Goal: Task Accomplishment & Management: Manage account settings

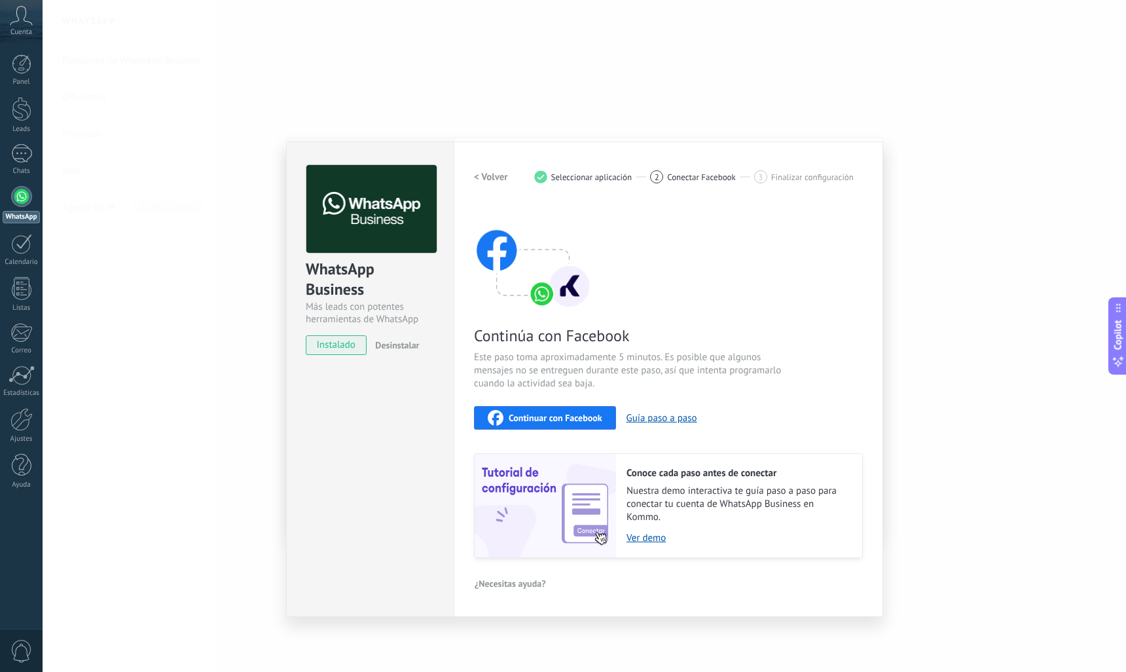
click at [560, 406] on button "Continuar con Facebook" at bounding box center [545, 418] width 142 height 24
click at [647, 540] on link "Ver demo" at bounding box center [738, 538] width 223 height 12
click at [651, 179] on div "2" at bounding box center [656, 176] width 13 height 13
click at [485, 182] on h2 "< Volver" at bounding box center [491, 177] width 34 height 12
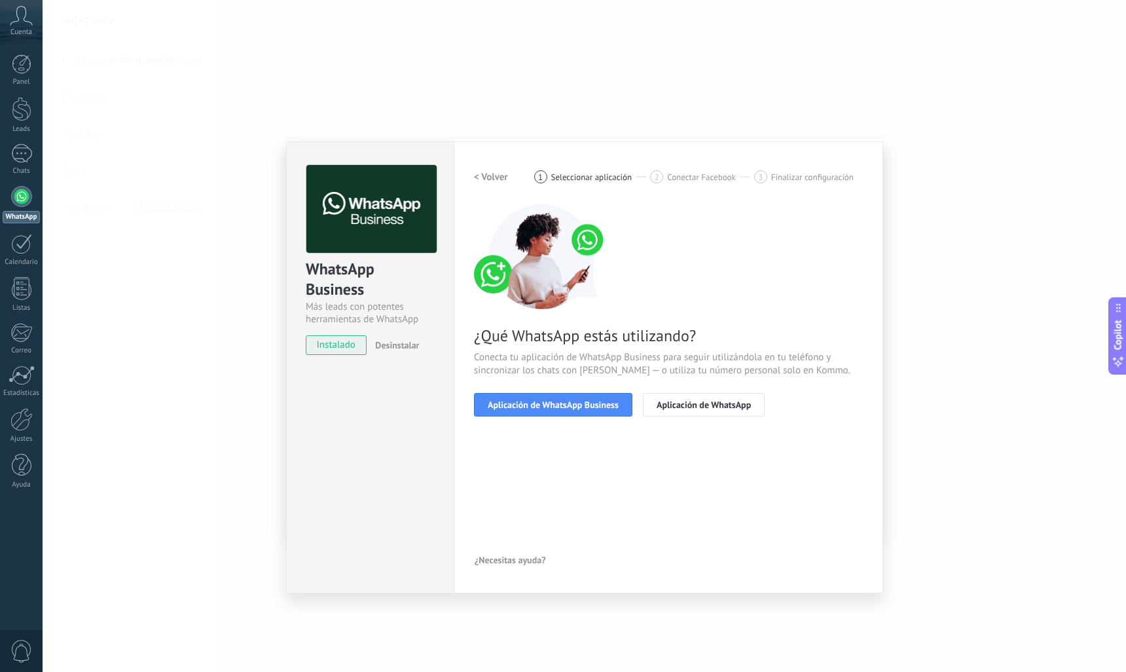
click at [485, 182] on h2 "< Volver" at bounding box center [491, 177] width 34 height 12
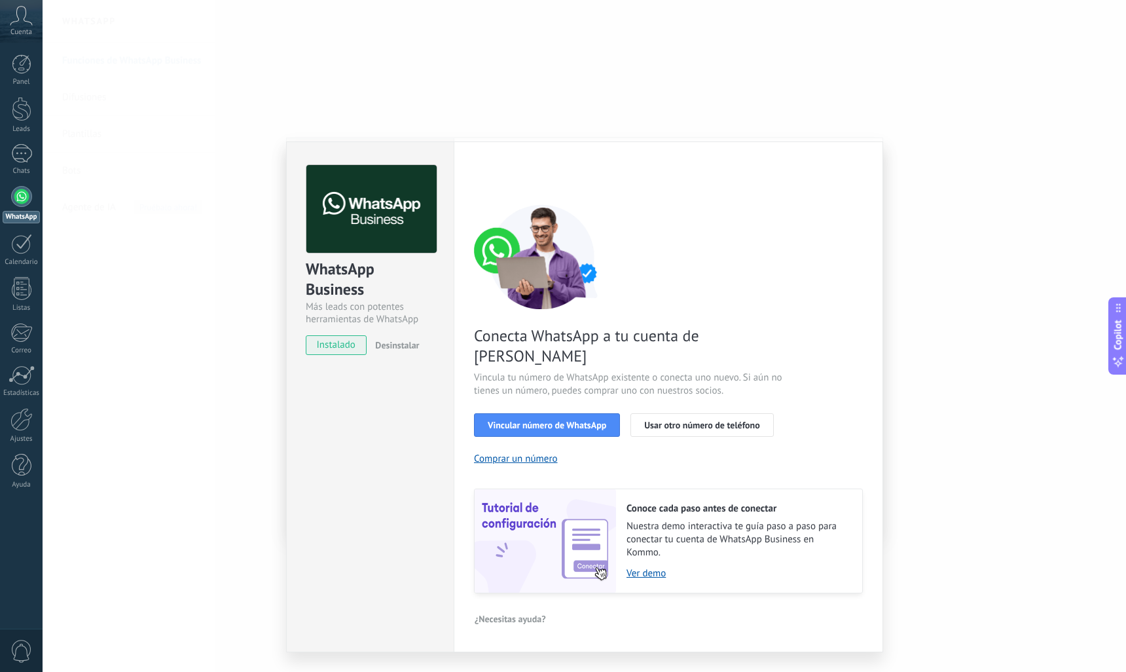
click at [152, 435] on div "WhatsApp Business Más leads con potentes herramientas de WhatsApp instalado Des…" at bounding box center [585, 336] width 1084 height 672
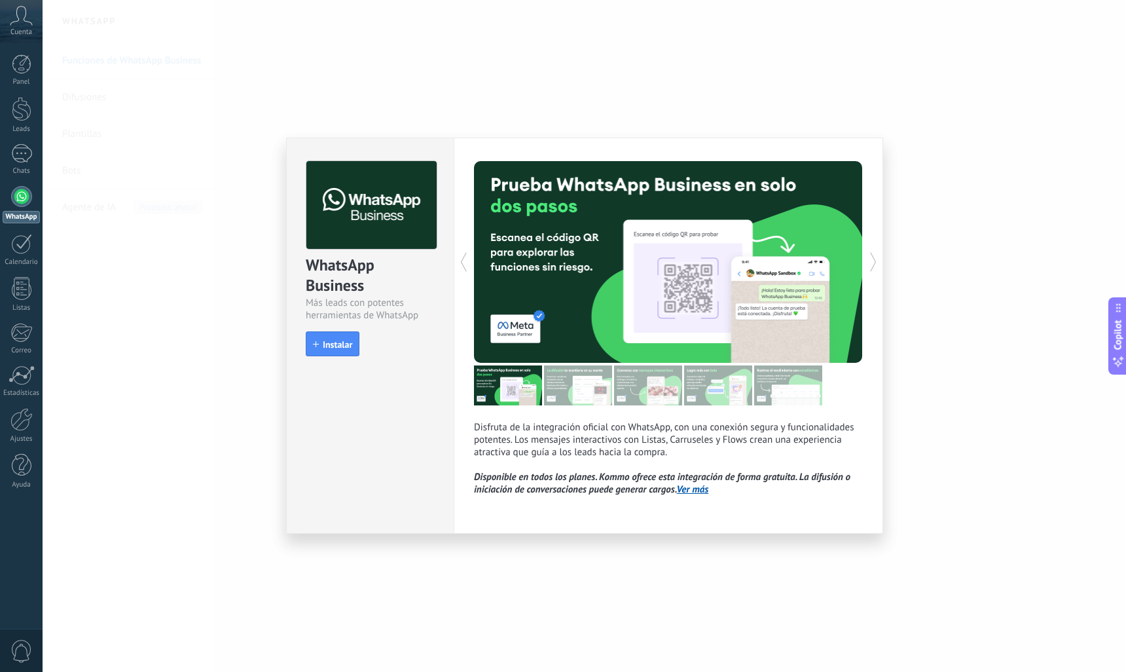
click at [149, 310] on div "WhatsApp Business Más leads con potentes herramientas de WhatsApp install Insta…" at bounding box center [585, 336] width 1084 height 672
click at [165, 255] on div "WhatsApp Business Más leads con potentes herramientas de WhatsApp install Insta…" at bounding box center [585, 336] width 1084 height 672
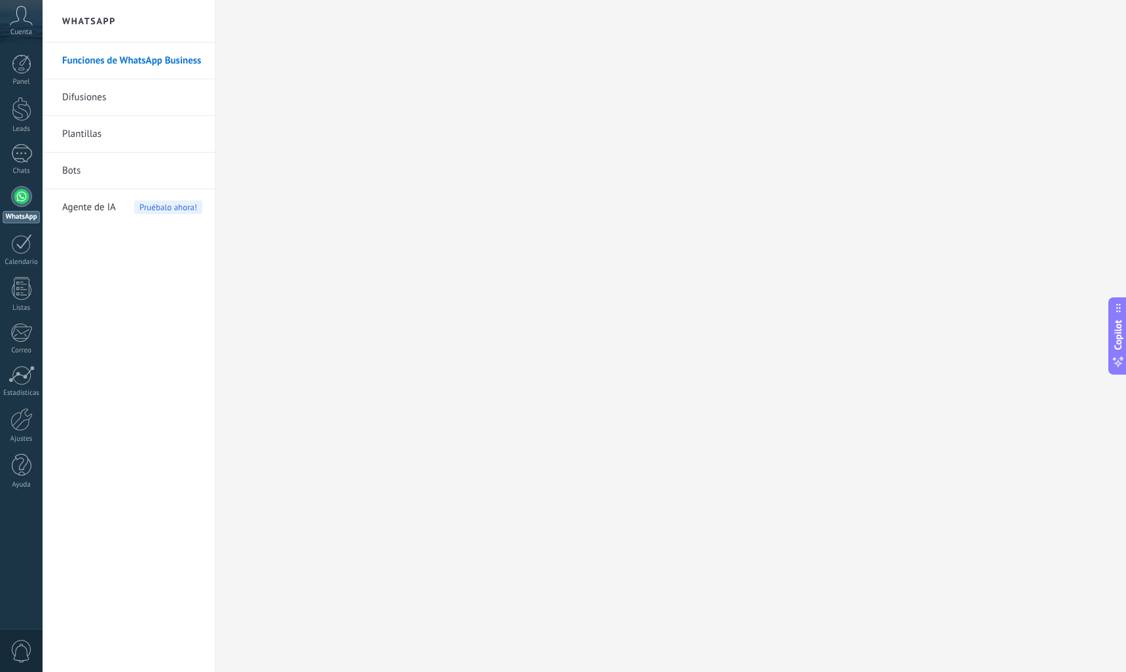
click at [165, 255] on div at bounding box center [585, 336] width 1084 height 672
click at [86, 62] on link "Funciones de WhatsApp Business" at bounding box center [132, 61] width 140 height 37
click at [16, 125] on div "Leads" at bounding box center [22, 129] width 38 height 9
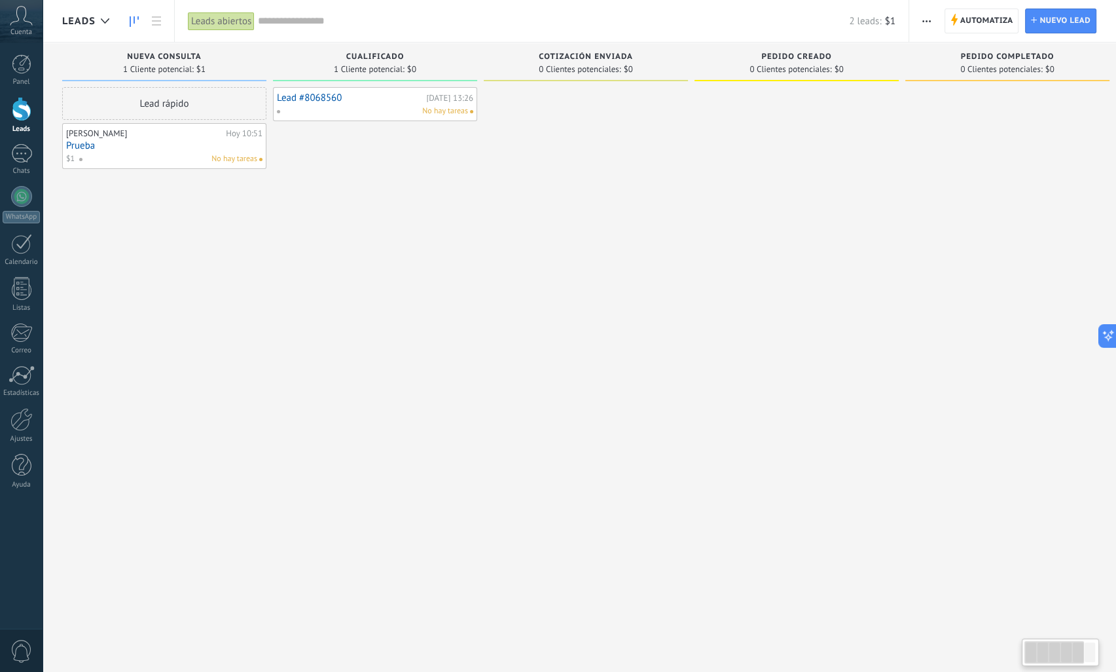
click at [185, 153] on div "No hay tareas" at bounding box center [168, 159] width 179 height 12
click at [927, 21] on use "button" at bounding box center [927, 21] width 9 height 2
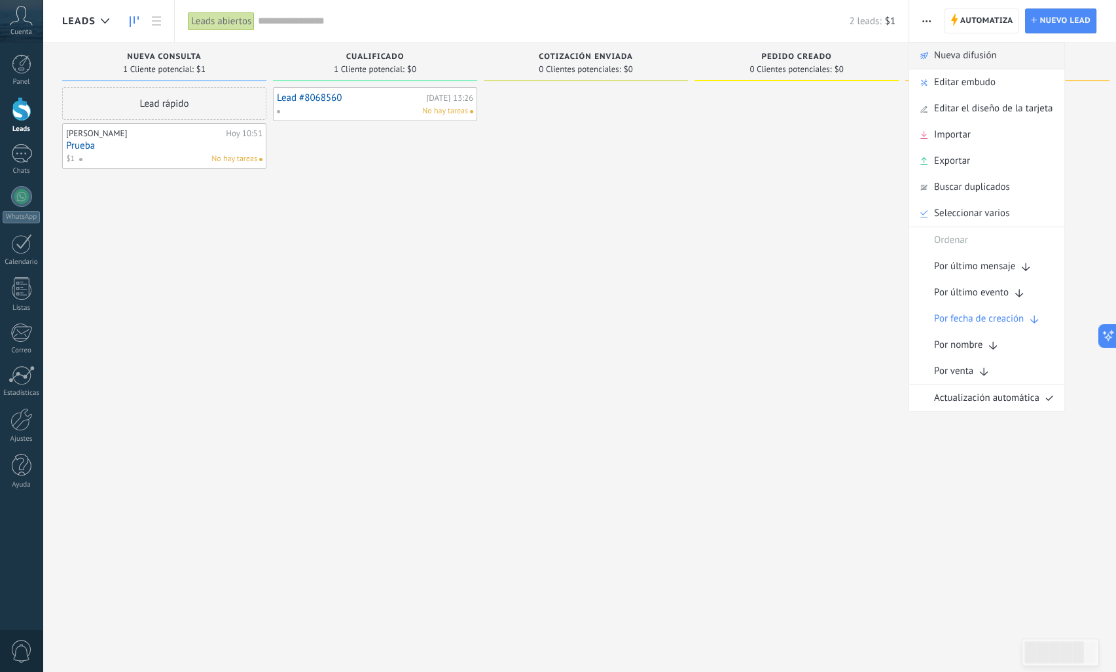
click at [935, 60] on span "Nueva difusión" at bounding box center [965, 56] width 63 height 26
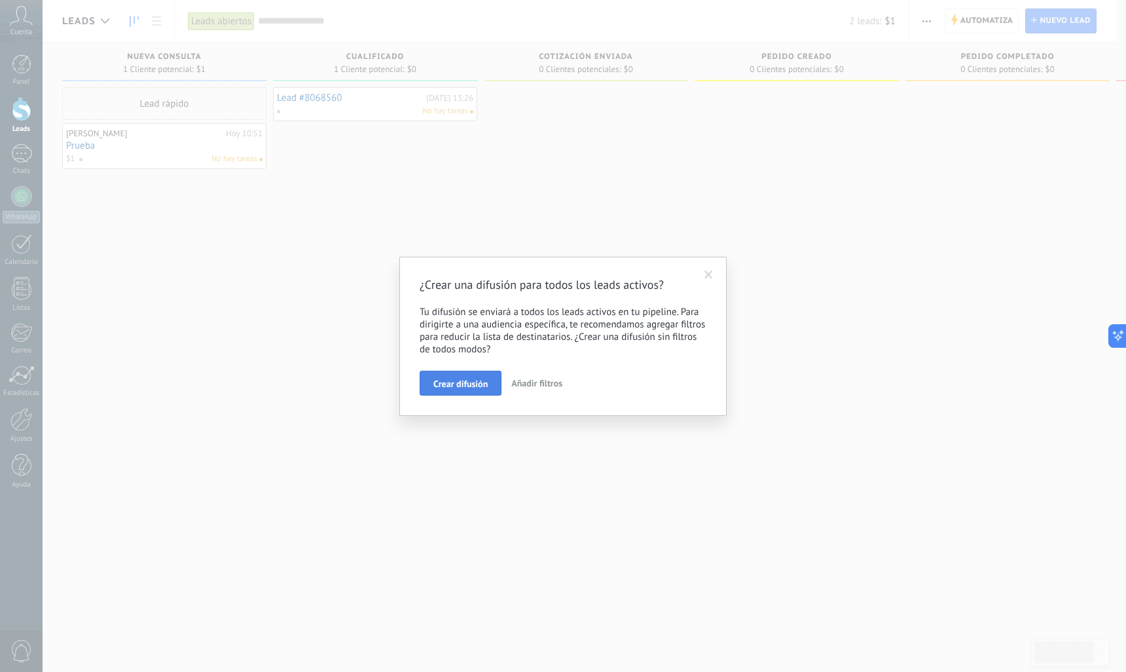
click at [465, 388] on span "Crear difusión" at bounding box center [460, 383] width 54 height 9
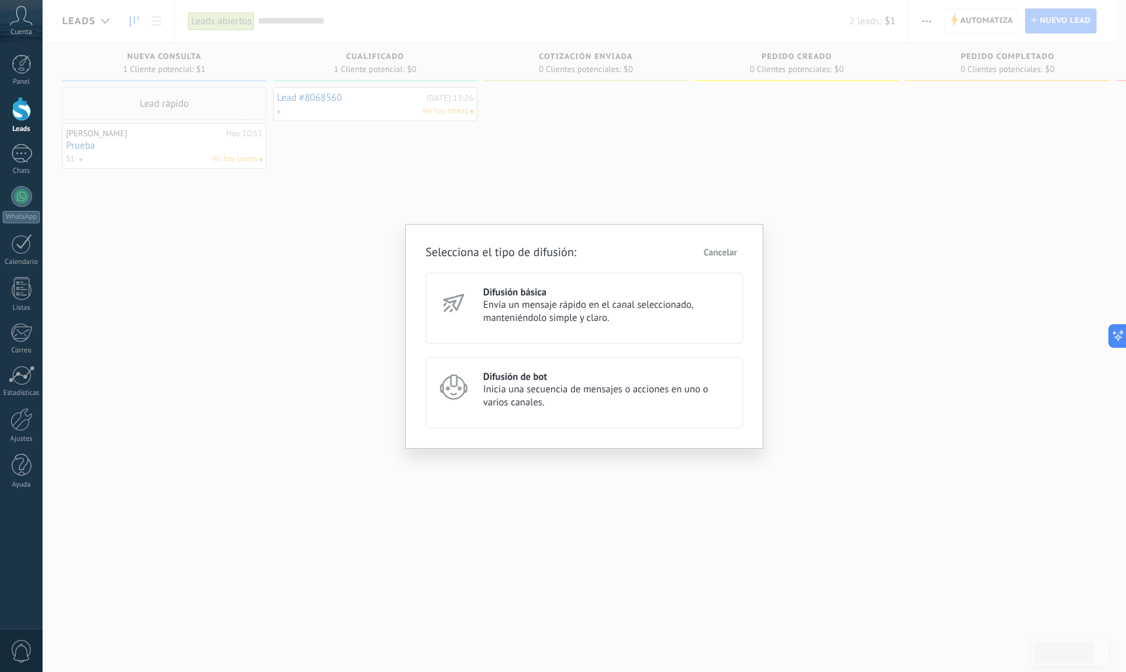
click at [504, 389] on span "Inicia una secuencia de mensajes o acciones en uno o varios canales." at bounding box center [607, 396] width 248 height 26
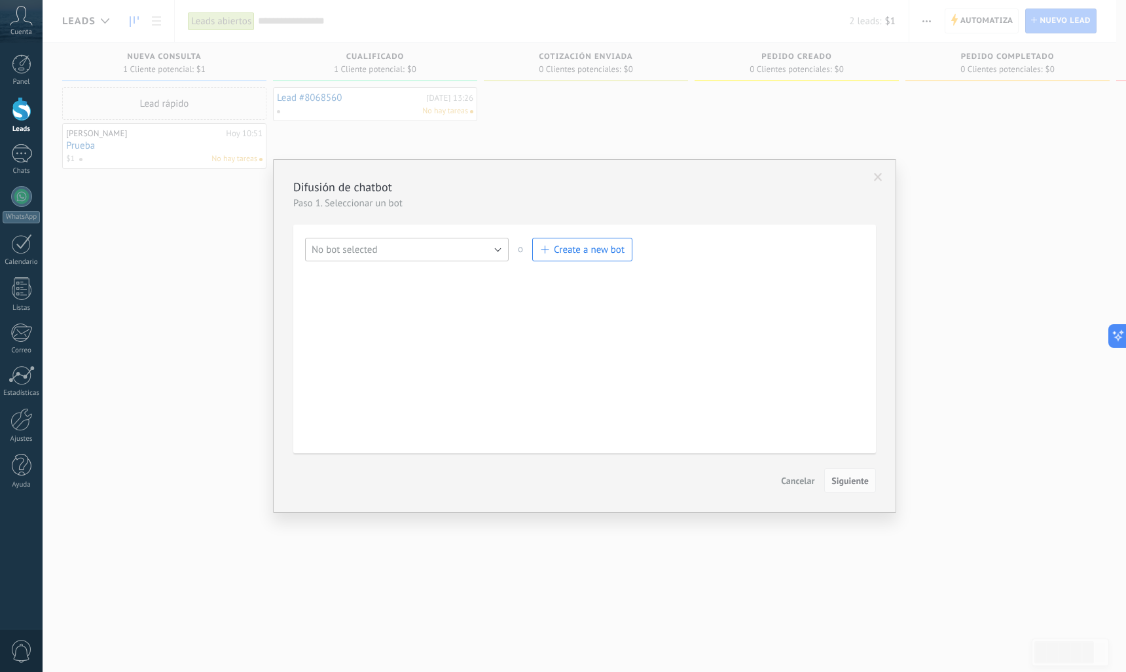
click at [471, 253] on button "No bot selected" at bounding box center [407, 250] width 204 height 24
click at [407, 276] on span "Bot de bienvenida" at bounding box center [400, 272] width 207 height 12
click at [839, 485] on span "Siguiente" at bounding box center [850, 480] width 37 height 9
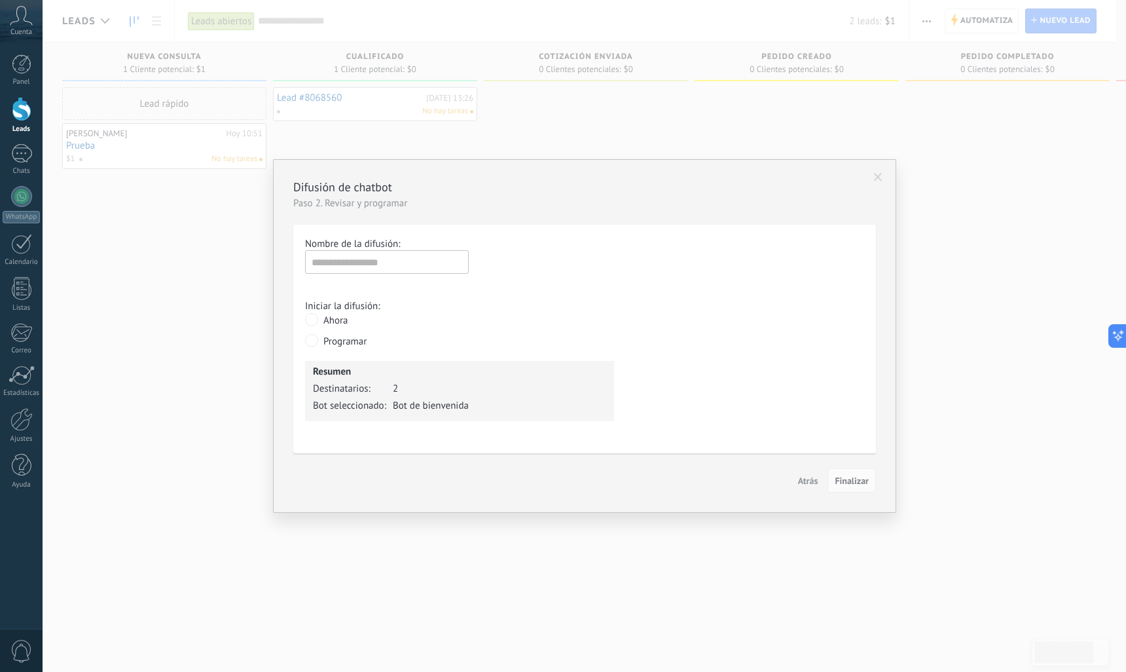
click at [810, 483] on span "Atrás" at bounding box center [808, 481] width 20 height 12
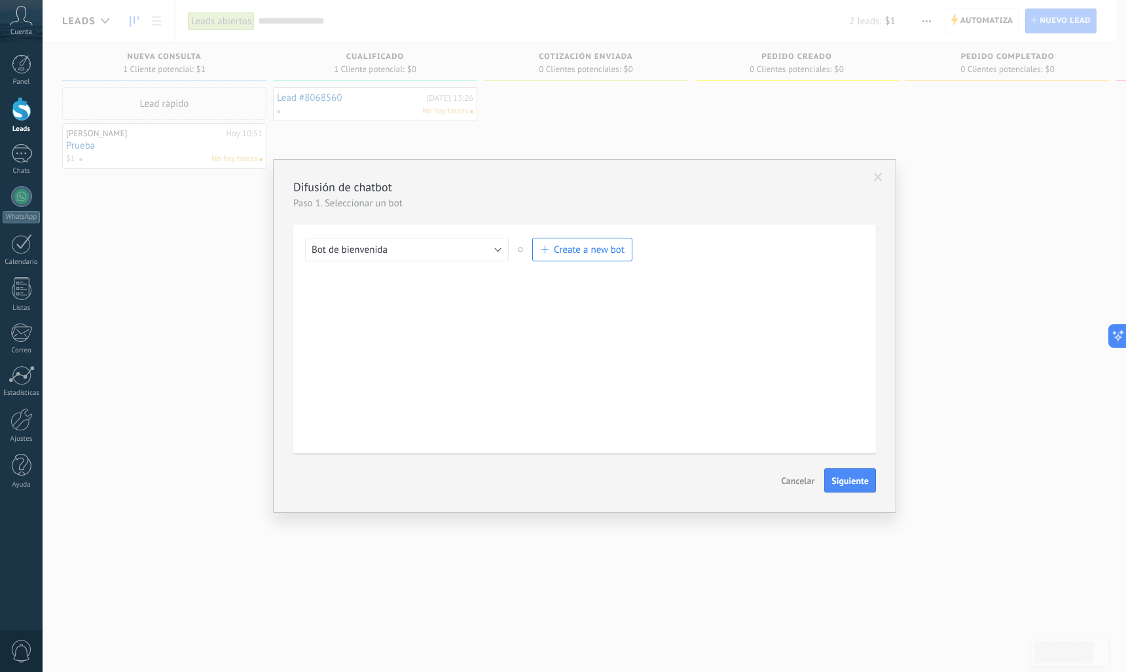
click at [804, 481] on span "Cancelar" at bounding box center [797, 481] width 33 height 12
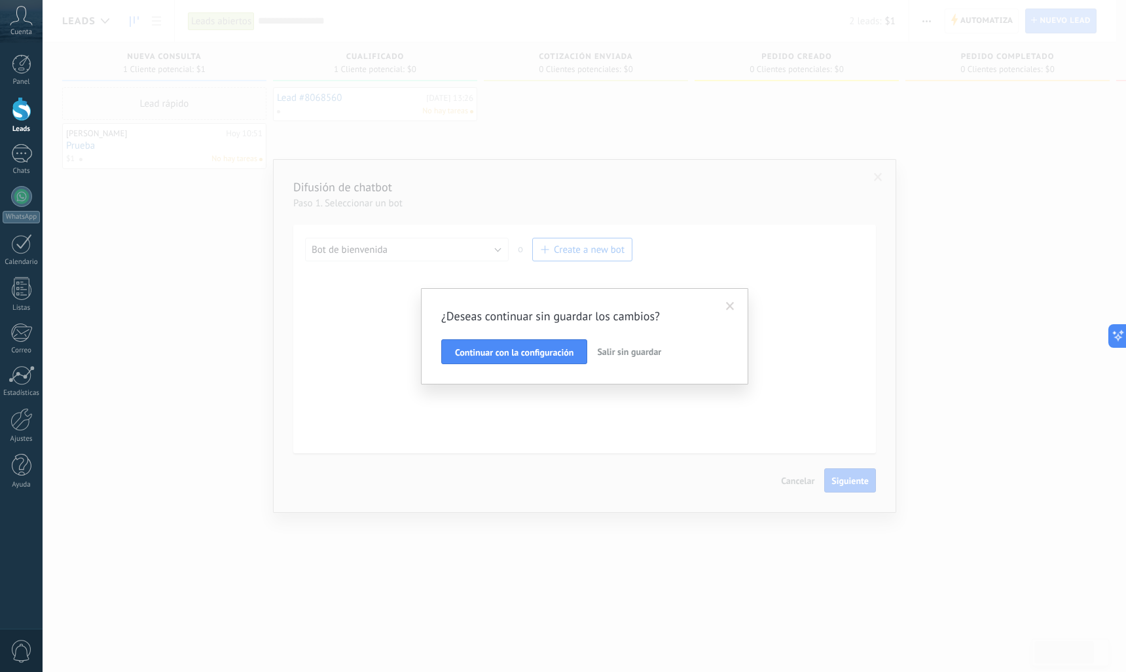
click at [633, 359] on button "Salir sin guardar" at bounding box center [629, 351] width 75 height 25
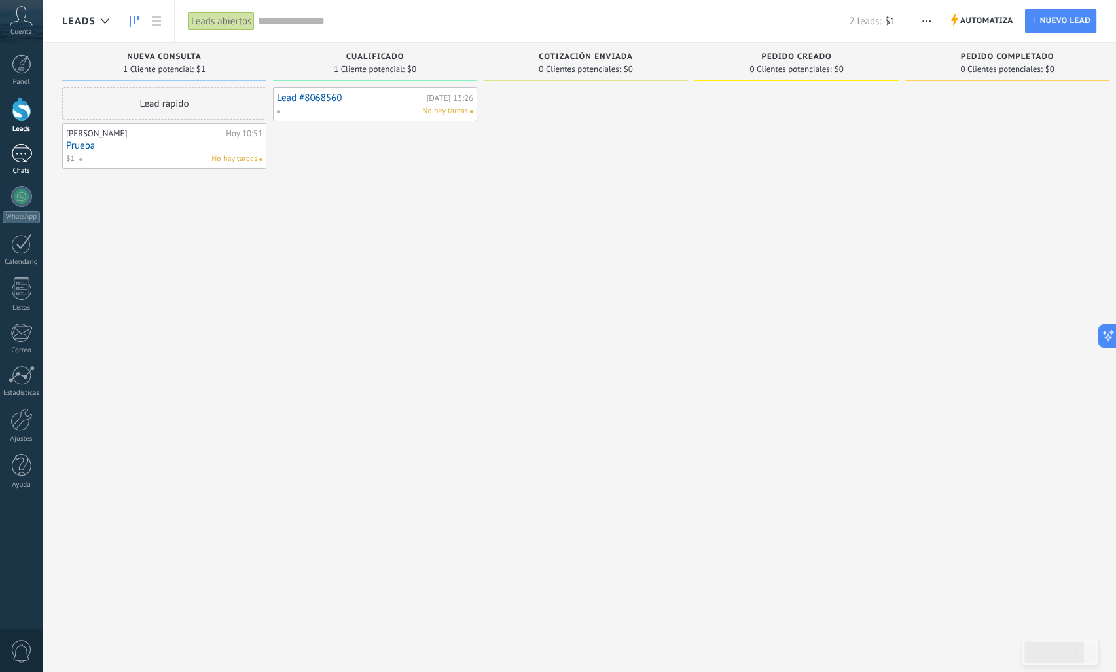
click at [23, 157] on div at bounding box center [21, 153] width 21 height 19
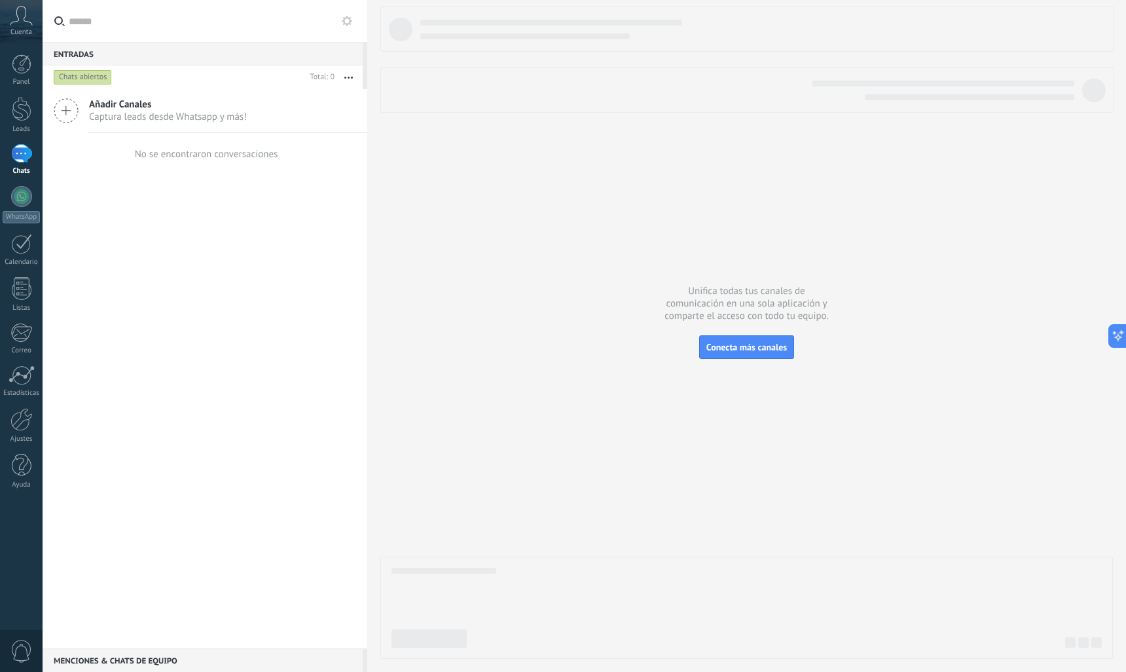
click at [72, 111] on icon at bounding box center [66, 110] width 25 height 25
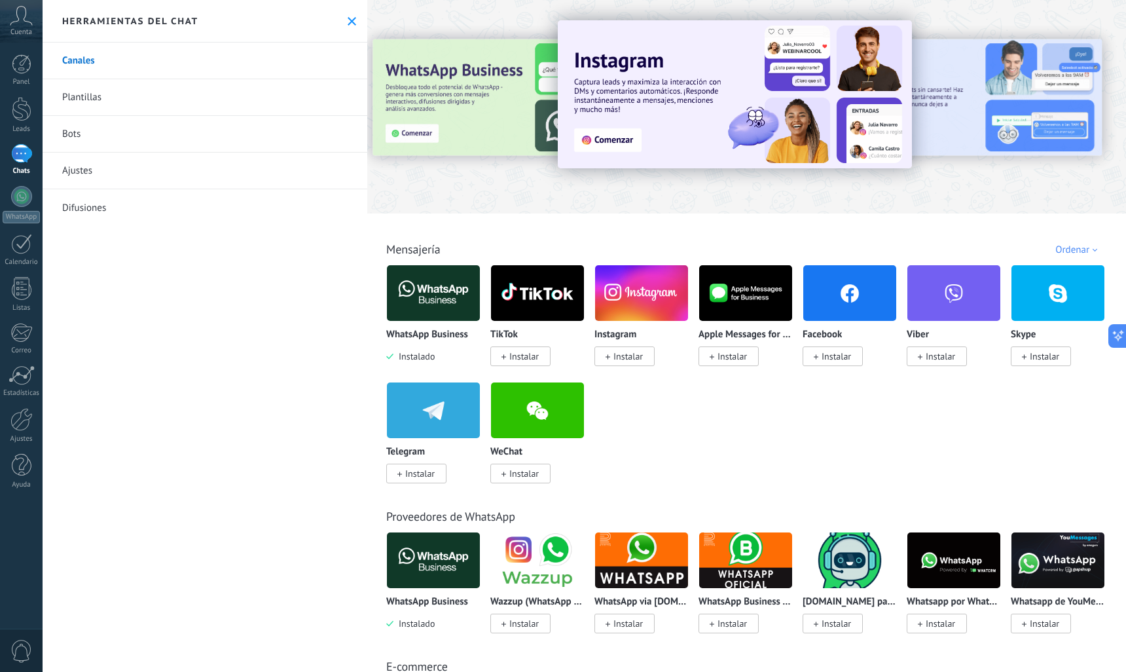
click at [437, 323] on div "WhatsApp Business Instalado" at bounding box center [433, 314] width 94 height 98
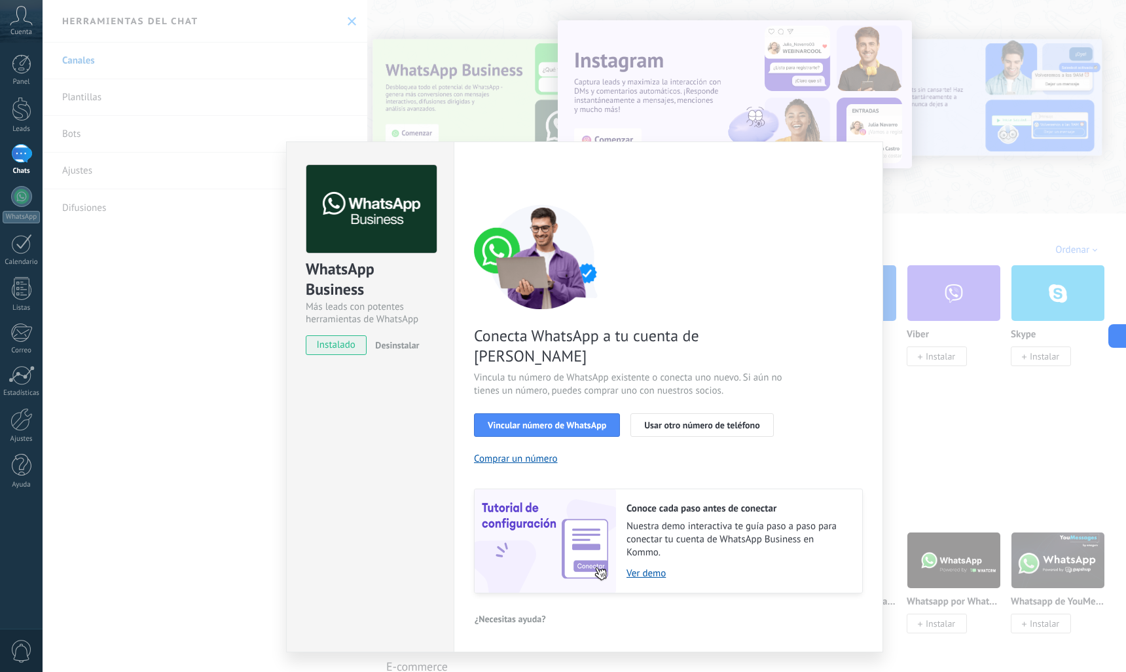
click at [202, 349] on div "WhatsApp Business Más leads con potentes herramientas de WhatsApp instalado Des…" at bounding box center [585, 336] width 1084 height 672
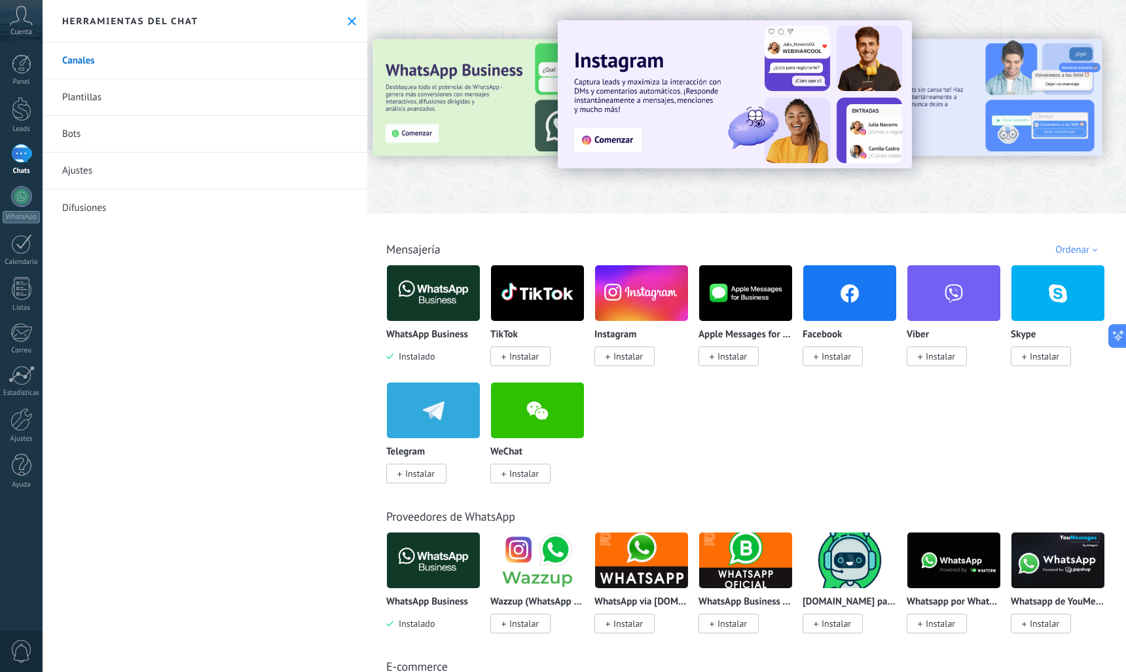
click at [100, 99] on link "Plantillas" at bounding box center [205, 97] width 325 height 37
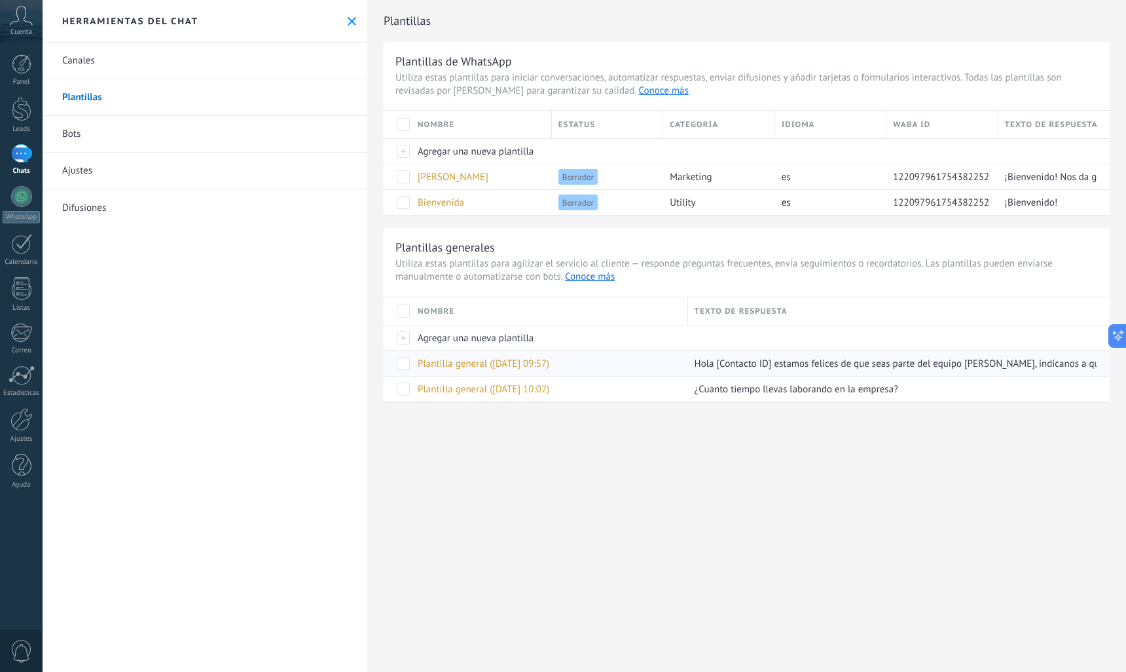
click at [426, 366] on span "Plantilla general ([DATE] 09:57)" at bounding box center [484, 364] width 132 height 12
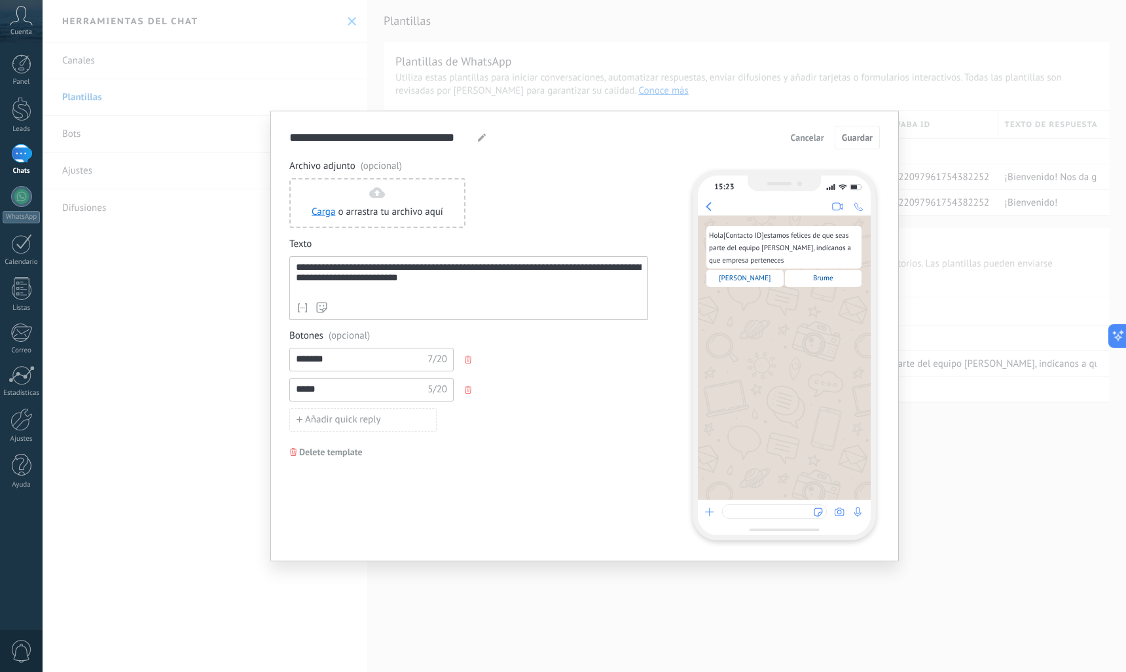
click at [813, 141] on span "Cancelar" at bounding box center [807, 137] width 33 height 9
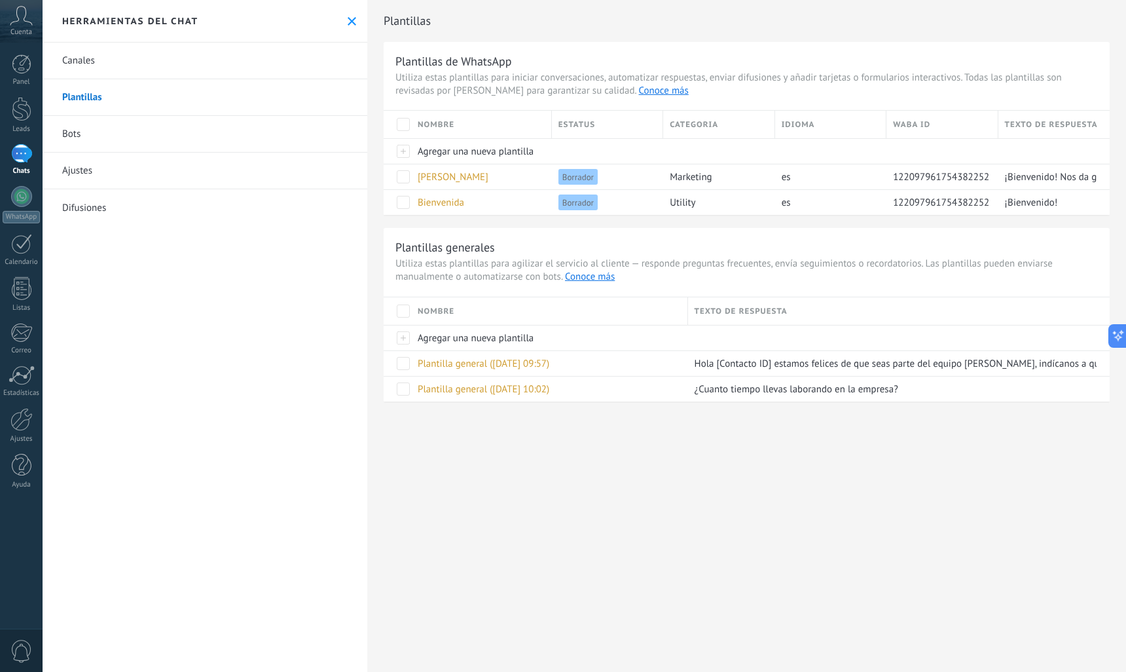
click at [67, 130] on link "Bots" at bounding box center [205, 134] width 325 height 37
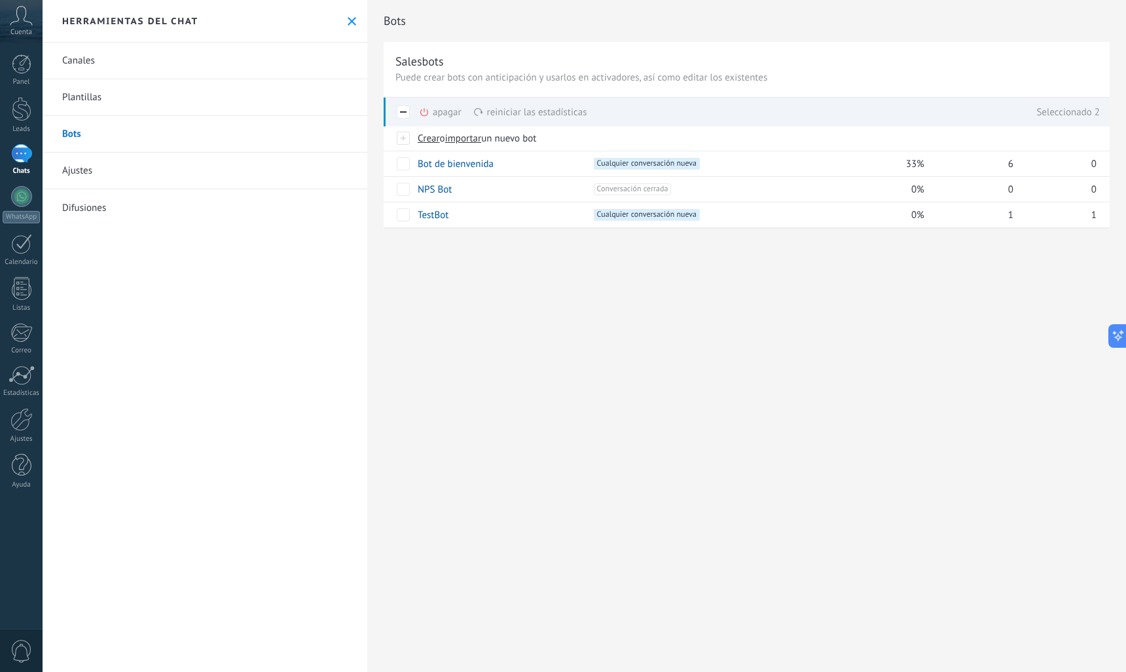
click at [433, 115] on div "apagar màs" at bounding box center [462, 112] width 87 height 29
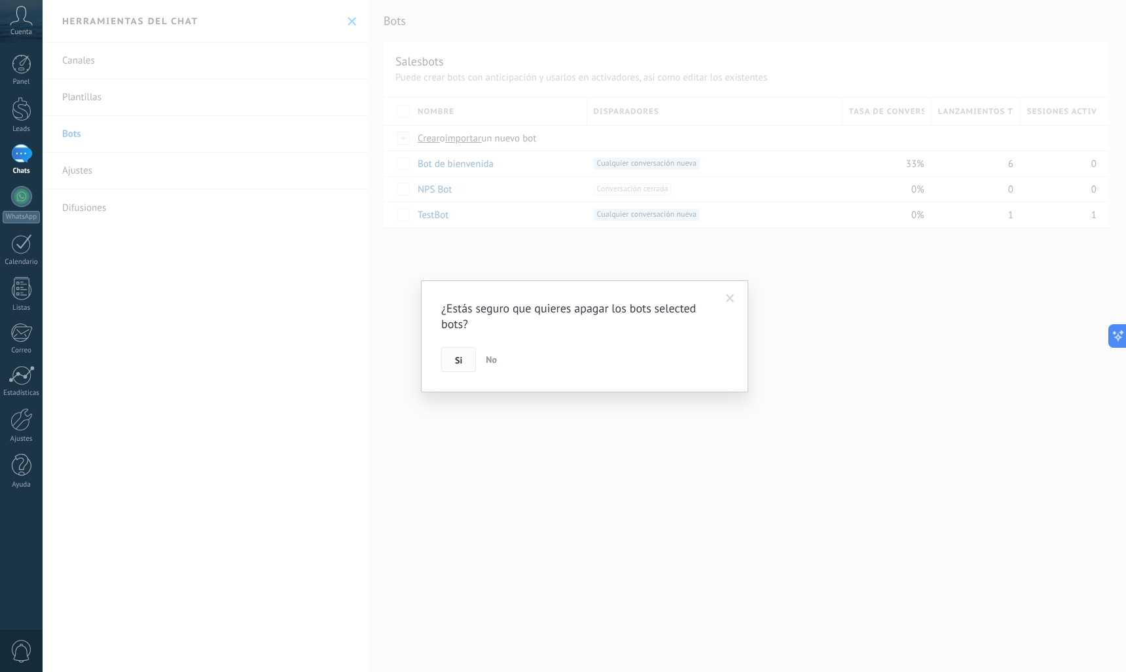
click at [462, 369] on button "Si" at bounding box center [458, 359] width 35 height 25
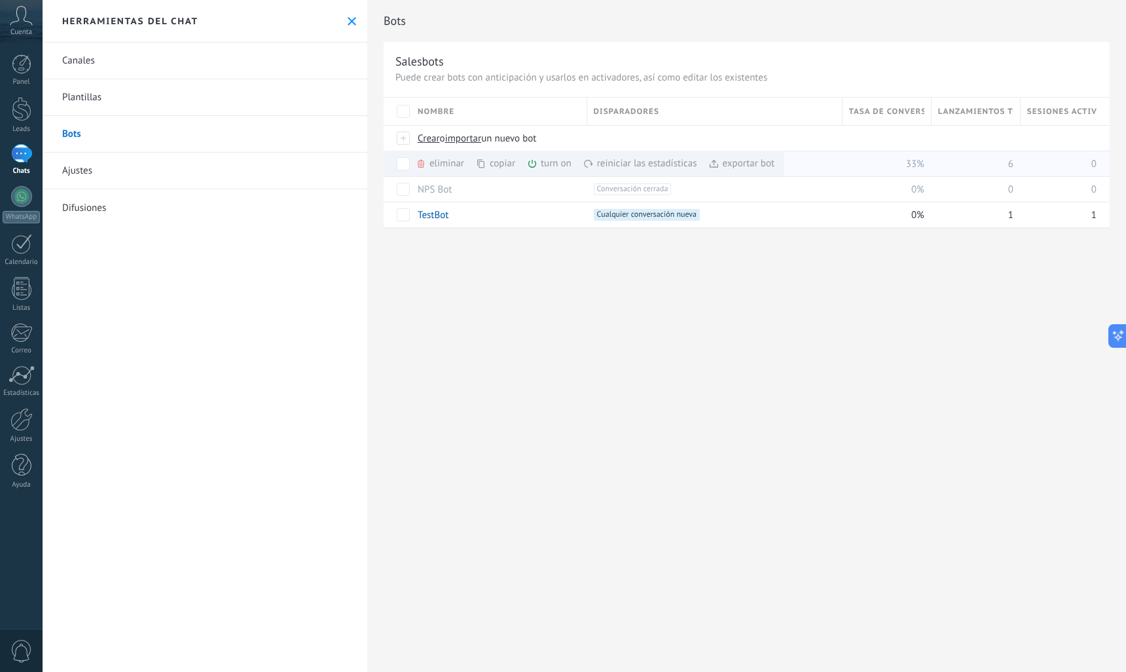
click at [532, 162] on icon at bounding box center [532, 163] width 10 height 10
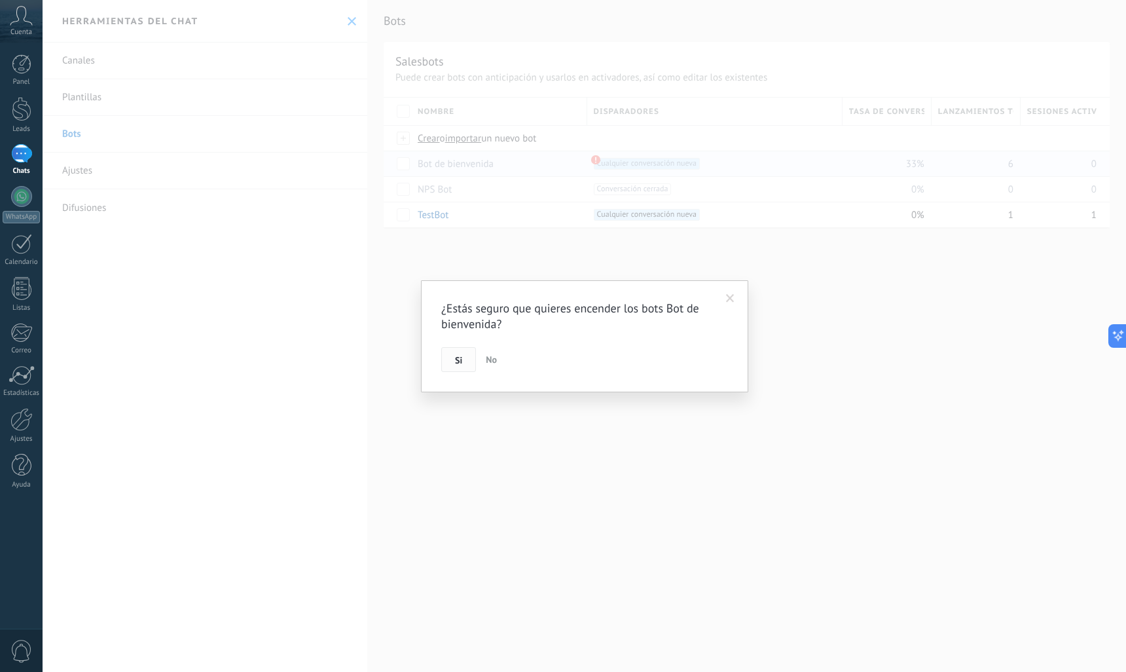
click at [449, 358] on button "Si" at bounding box center [458, 359] width 35 height 25
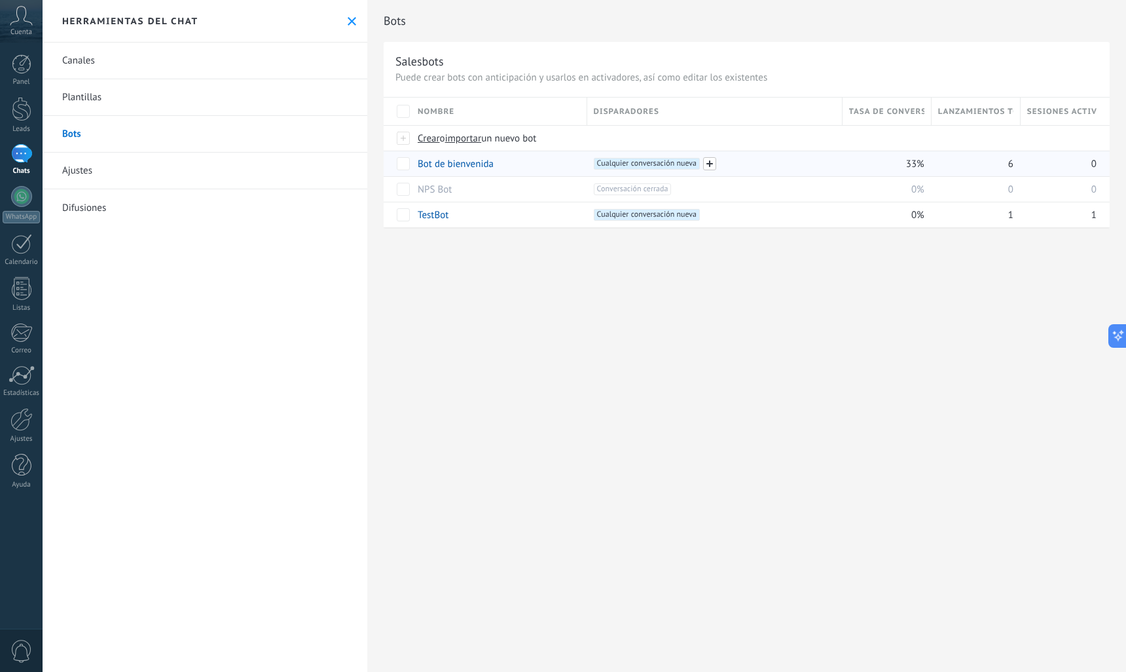
click at [712, 164] on span at bounding box center [709, 163] width 13 height 13
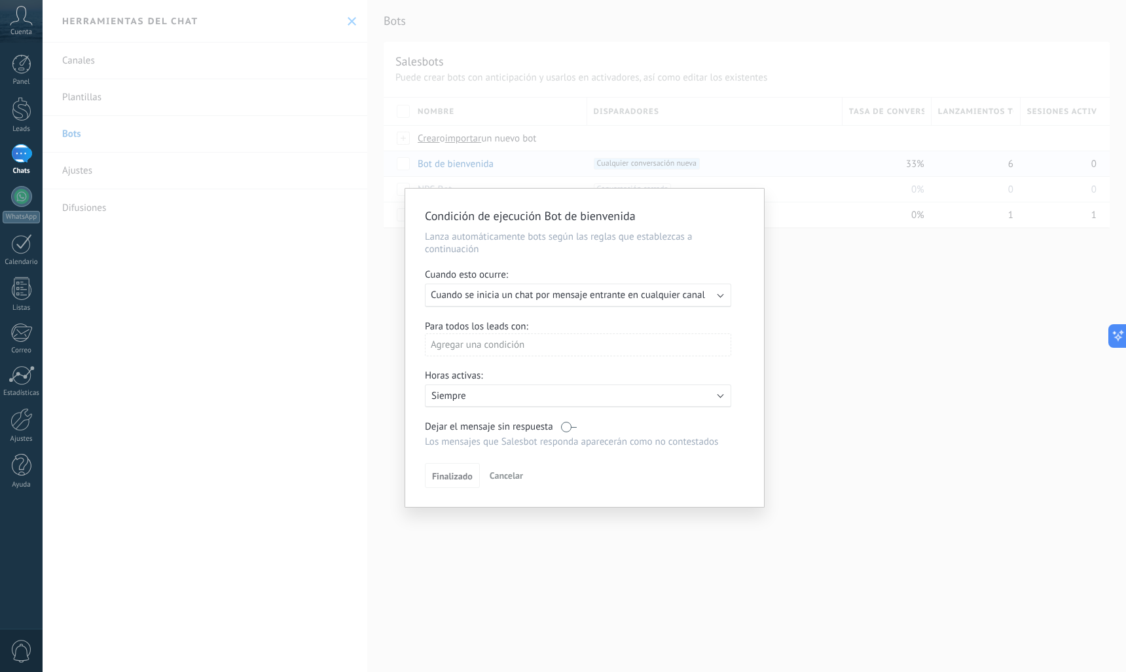
click at [890, 413] on div "Condición de ejecución Bot de bienvenida Lanza automáticamente bots según las r…" at bounding box center [585, 336] width 1084 height 672
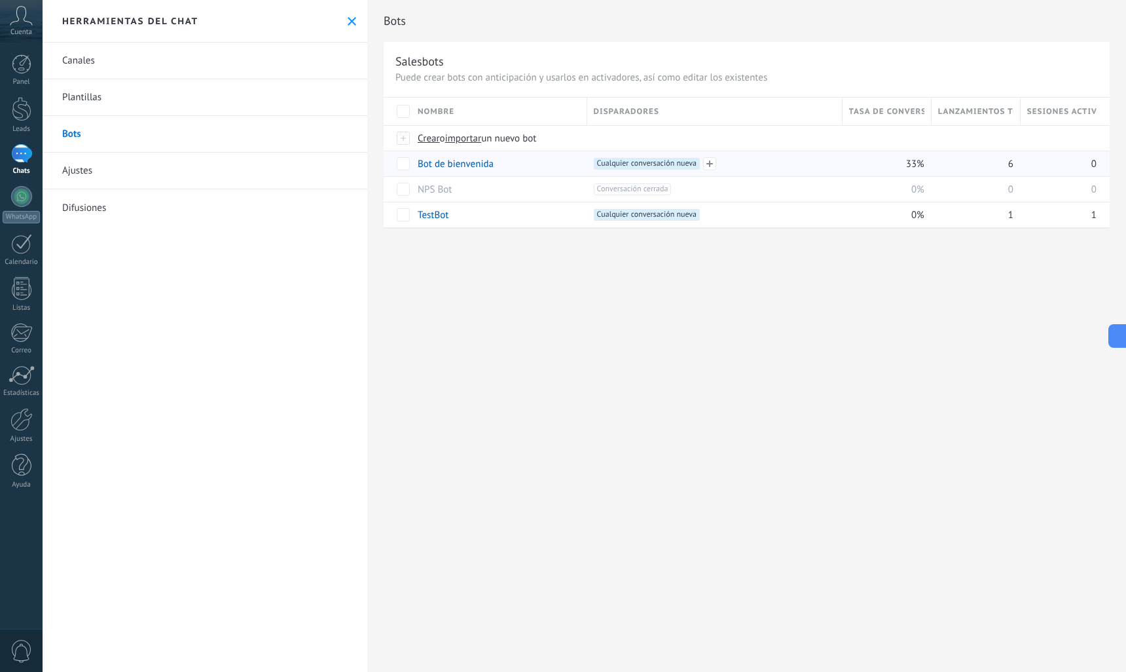
click at [661, 166] on span "Cualquier conversación nueva +0" at bounding box center [647, 164] width 106 height 12
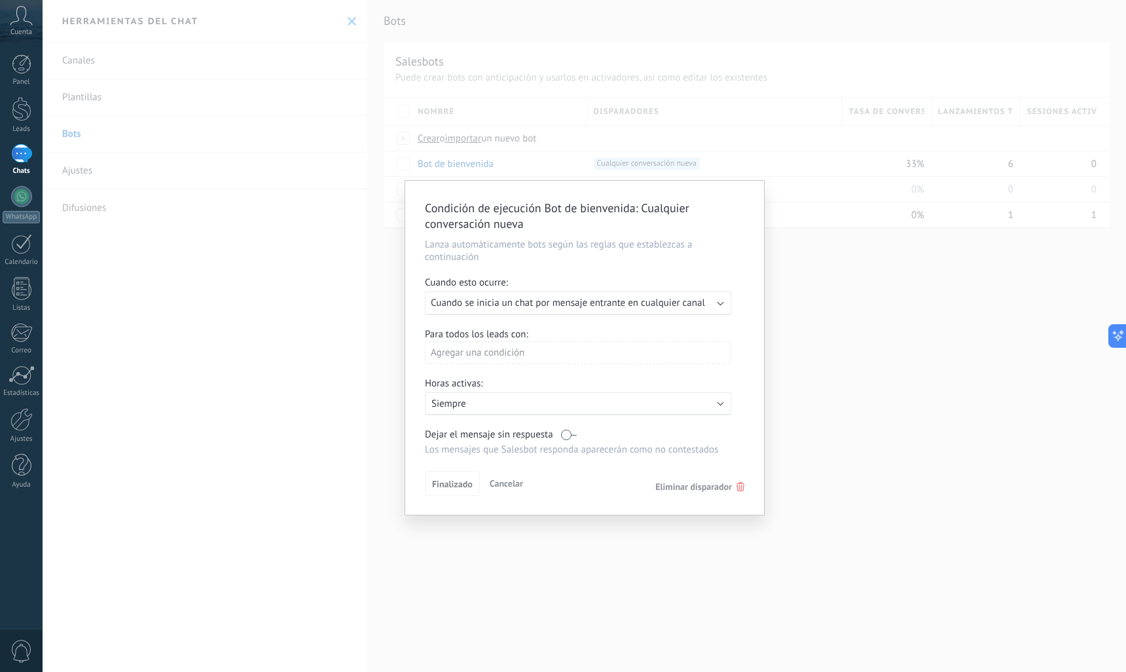
click at [703, 298] on span "Cuando se inicia un chat por mensaje entrante en cualquier canal" at bounding box center [568, 303] width 274 height 12
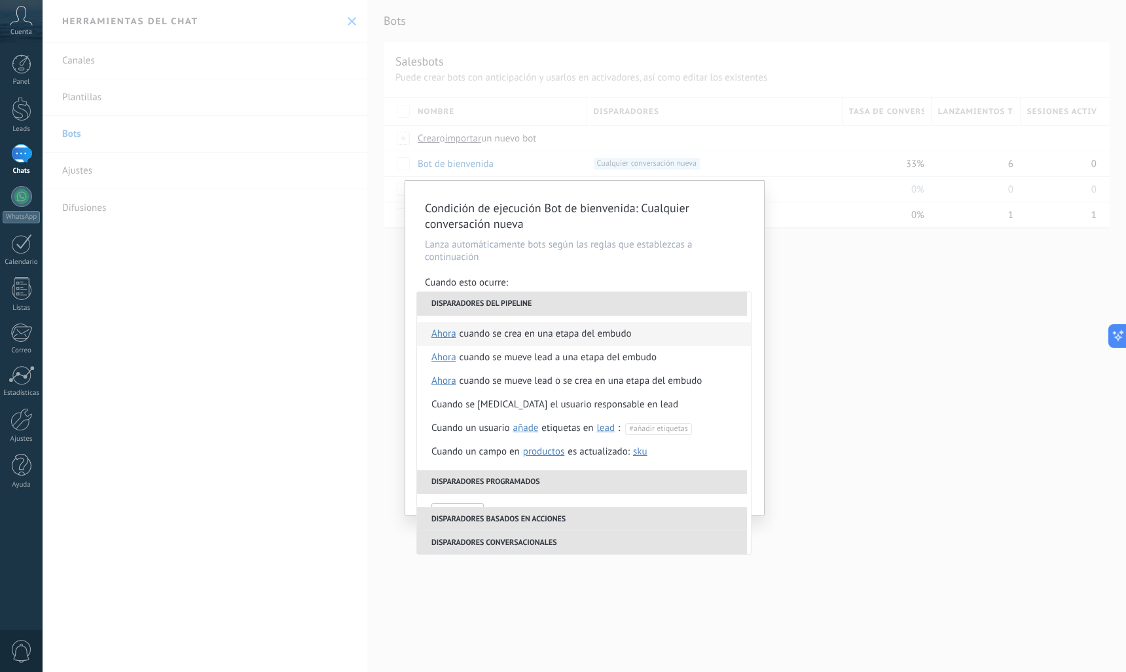
click at [595, 336] on div "Cuando se crea en una etapa del embudo" at bounding box center [546, 334] width 172 height 24
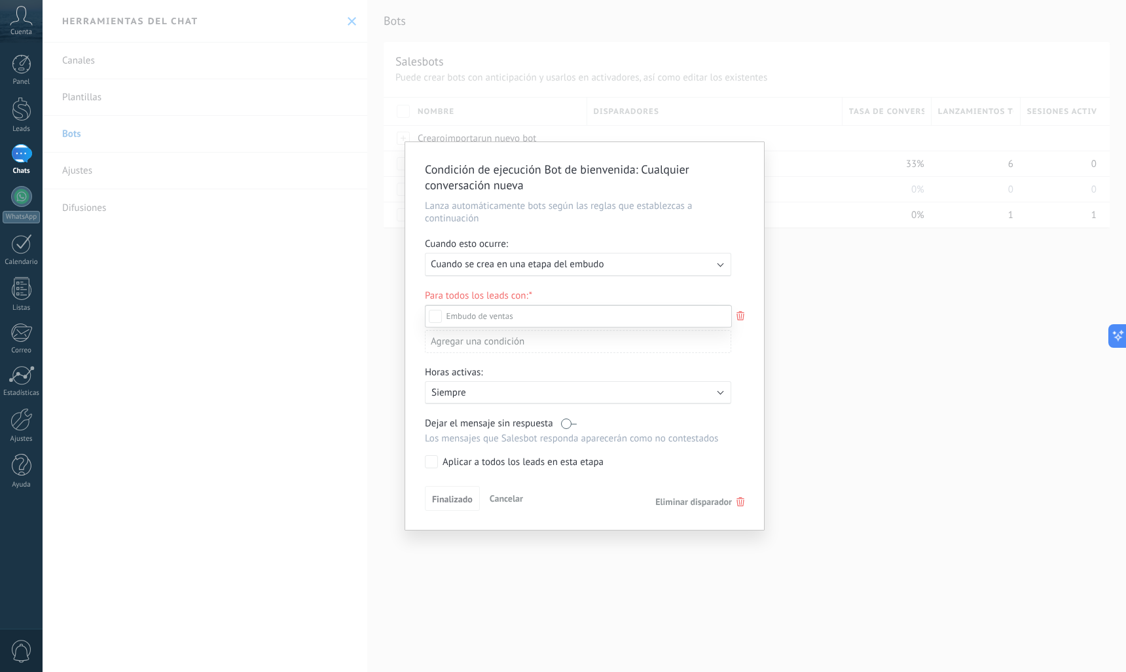
click at [836, 482] on div at bounding box center [585, 336] width 1084 height 672
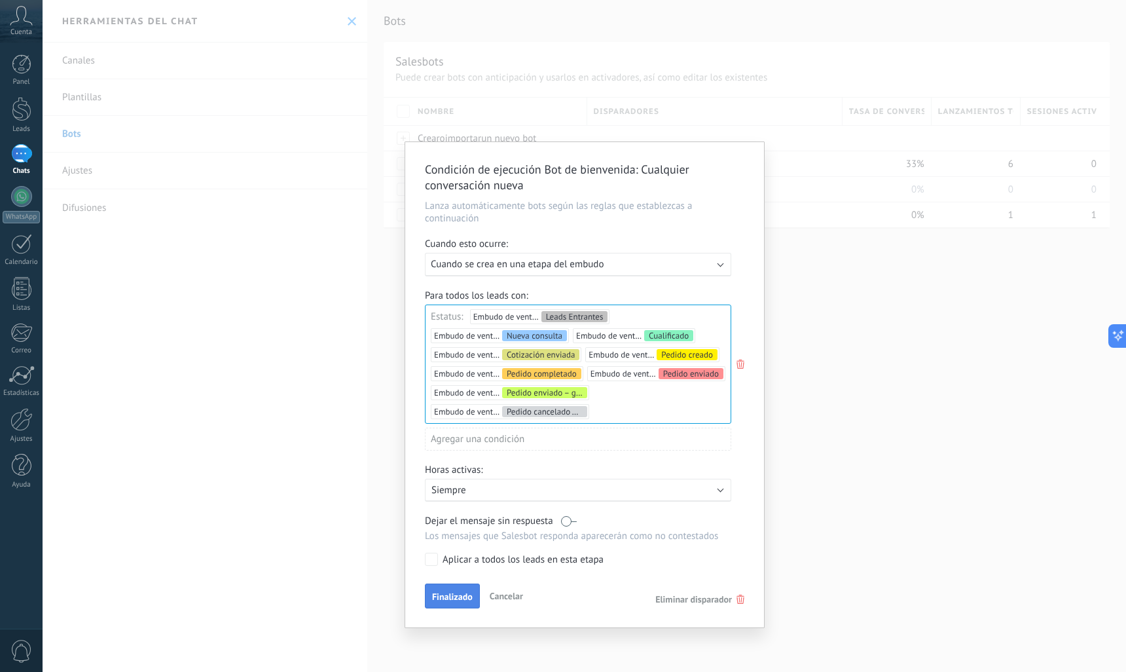
click at [463, 589] on button "Finalizado" at bounding box center [452, 595] width 55 height 25
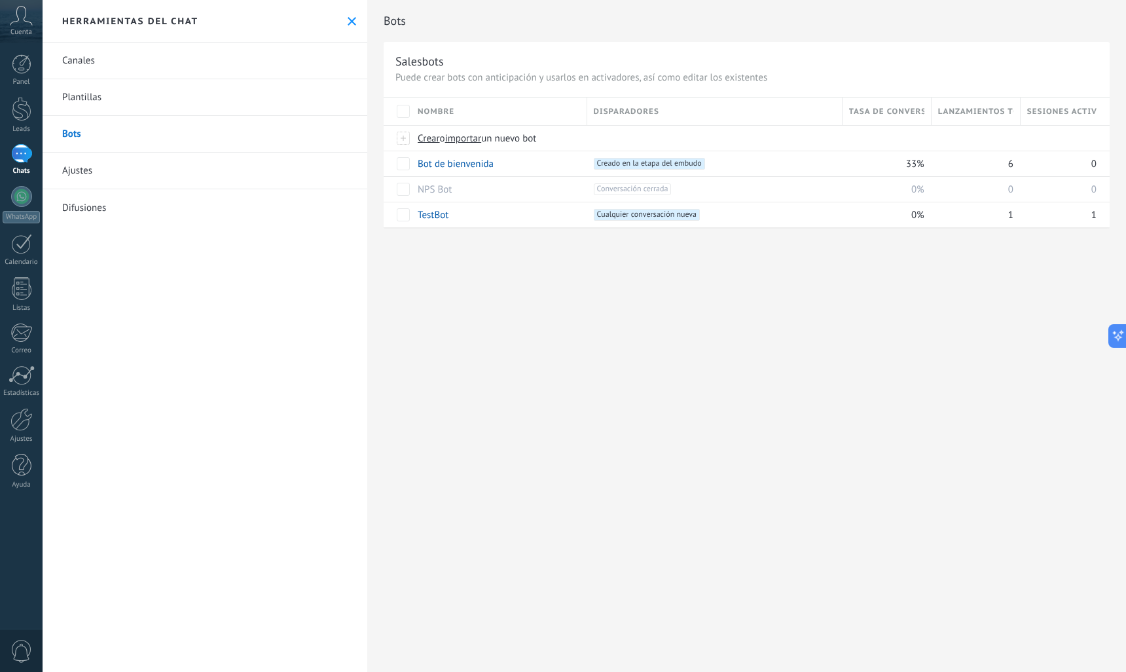
click at [75, 168] on link "Ajustes" at bounding box center [205, 171] width 325 height 37
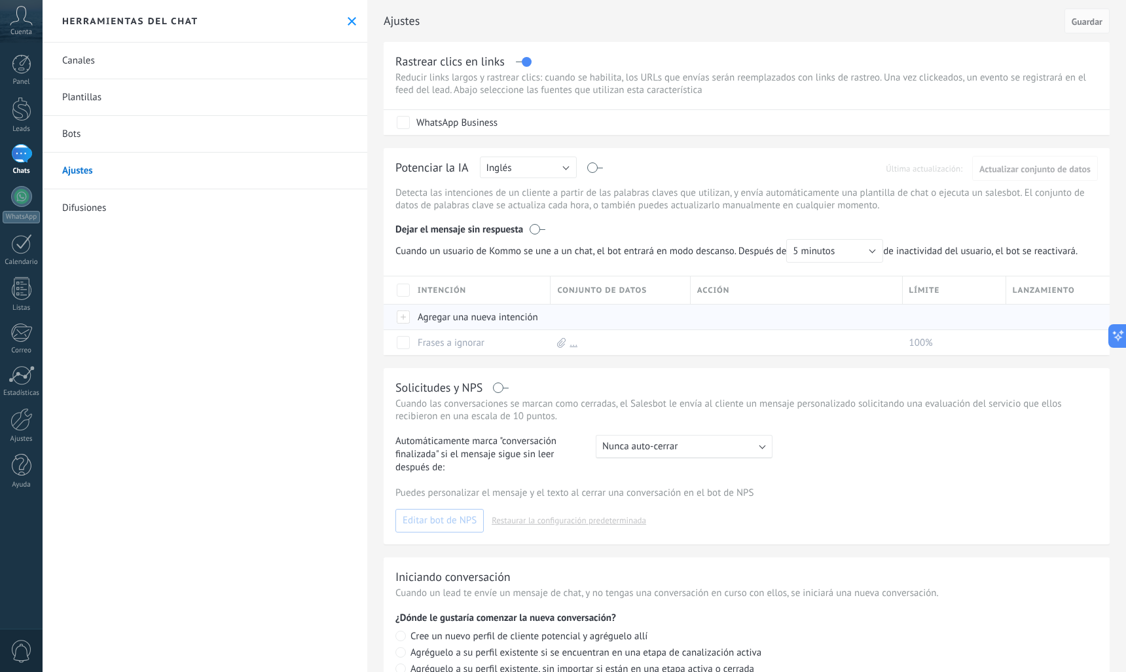
click at [409, 315] on div at bounding box center [404, 317] width 14 height 12
click at [706, 367] on div "Ajustes Cancelar Guardar Rastrear clics en links Reducir links largos y rastrea…" at bounding box center [746, 378] width 759 height 756
click at [470, 320] on div "Agregar una nueva intención" at bounding box center [477, 316] width 133 height 25
click at [640, 365] on div "Ajustes Cancelar Guardar Rastrear clics en links Reducir links largos y rastrea…" at bounding box center [746, 378] width 759 height 756
click at [18, 187] on div at bounding box center [21, 196] width 21 height 21
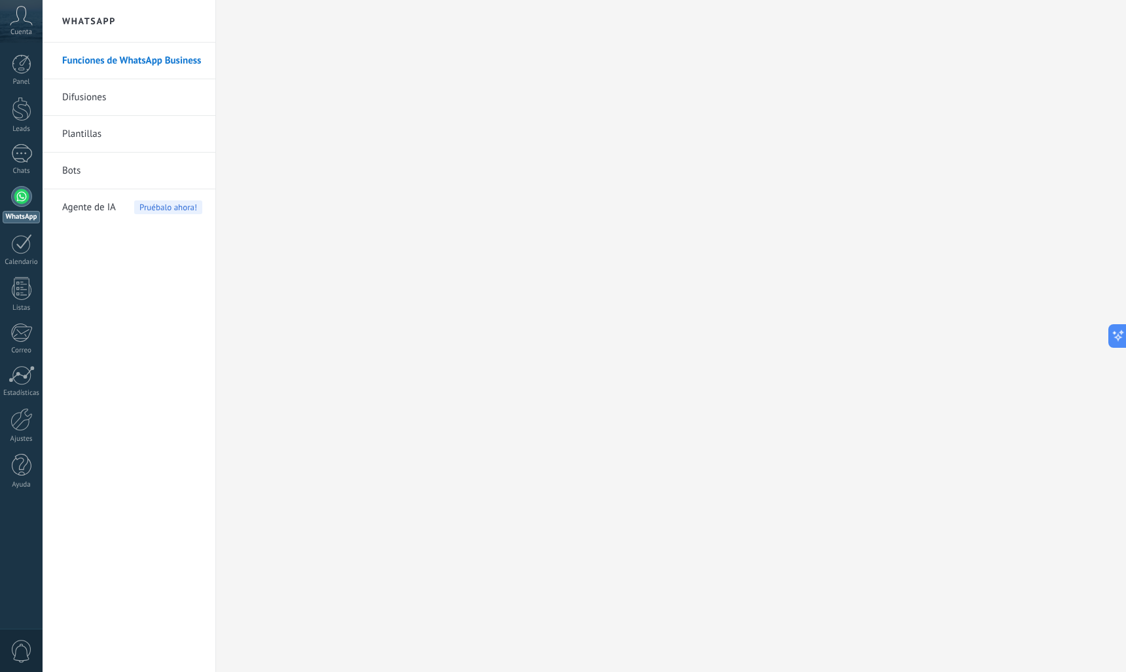
click at [73, 18] on h2 "WhatsApp" at bounding box center [129, 21] width 140 height 43
click at [19, 649] on span "0" at bounding box center [21, 651] width 22 height 23
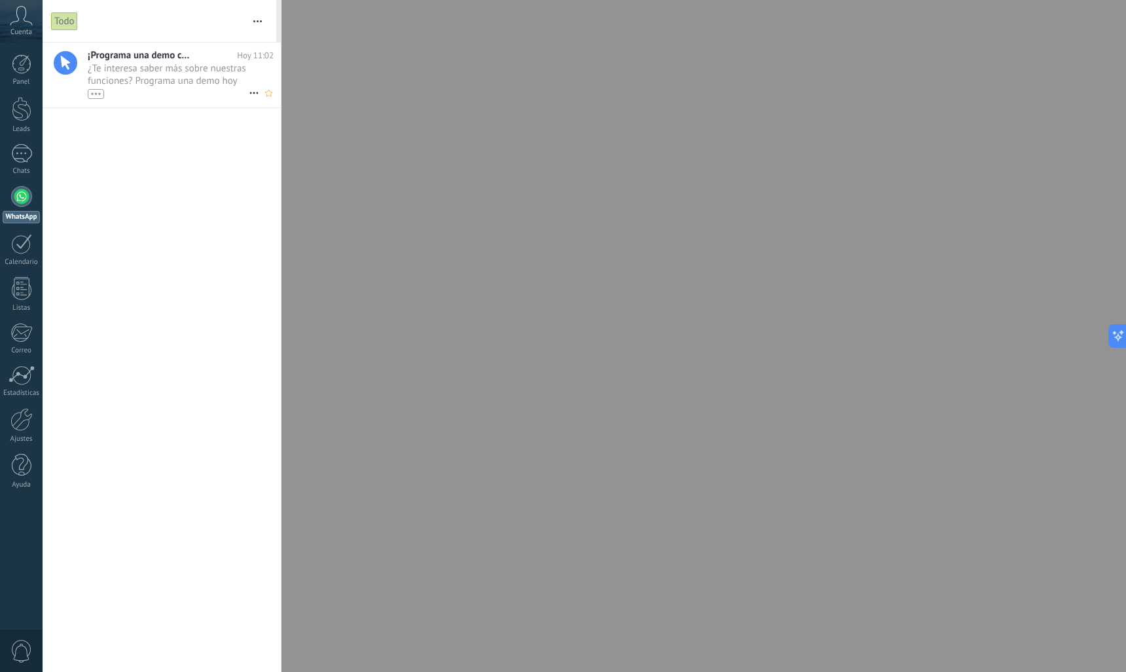
click at [249, 88] on icon at bounding box center [254, 93] width 16 height 16
click at [256, 101] on icon at bounding box center [257, 99] width 9 height 9
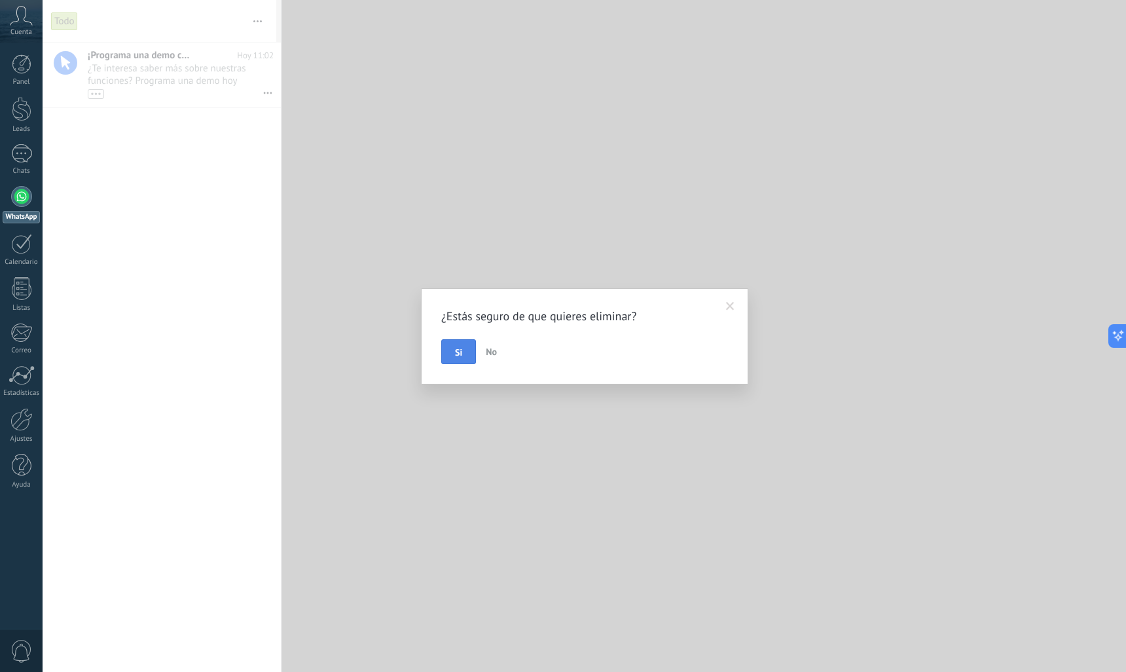
click at [453, 352] on button "Si" at bounding box center [458, 351] width 35 height 25
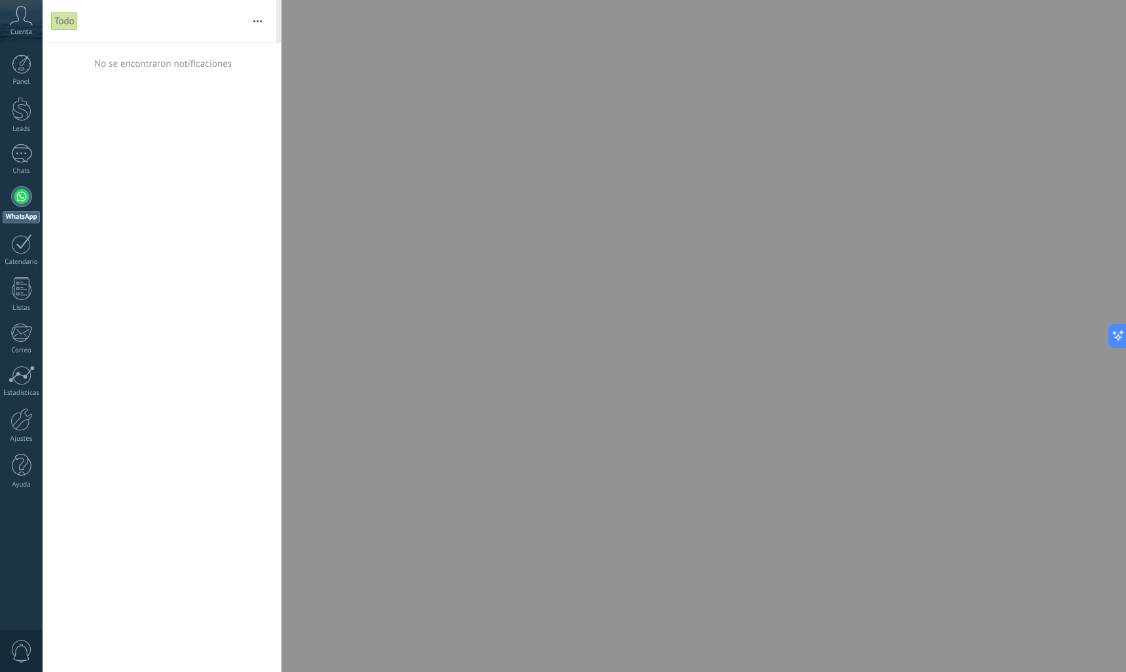
click at [258, 15] on button "button" at bounding box center [258, 21] width 28 height 42
click at [62, 24] on div "Todo" at bounding box center [64, 21] width 27 height 19
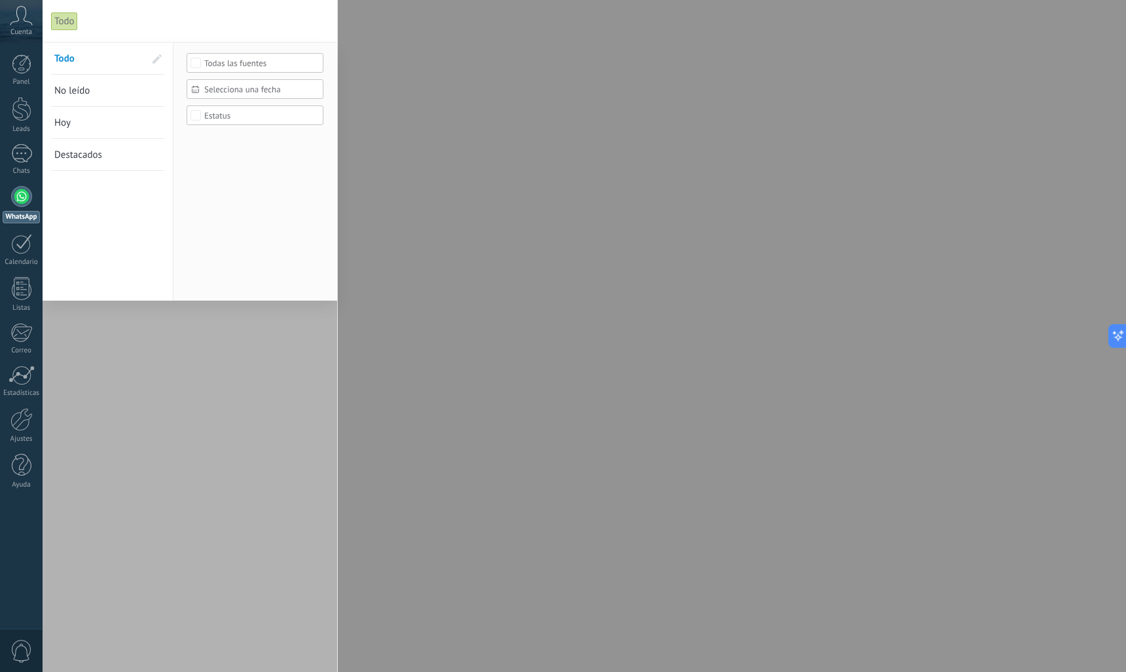
click at [35, 12] on div "Cuenta" at bounding box center [21, 21] width 43 height 43
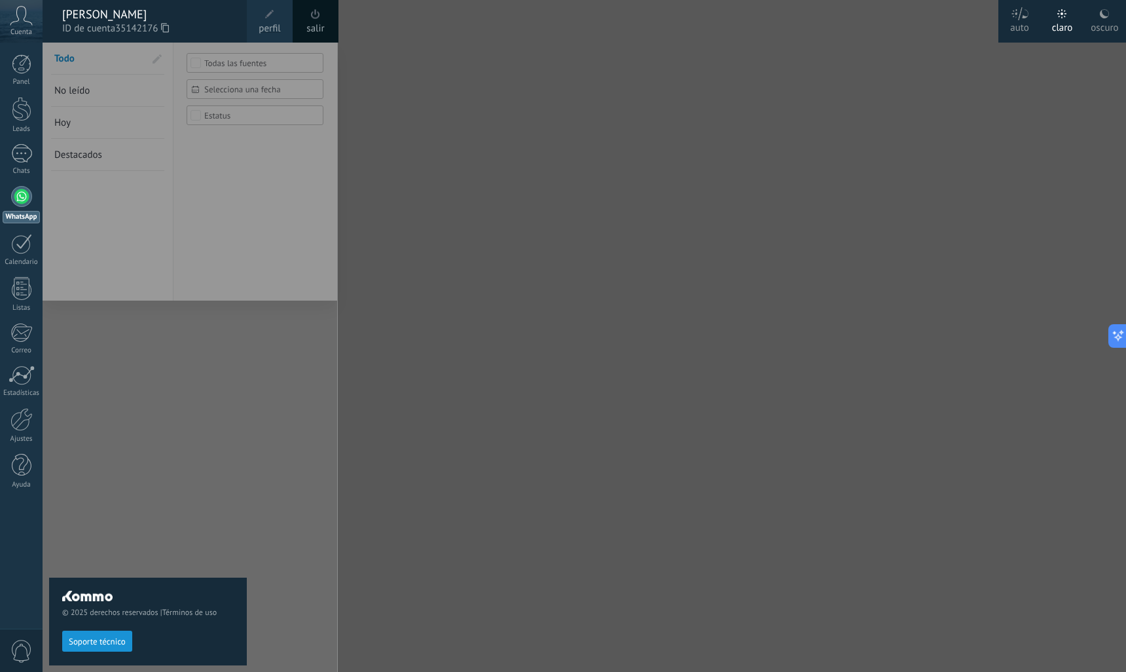
click at [152, 12] on div "[PERSON_NAME]" at bounding box center [148, 14] width 172 height 14
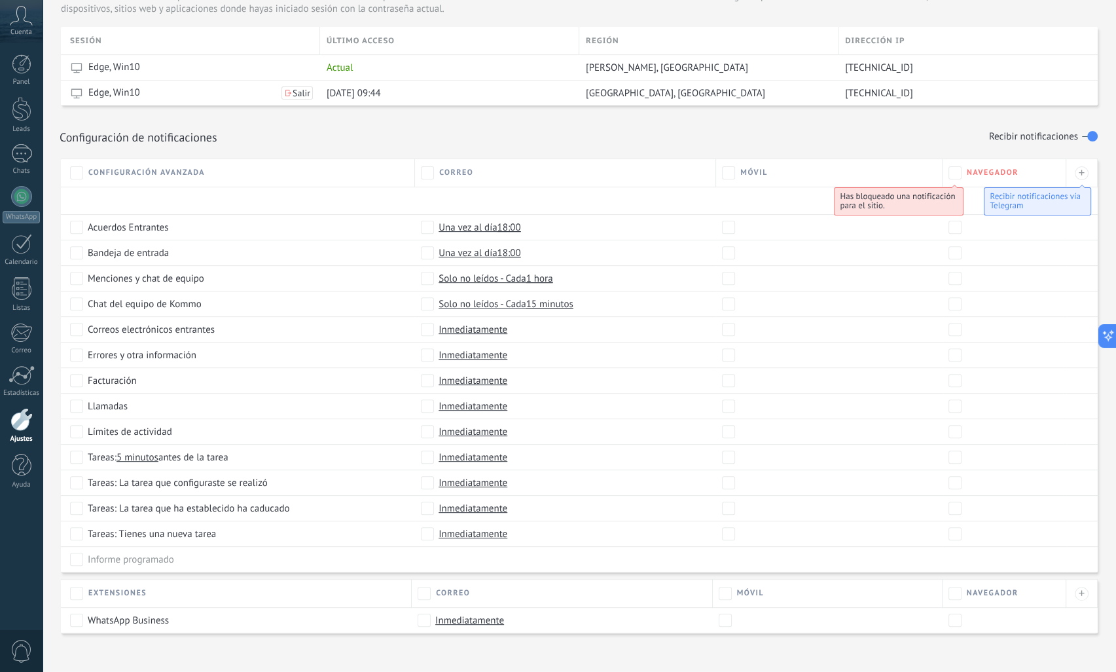
scroll to position [485, 0]
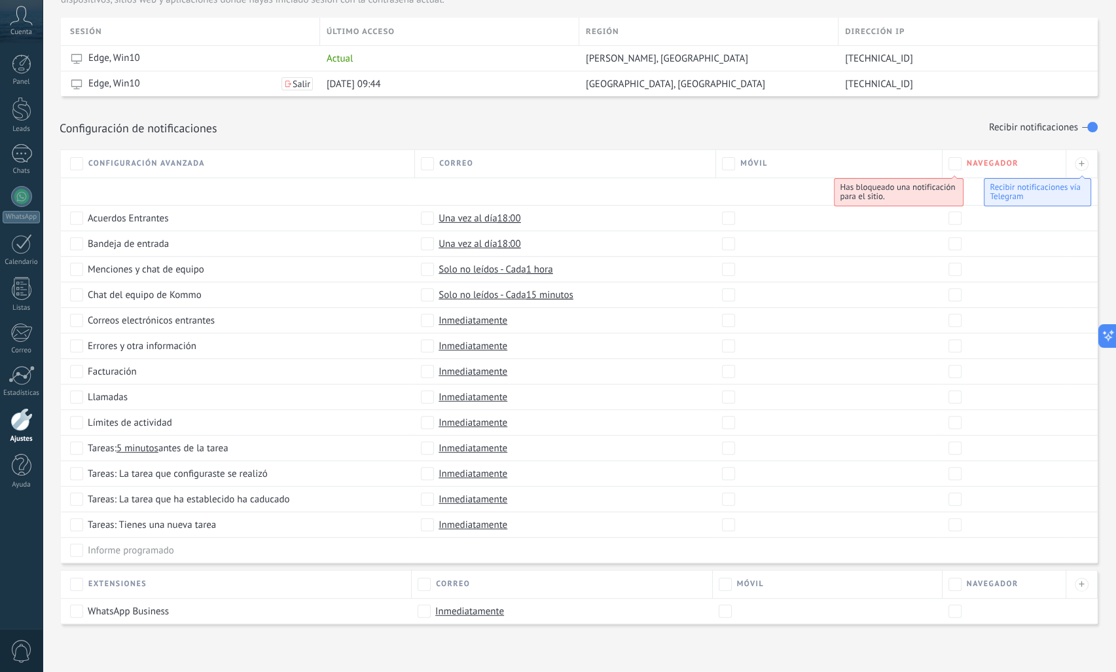
click at [475, 608] on span "Inmediatamente" at bounding box center [469, 610] width 69 height 13
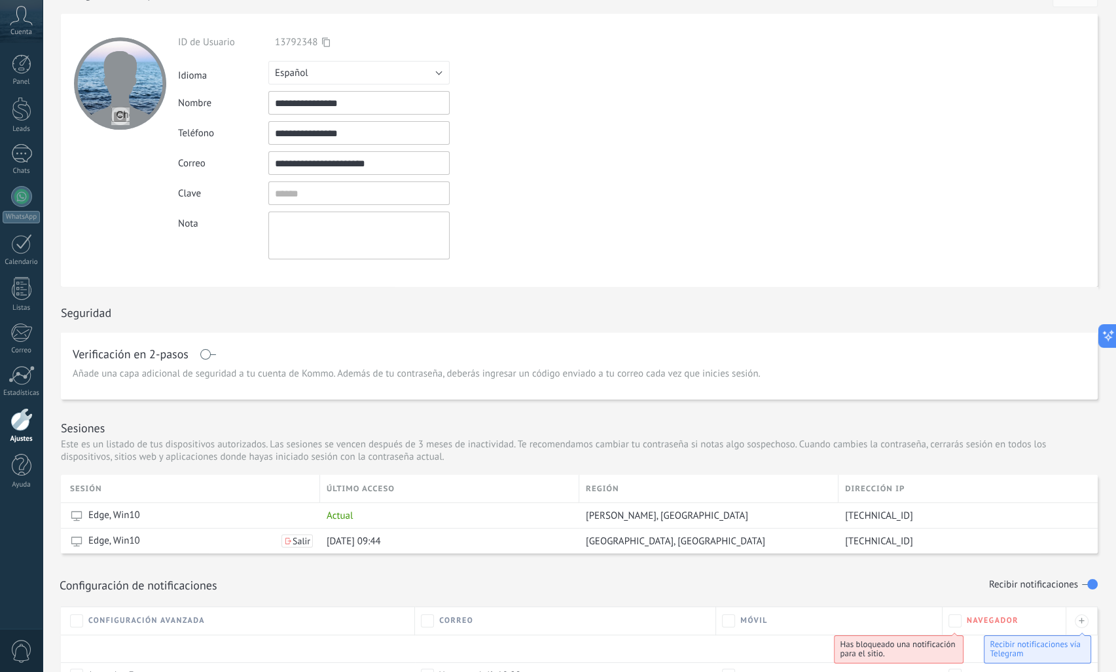
scroll to position [27, 0]
click at [18, 426] on div at bounding box center [21, 419] width 22 height 23
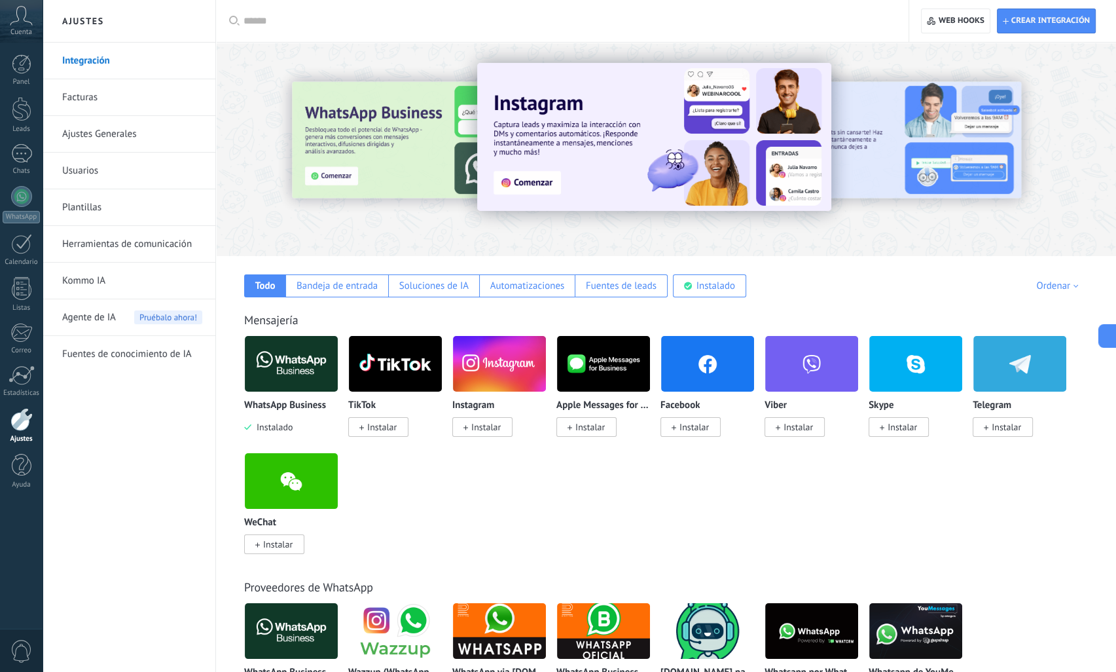
click at [84, 93] on link "Facturas" at bounding box center [132, 97] width 140 height 37
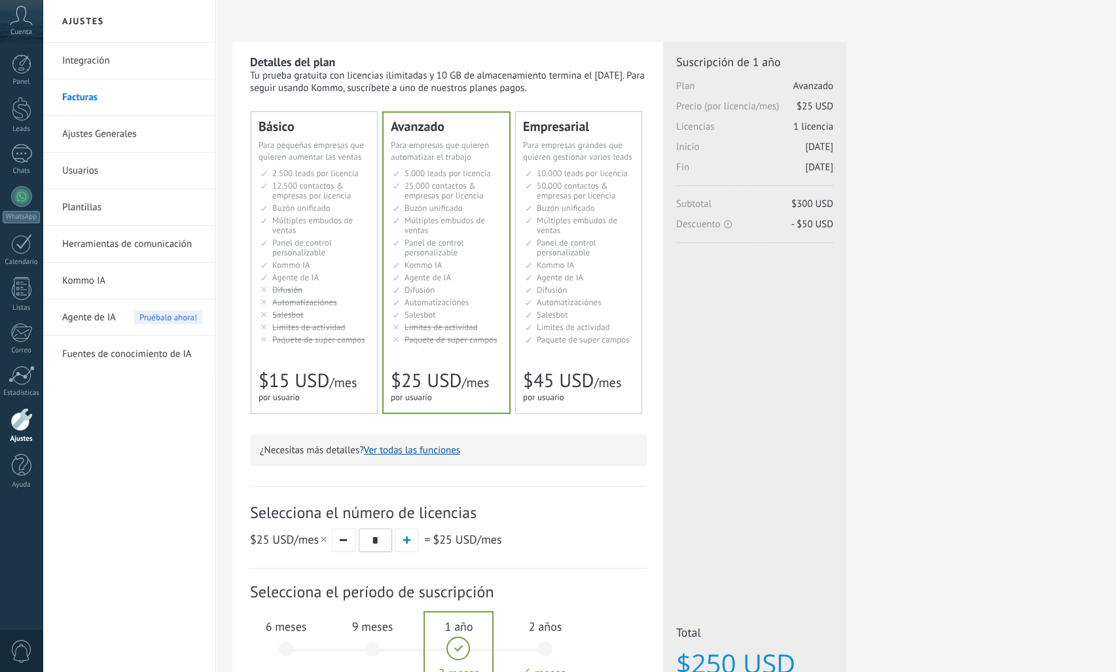
scroll to position [168, 0]
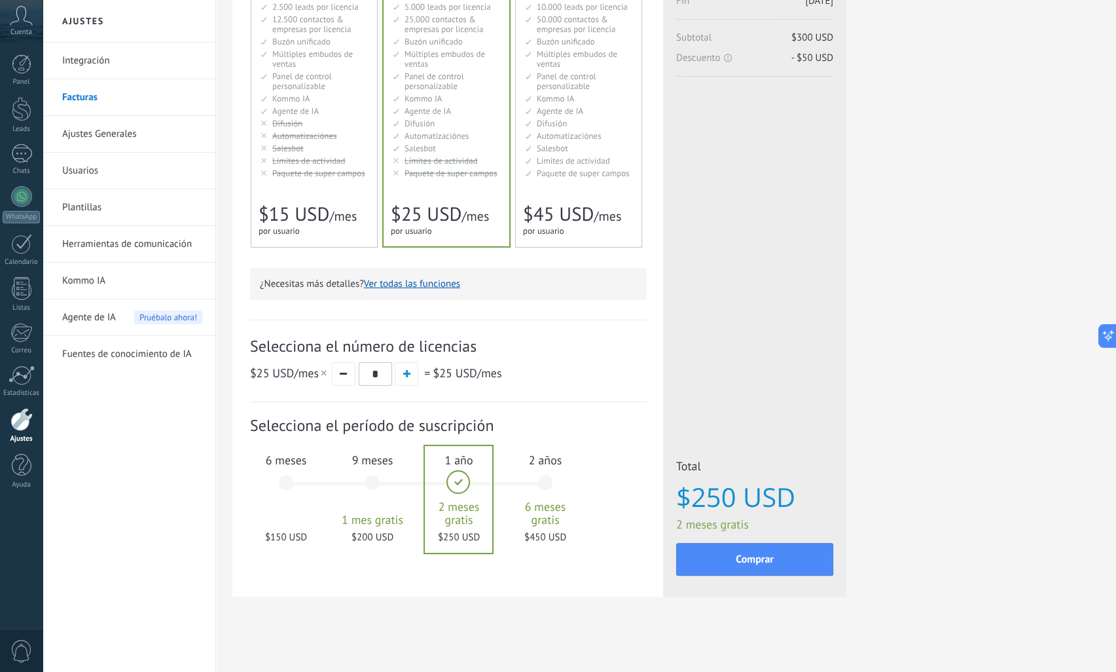
click at [86, 132] on link "Ajustes Generales" at bounding box center [132, 134] width 140 height 37
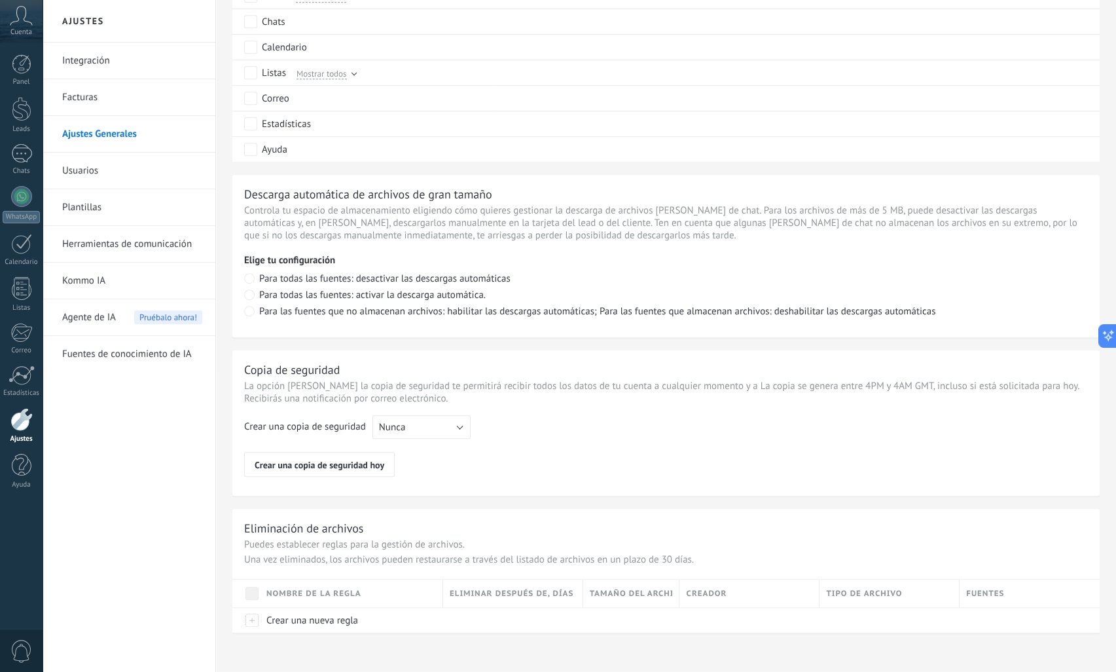
scroll to position [773, 0]
click at [24, 389] on div "Estadísticas" at bounding box center [22, 393] width 38 height 9
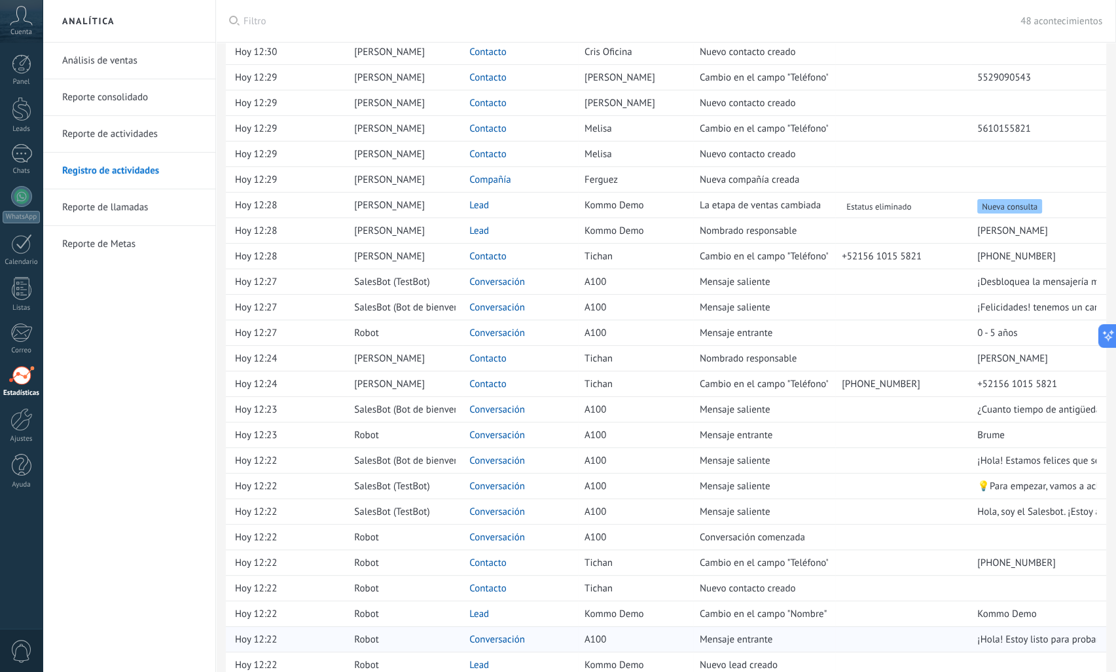
scroll to position [393, 0]
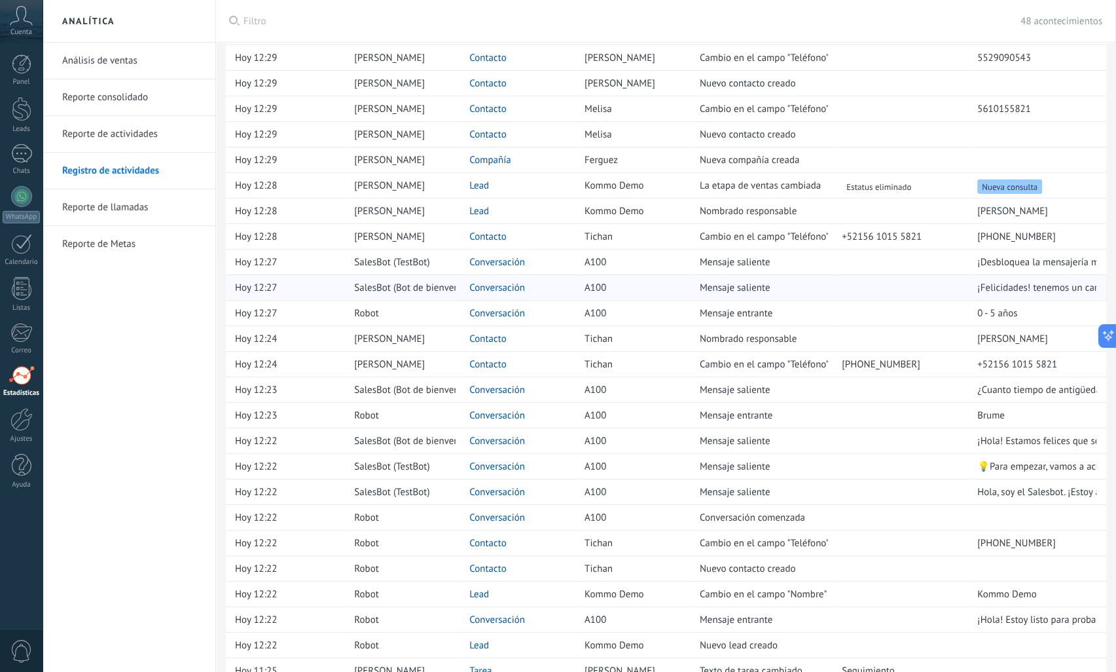
click at [1027, 292] on div "¡Felicidades! tenemos un camino por delante" at bounding box center [1034, 287] width 126 height 25
drag, startPoint x: 1028, startPoint y: 286, endPoint x: 1107, endPoint y: 285, distance: 78.6
click at [1107, 285] on div "Fecha Usuario Objeto Nombre Evento Valor previo Valor posterior Hoy 13:27 Crist…" at bounding box center [671, 285] width 891 height 1253
click at [490, 511] on link "Conversación" at bounding box center [498, 517] width 56 height 12
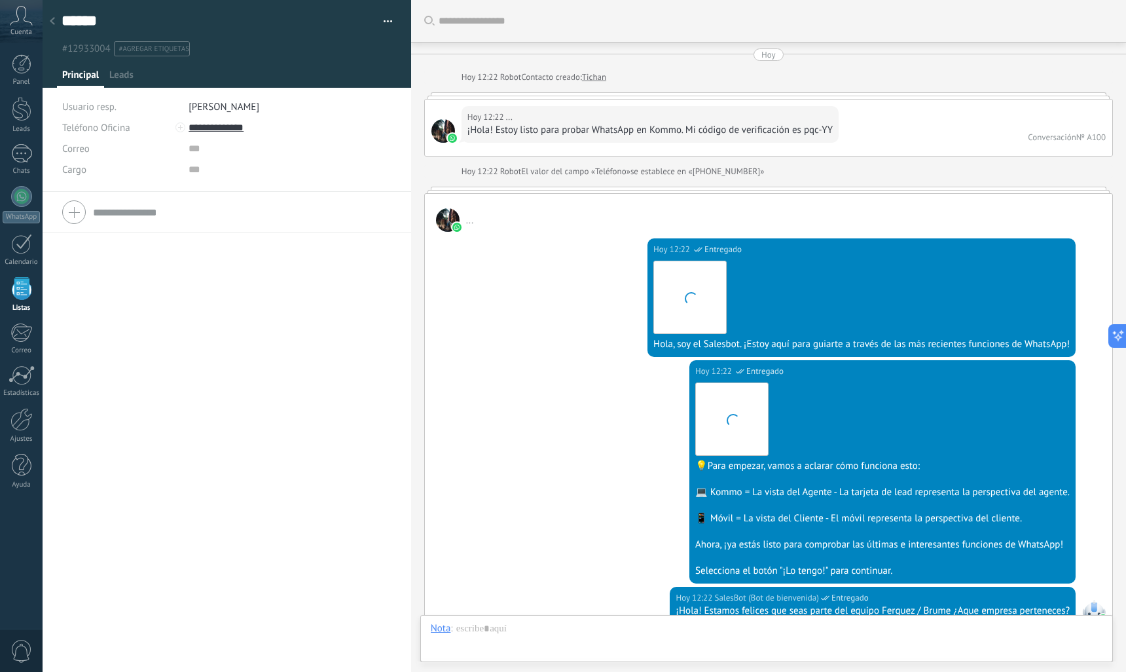
scroll to position [884, 0]
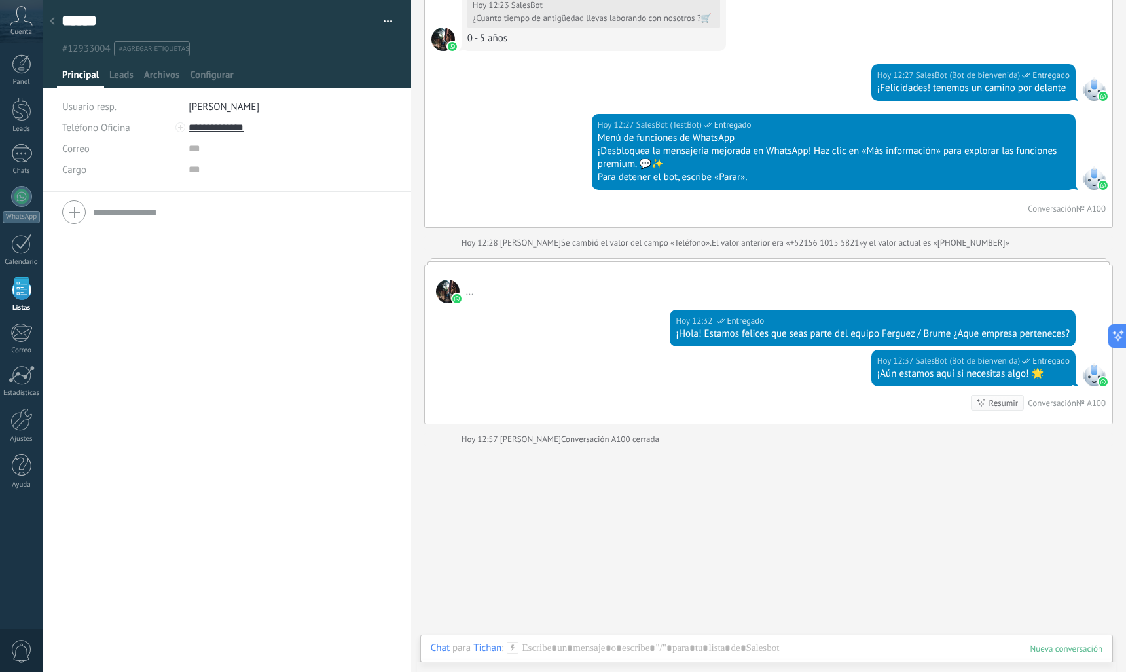
click at [471, 292] on span "..." at bounding box center [470, 292] width 8 height 12
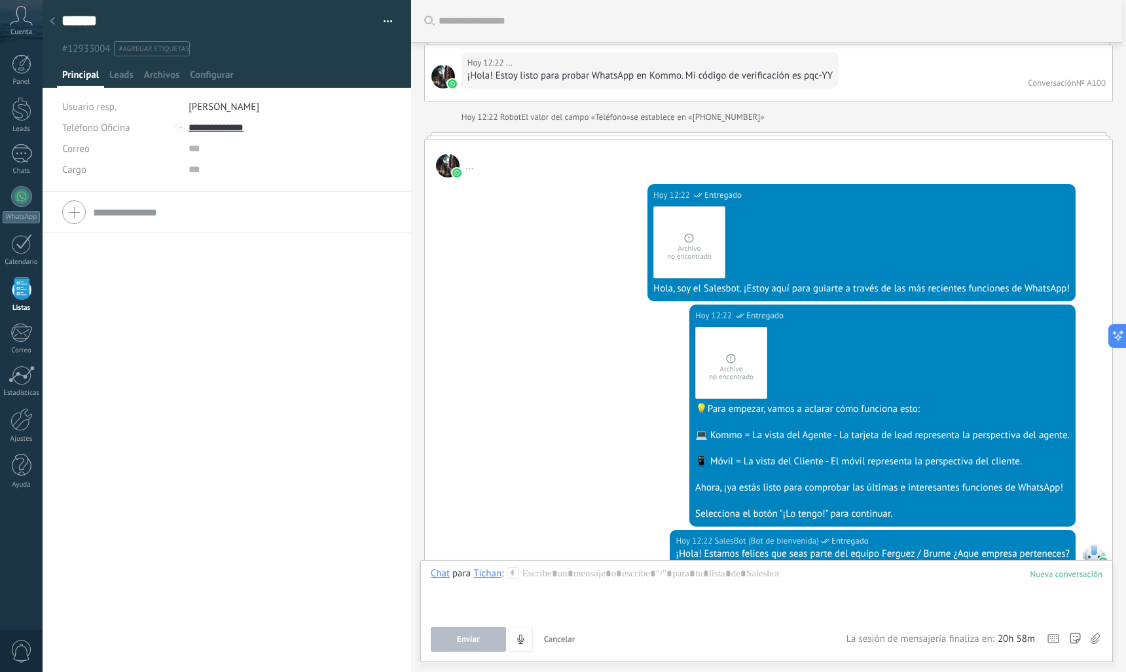
scroll to position [33, 0]
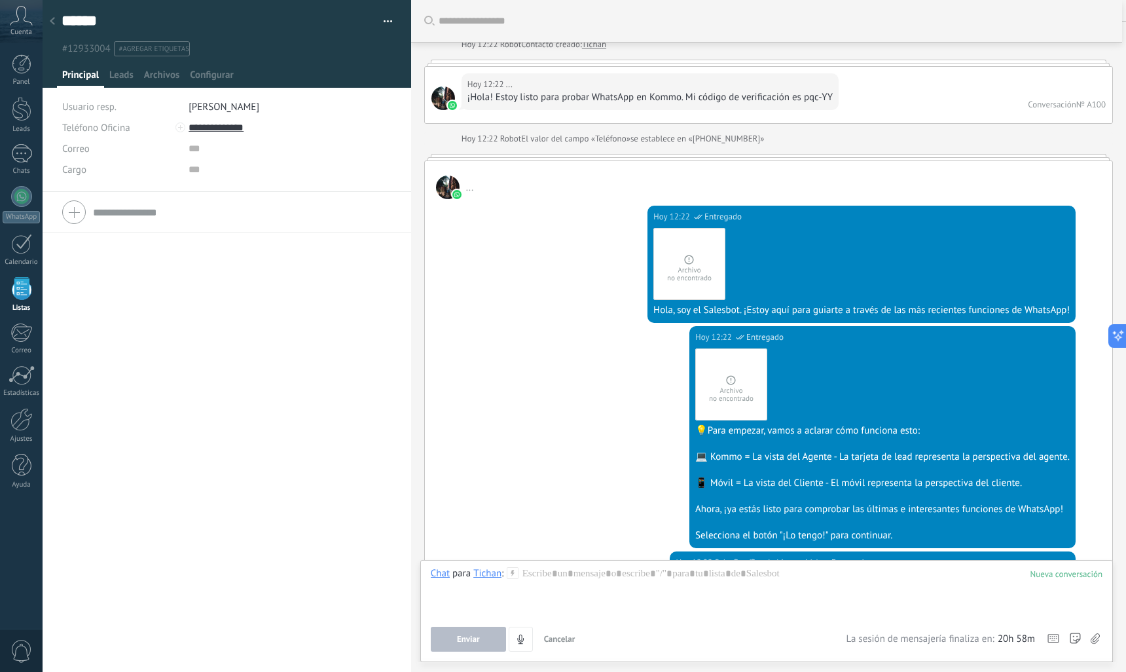
click at [748, 389] on img at bounding box center [731, 384] width 72 height 72
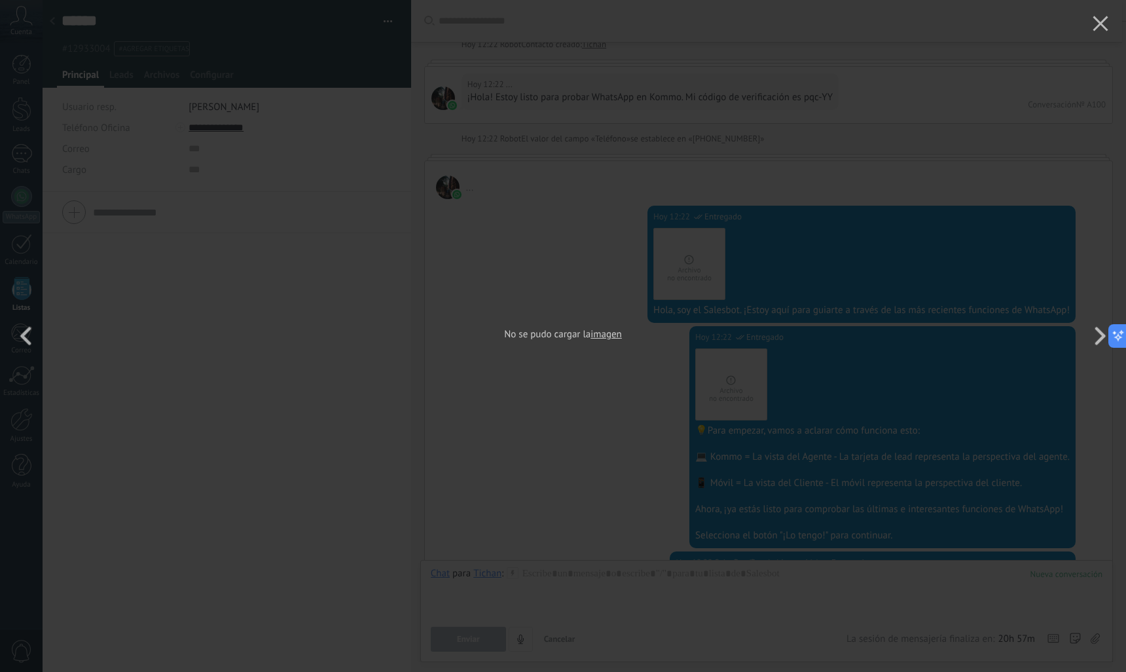
click at [748, 389] on div "2 de 2 No se pudo cargar la imagen" at bounding box center [563, 336] width 1126 height 672
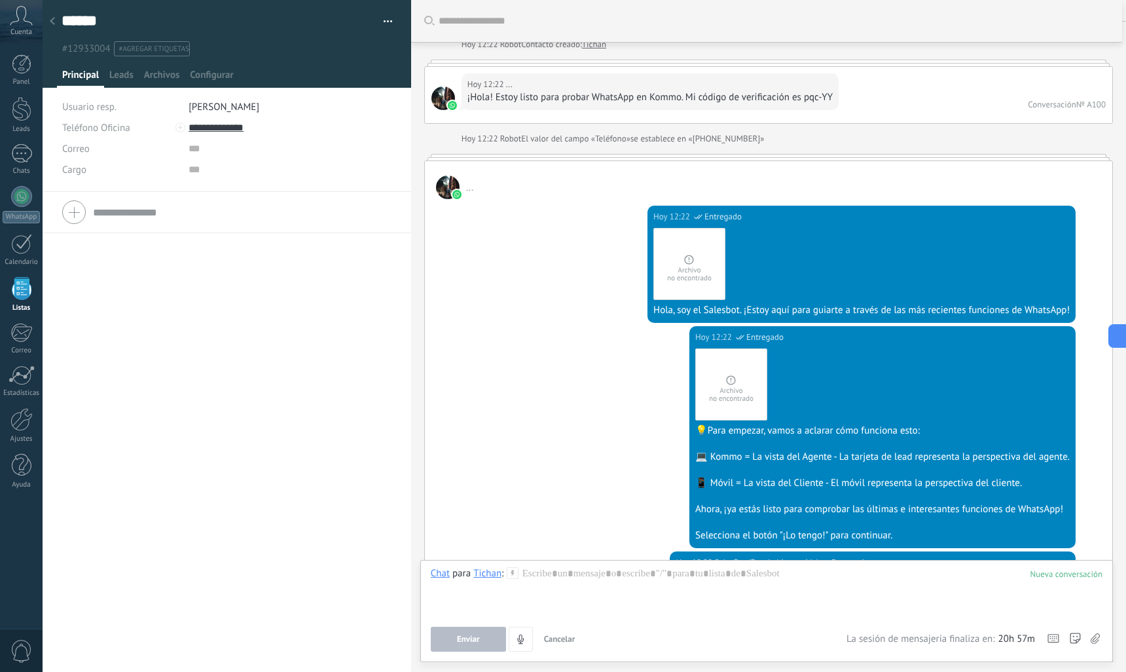
click at [180, 127] on div at bounding box center [180, 127] width 10 height 10
click at [206, 426] on div "Teléfono Oficina Ofic. directo Celular Fax Casa Otro Teléfono Oficina Llamar Co…" at bounding box center [227, 421] width 369 height 416
click at [48, 22] on div at bounding box center [52, 22] width 18 height 26
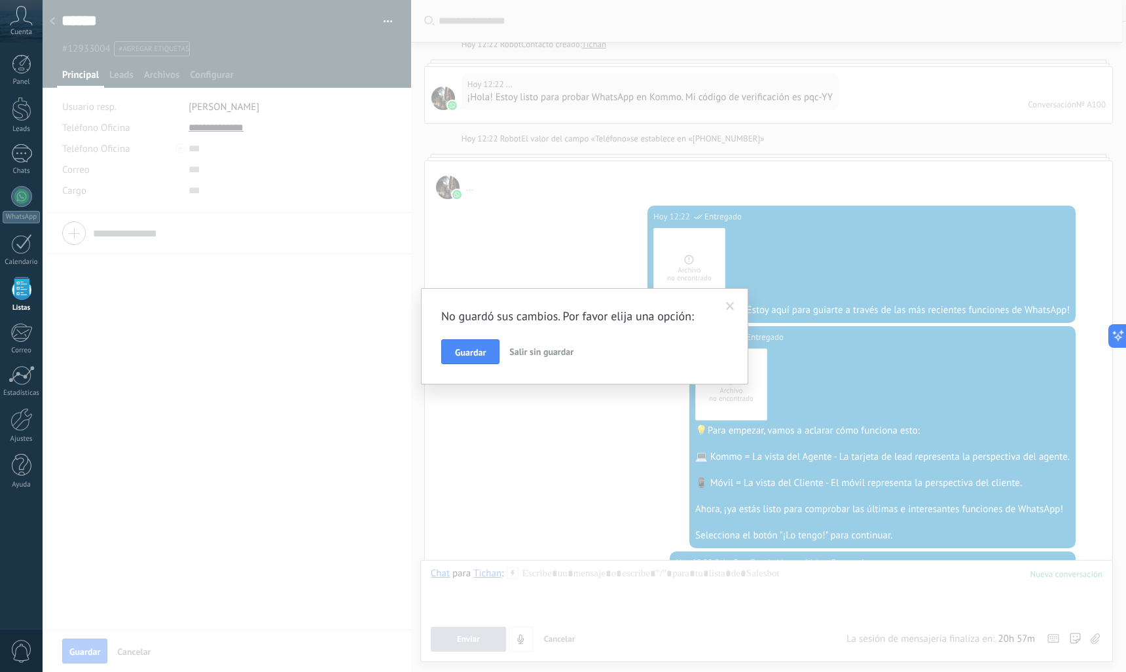
click at [526, 350] on span "Salir sin guardar" at bounding box center [541, 352] width 64 height 12
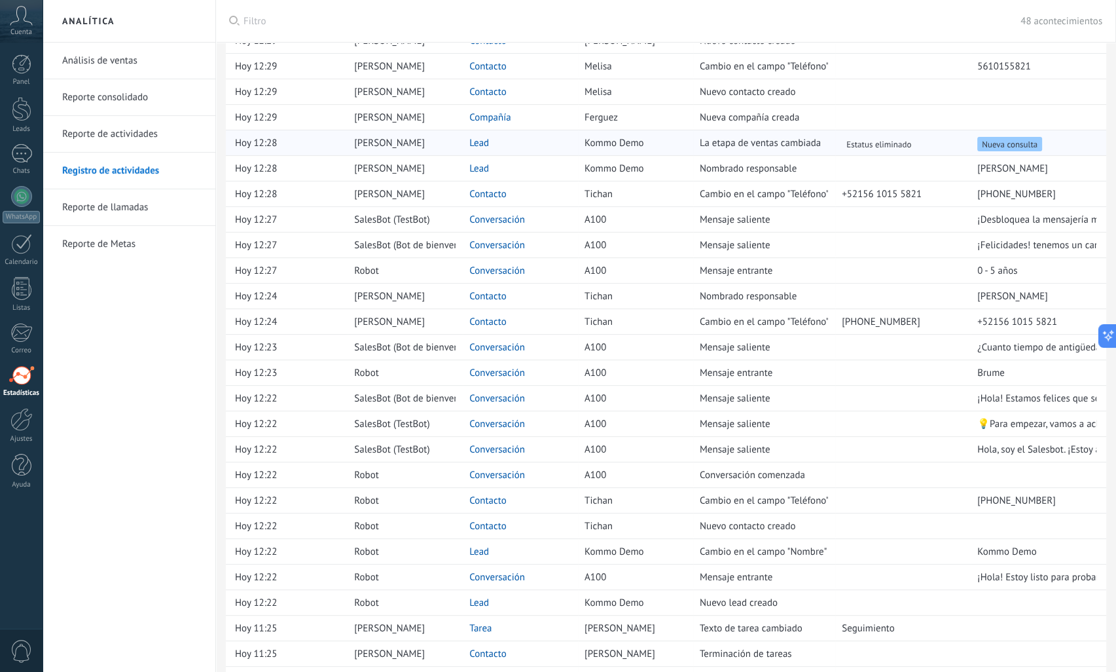
scroll to position [458, 0]
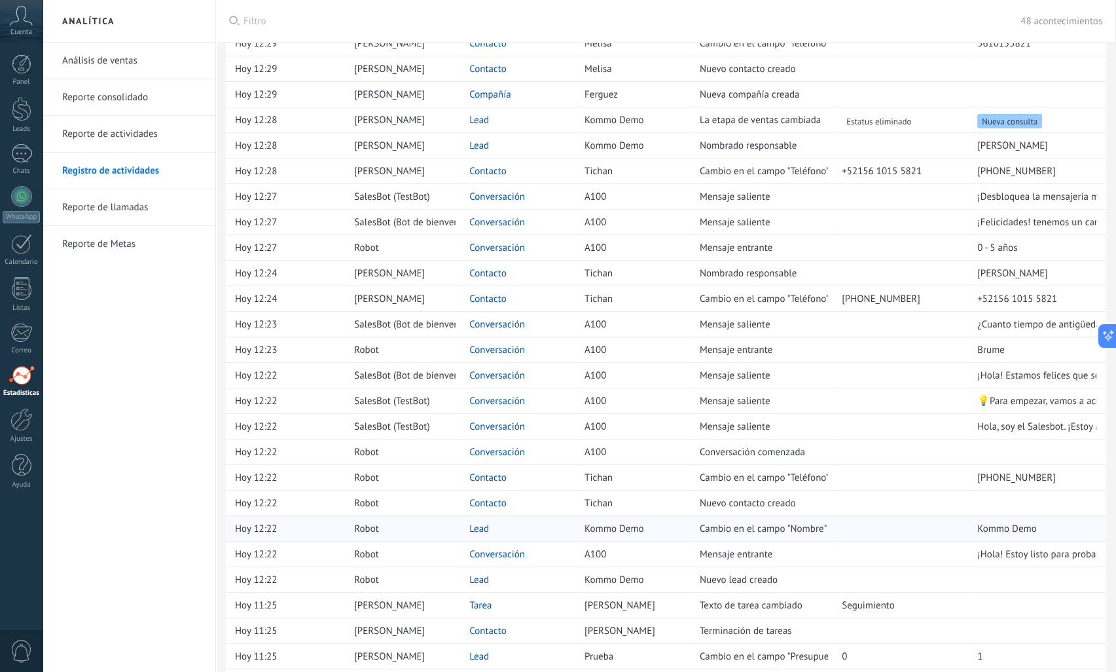
click at [482, 526] on link "Lead" at bounding box center [480, 529] width 20 height 12
click at [475, 574] on link "Lead" at bounding box center [480, 580] width 20 height 12
click at [295, 580] on div "Hoy 12:22" at bounding box center [288, 579] width 106 height 25
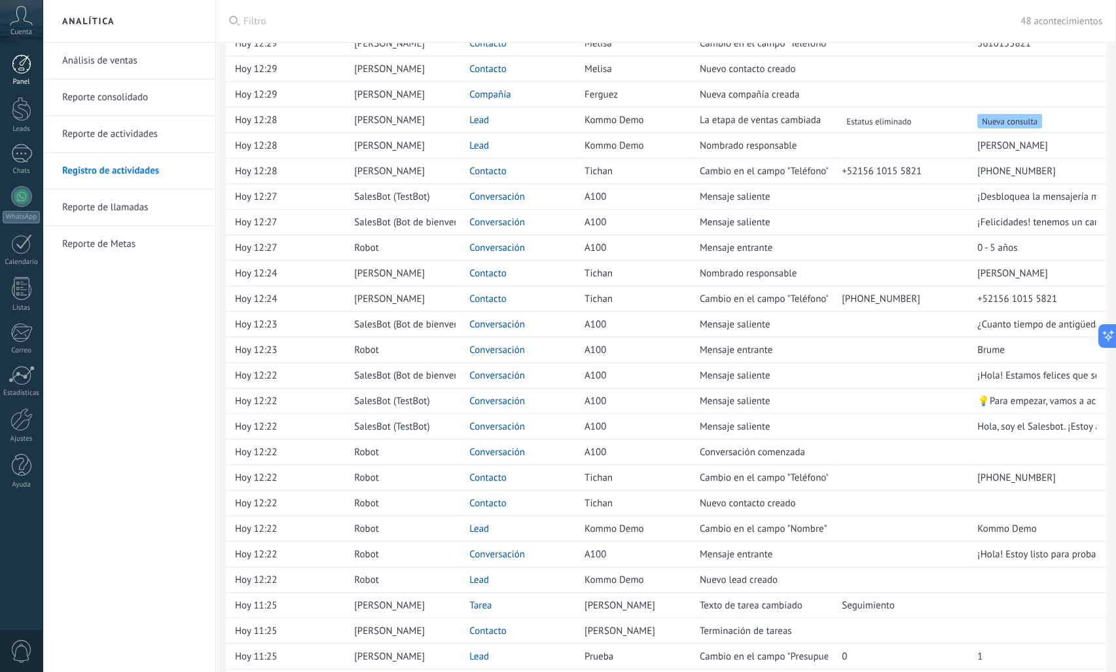
click at [20, 62] on div at bounding box center [22, 64] width 20 height 20
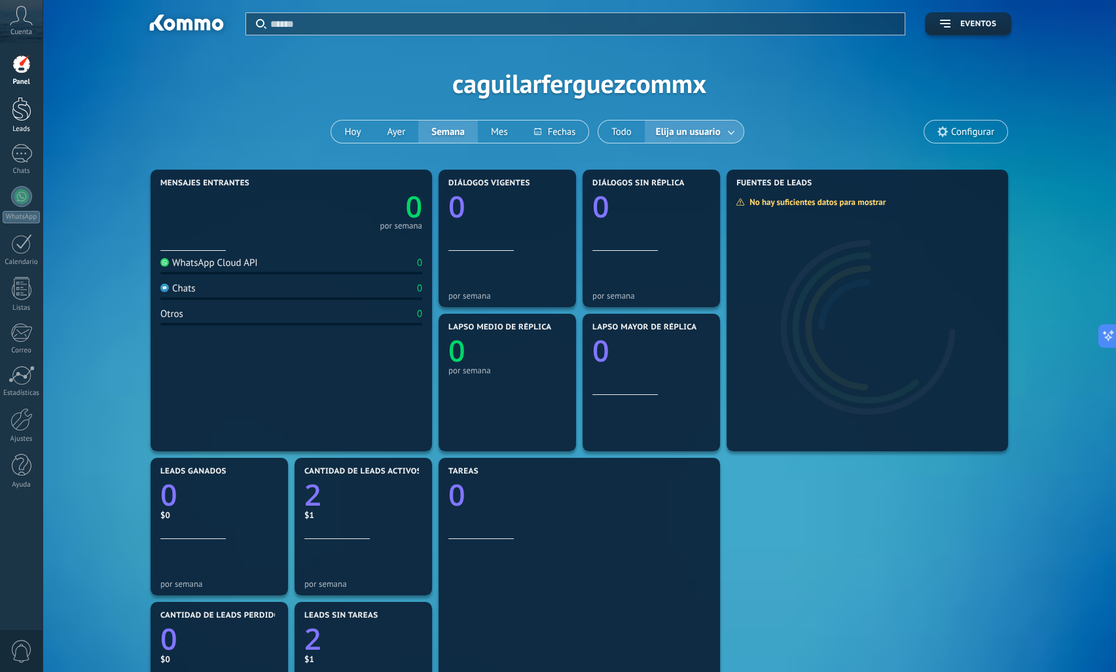
click at [20, 122] on link "Leads" at bounding box center [21, 115] width 43 height 37
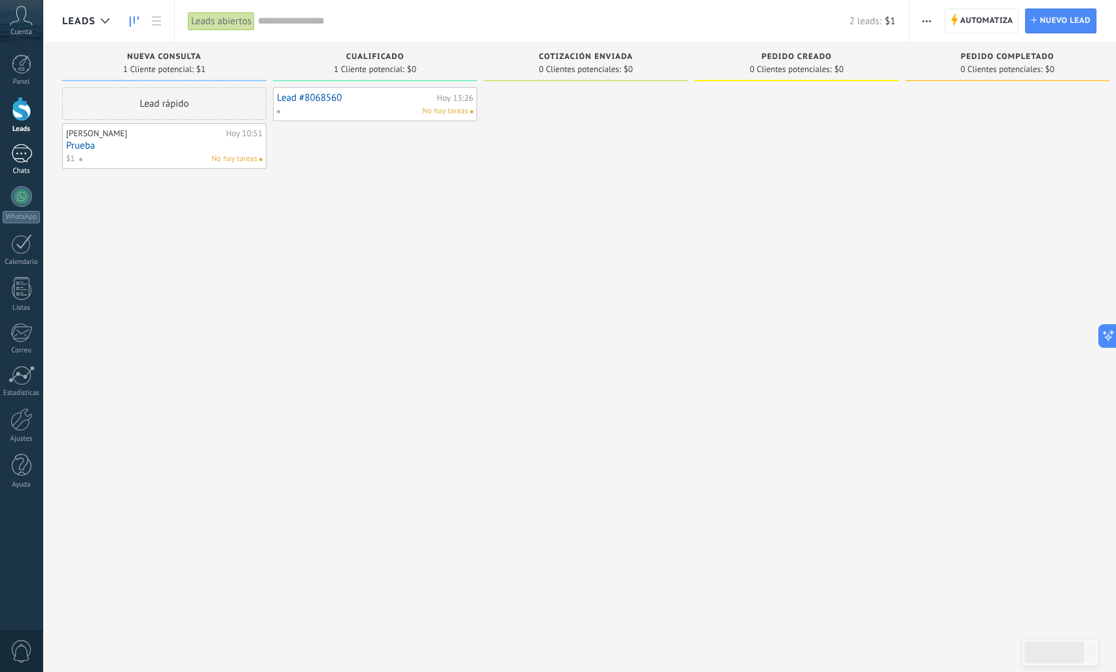
click at [18, 156] on div at bounding box center [21, 153] width 21 height 19
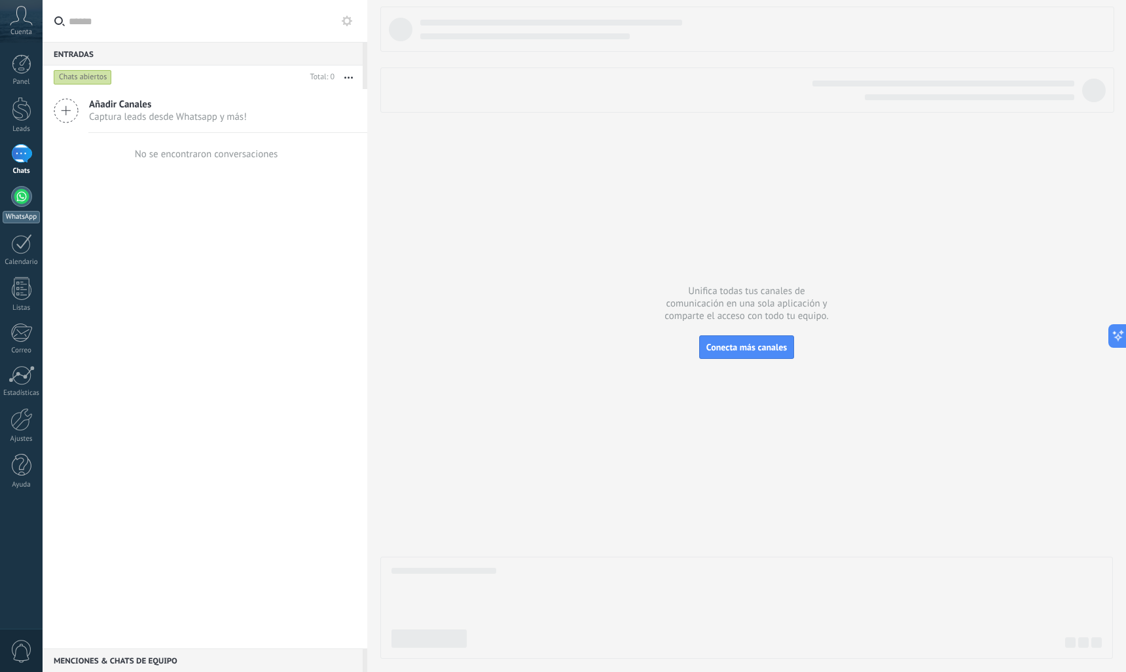
click at [28, 203] on div at bounding box center [21, 196] width 21 height 21
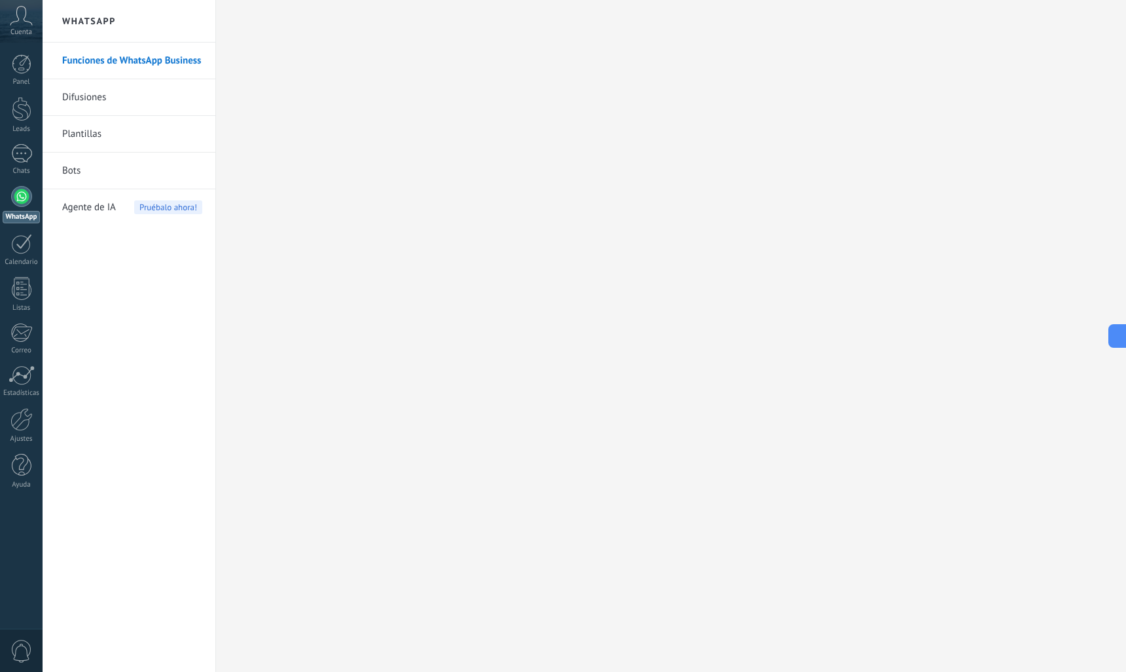
click at [105, 136] on link "Plantillas" at bounding box center [132, 134] width 140 height 37
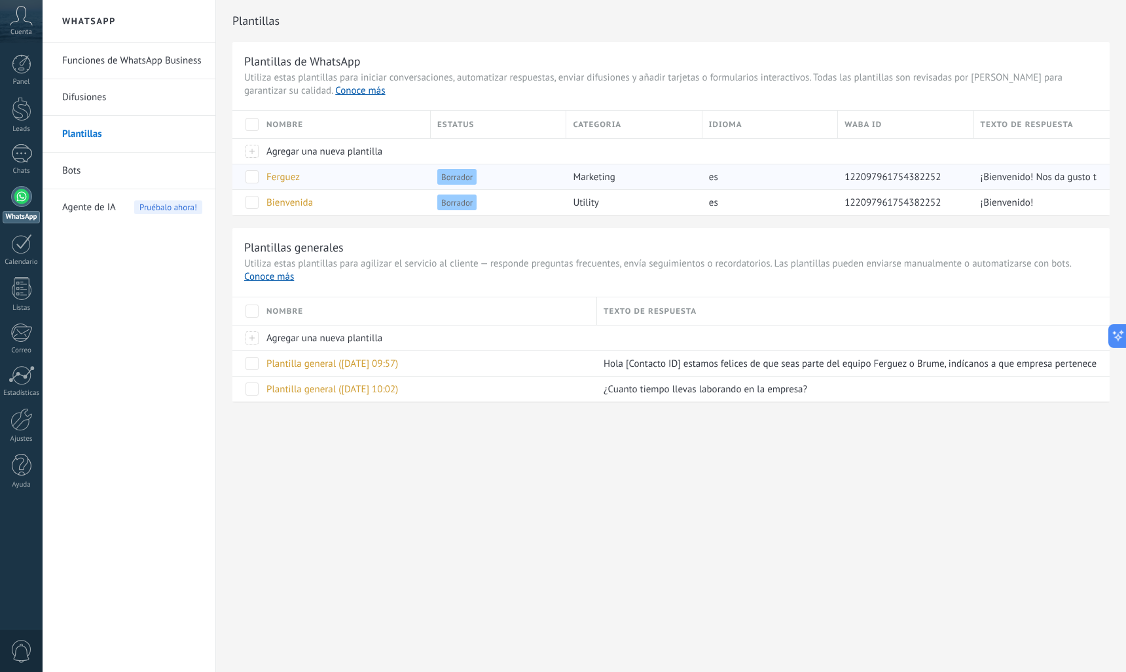
click at [275, 179] on span "Ferguez" at bounding box center [283, 177] width 33 height 12
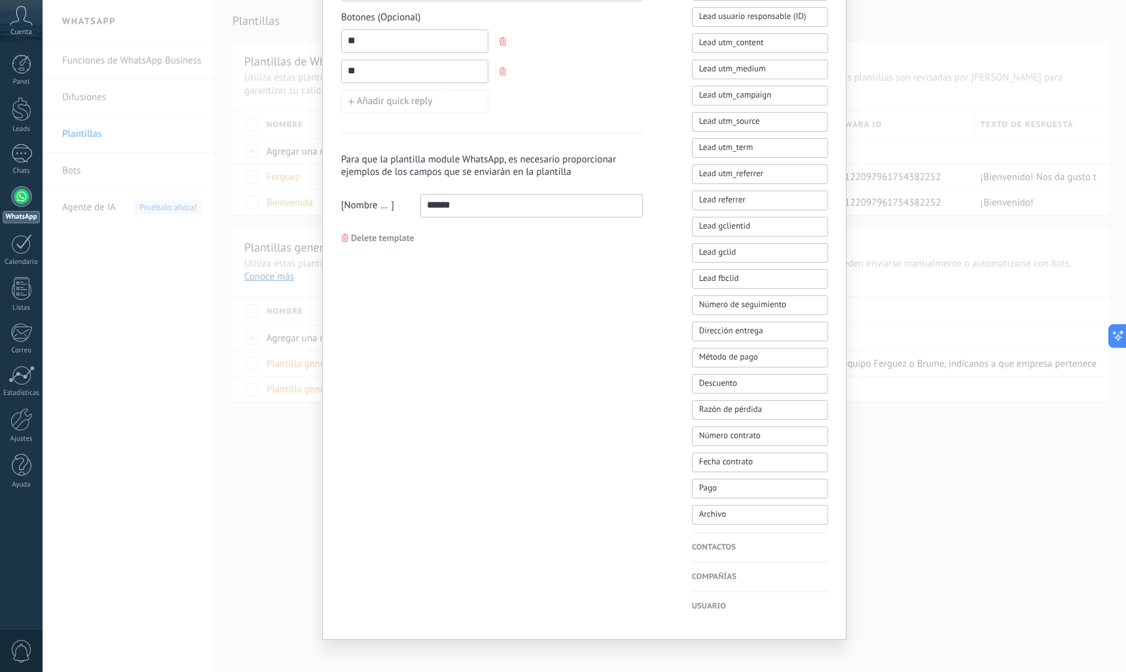
scroll to position [618, 0]
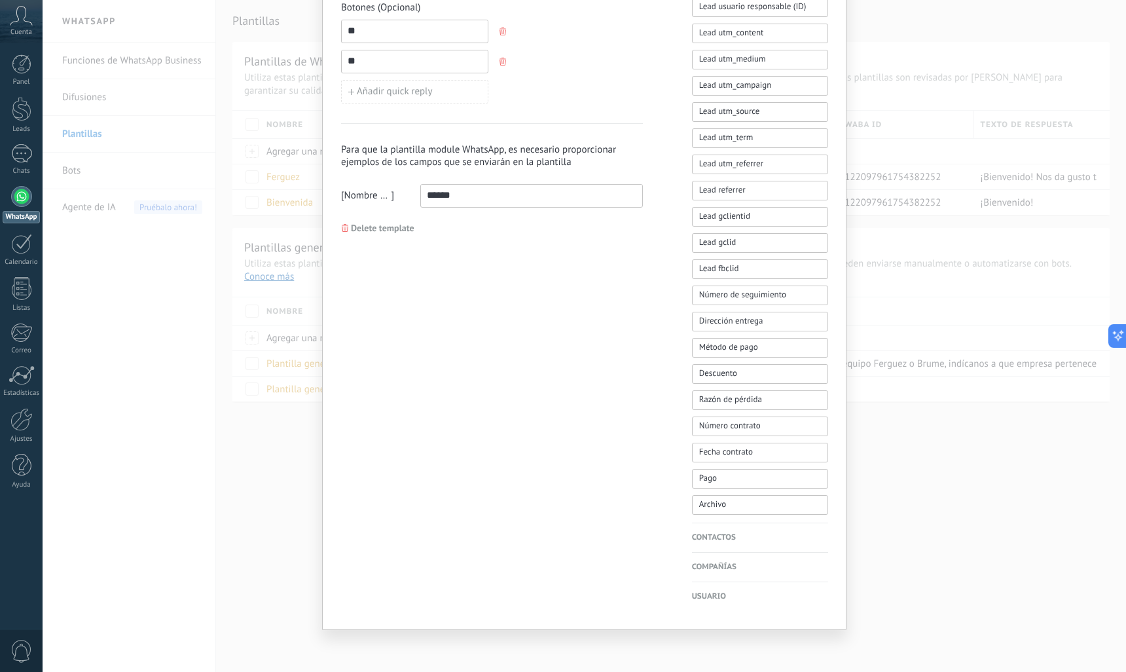
click at [714, 594] on h4 "Usuario" at bounding box center [760, 596] width 136 height 13
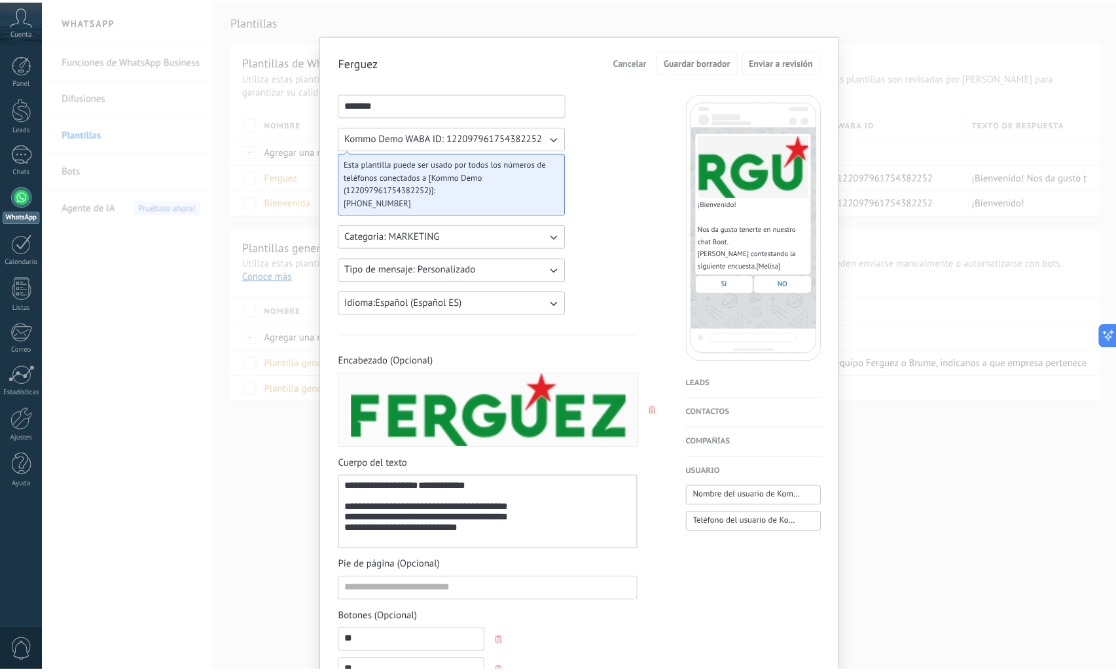
scroll to position [0, 0]
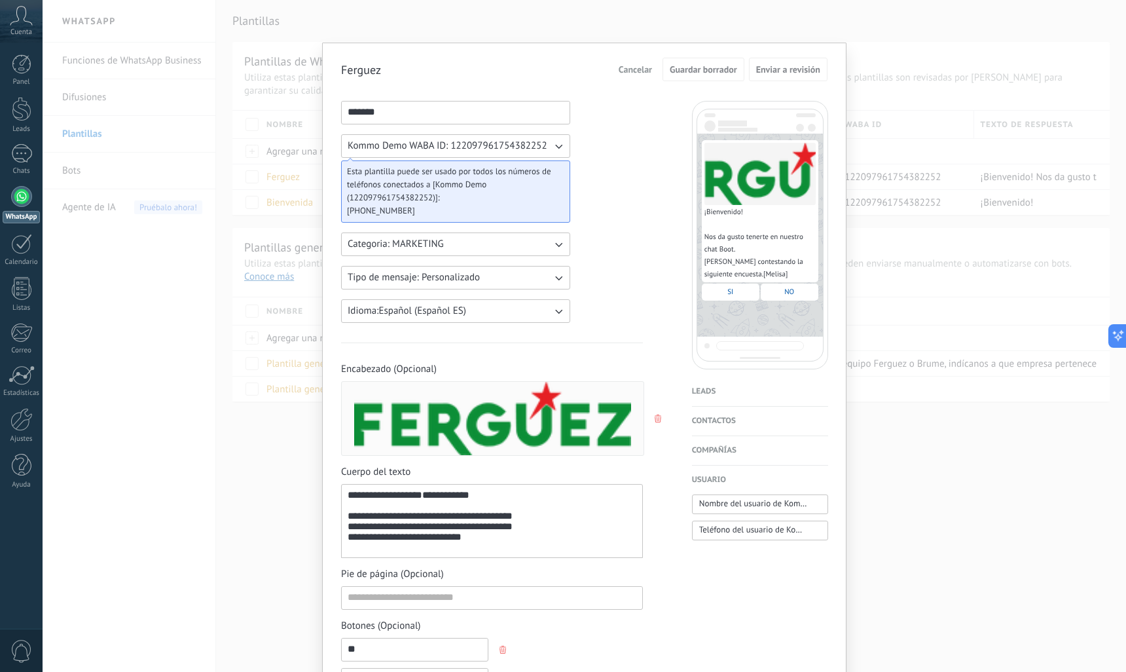
click at [642, 72] on span "Cancelar" at bounding box center [635, 69] width 33 height 9
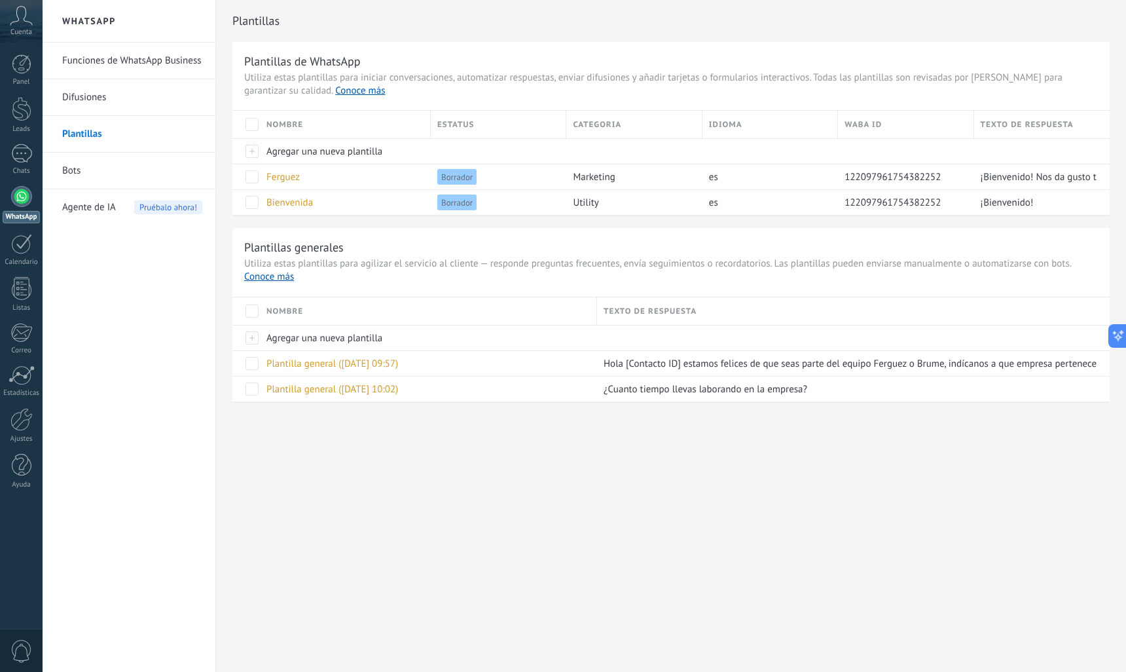
click at [71, 166] on link "Bots" at bounding box center [132, 171] width 140 height 37
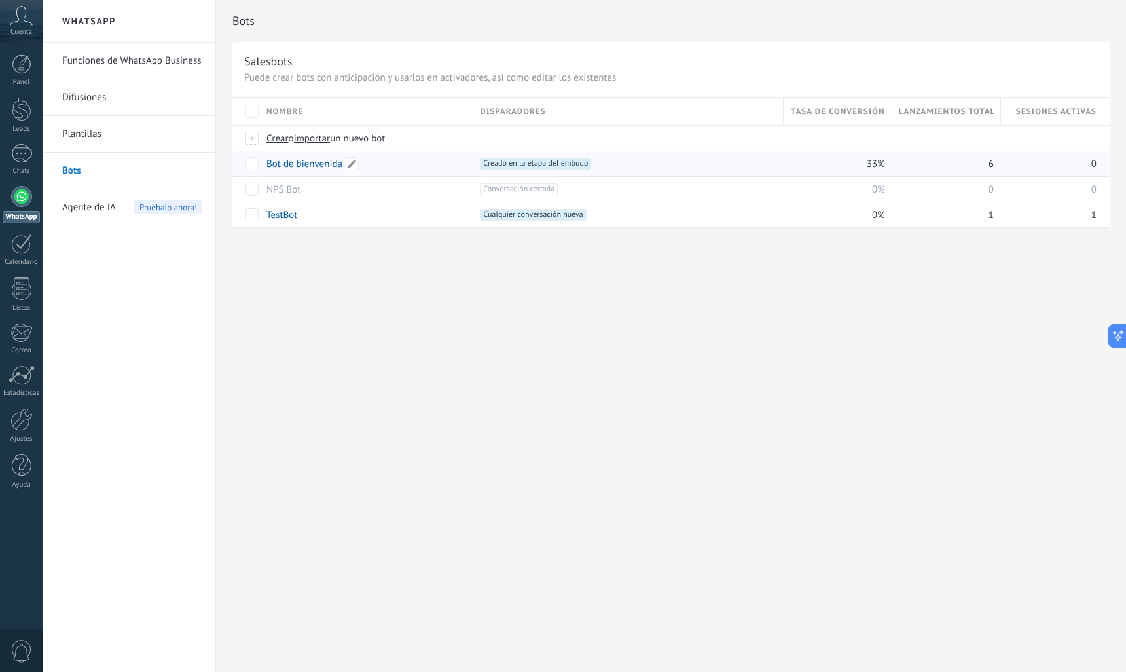
click at [288, 166] on link "Bot de bienvenida" at bounding box center [305, 164] width 76 height 12
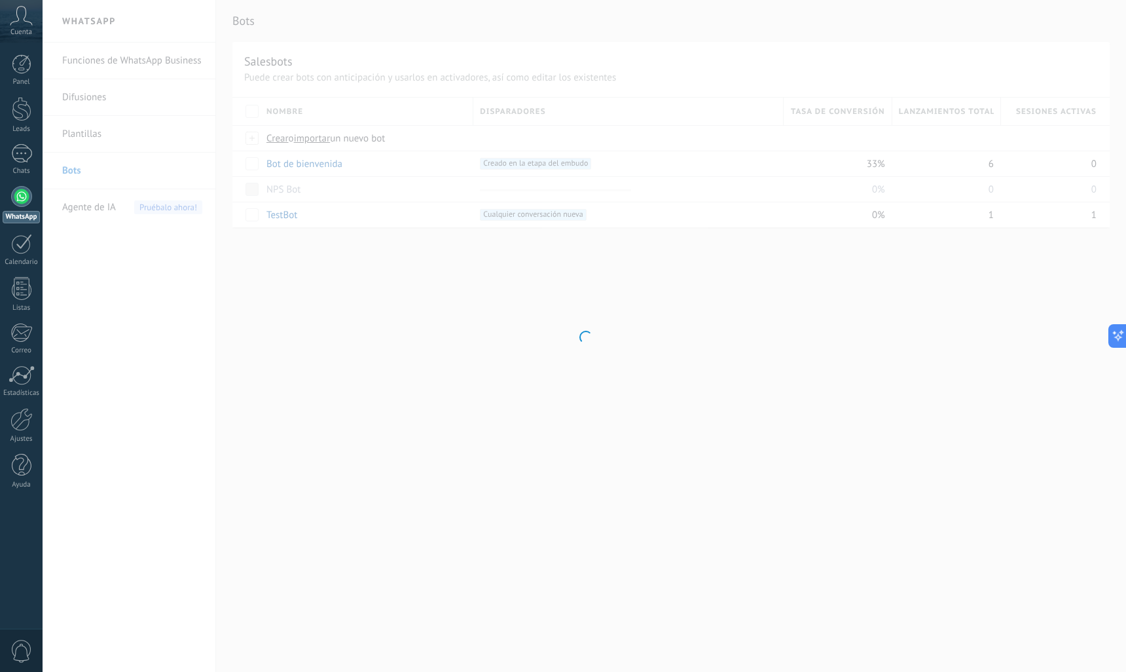
type input "**********"
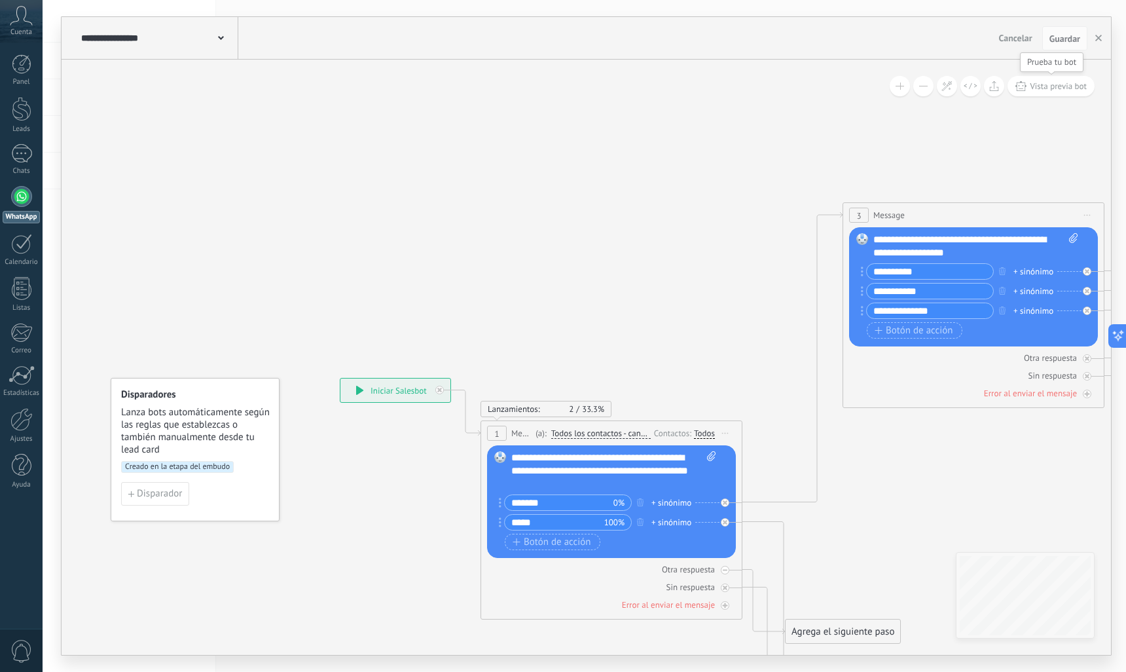
click at [1054, 94] on button "Vista previa bot" at bounding box center [1051, 86] width 87 height 20
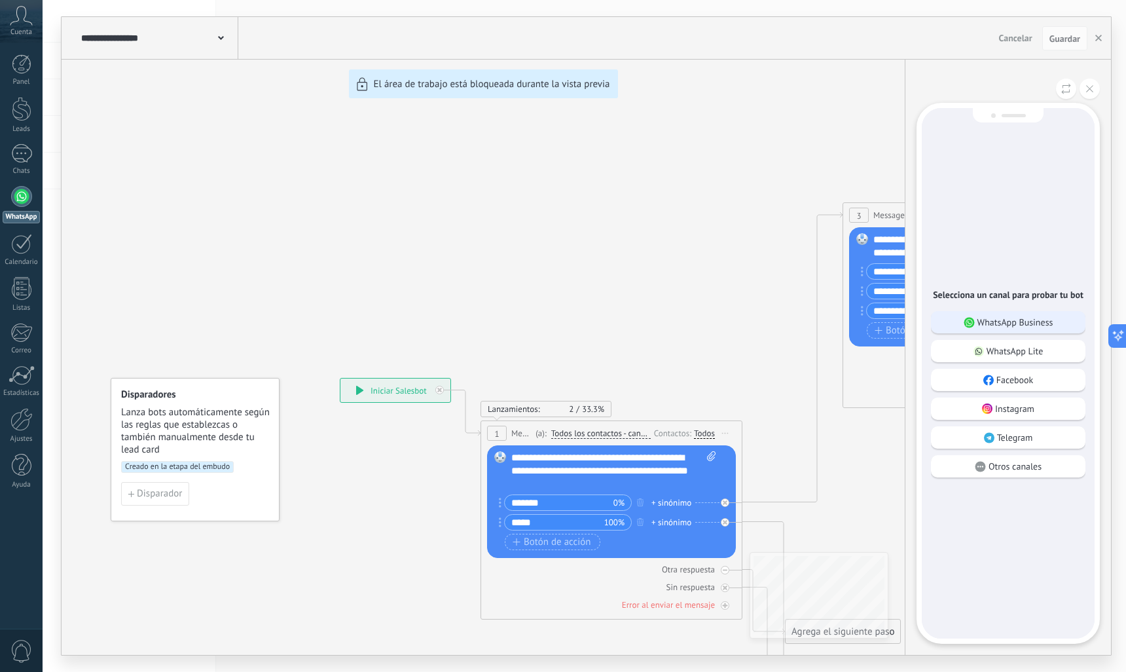
click at [1022, 325] on p "WhatsApp Business" at bounding box center [1016, 322] width 76 height 12
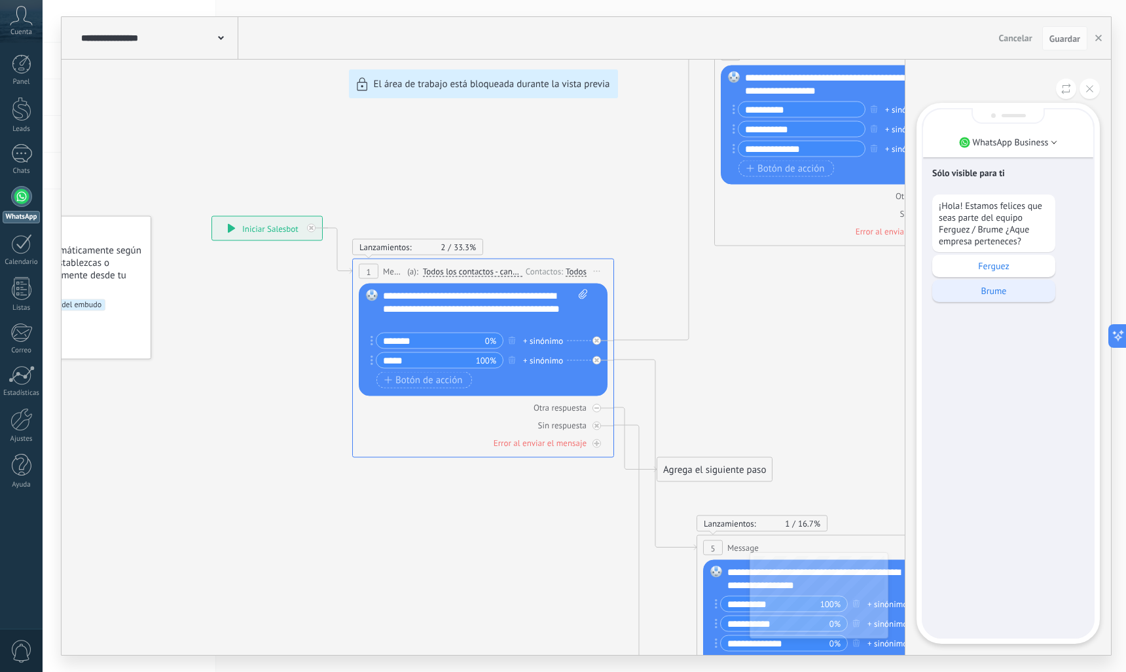
click at [987, 291] on p "Brume" at bounding box center [994, 291] width 110 height 12
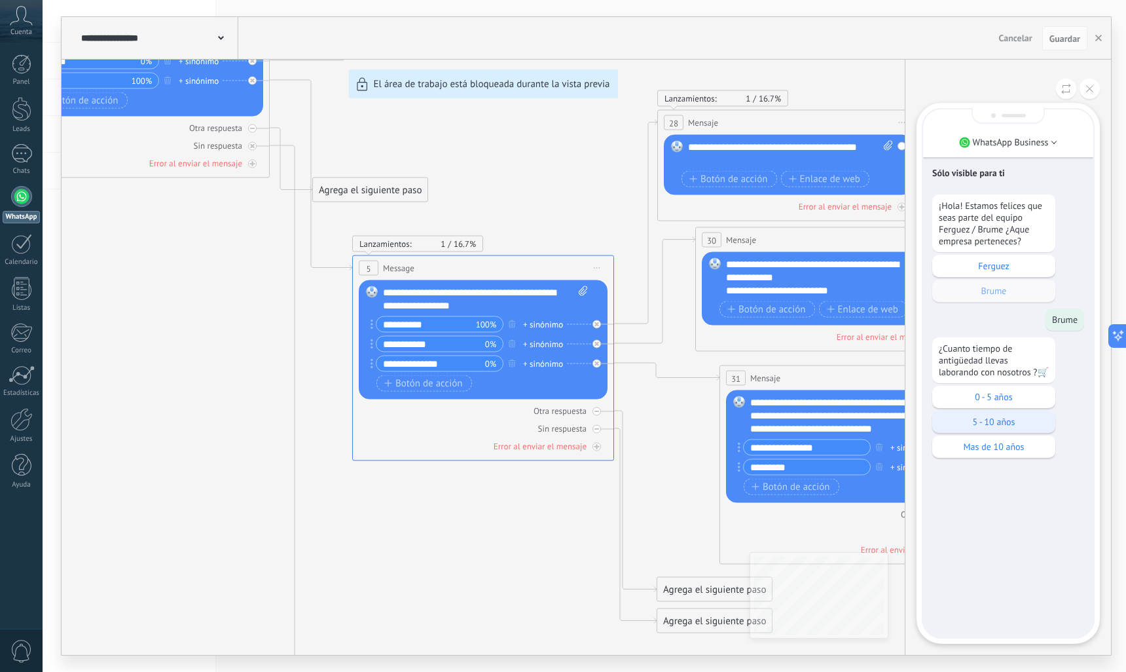
click at [997, 428] on p "5 - 10 años" at bounding box center [994, 422] width 110 height 12
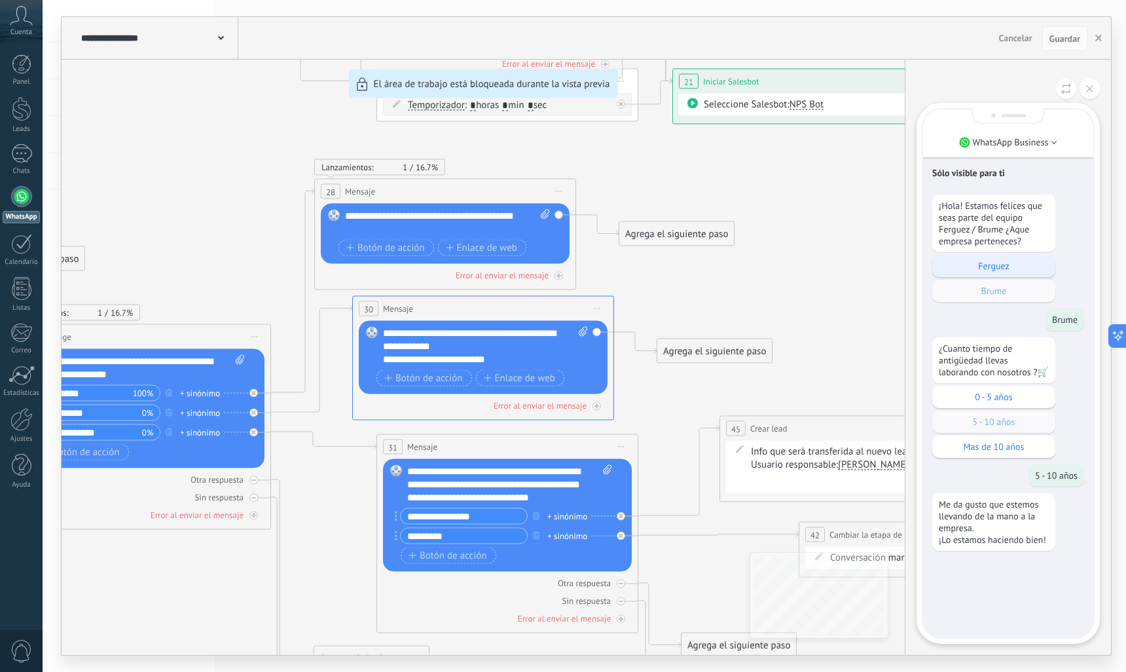
click at [984, 267] on p "Ferguez" at bounding box center [994, 266] width 110 height 12
click at [1088, 86] on icon at bounding box center [1089, 88] width 7 height 7
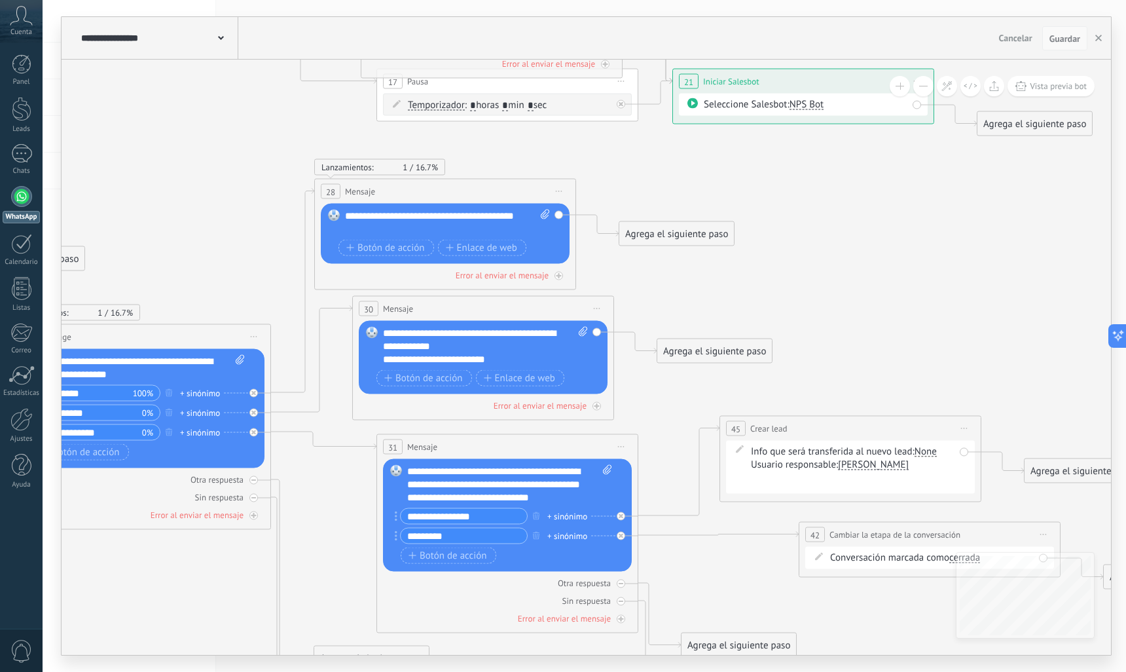
click at [1056, 41] on span "Guardar" at bounding box center [1065, 38] width 31 height 9
click at [1061, 41] on span "Guardar" at bounding box center [1065, 38] width 31 height 9
click at [1097, 35] on icon "button" at bounding box center [1099, 38] width 7 height 7
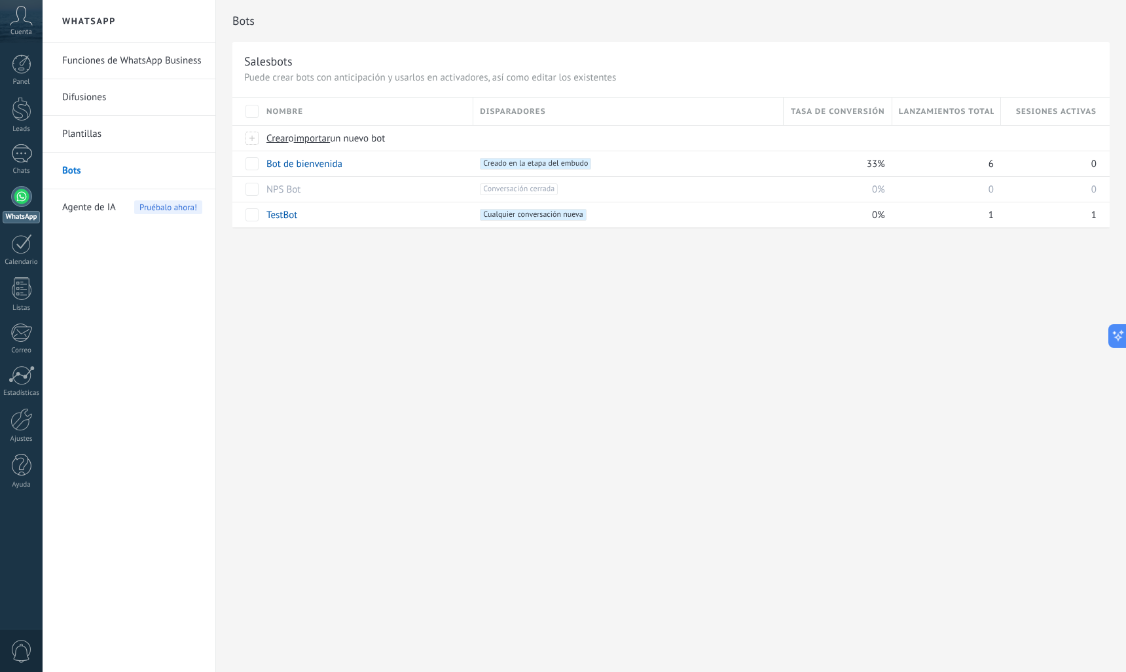
click at [23, 191] on div at bounding box center [21, 196] width 21 height 21
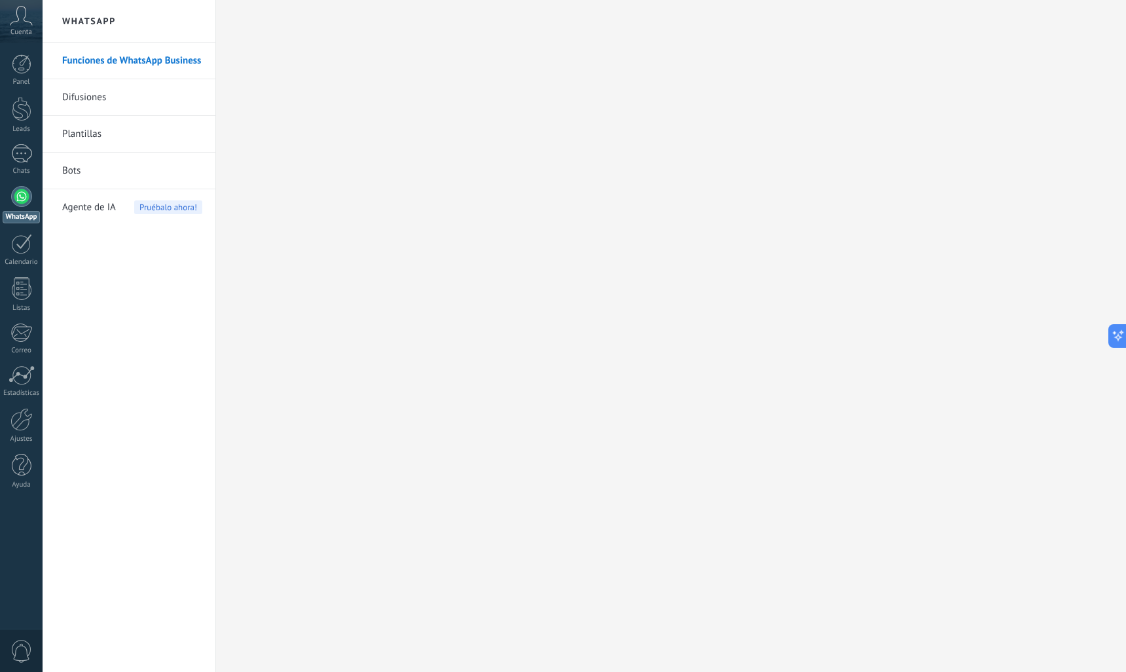
click at [81, 23] on h2 "WhatsApp" at bounding box center [129, 21] width 140 height 43
click at [94, 60] on link "Funciones de WhatsApp Business" at bounding box center [132, 61] width 140 height 37
click at [1116, 335] on icon at bounding box center [1114, 336] width 14 height 14
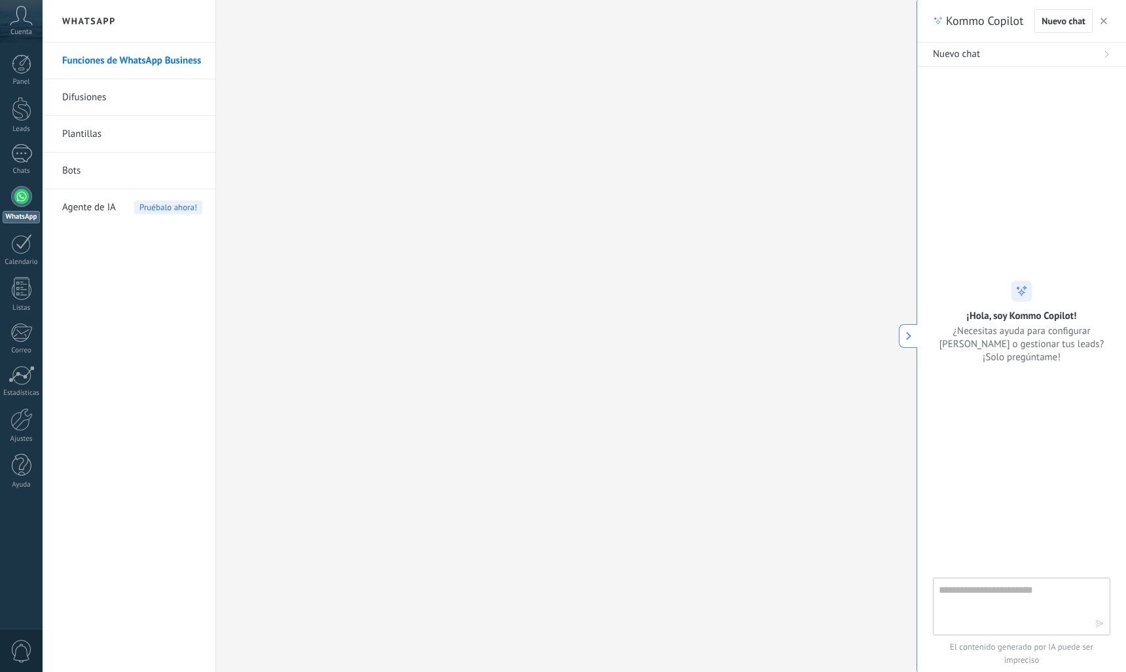
click at [1107, 56] on icon at bounding box center [1107, 54] width 8 height 8
click at [1105, 18] on icon "button" at bounding box center [1104, 21] width 7 height 7
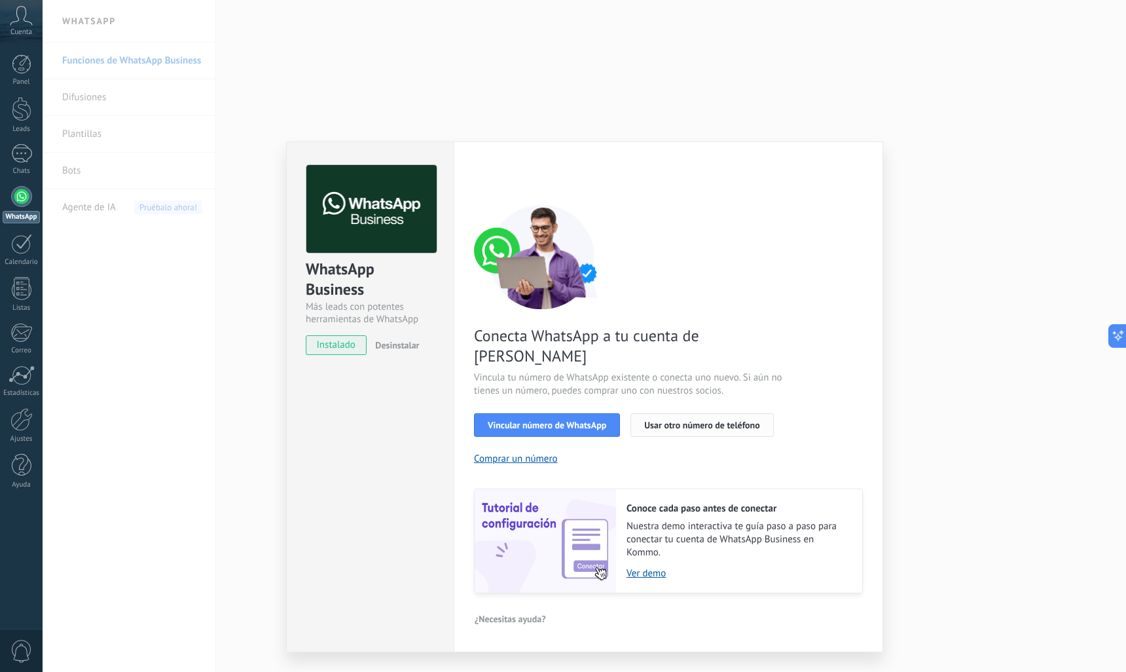
click at [712, 413] on button "Usar otro número de teléfono" at bounding box center [702, 425] width 143 height 24
click at [906, 128] on div "WhatsApp Business Más leads con potentes herramientas de WhatsApp instalado Des…" at bounding box center [585, 336] width 1084 height 672
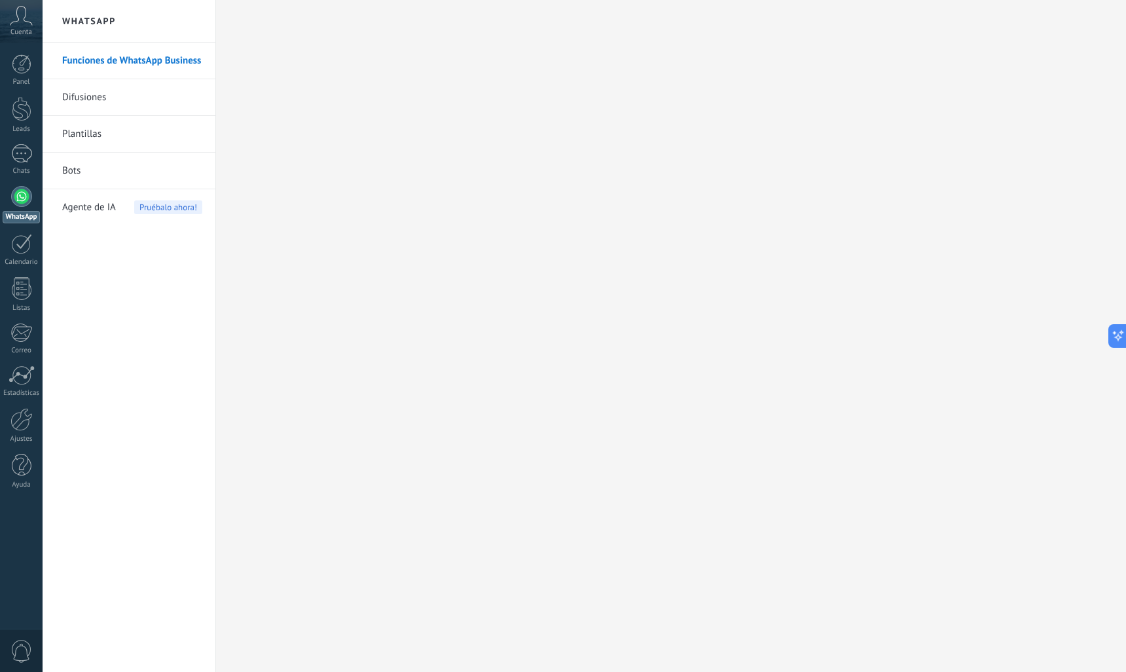
click at [15, 644] on span "0" at bounding box center [21, 651] width 22 height 23
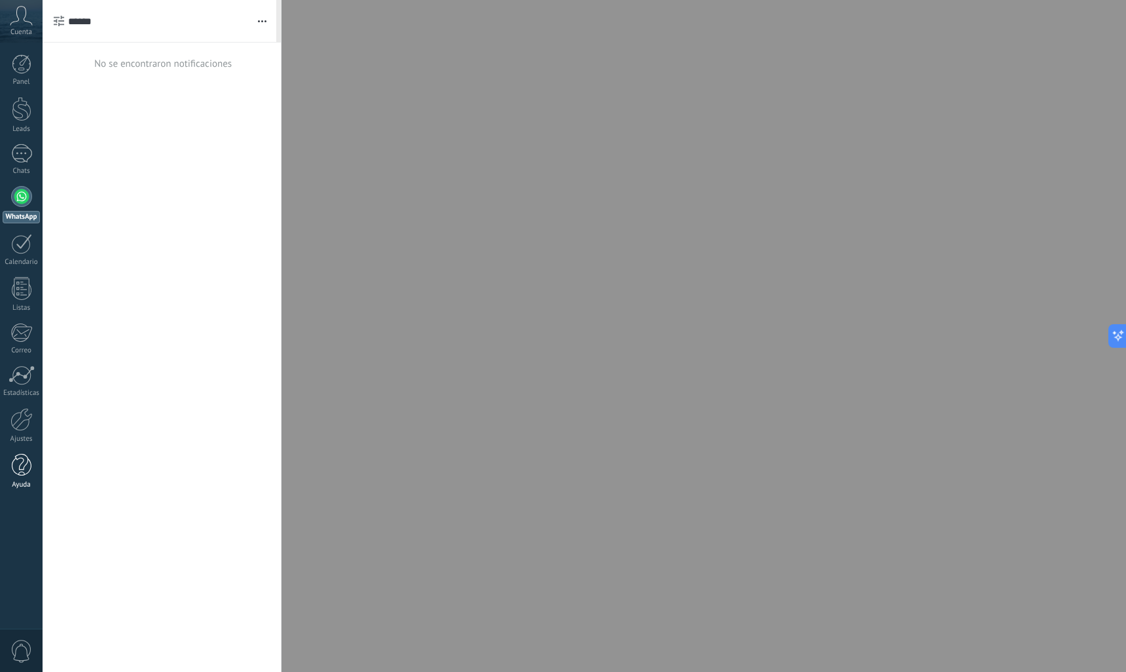
click at [26, 462] on div at bounding box center [22, 465] width 20 height 23
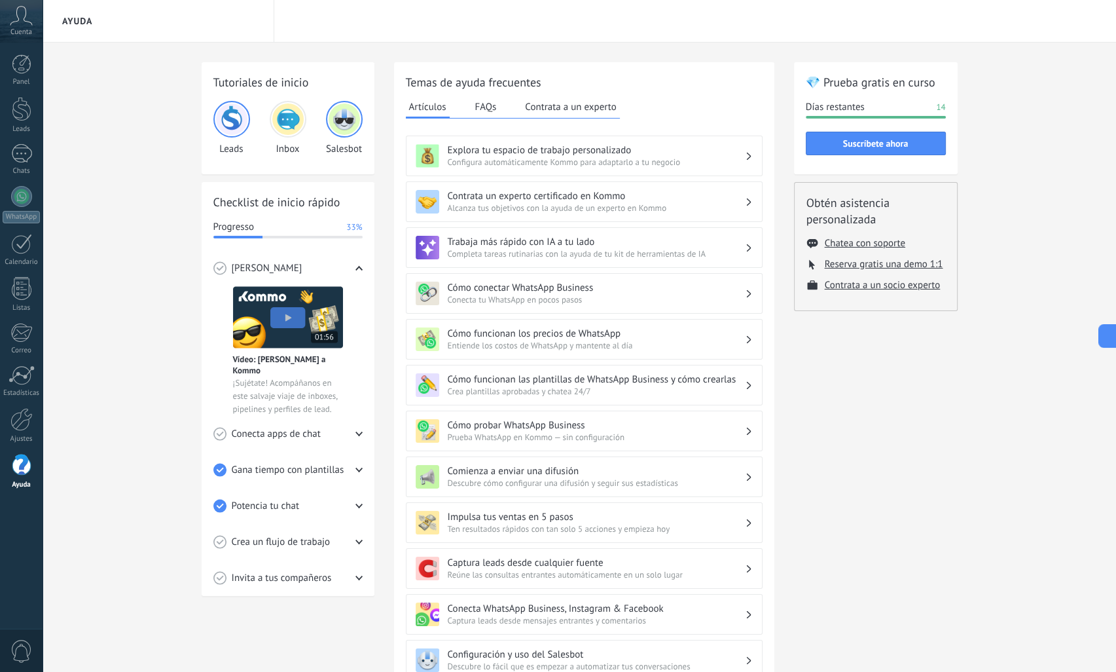
click at [233, 122] on img at bounding box center [231, 118] width 31 height 31
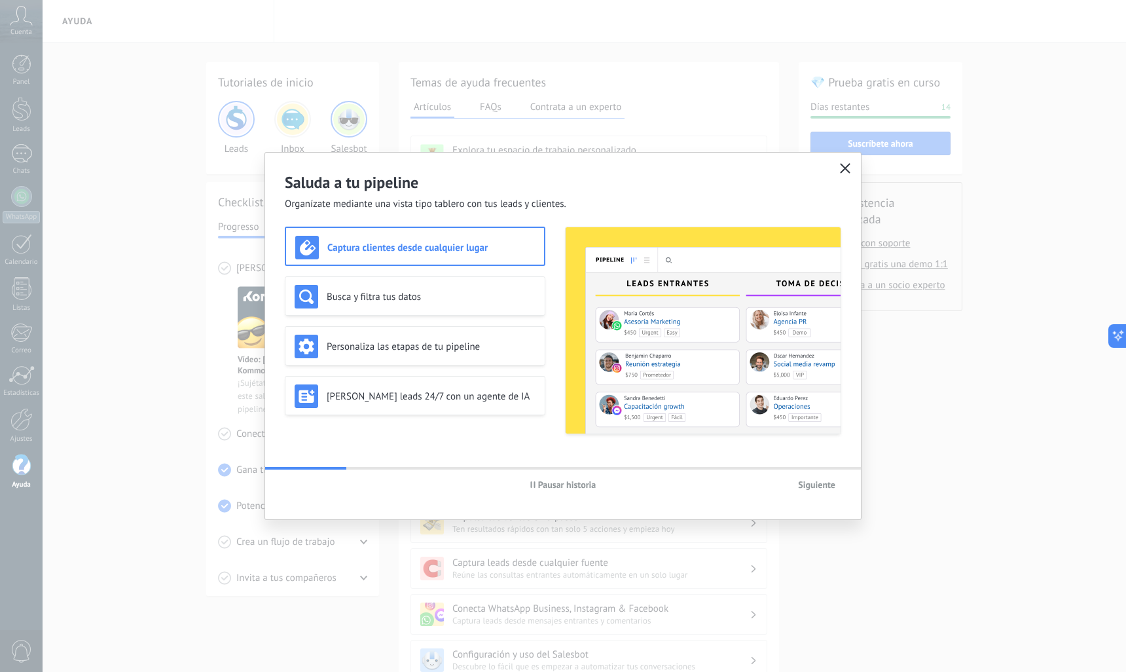
click at [299, 136] on div "Saluda a tu pipeline Organízate mediante una vista tipo tablero con tus leads y…" at bounding box center [563, 336] width 1126 height 672
click at [293, 124] on div "Saluda a tu pipeline Organízate mediante una vista tipo tablero con tus leads y…" at bounding box center [563, 336] width 1126 height 672
click at [843, 174] on span "button" at bounding box center [845, 169] width 10 height 12
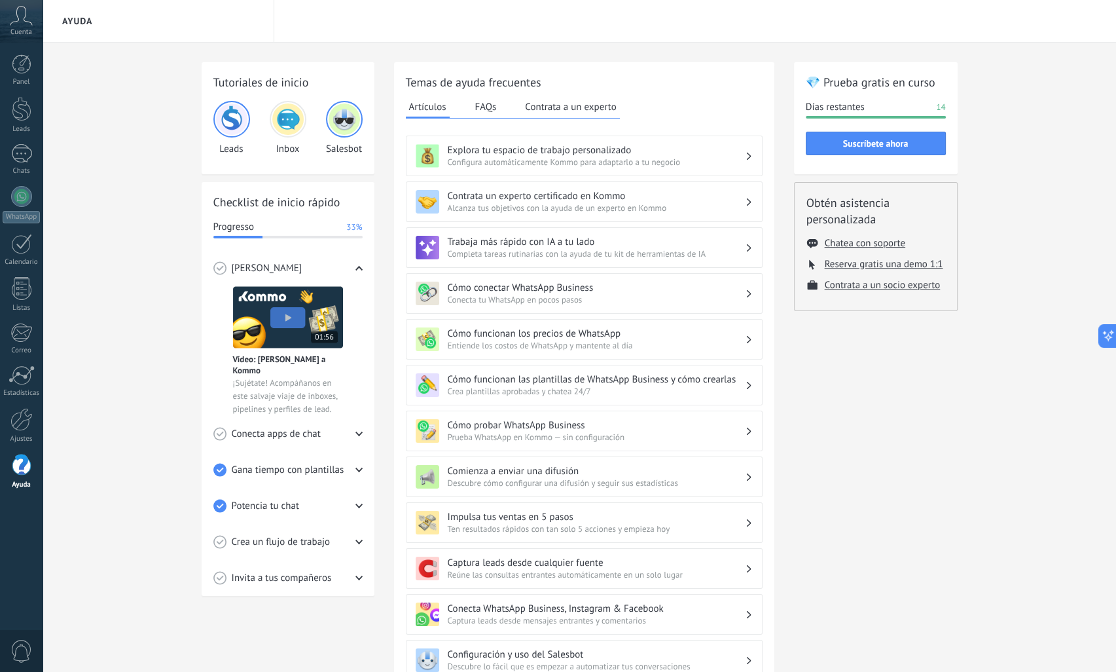
click at [281, 122] on img at bounding box center [287, 118] width 31 height 31
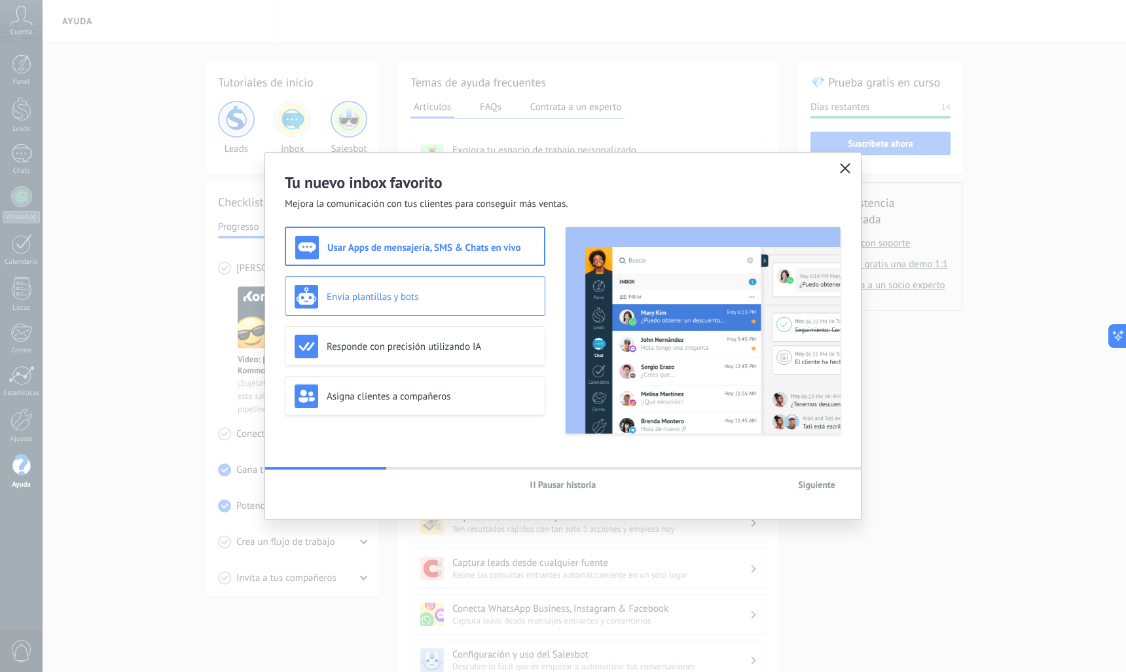
click at [380, 295] on h3 "Envía plantillas y bots" at bounding box center [431, 297] width 209 height 12
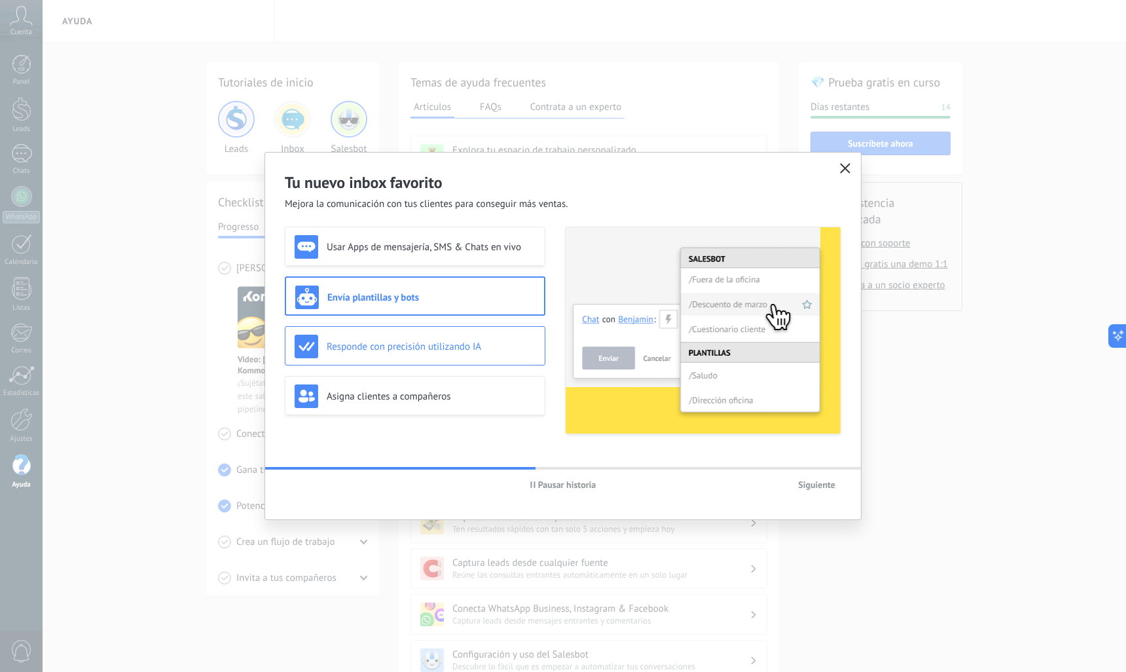
click at [388, 352] on h3 "Responde con precisión utilizando IA" at bounding box center [431, 347] width 209 height 12
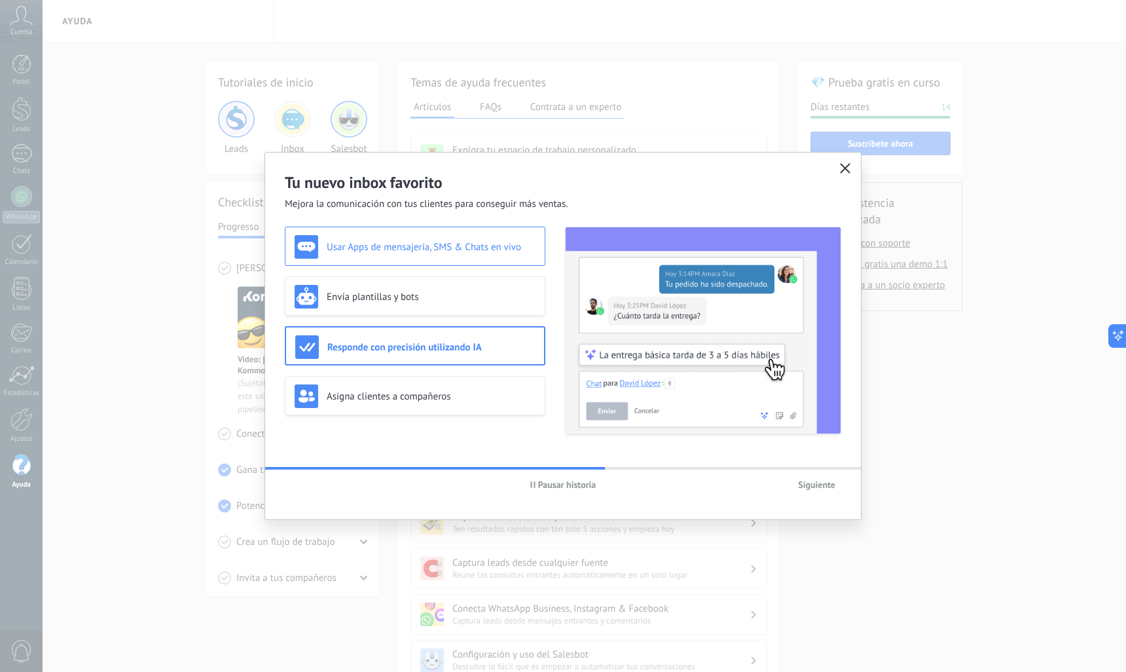
click at [376, 258] on div "Usar Apps de mensajería, SMS & Chats en vivo" at bounding box center [415, 247] width 241 height 24
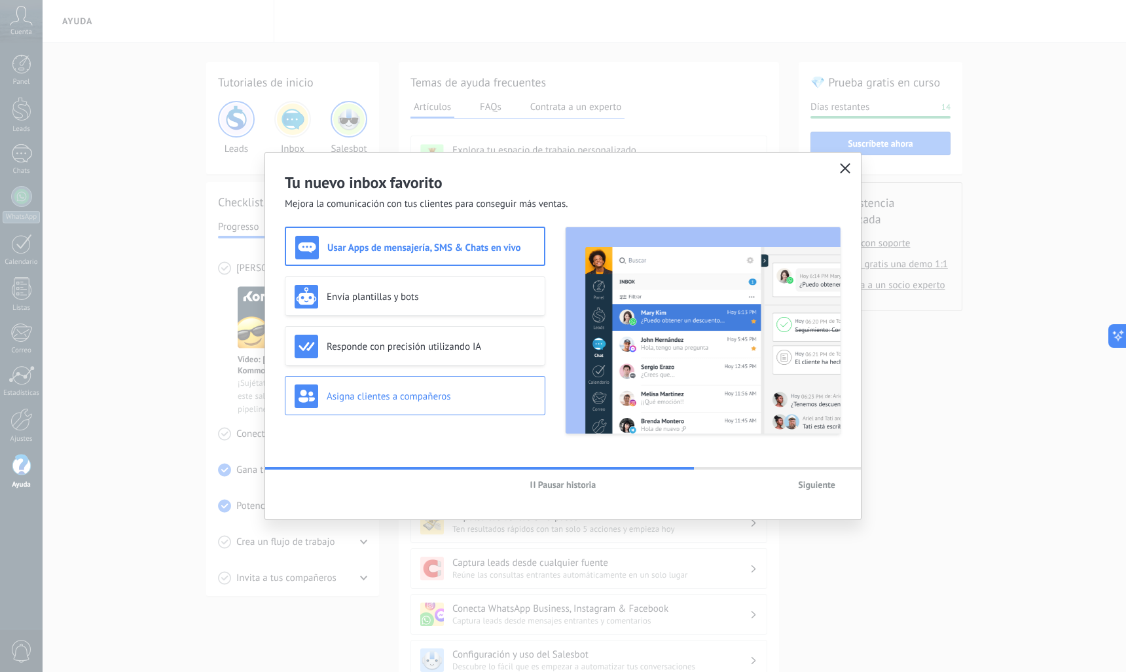
click at [407, 399] on h3 "Asigna clientes a compañeros" at bounding box center [431, 396] width 209 height 12
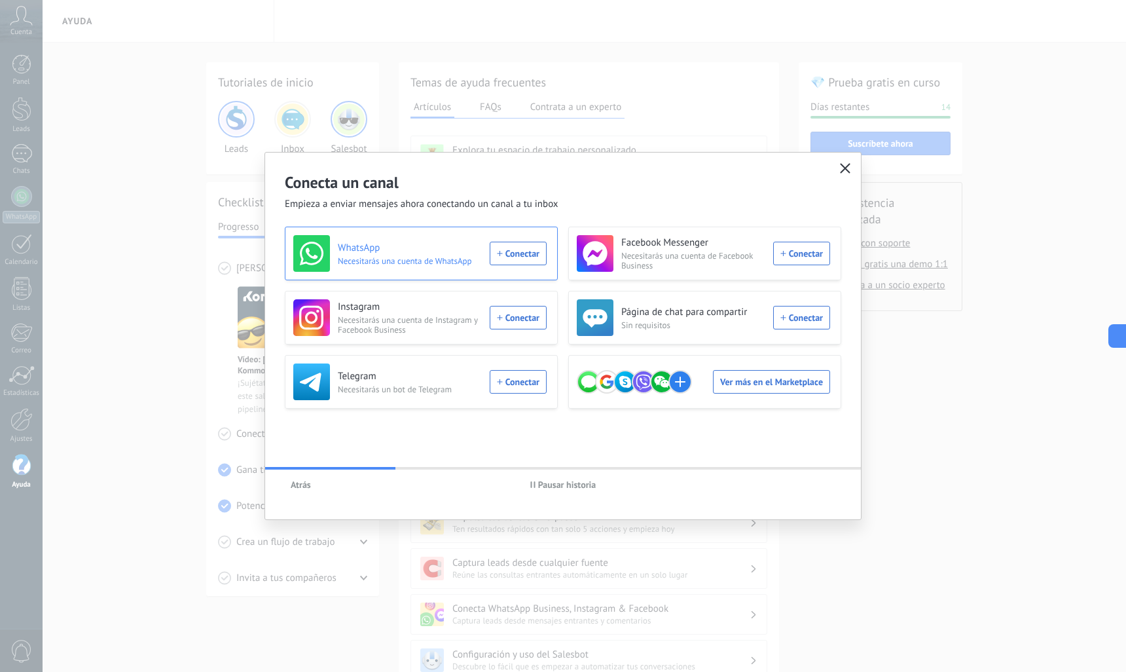
click at [525, 250] on div "WhatsApp Necesitarás una cuenta de WhatsApp Conectar" at bounding box center [419, 253] width 253 height 37
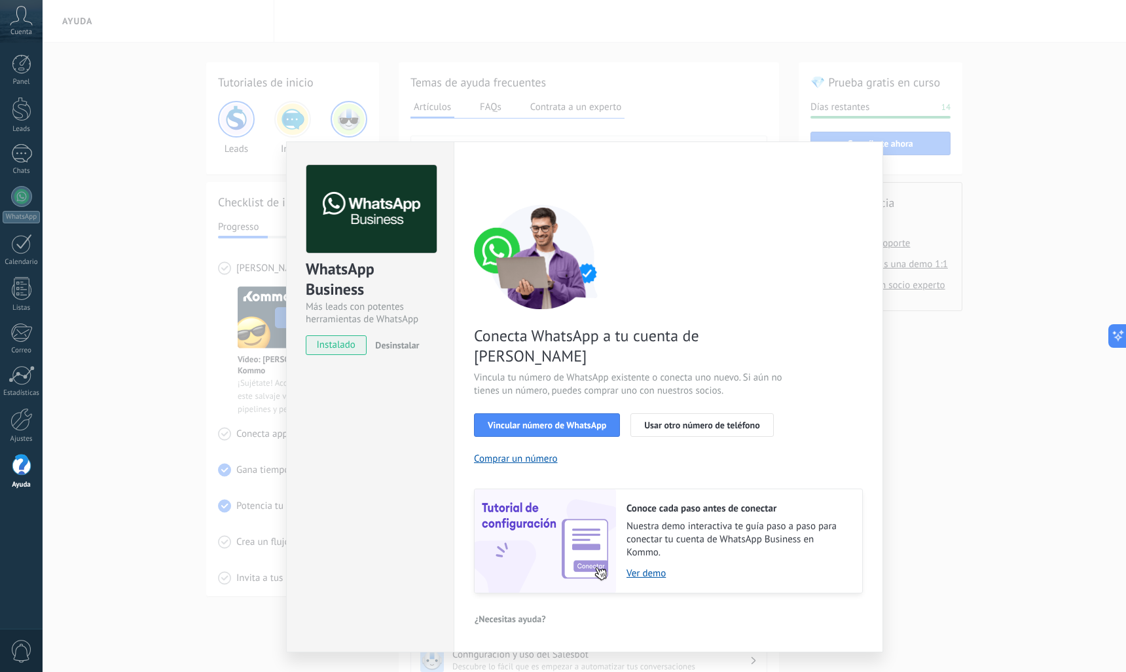
click at [1013, 503] on div "WhatsApp Business Más leads con potentes herramientas de WhatsApp instalado Des…" at bounding box center [585, 336] width 1084 height 672
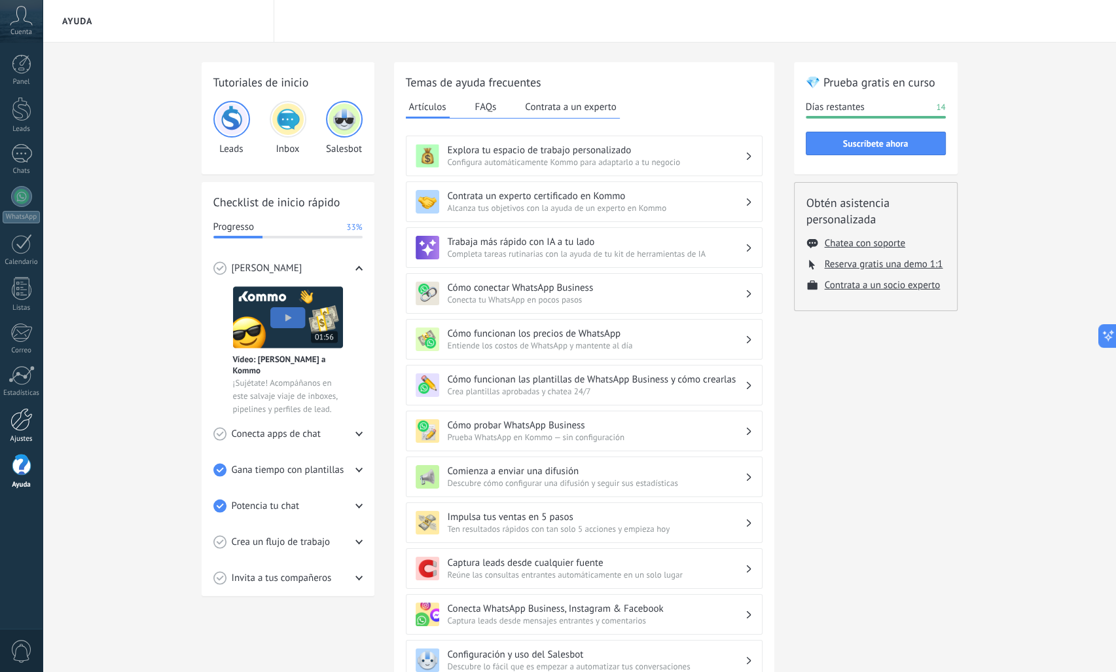
click at [24, 413] on div at bounding box center [21, 419] width 22 height 23
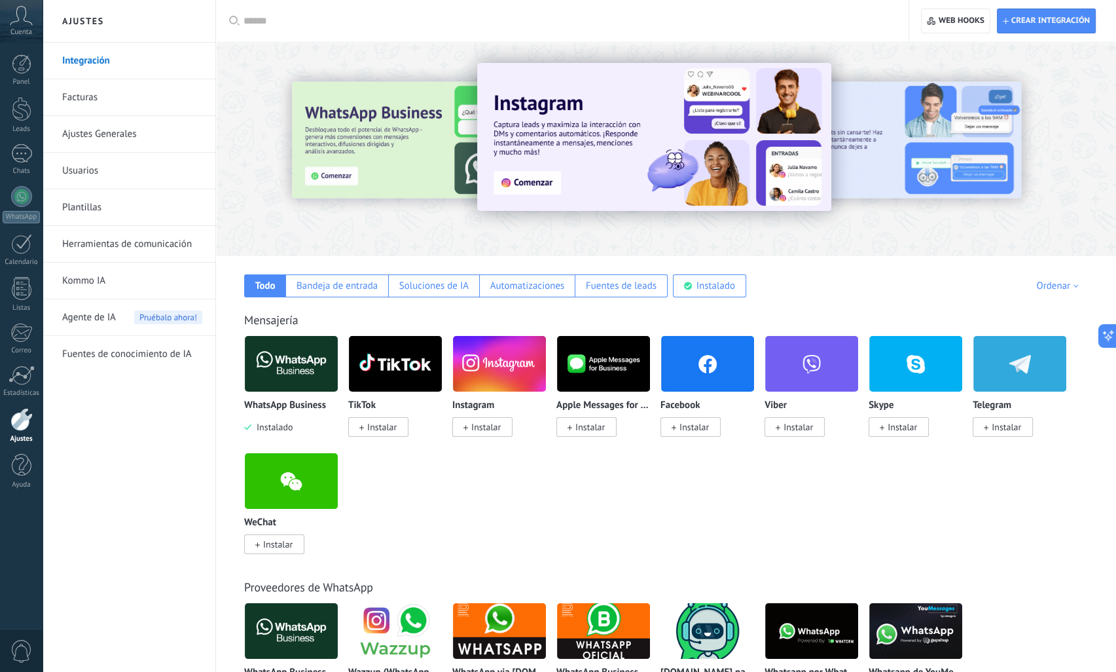
click at [100, 251] on link "Herramientas de comunicación" at bounding box center [132, 244] width 140 height 37
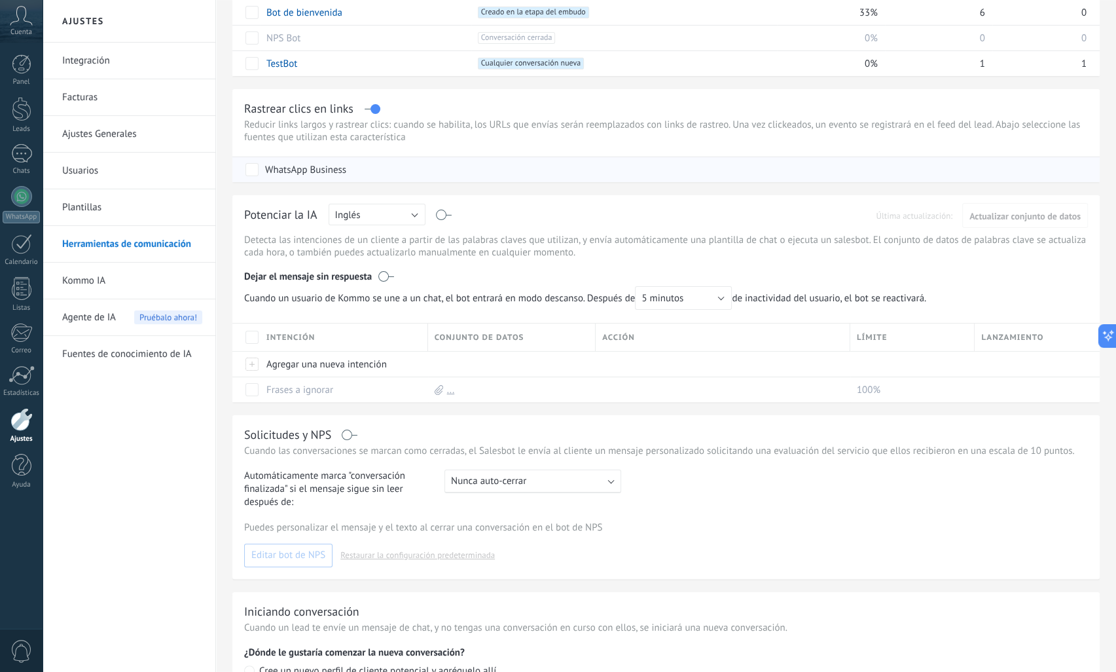
scroll to position [196, 0]
click at [94, 136] on link "Ajustes Generales" at bounding box center [132, 134] width 140 height 37
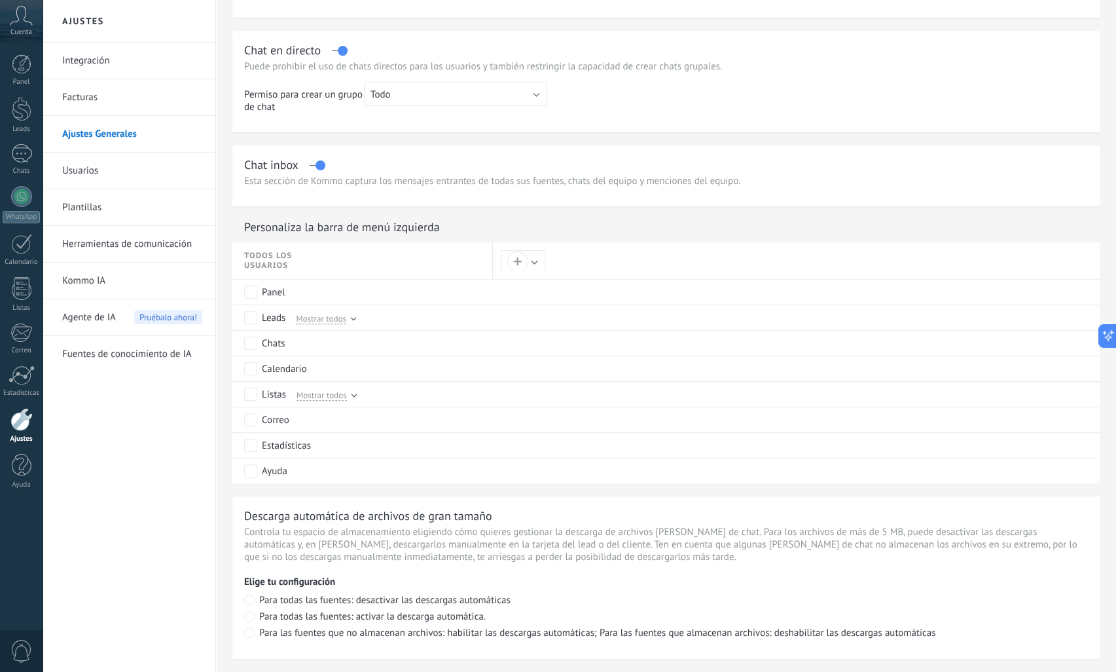
scroll to position [458, 0]
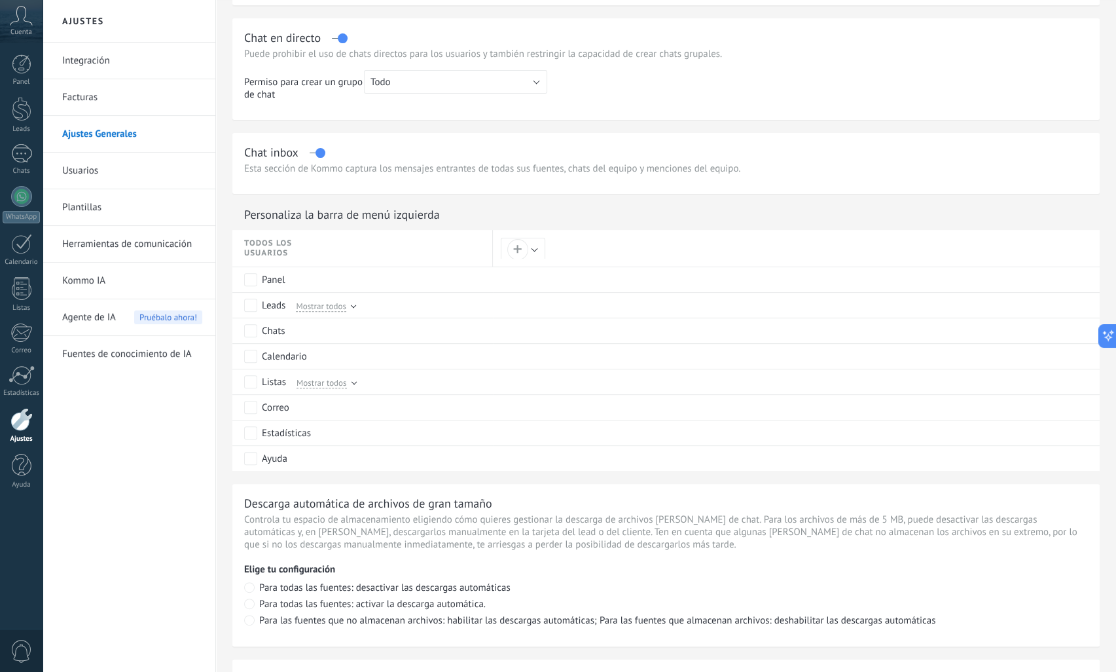
click at [103, 177] on link "Usuarios" at bounding box center [132, 171] width 140 height 37
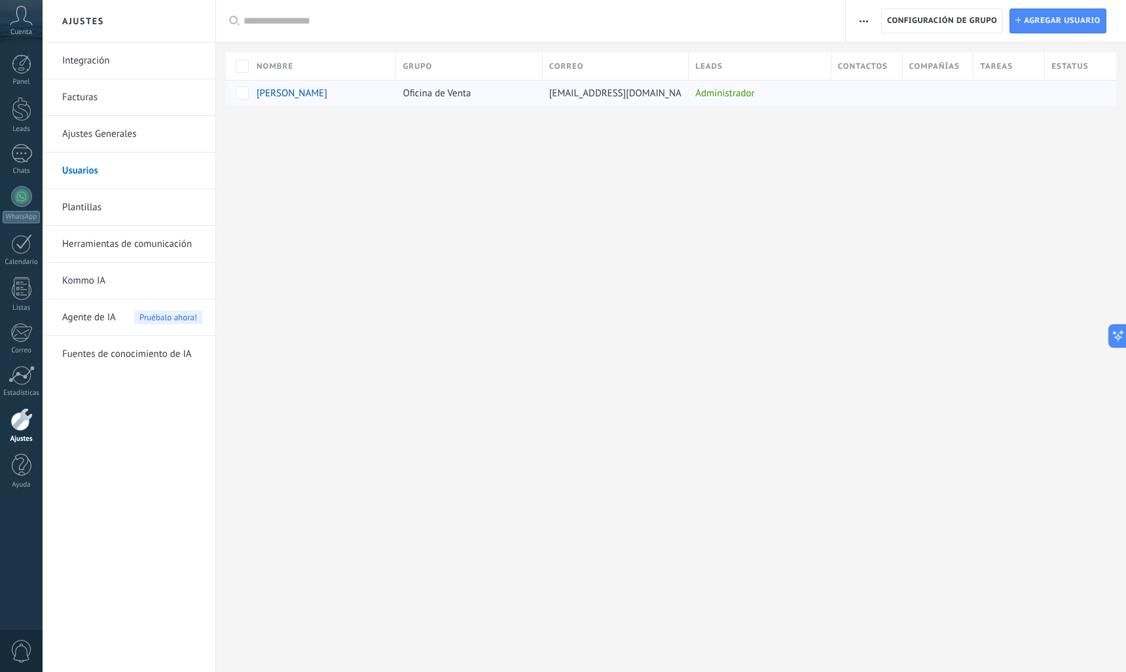
click at [738, 98] on div "Administrador" at bounding box center [757, 93] width 136 height 25
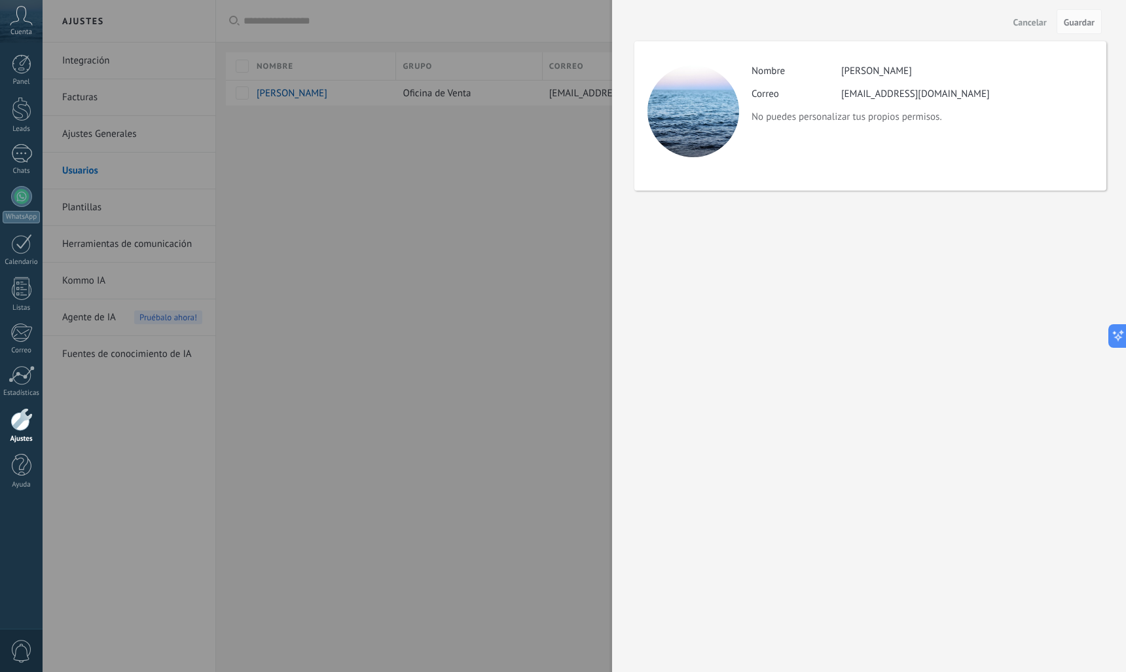
click at [796, 115] on p "No puedes personalizar tus propios permisos." at bounding box center [922, 117] width 341 height 12
click at [587, 213] on div at bounding box center [563, 336] width 1126 height 672
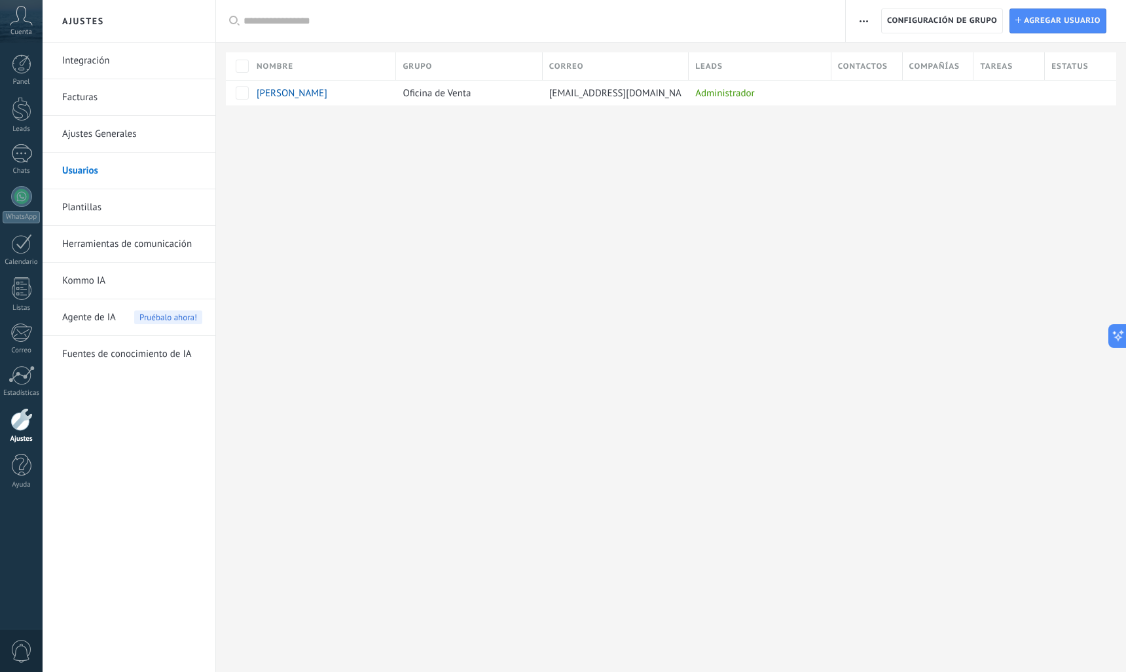
click at [874, 26] on div "Registro de autorización Lista blanca de direcciones IP Límites de actividade C…" at bounding box center [864, 22] width 22 height 26
click at [870, 22] on button "button" at bounding box center [864, 21] width 19 height 25
click at [74, 202] on link "Plantillas" at bounding box center [132, 207] width 140 height 37
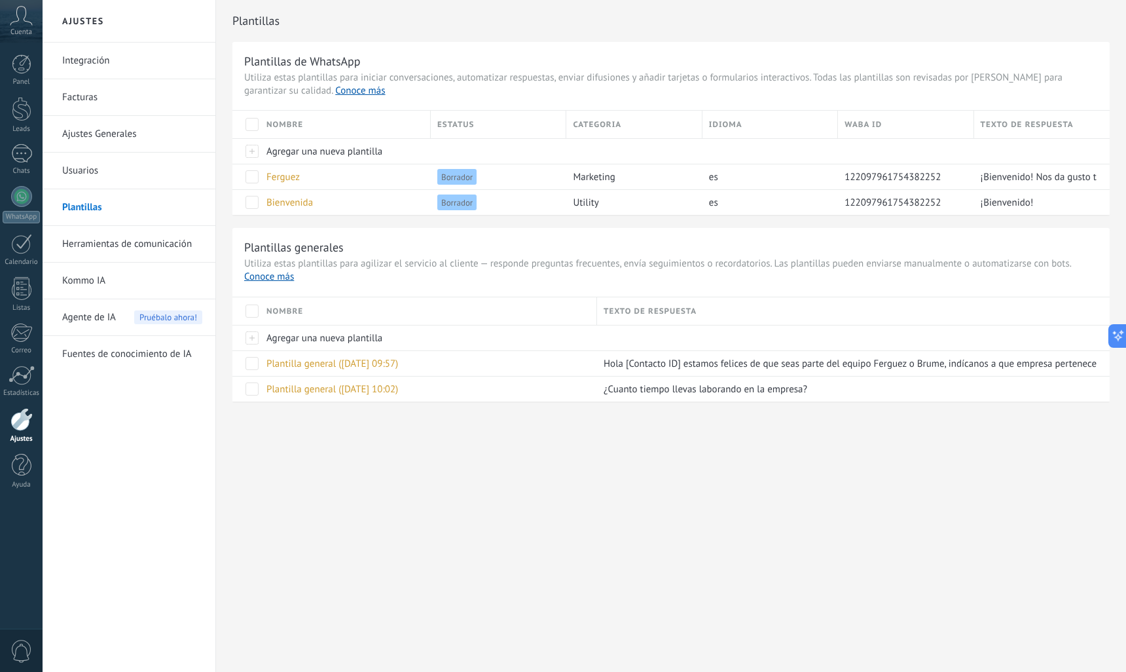
click at [254, 314] on span at bounding box center [252, 310] width 13 height 13
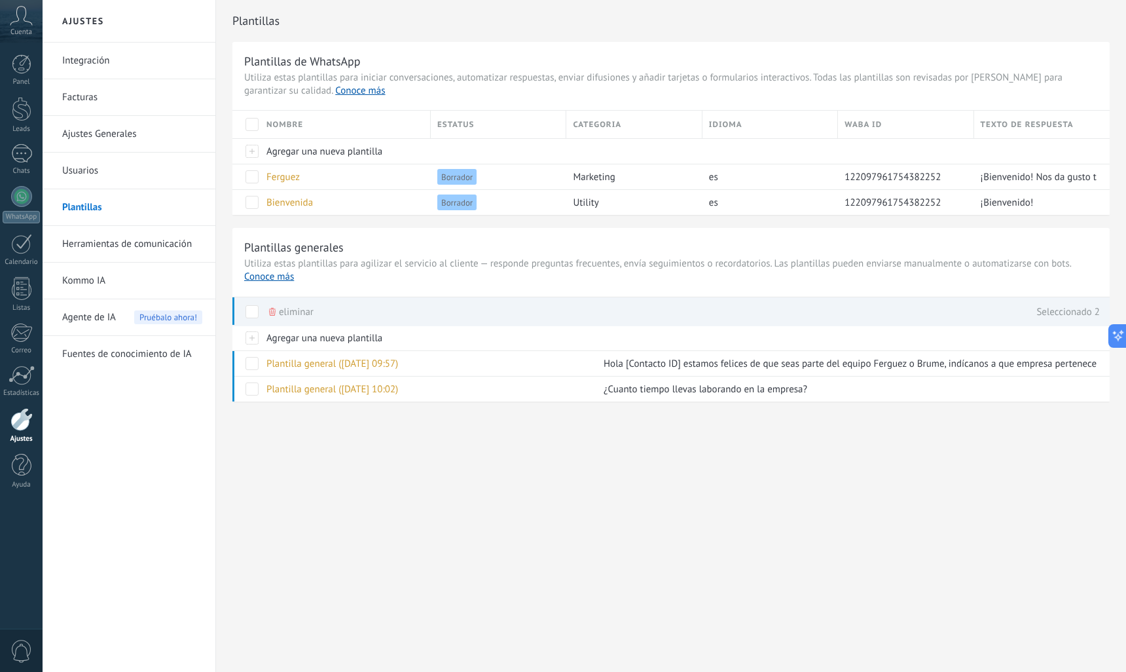
click at [306, 510] on div "Ajustes Integración Facturas Ajustes Generales Usuarios Plantillas Herramientas…" at bounding box center [585, 336] width 1084 height 672
click at [249, 448] on div "Plantillas Plantillas de WhatsApp Utiliza estas plantillas para iniciar convers…" at bounding box center [671, 228] width 910 height 457
click at [251, 310] on span at bounding box center [252, 311] width 13 height 13
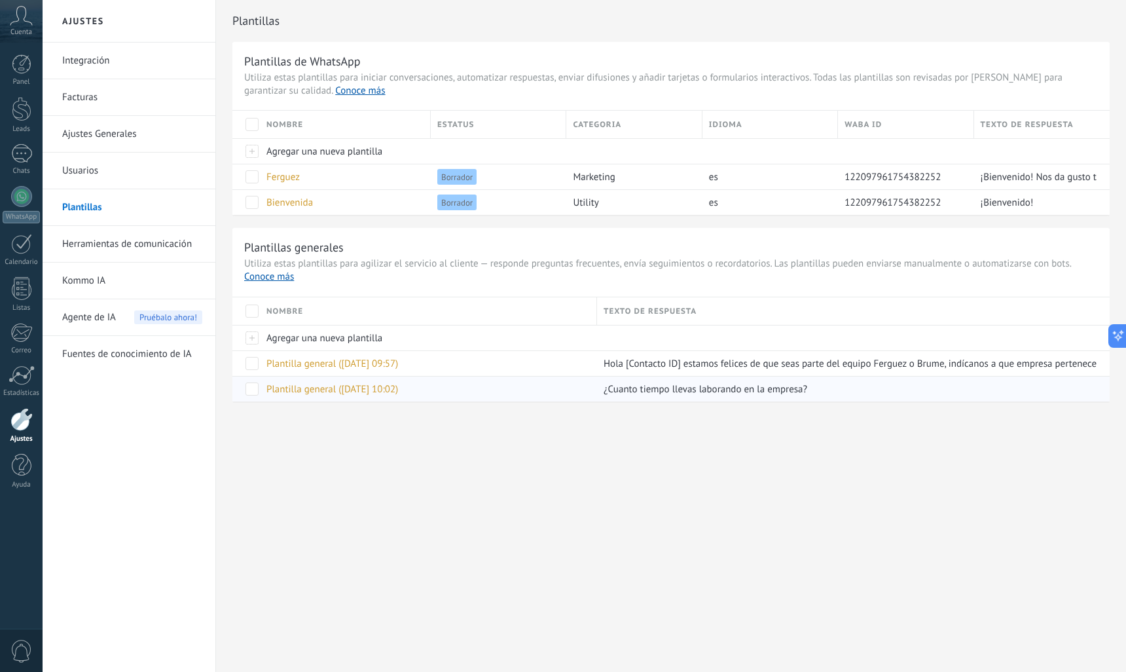
click at [373, 386] on span "Plantilla general ([DATE] 10:02)" at bounding box center [333, 389] width 132 height 12
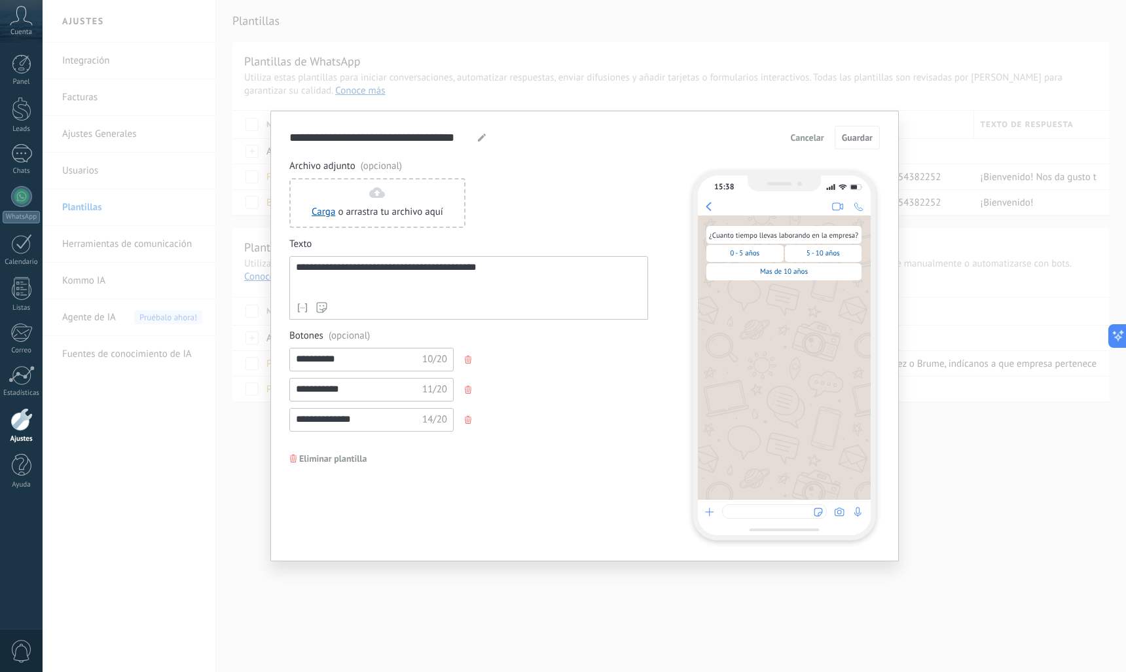
click at [819, 140] on span "Cancelar" at bounding box center [807, 137] width 33 height 9
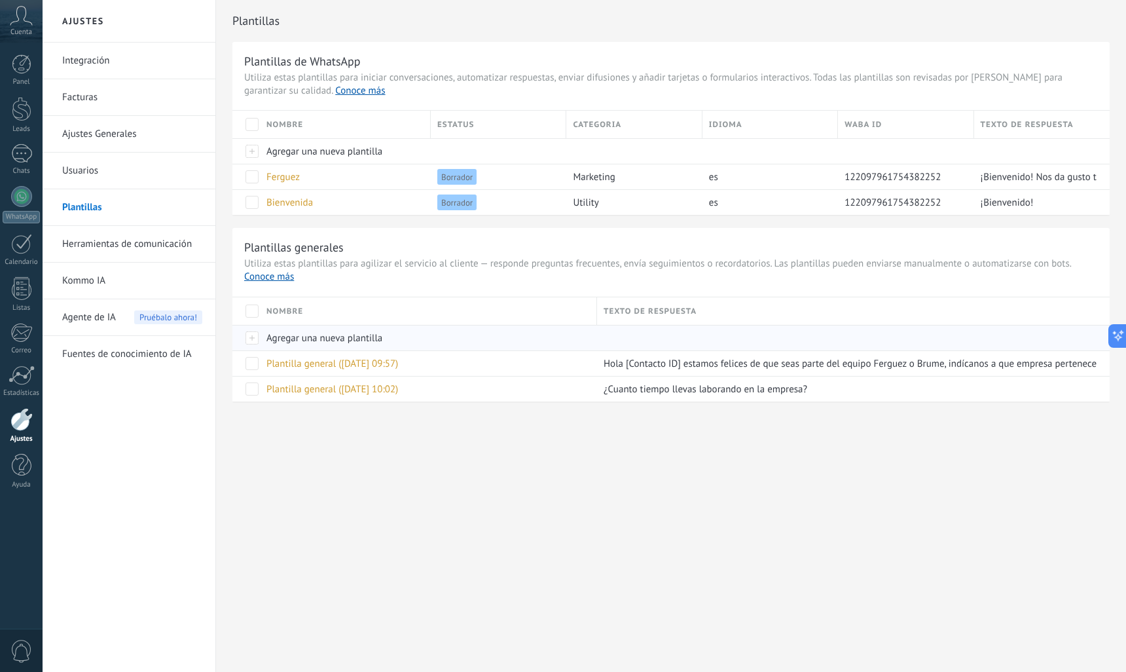
click at [252, 334] on div at bounding box center [246, 338] width 28 height 26
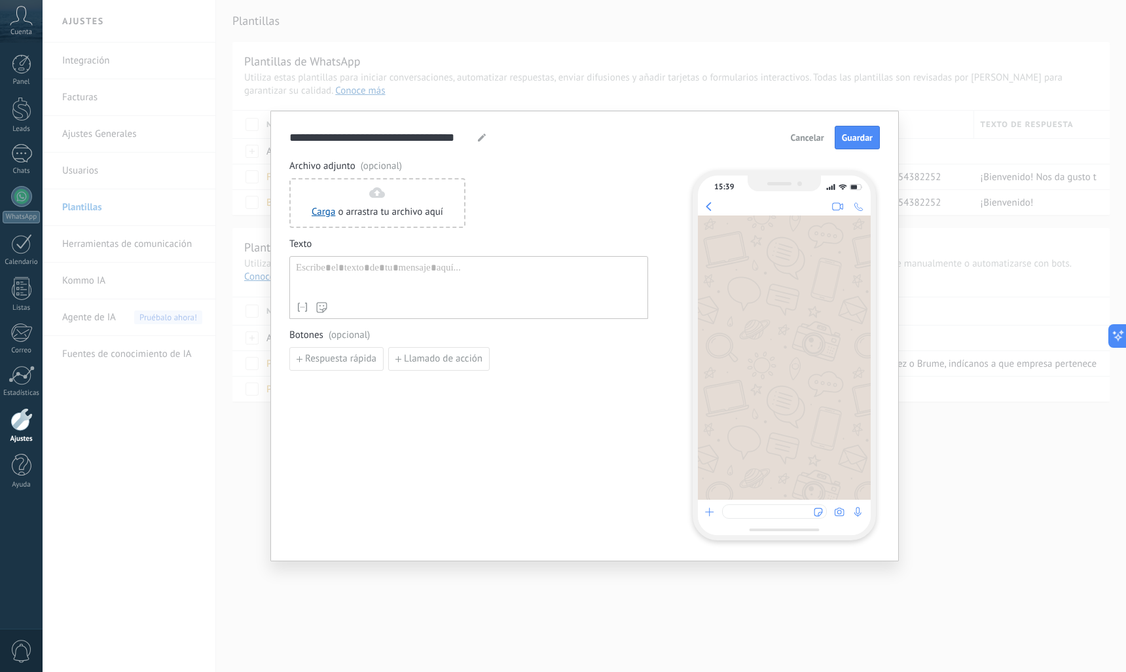
click at [393, 271] on div at bounding box center [469, 278] width 346 height 33
click at [314, 356] on span "Respuesta rápida" at bounding box center [340, 359] width 71 height 9
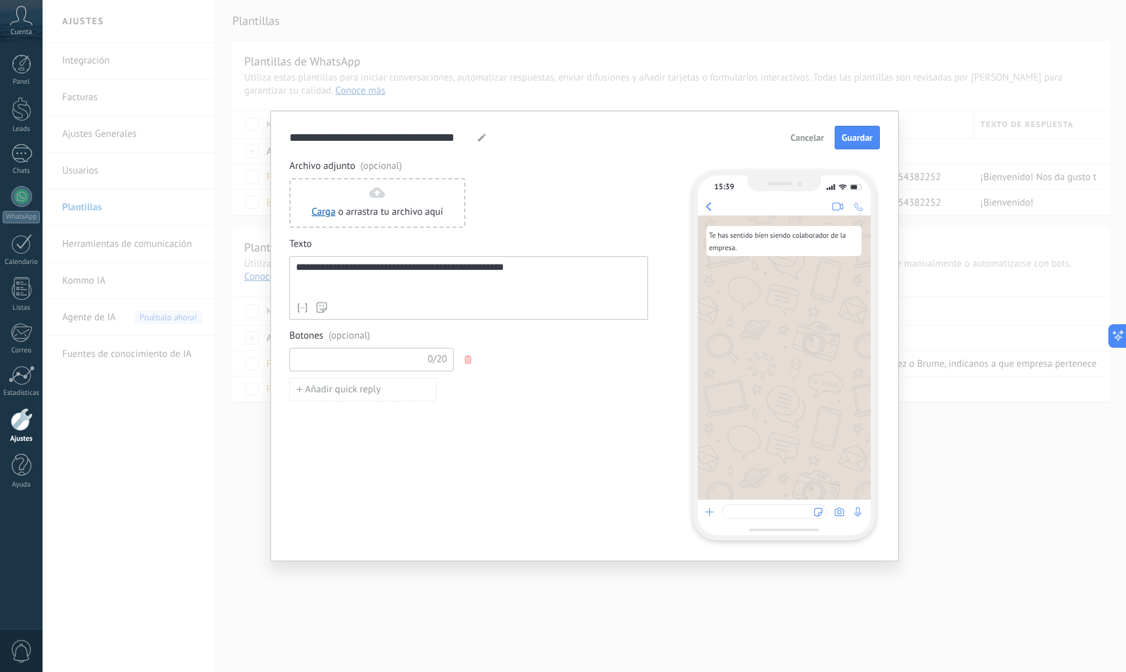
click at [322, 363] on input at bounding box center [359, 358] width 139 height 21
type input "*"
type input "**"
click at [320, 388] on span "Añadir quick reply" at bounding box center [343, 389] width 76 height 9
click at [317, 392] on input at bounding box center [359, 388] width 139 height 21
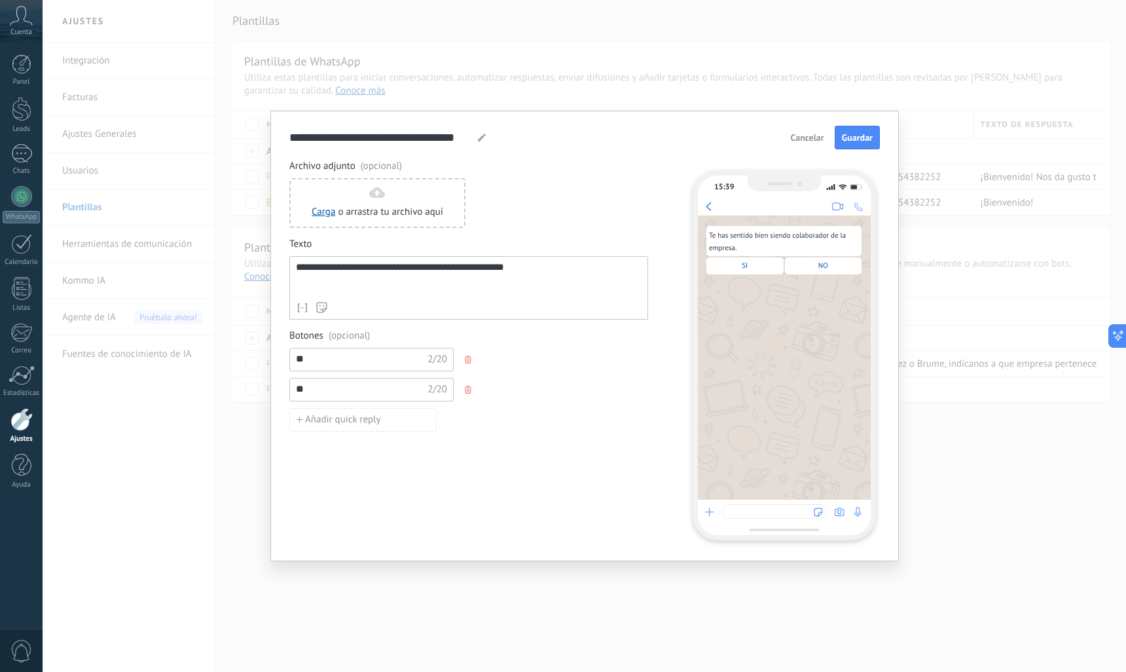
type input "**"
click at [296, 272] on div "**********" at bounding box center [469, 278] width 346 height 33
click at [858, 143] on button "Guardar" at bounding box center [857, 138] width 45 height 24
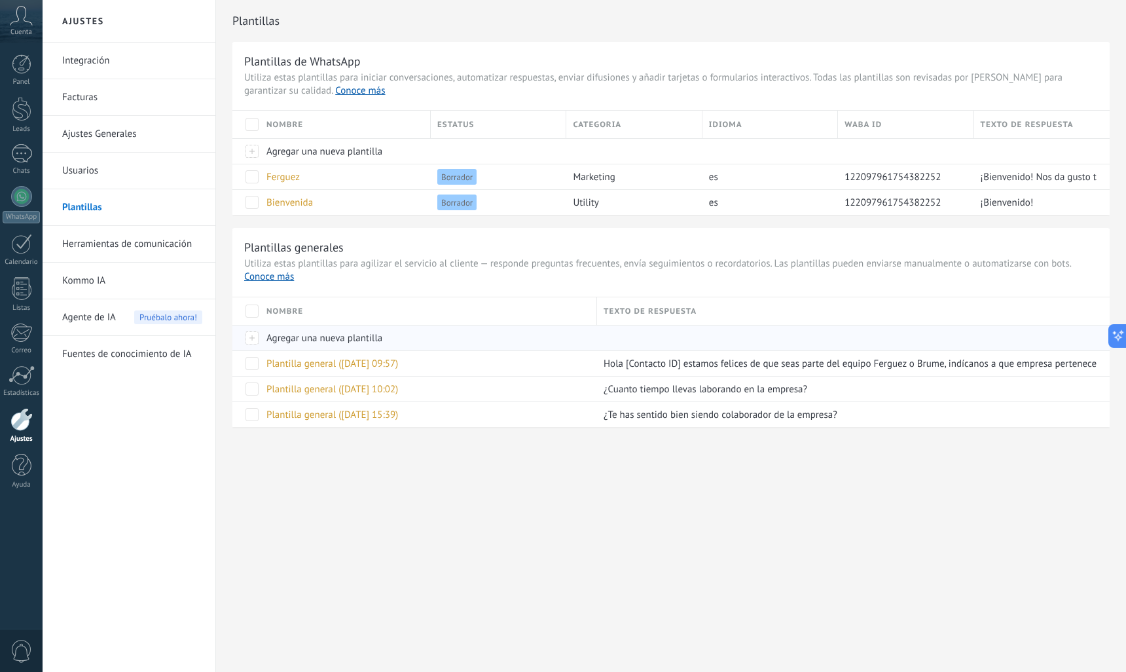
click at [254, 337] on div at bounding box center [246, 338] width 28 height 26
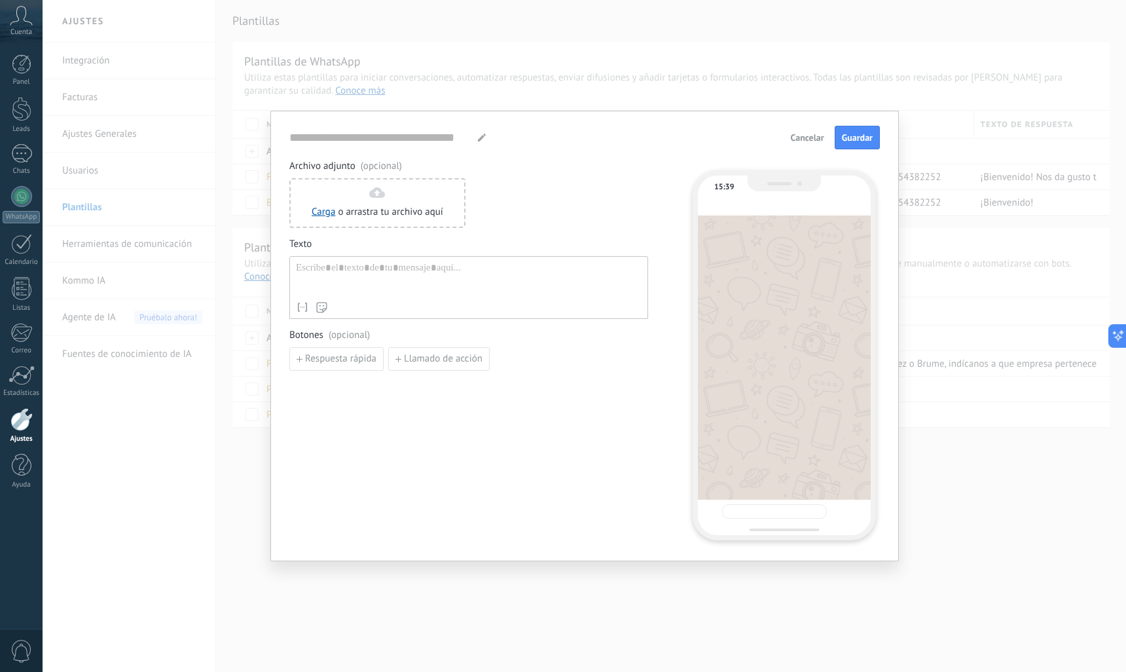
type input "**********"
click at [424, 278] on div at bounding box center [469, 278] width 346 height 33
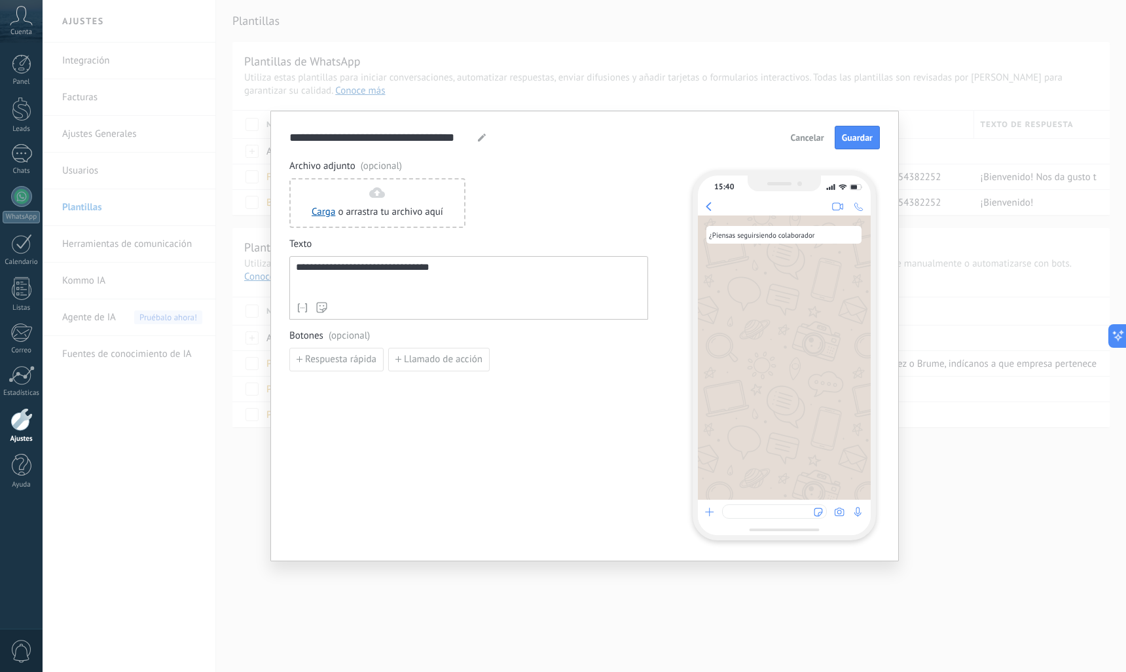
click at [441, 264] on div "**********" at bounding box center [469, 278] width 346 height 33
drag, startPoint x: 361, startPoint y: 371, endPoint x: 348, endPoint y: 360, distance: 17.6
click at [348, 360] on div "**********" at bounding box center [468, 350] width 359 height 380
click at [348, 360] on span "Respuesta rápida" at bounding box center [340, 359] width 71 height 9
click at [348, 360] on input at bounding box center [359, 358] width 139 height 21
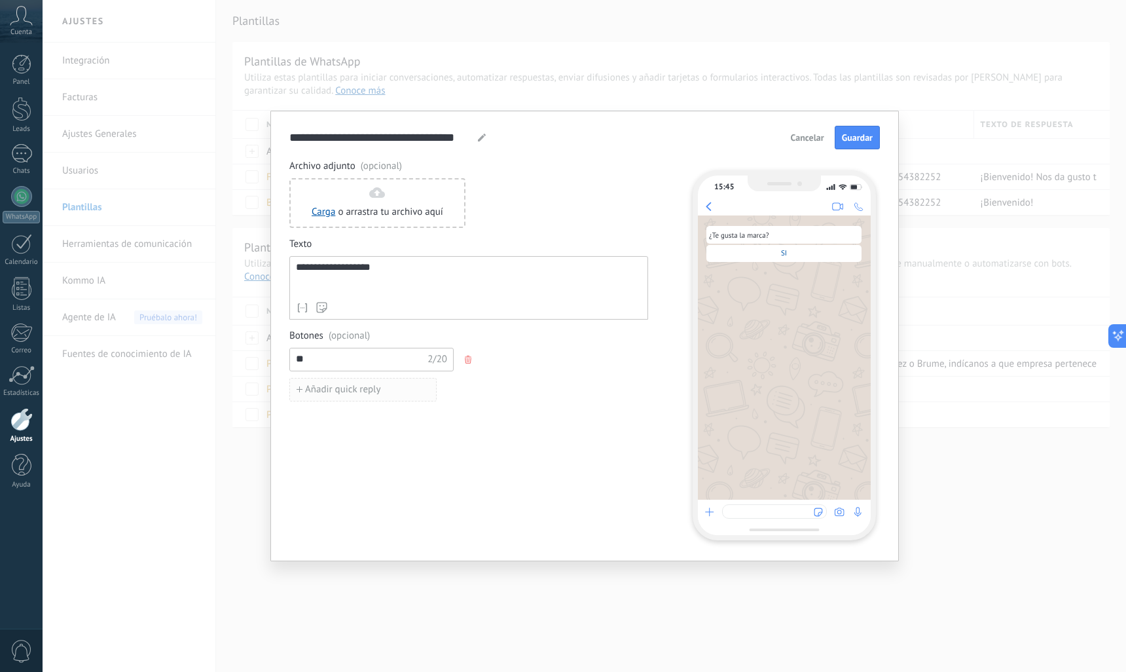
type input "**"
click at [346, 397] on button "Añadir quick reply" at bounding box center [362, 390] width 147 height 24
click at [346, 397] on input at bounding box center [359, 388] width 139 height 21
type input "**"
click at [860, 136] on span "Guardar" at bounding box center [857, 137] width 31 height 9
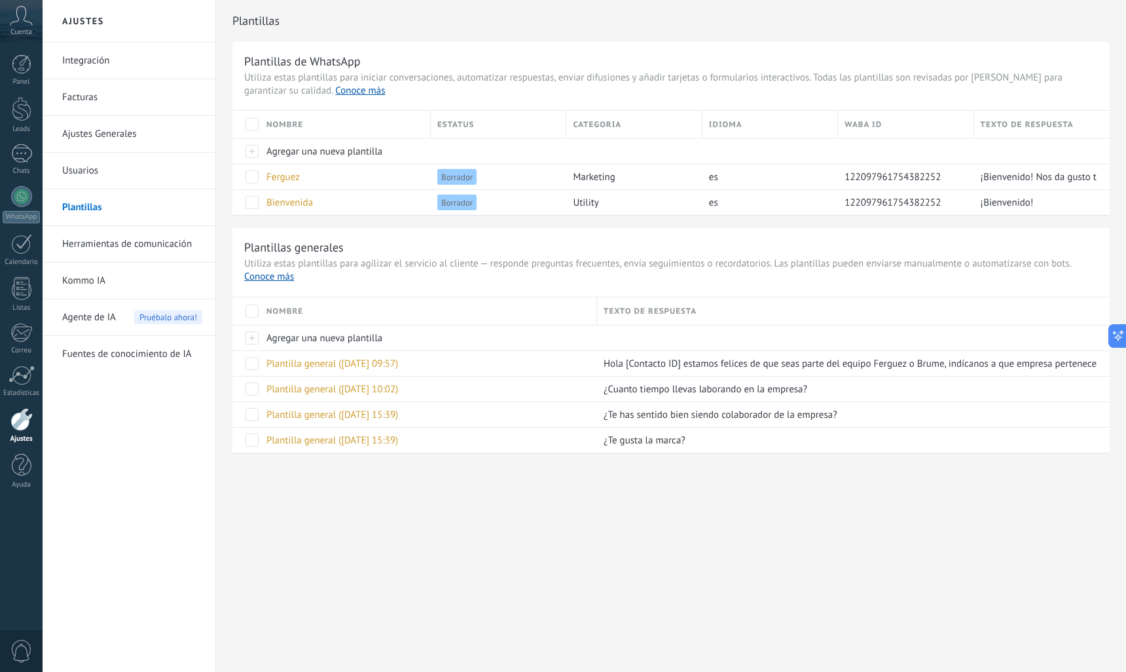
click at [454, 517] on div "Ajustes Integración Facturas Ajustes Generales Usuarios Plantillas Herramientas…" at bounding box center [585, 336] width 1084 height 672
click at [252, 175] on span at bounding box center [252, 176] width 13 height 13
click at [250, 201] on span at bounding box center [252, 202] width 13 height 13
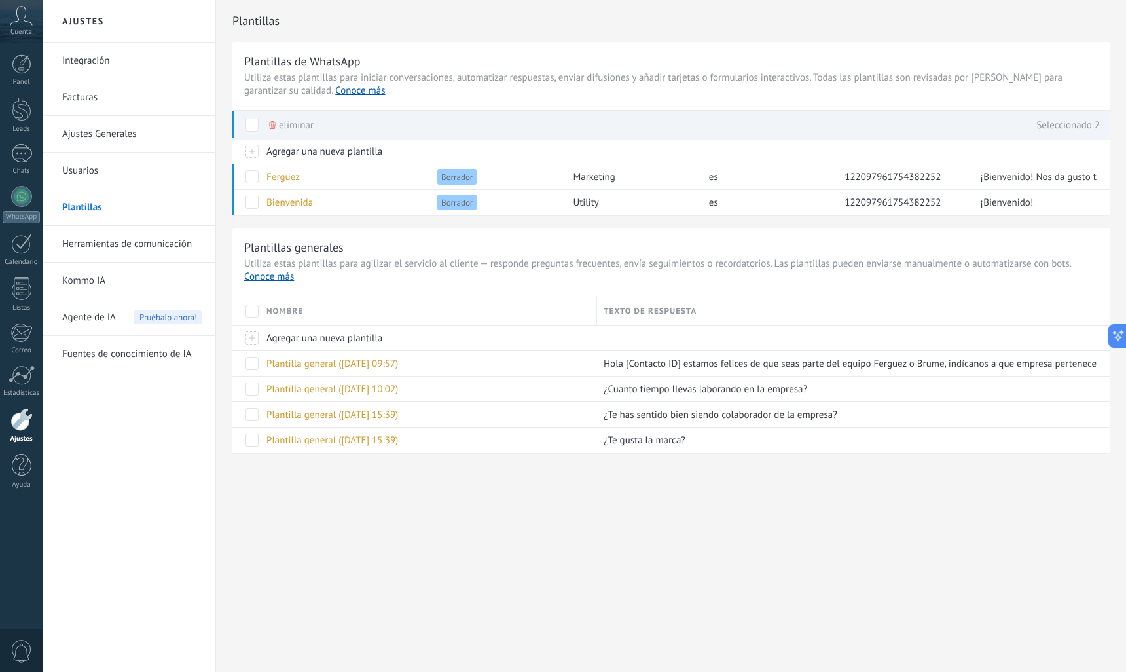
click at [272, 128] on icon at bounding box center [272, 125] width 7 height 8
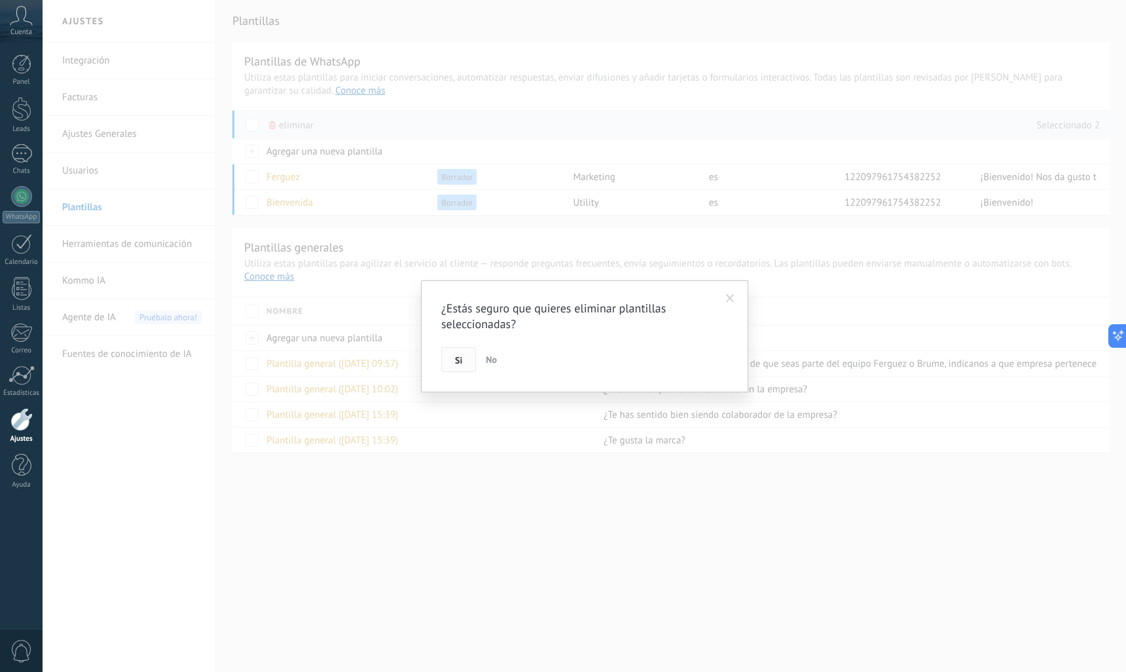
click at [461, 356] on span "Si" at bounding box center [458, 360] width 7 height 9
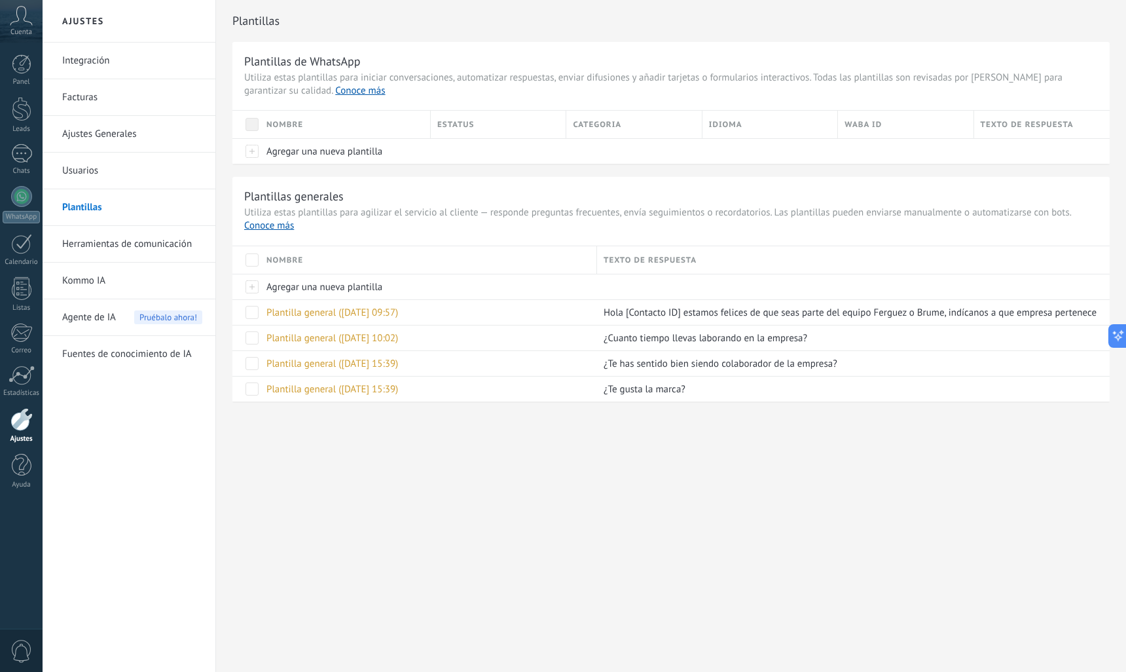
click at [83, 284] on link "Kommo IA" at bounding box center [132, 281] width 140 height 37
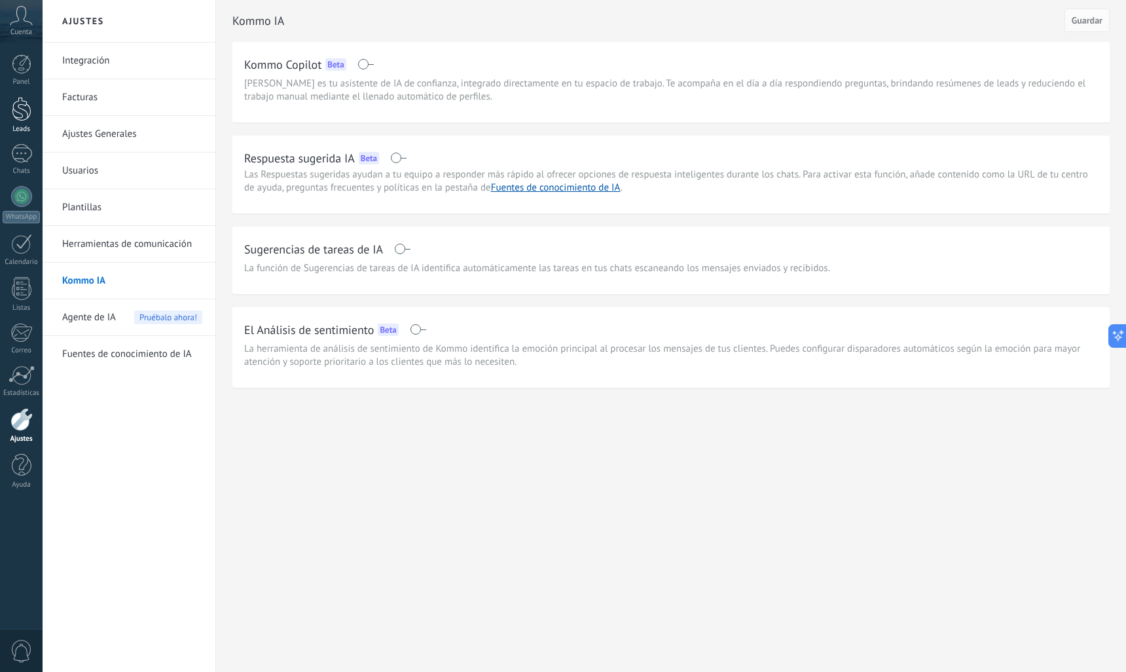
click at [18, 111] on div at bounding box center [22, 109] width 20 height 24
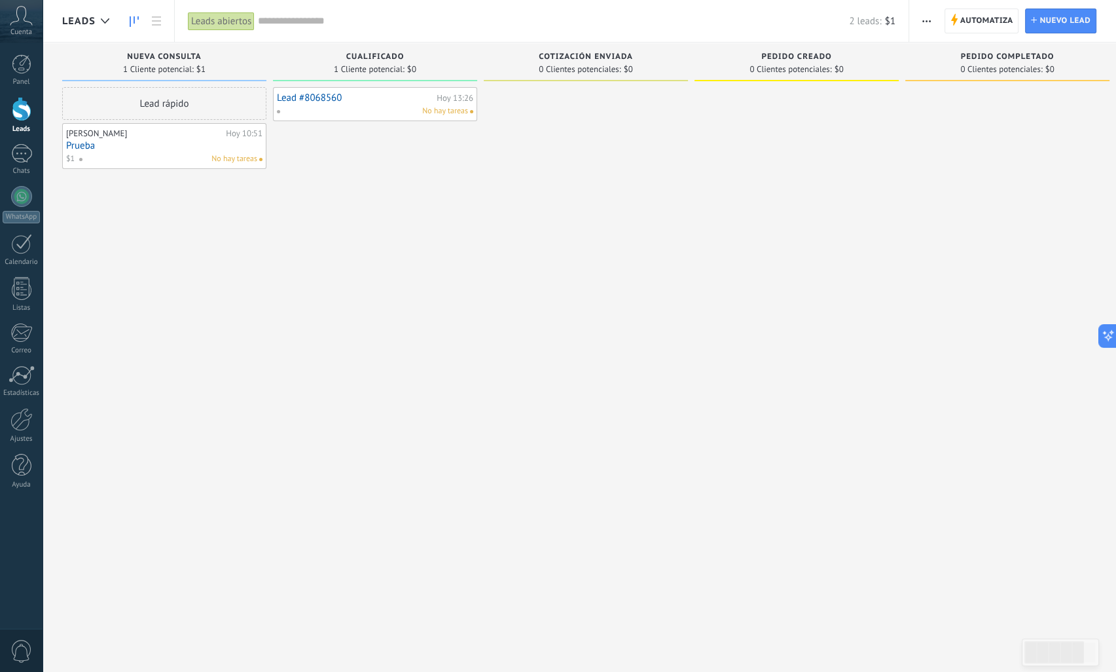
click at [194, 25] on div "Leads abiertos" at bounding box center [221, 21] width 67 height 19
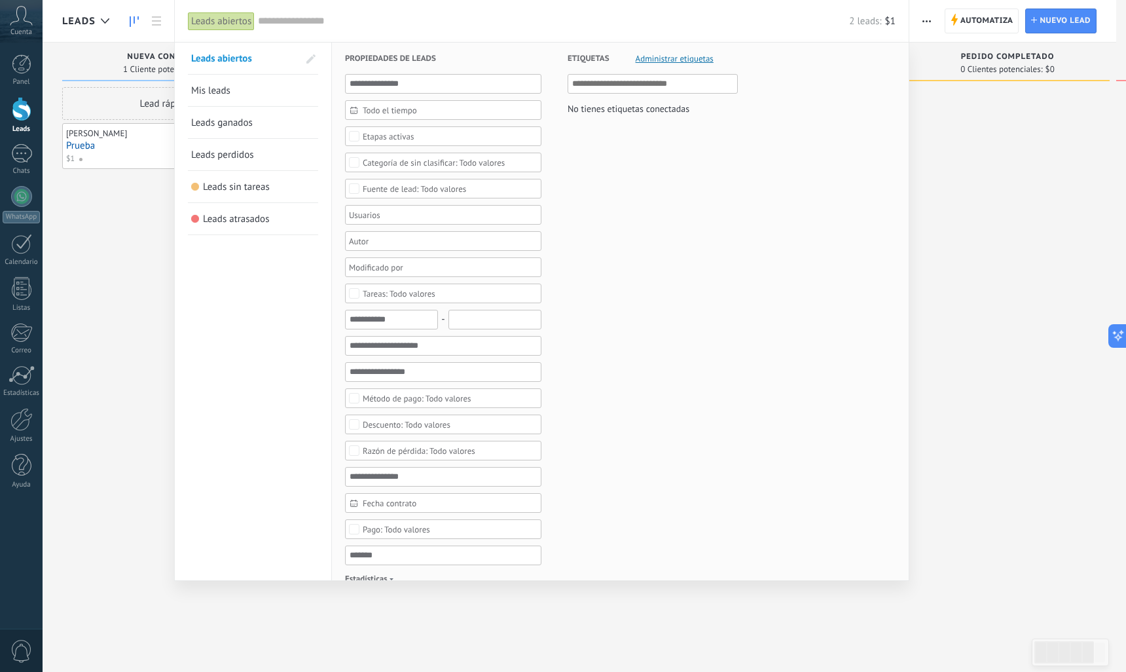
click at [261, 88] on link "Mis leads" at bounding box center [253, 90] width 124 height 31
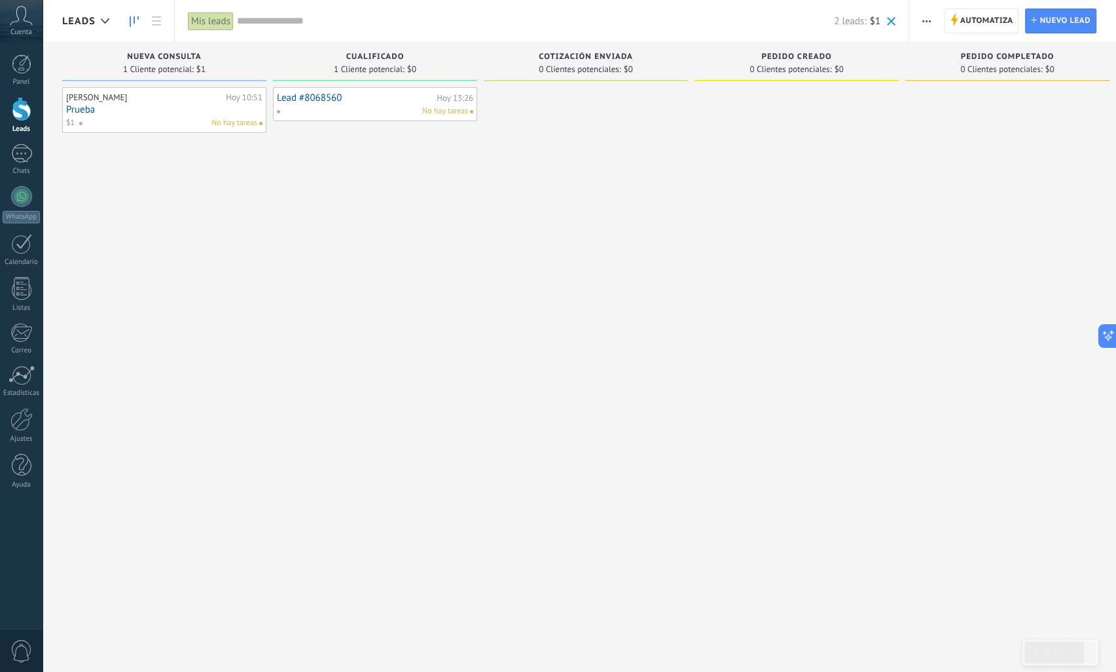
click at [246, 103] on div "[PERSON_NAME][DATE] 10:51 Prueba $1 No hay tareas" at bounding box center [164, 110] width 196 height 38
click at [206, 24] on div "Mis leads" at bounding box center [211, 21] width 46 height 19
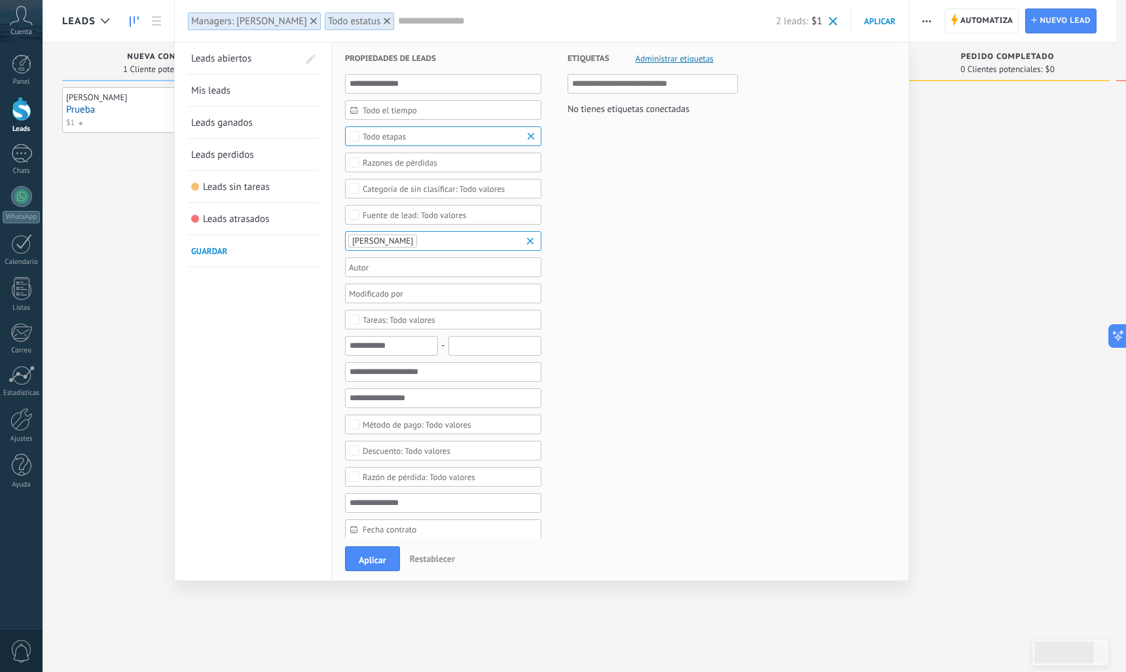
click at [536, 134] on b at bounding box center [533, 136] width 16 height 13
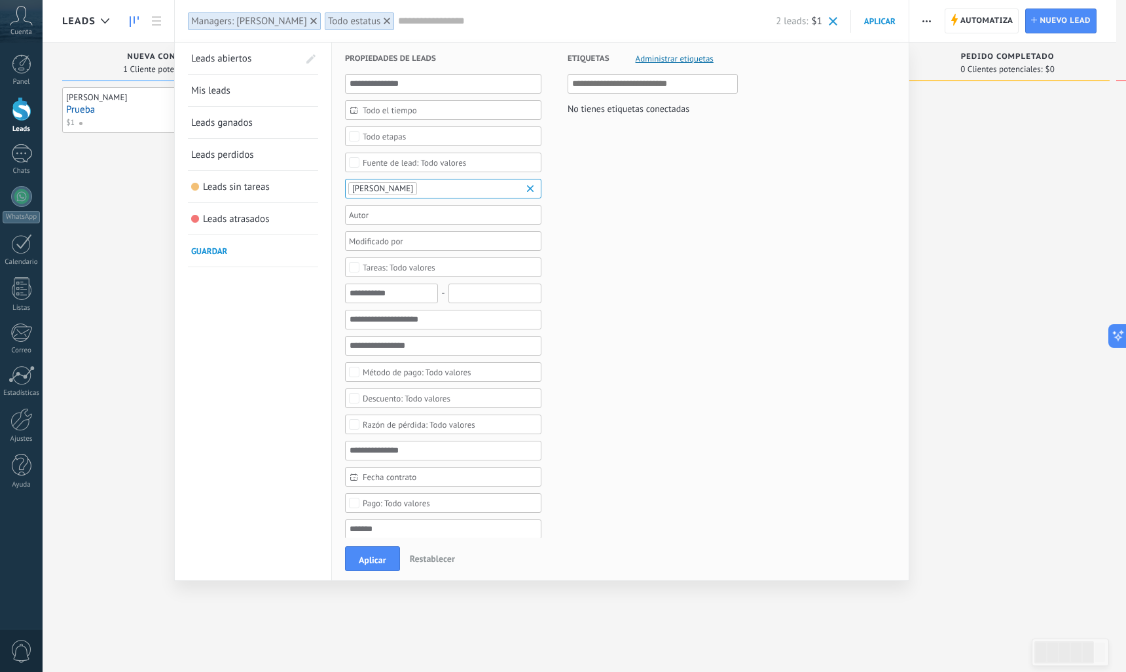
click at [382, 138] on div "Todo etapas" at bounding box center [384, 137] width 43 height 10
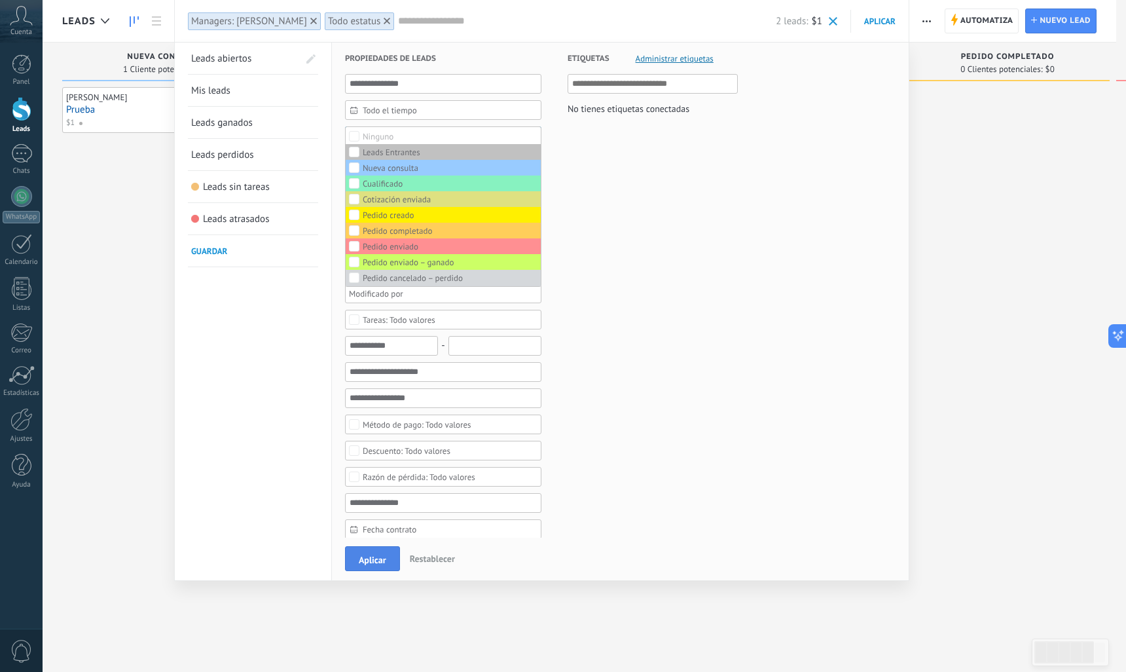
click at [360, 555] on span "Aplicar" at bounding box center [373, 559] width 28 height 9
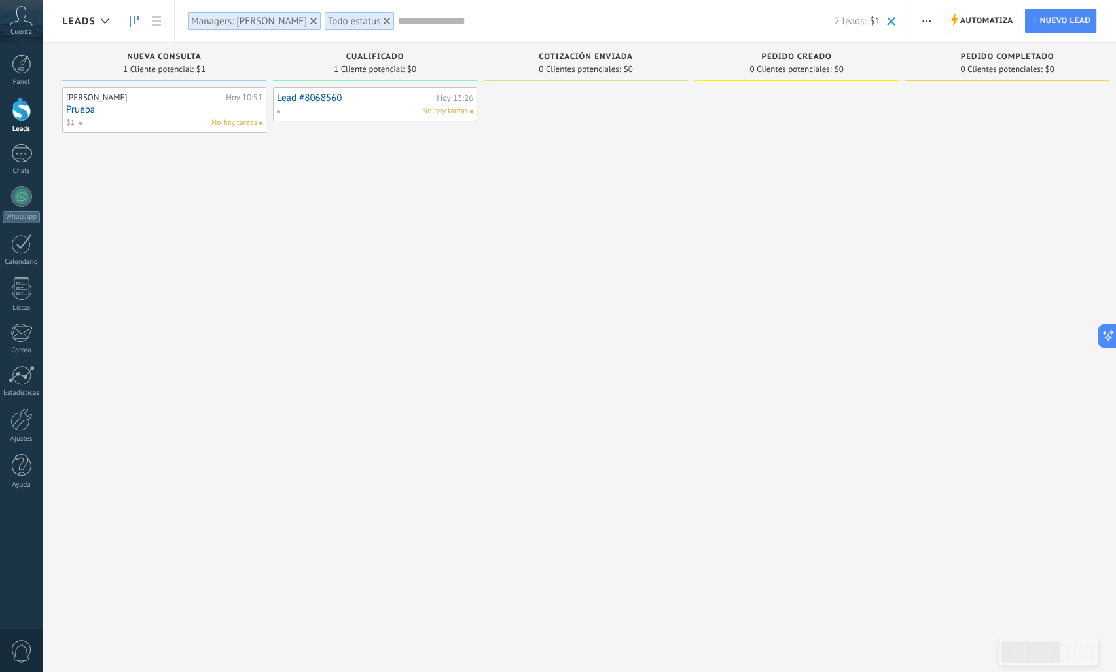
click at [168, 120] on div "No hay tareas" at bounding box center [168, 123] width 179 height 12
click at [8, 68] on link "Panel" at bounding box center [21, 70] width 43 height 32
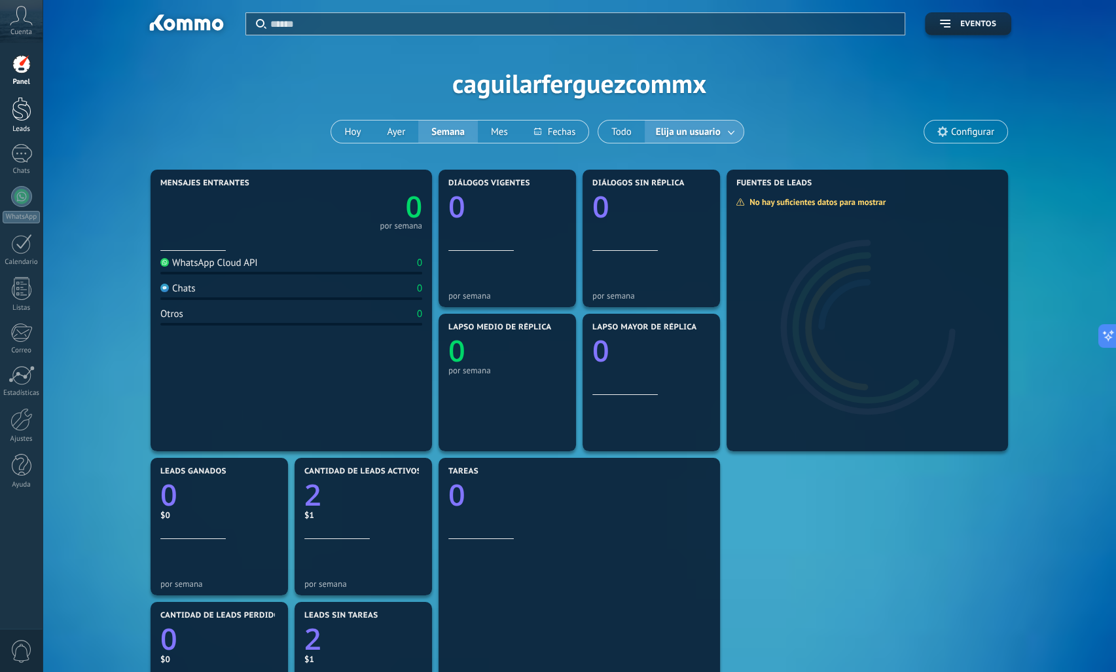
click at [26, 101] on div at bounding box center [22, 109] width 20 height 24
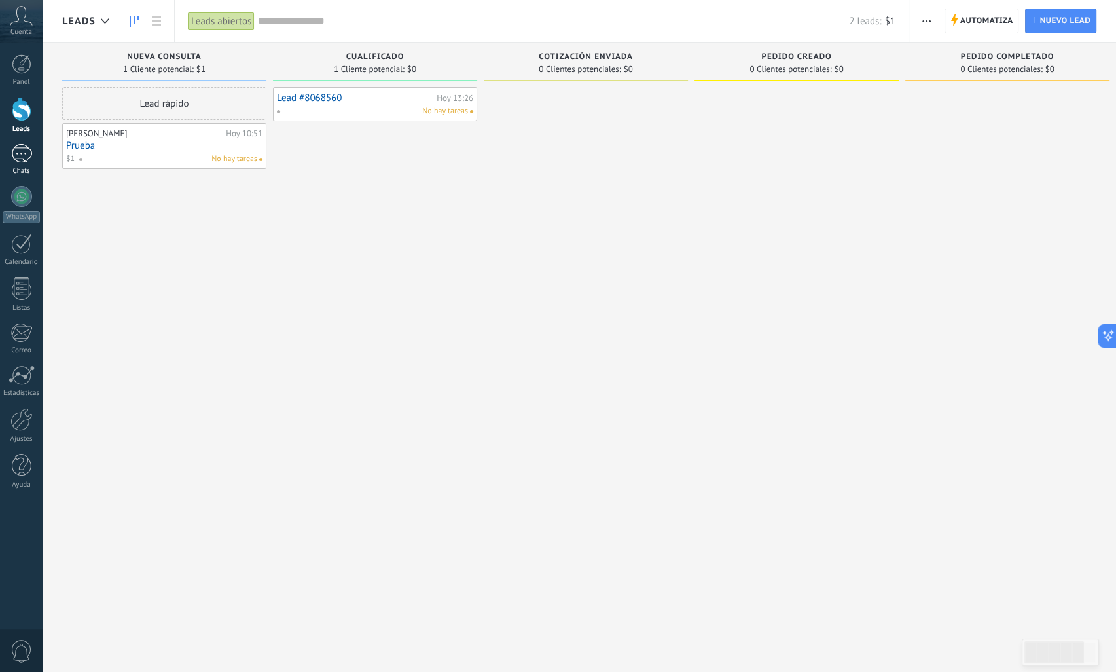
click at [25, 151] on div at bounding box center [21, 153] width 21 height 19
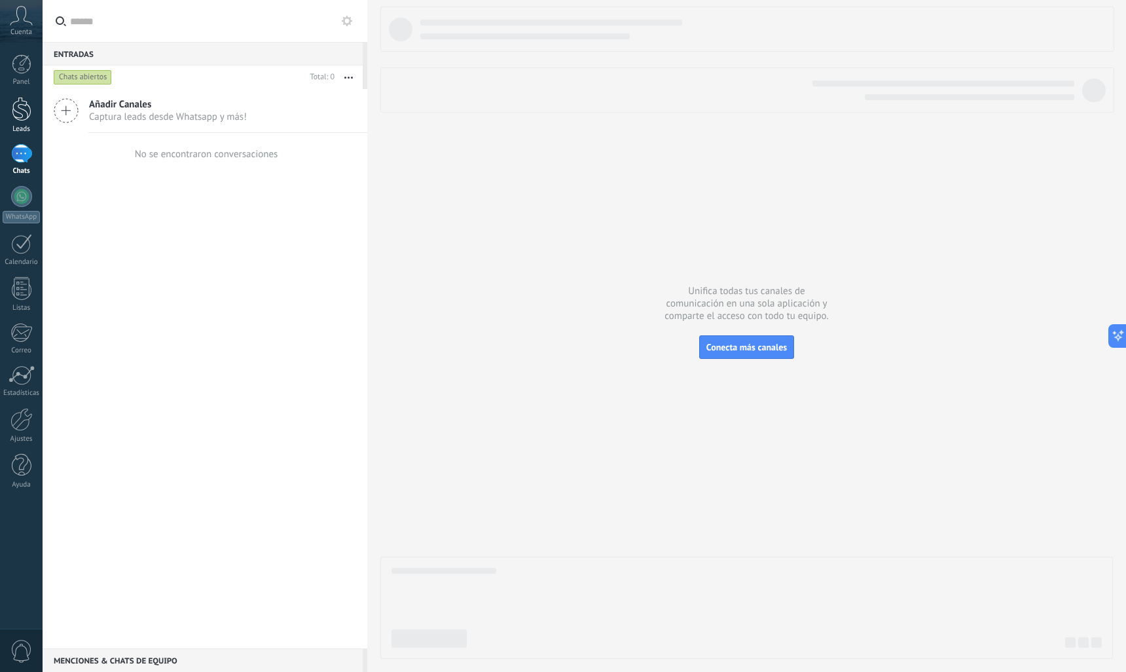
click at [28, 103] on div at bounding box center [22, 109] width 20 height 24
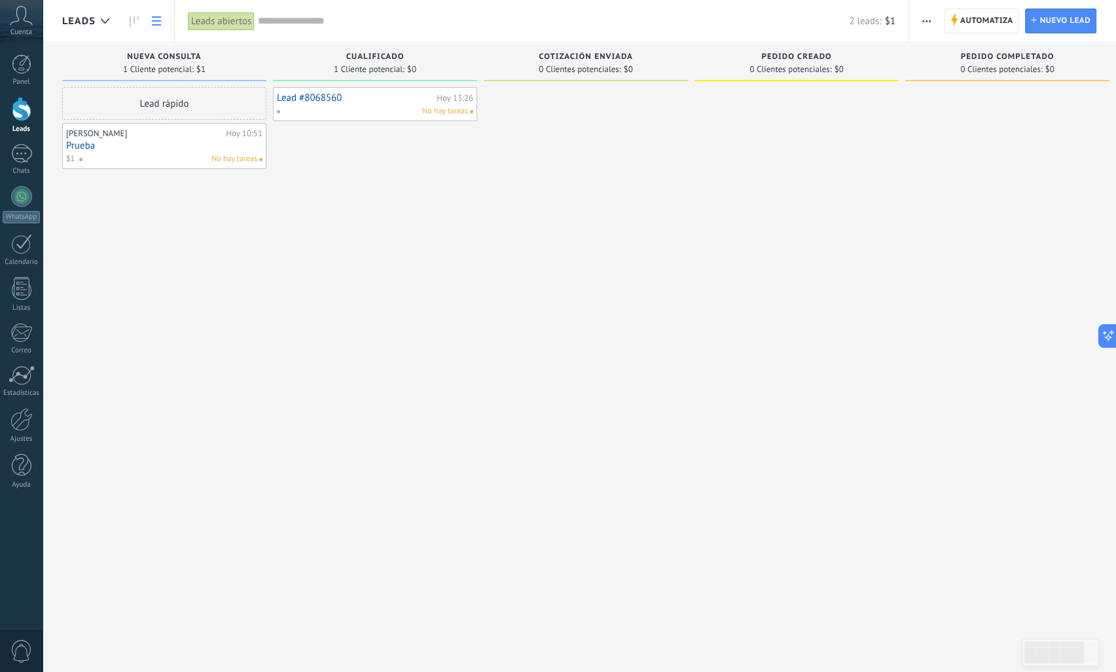
click at [152, 22] on icon at bounding box center [156, 20] width 9 height 9
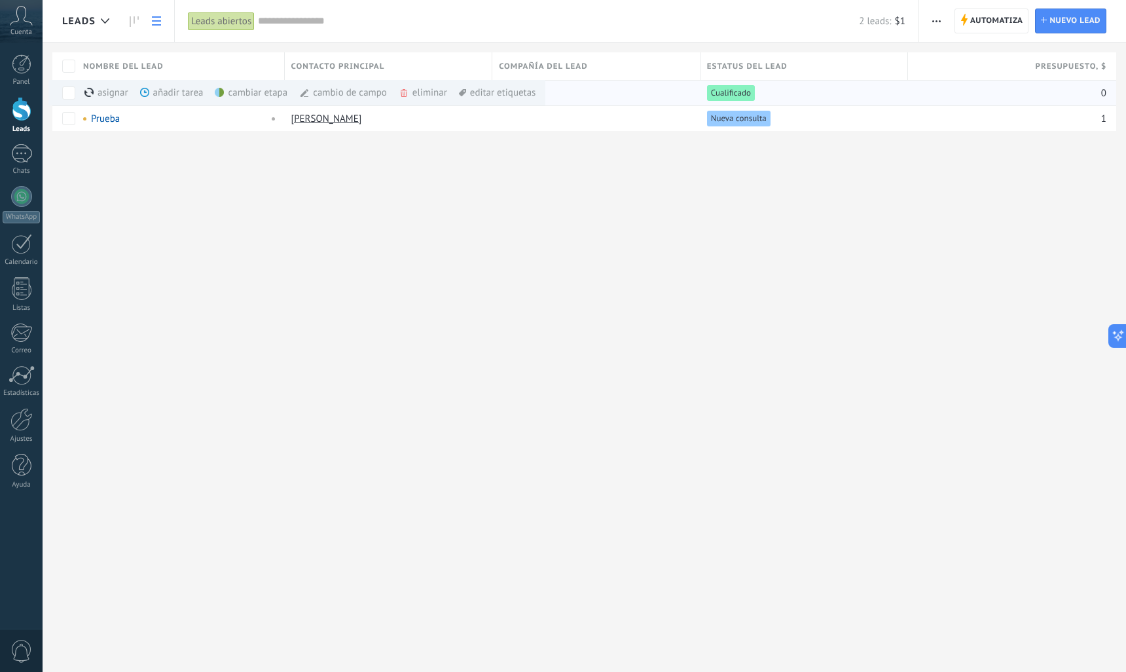
click at [413, 92] on div "eliminar màs" at bounding box center [445, 93] width 93 height 26
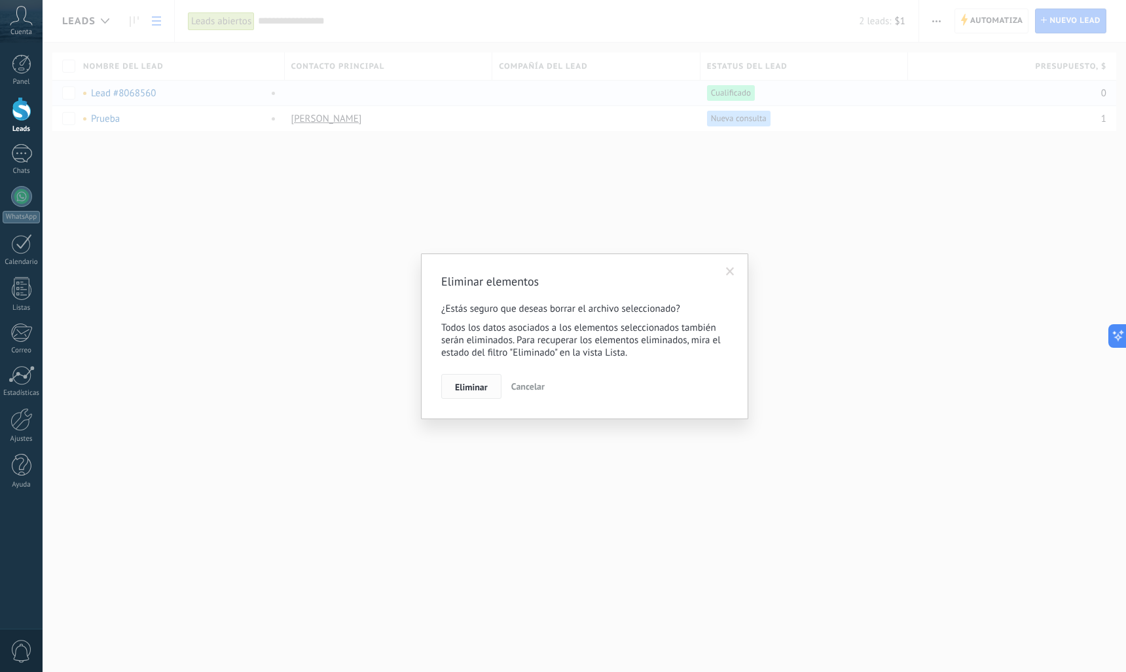
click at [477, 385] on span "Eliminar" at bounding box center [471, 386] width 33 height 9
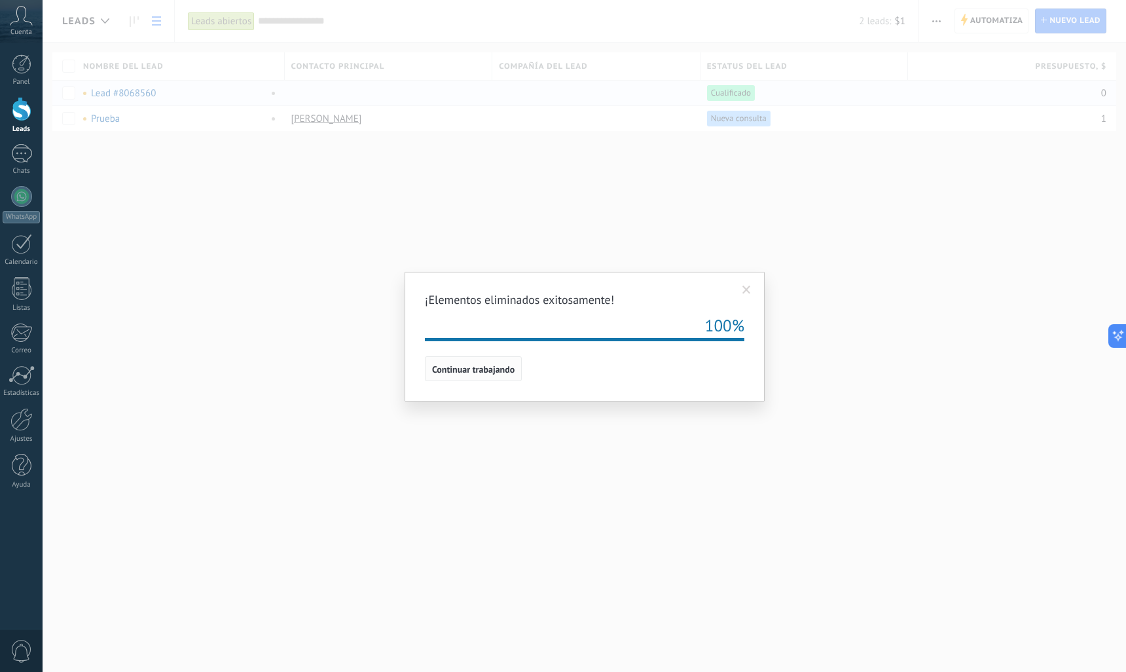
click at [486, 369] on span "Continuar trabajando" at bounding box center [473, 369] width 83 height 9
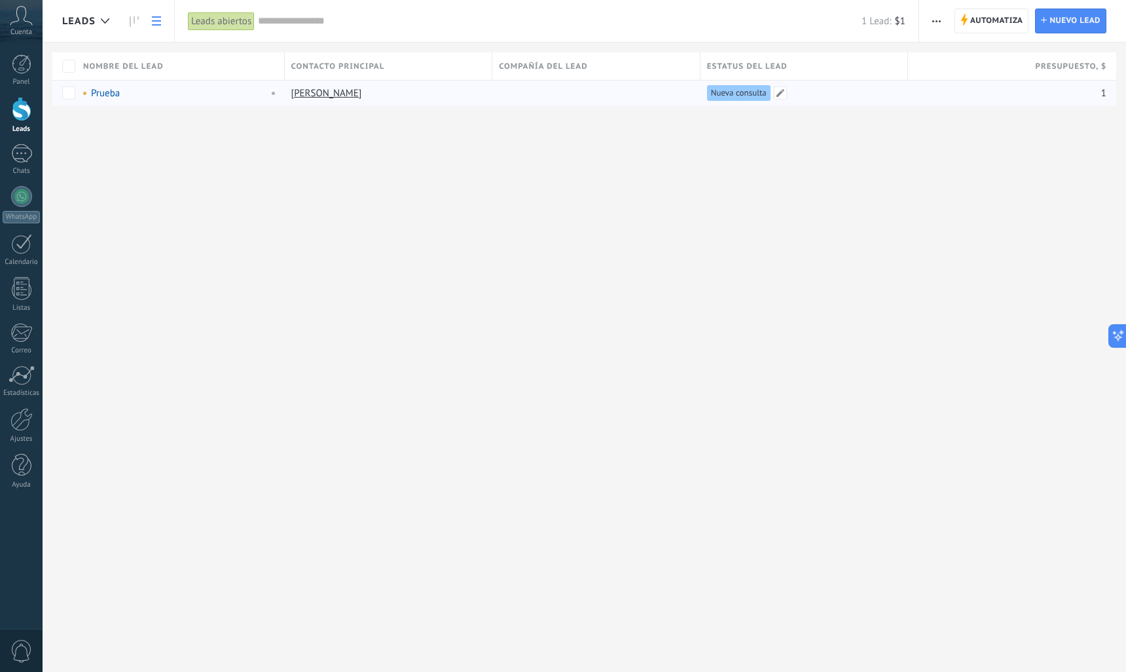
click at [717, 92] on span "Nueva consulta" at bounding box center [739, 93] width 56 height 12
click at [774, 95] on div "Nueva consulta" at bounding box center [805, 93] width 208 height 26
click at [774, 95] on span at bounding box center [780, 92] width 13 height 13
click at [812, 102] on button "Nueva consulta" at bounding box center [806, 100] width 198 height 24
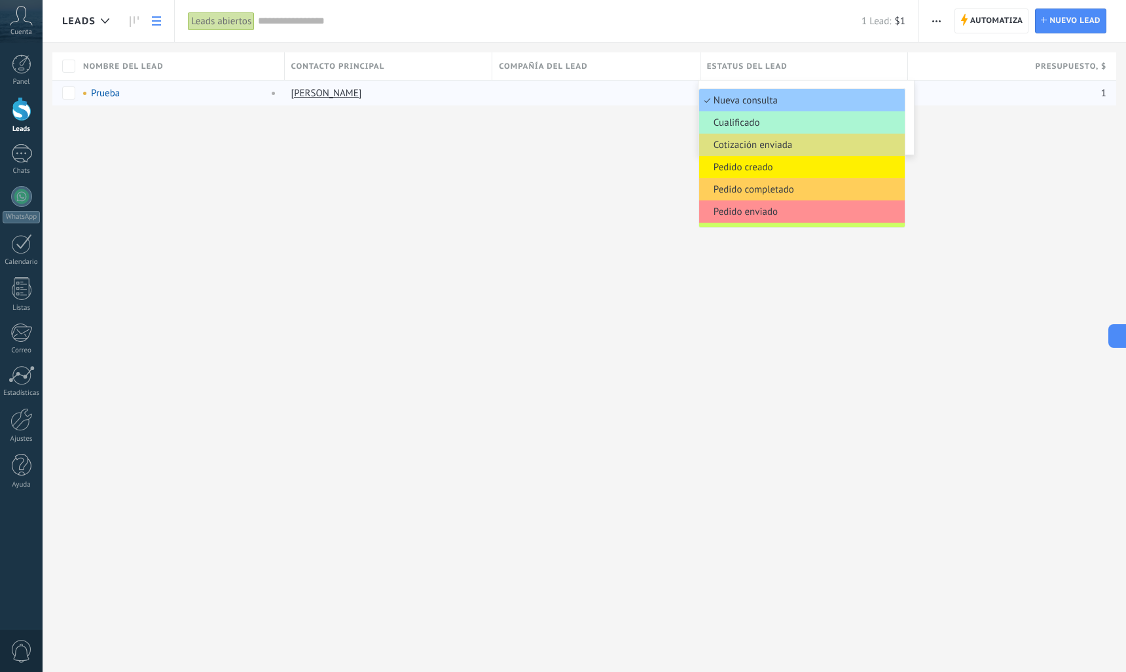
click at [707, 122] on span "Cualificado" at bounding box center [800, 123] width 202 height 12
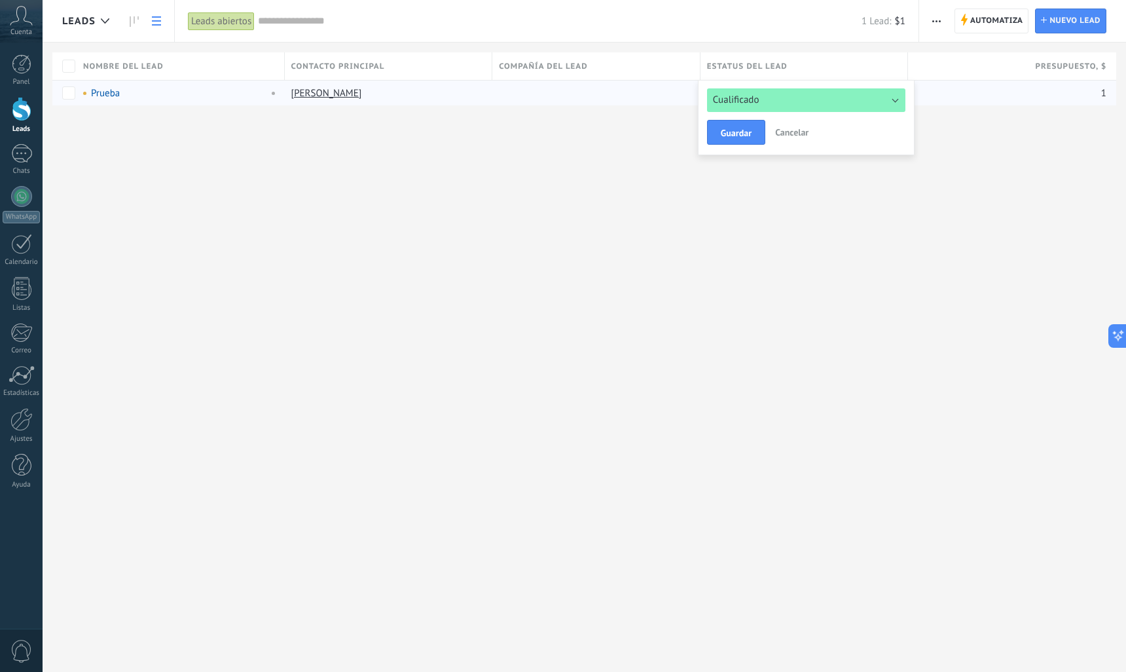
click at [715, 103] on span "Cualificado" at bounding box center [736, 100] width 46 height 12
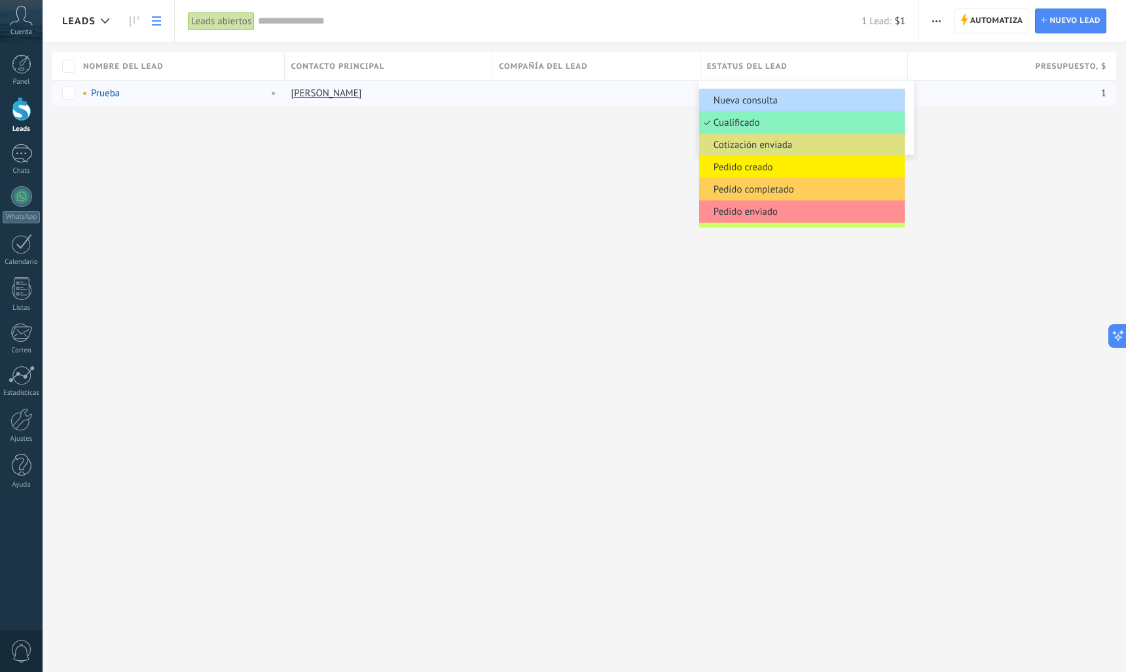
click at [733, 106] on span "Nueva consulta" at bounding box center [800, 100] width 202 height 12
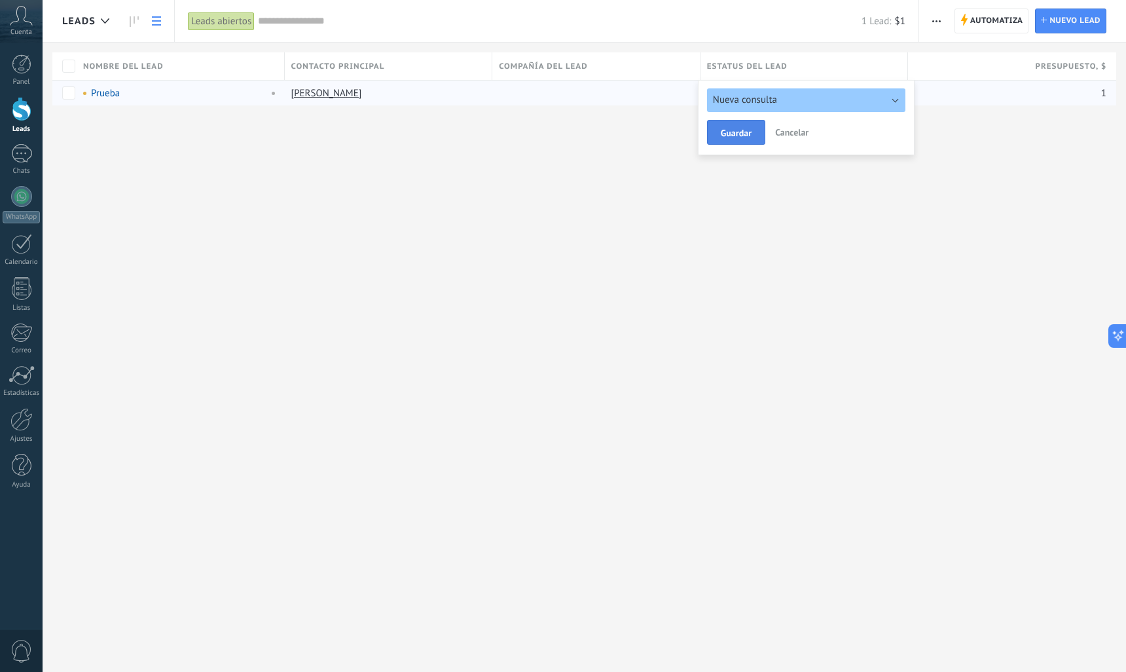
click at [752, 131] on button "Guardar" at bounding box center [736, 132] width 58 height 25
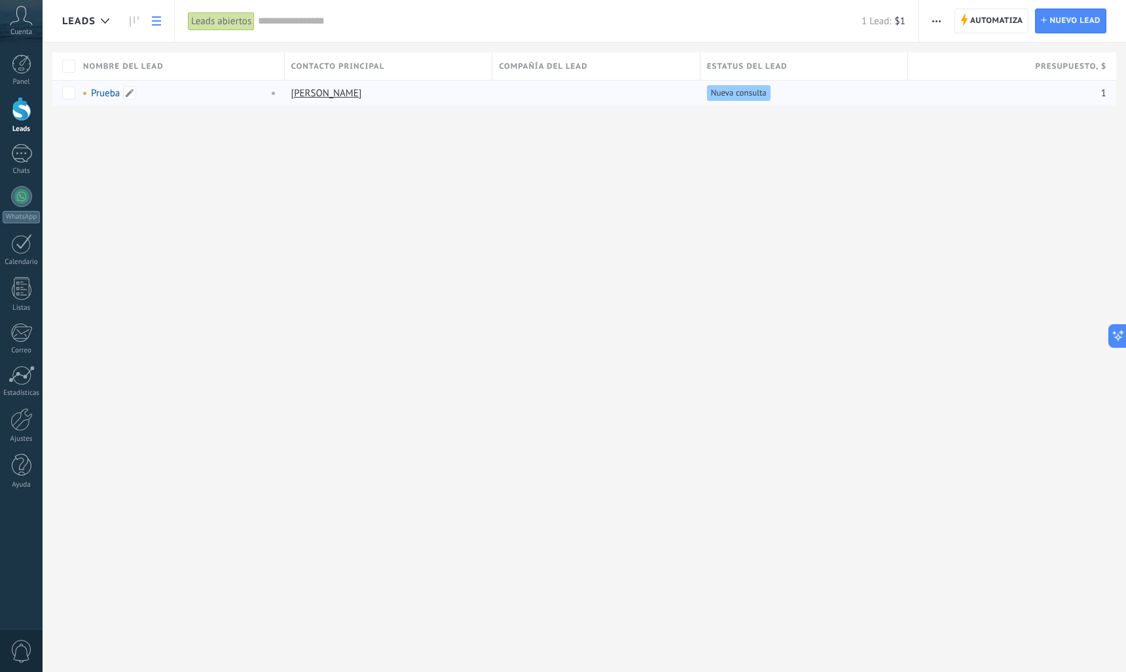
click at [111, 92] on link "Prueba" at bounding box center [105, 93] width 29 height 12
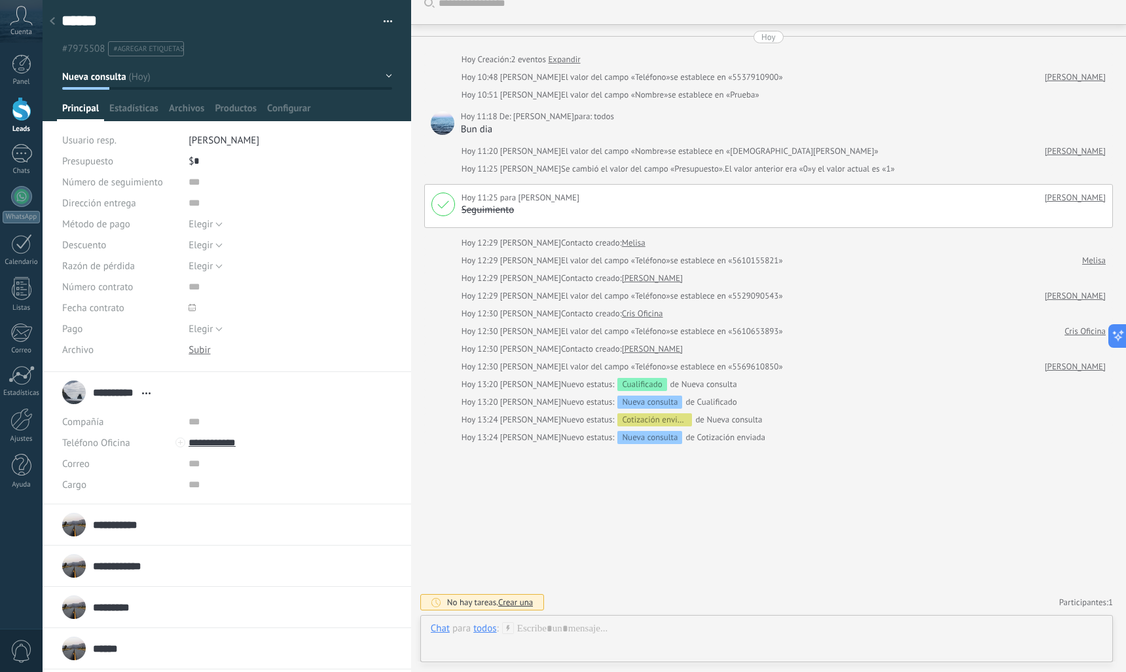
click at [377, 28] on button "button" at bounding box center [383, 22] width 19 height 20
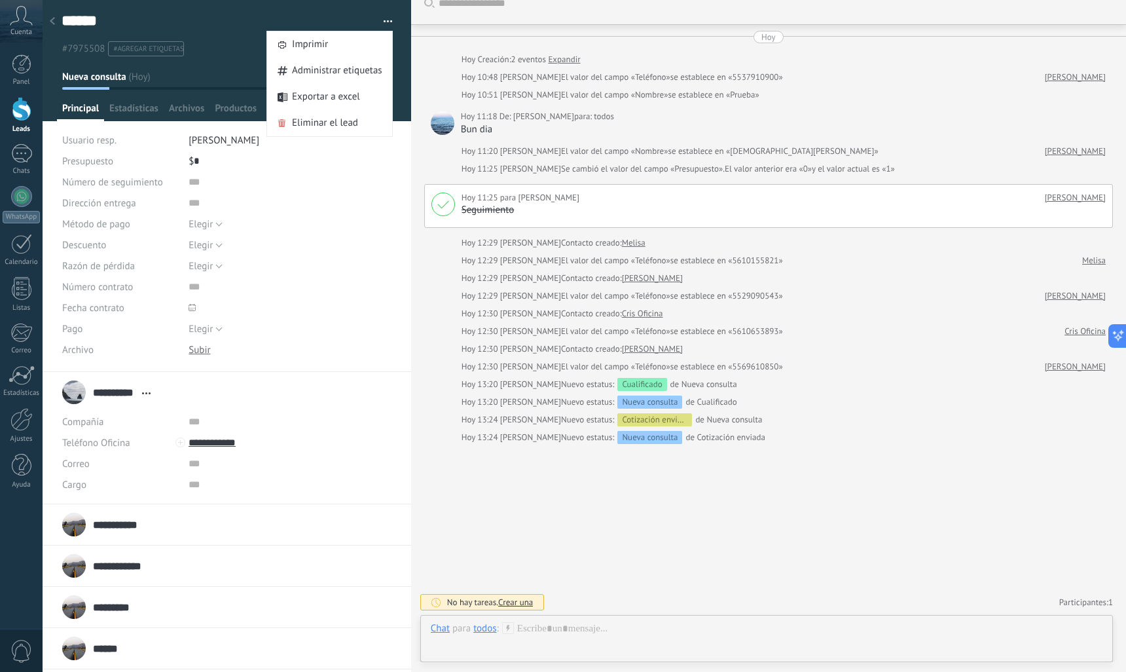
click at [47, 24] on div at bounding box center [52, 22] width 18 height 26
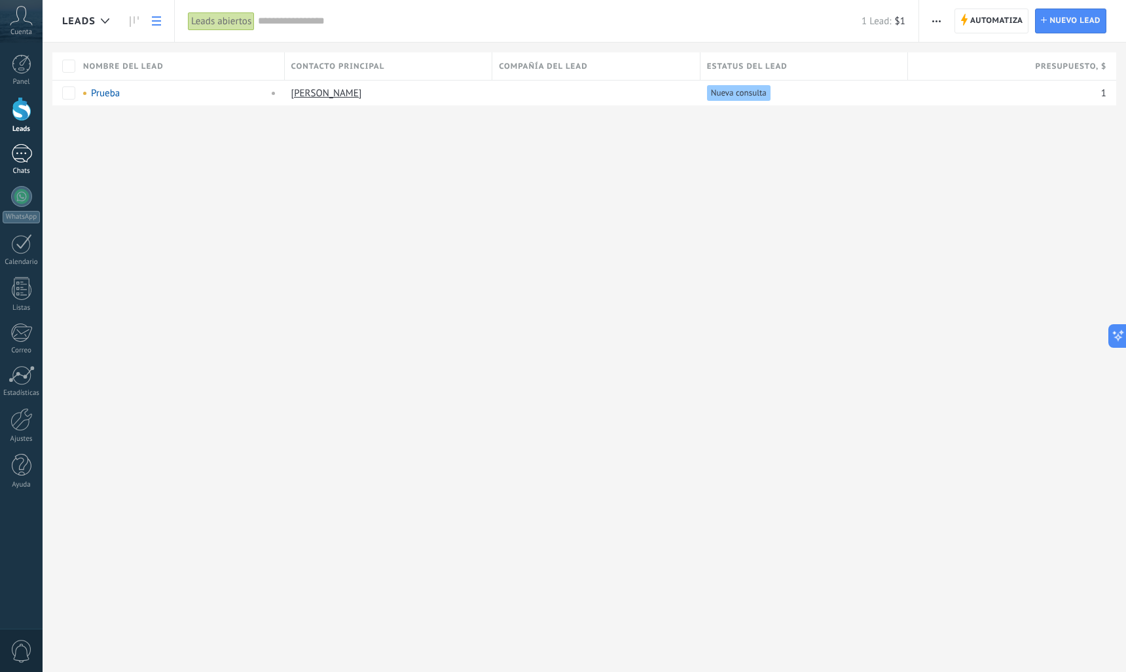
click at [24, 158] on div at bounding box center [21, 153] width 21 height 19
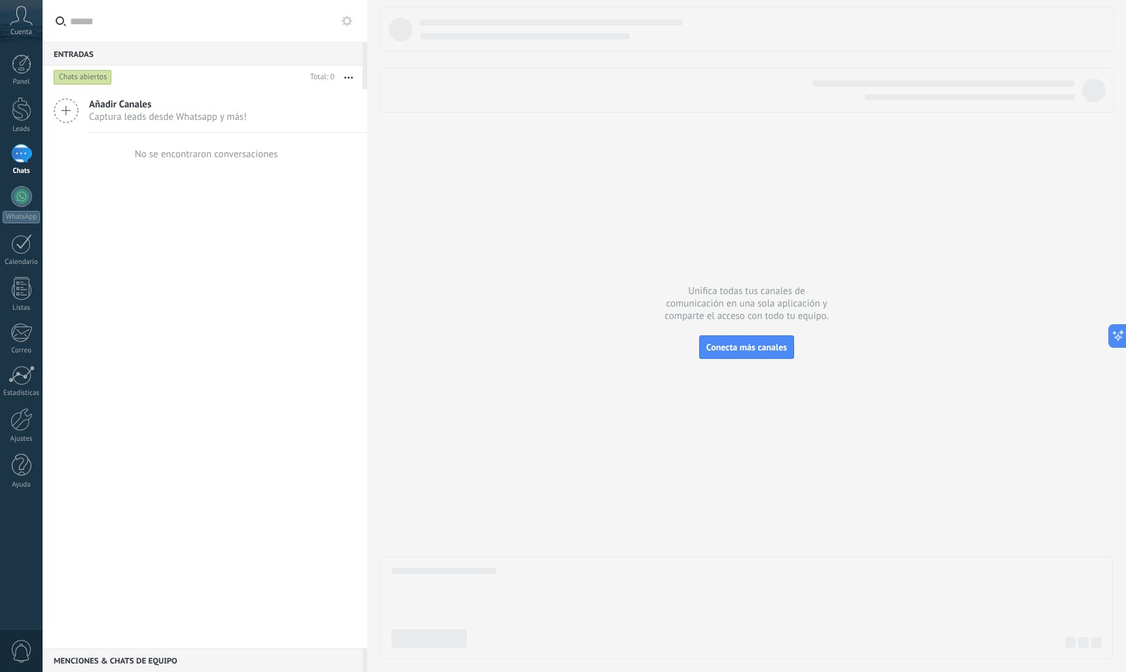
click at [346, 75] on button "button" at bounding box center [349, 77] width 28 height 24
click at [22, 193] on div at bounding box center [21, 196] width 21 height 21
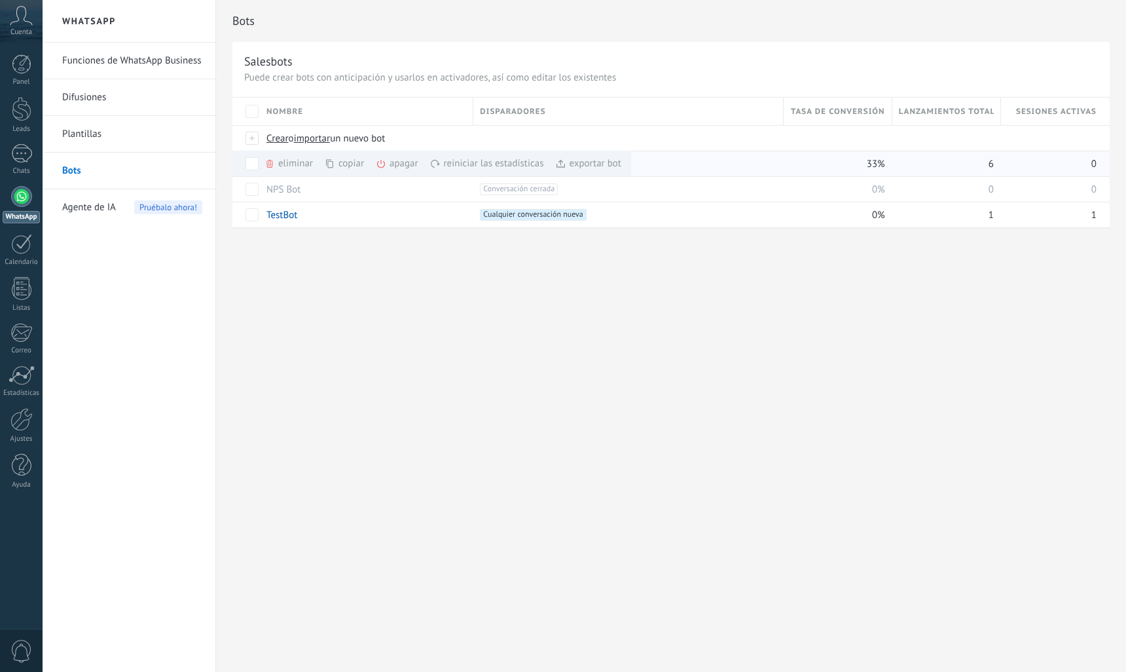
click at [602, 163] on div "exportar bot màs" at bounding box center [588, 164] width 66 height 26
drag, startPoint x: 815, startPoint y: 138, endPoint x: 597, endPoint y: 329, distance: 290.5
click at [597, 329] on div "Bots Salesbots Puede crear bots con anticipación y usarlos en activadores, así …" at bounding box center [671, 336] width 910 height 672
click at [593, 329] on div "Bots Salesbots Puede crear bots con anticipación y usarlos en activadores, así …" at bounding box center [671, 336] width 910 height 672
click at [581, 432] on div "Bots Salesbots Puede crear bots con anticipación y usarlos en activadores, así …" at bounding box center [671, 336] width 910 height 672
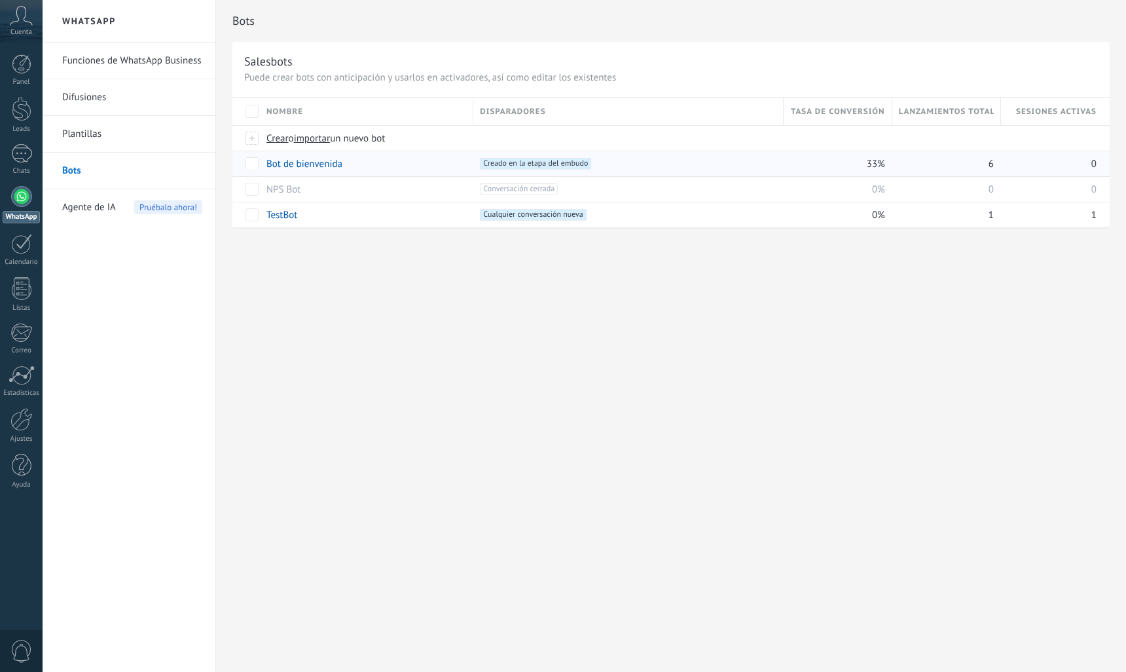
click at [73, 138] on link "Plantillas" at bounding box center [132, 134] width 140 height 37
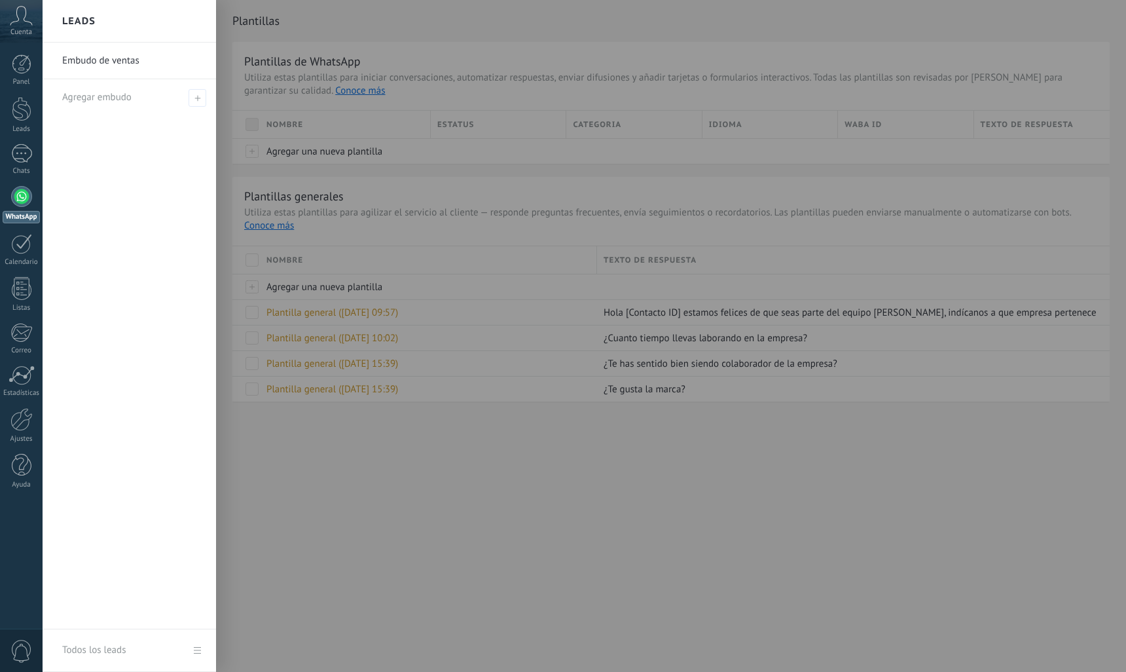
click at [85, 61] on link "Embudo de ventas" at bounding box center [132, 61] width 141 height 37
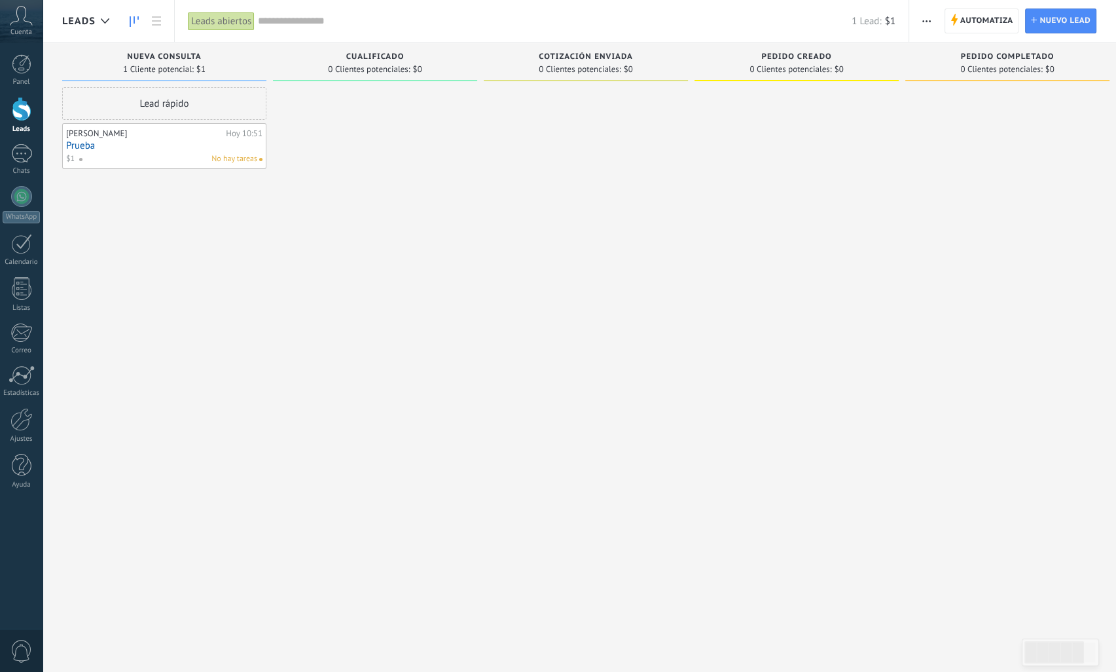
click at [199, 153] on div "No hay tareas" at bounding box center [168, 159] width 179 height 12
click at [225, 18] on div "Leads abiertos" at bounding box center [221, 21] width 67 height 19
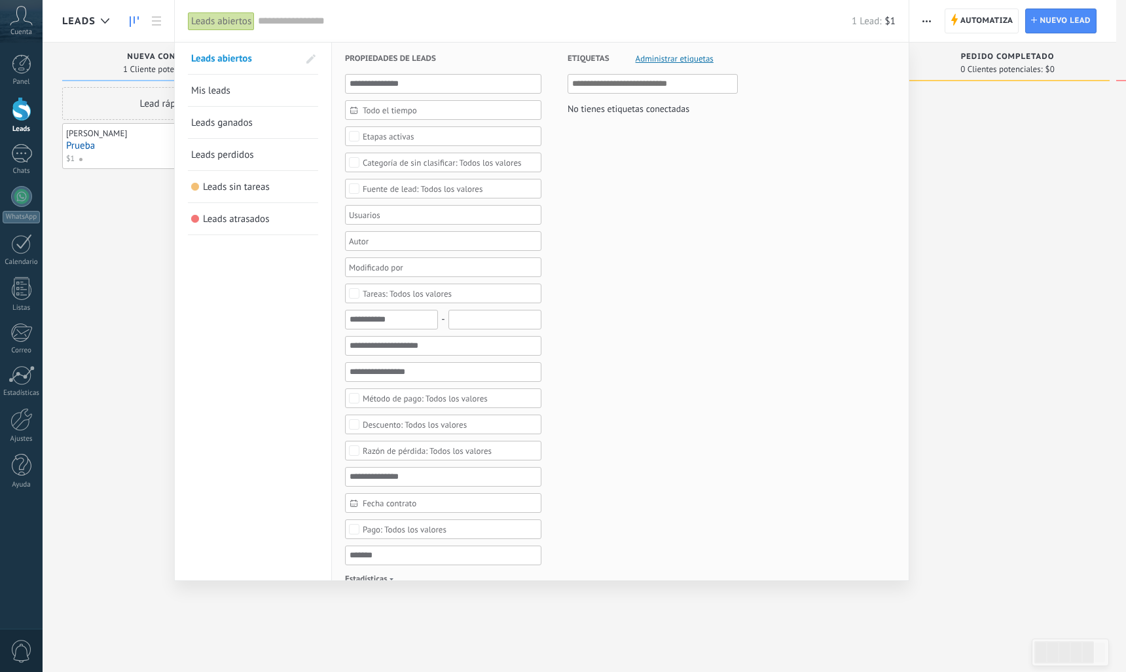
click at [222, 96] on span "Mis leads" at bounding box center [210, 90] width 39 height 12
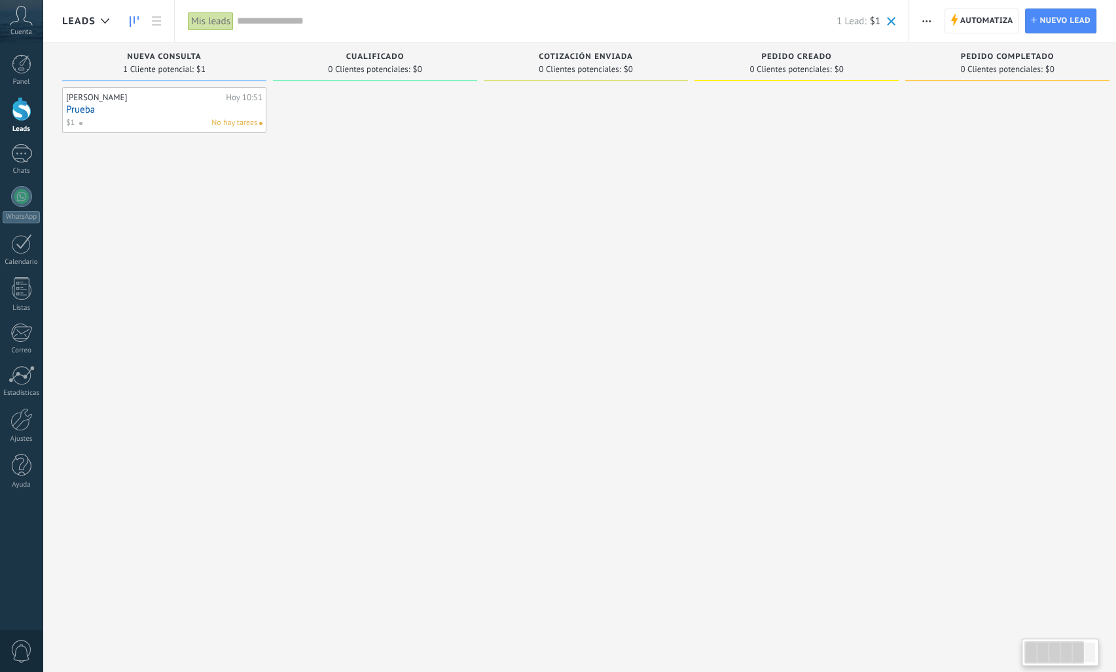
click at [208, 19] on div "Mis leads" at bounding box center [211, 21] width 46 height 19
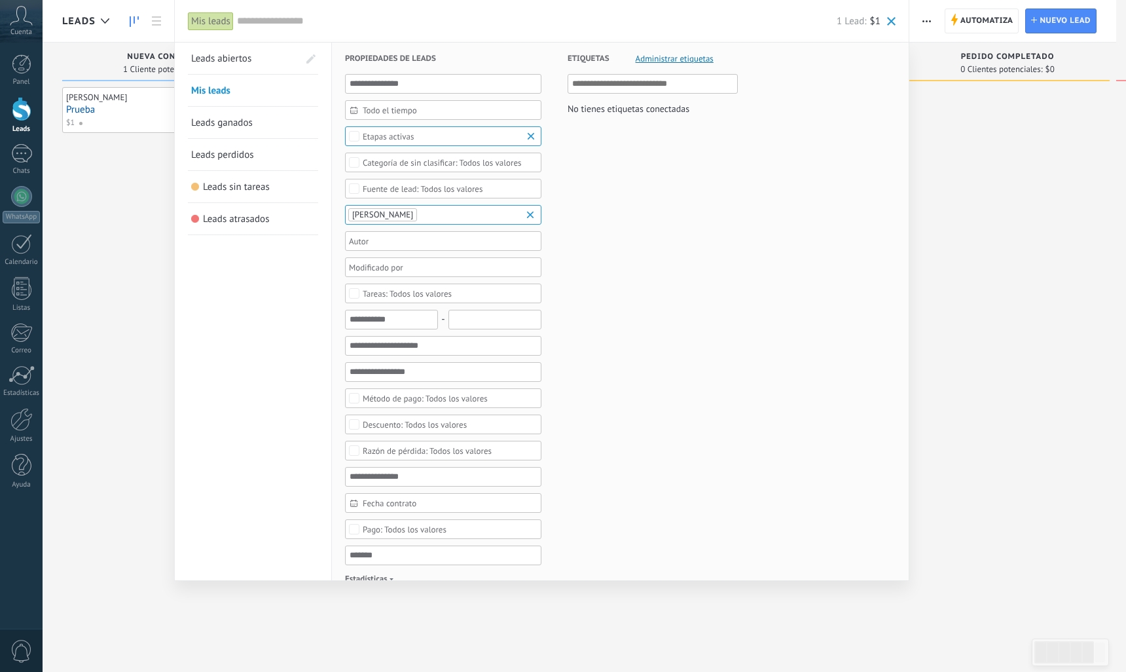
click at [212, 67] on link "Leads abiertos" at bounding box center [244, 58] width 107 height 31
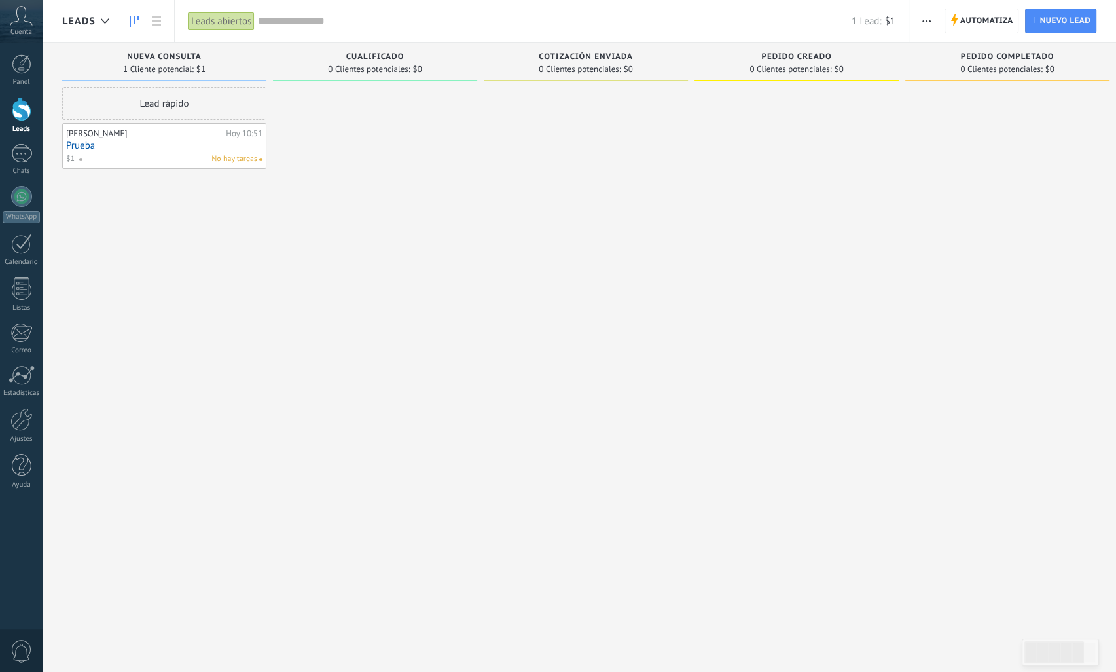
click at [177, 58] on span "Nueva consulta" at bounding box center [164, 56] width 74 height 9
click at [131, 60] on span "Nueva consulta" at bounding box center [164, 56] width 74 height 9
click at [103, 22] on icon at bounding box center [105, 20] width 9 height 5
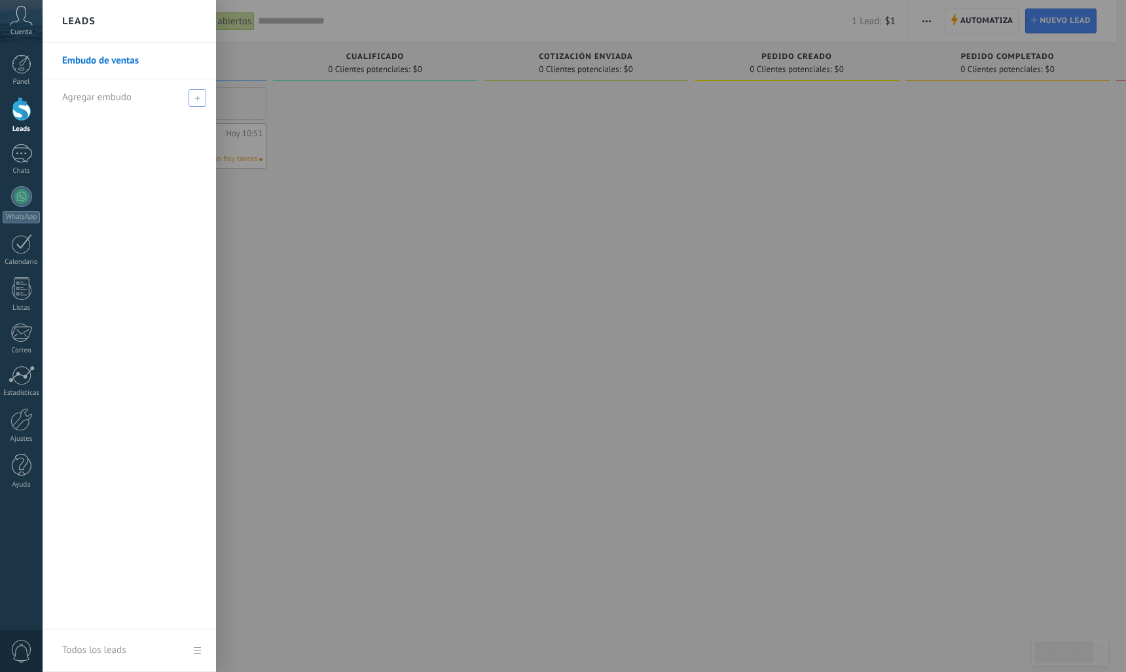
click at [98, 102] on span "Agregar embudo" at bounding box center [96, 97] width 69 height 12
click at [96, 175] on div "Embudo de ventas" at bounding box center [130, 336] width 174 height 587
click at [24, 248] on div at bounding box center [21, 244] width 21 height 20
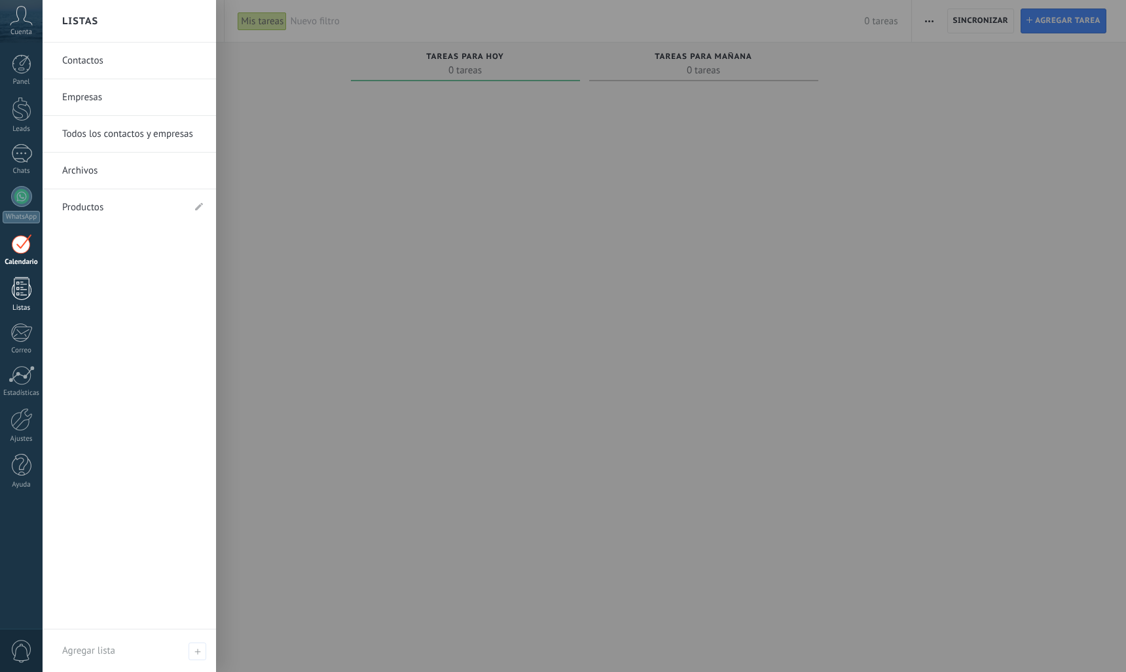
click at [17, 283] on div at bounding box center [22, 288] width 20 height 23
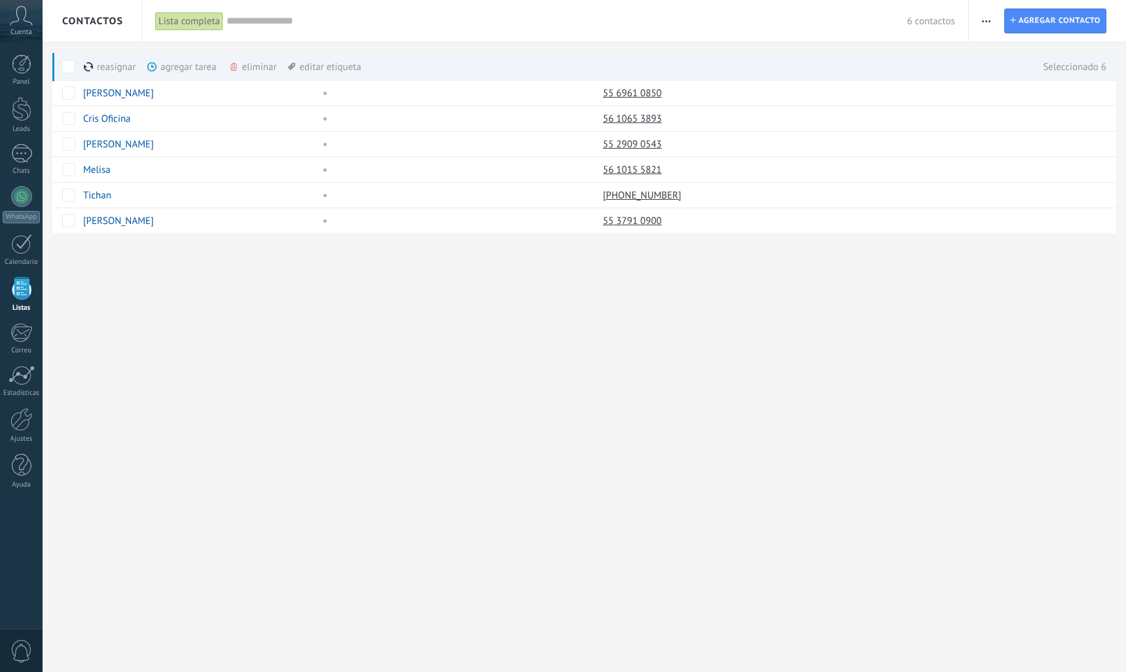
click at [986, 25] on span "button" at bounding box center [986, 21] width 9 height 25
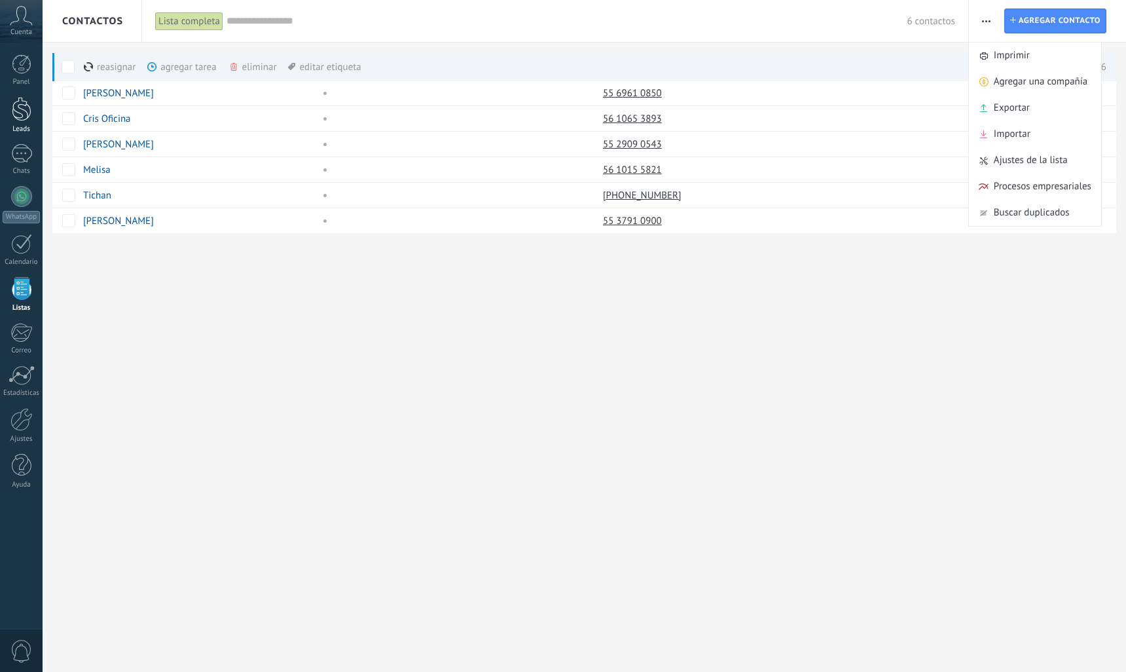
click at [24, 109] on div at bounding box center [22, 109] width 20 height 24
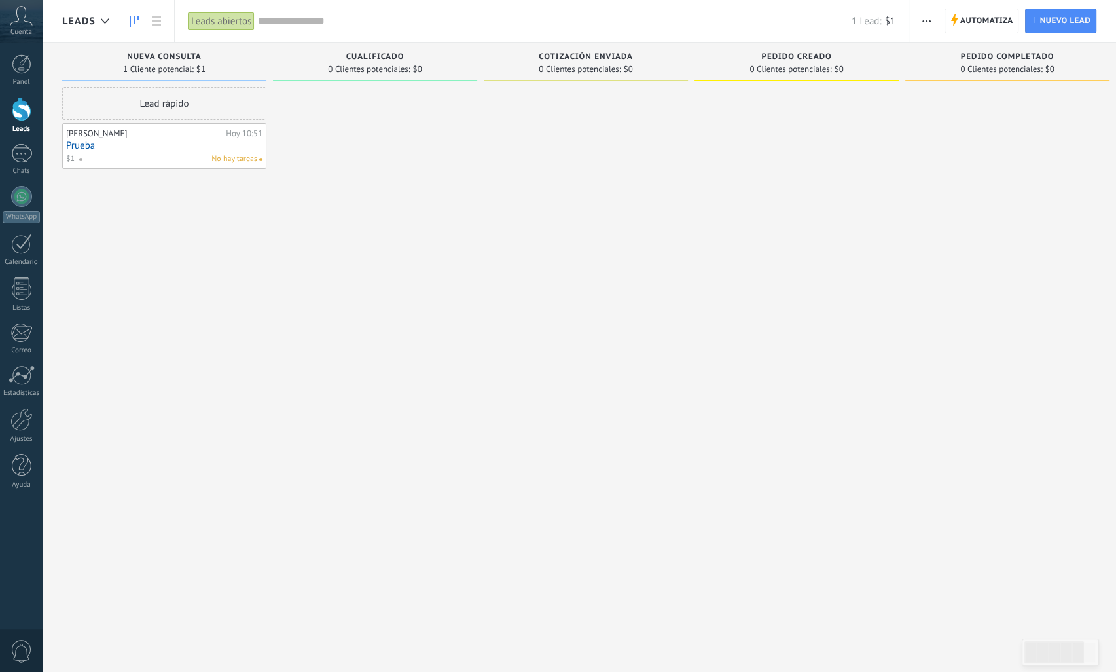
click at [140, 151] on div "[PERSON_NAME][DATE] 10:51 Prueba $1 No hay tareas" at bounding box center [164, 146] width 196 height 38
click at [140, 143] on link "Prueba" at bounding box center [164, 145] width 196 height 11
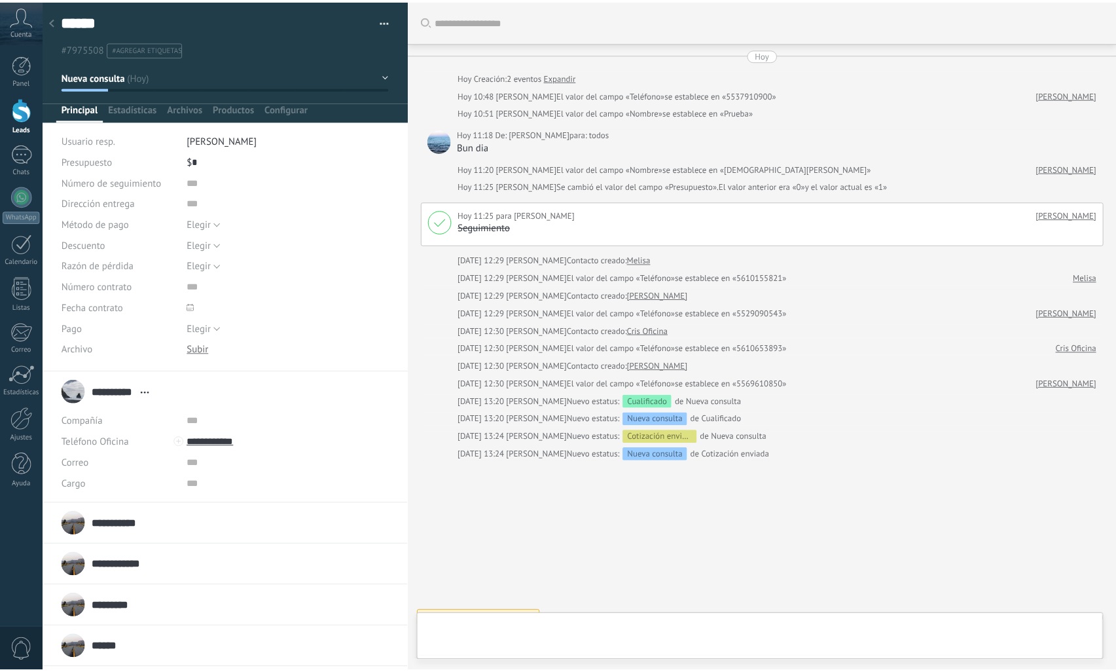
scroll to position [18, 0]
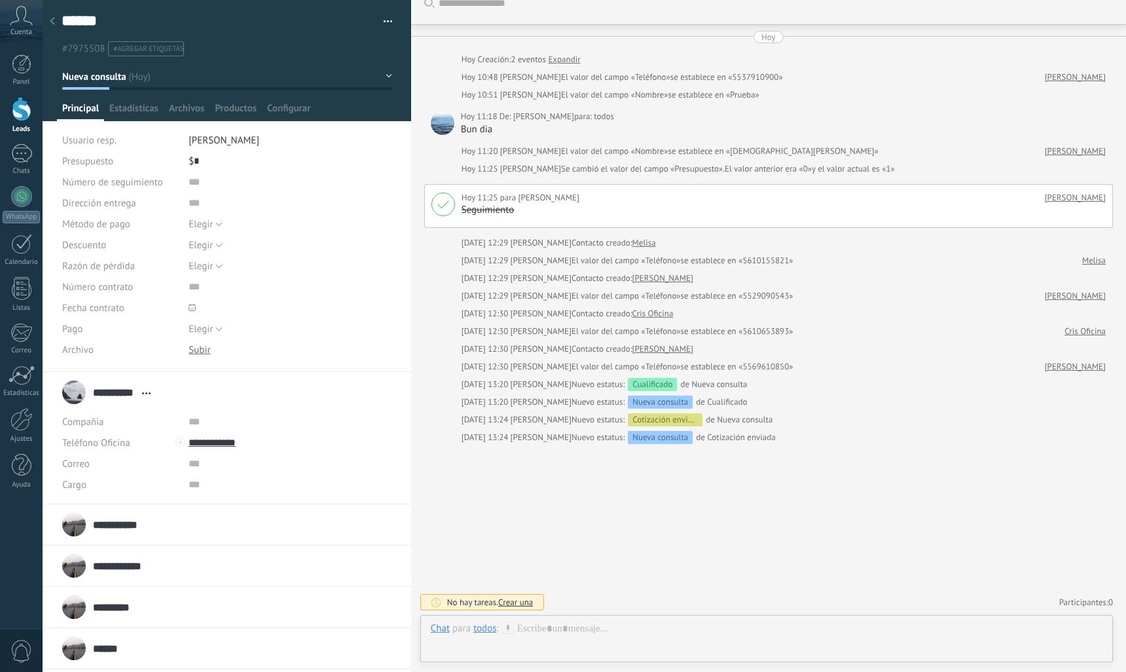
click at [155, 524] on div "**********" at bounding box center [226, 524] width 329 height 33
click at [157, 561] on div "**********" at bounding box center [226, 565] width 329 height 33
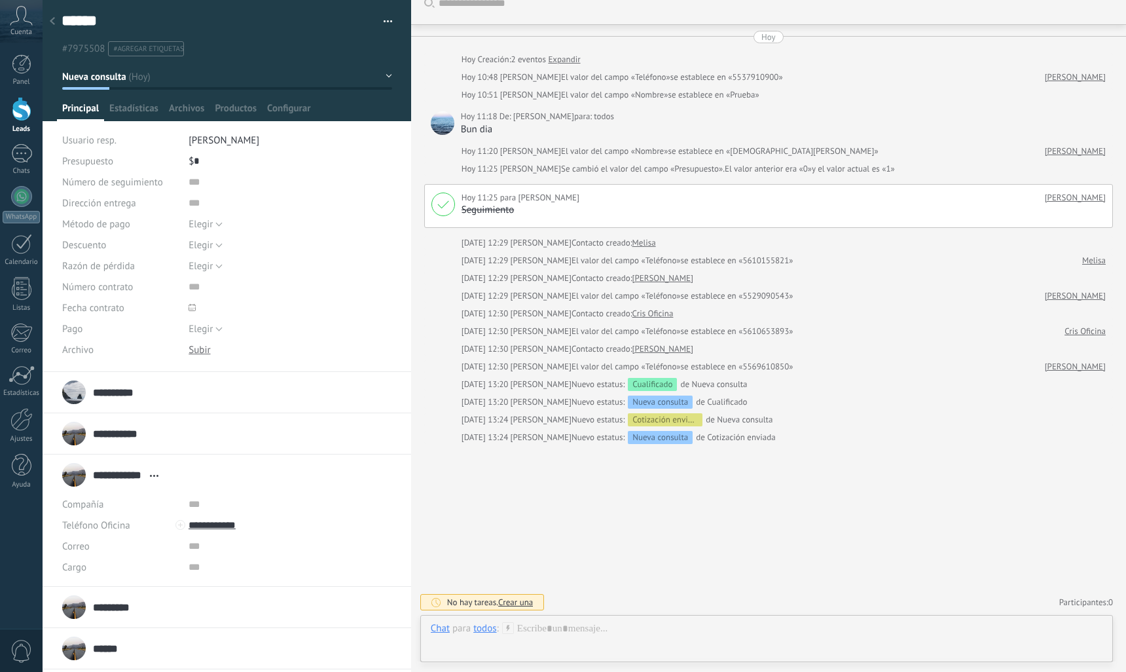
click at [144, 604] on div "********* [PERSON_NAME] **** [PERSON_NAME] **** [PERSON_NAME] Abrir detalle Cop…" at bounding box center [226, 607] width 329 height 33
click at [147, 652] on div "****** [PERSON_NAME] ****** [PERSON_NAME] Abrir detalle Copie el nombre Desatar" at bounding box center [226, 648] width 329 height 33
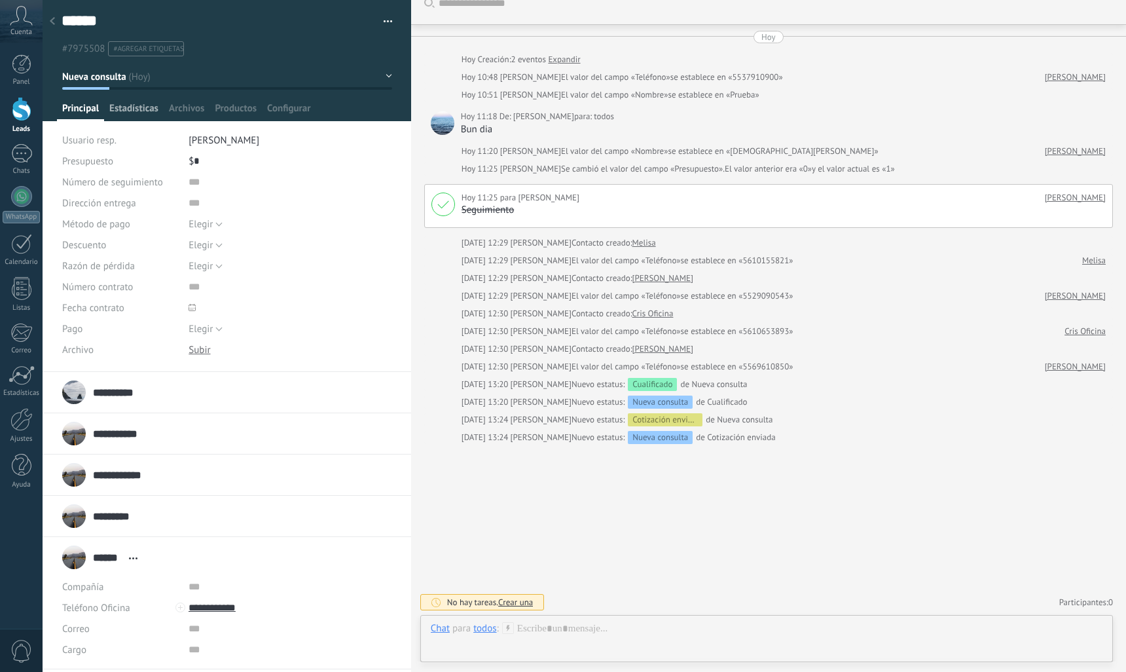
click at [134, 109] on span "Estadísticas" at bounding box center [133, 111] width 49 height 19
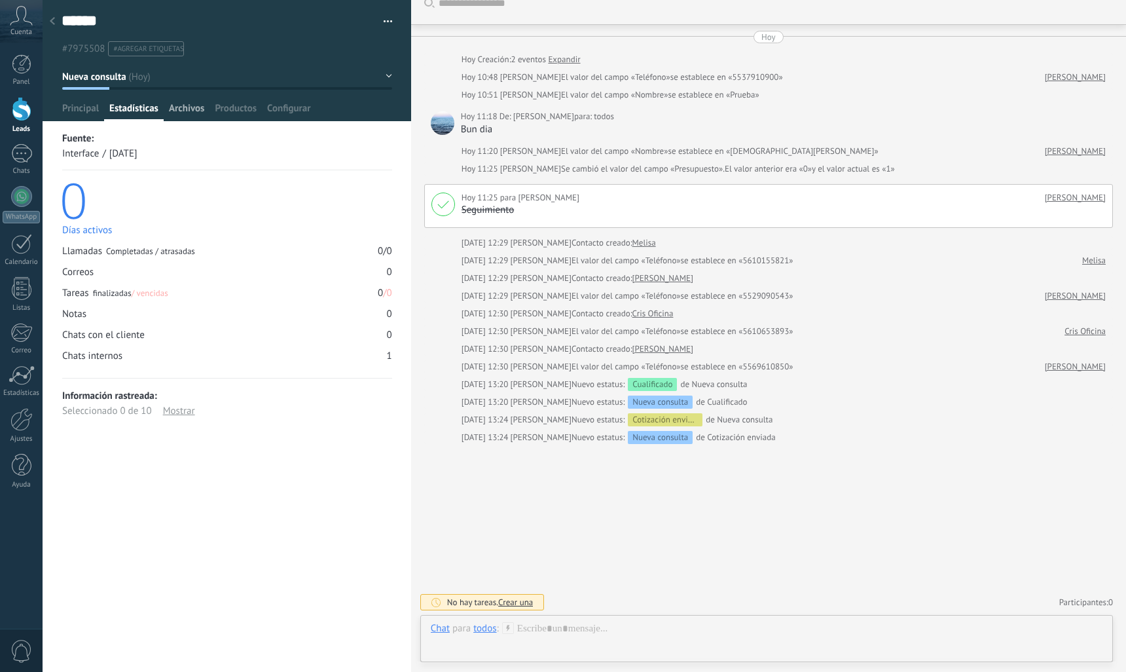
click at [187, 113] on span "Archivos" at bounding box center [186, 111] width 35 height 19
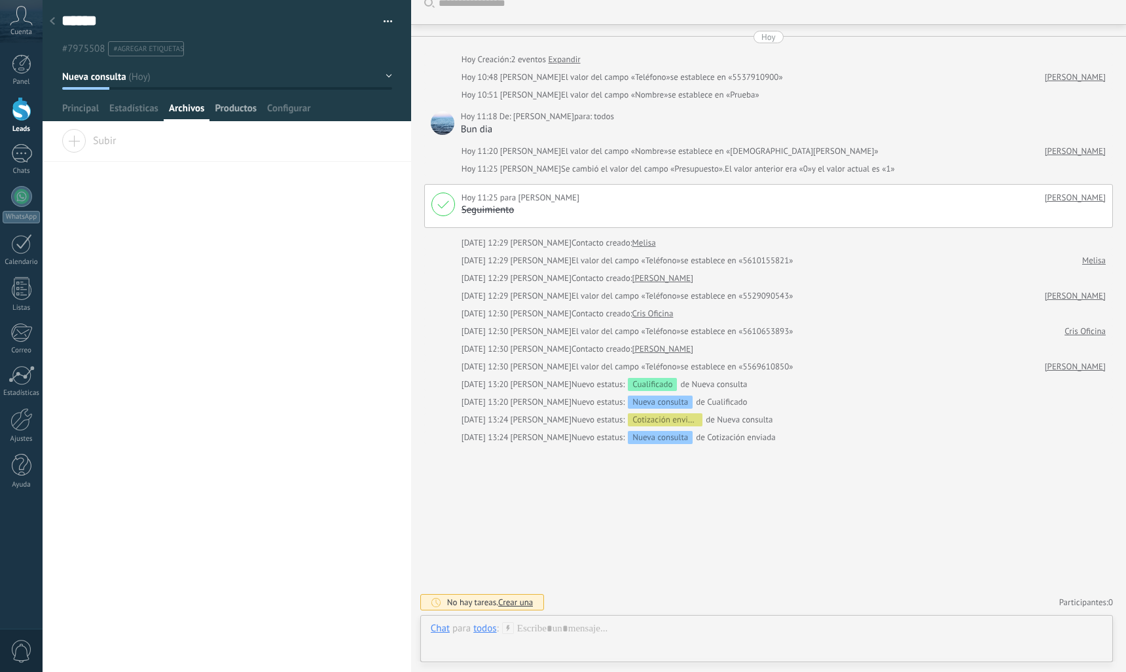
click at [226, 105] on span "Productos" at bounding box center [236, 111] width 42 height 19
click at [264, 109] on div "Configurar" at bounding box center [289, 111] width 54 height 19
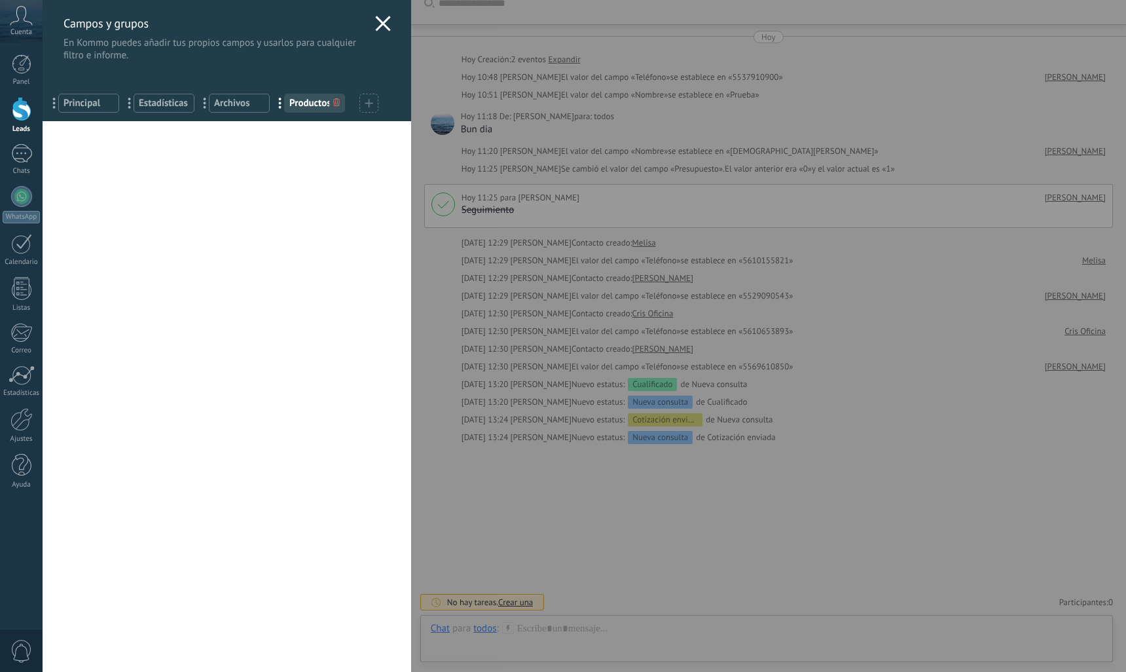
click at [382, 25] on icon at bounding box center [383, 24] width 16 height 16
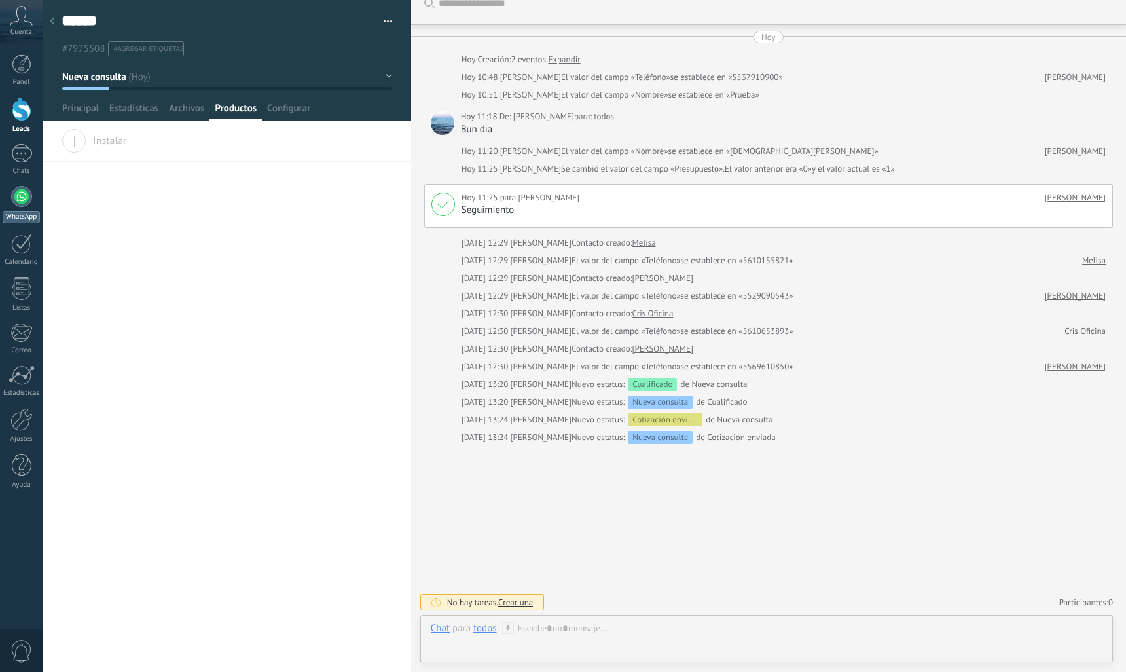
click at [24, 206] on div at bounding box center [21, 196] width 21 height 21
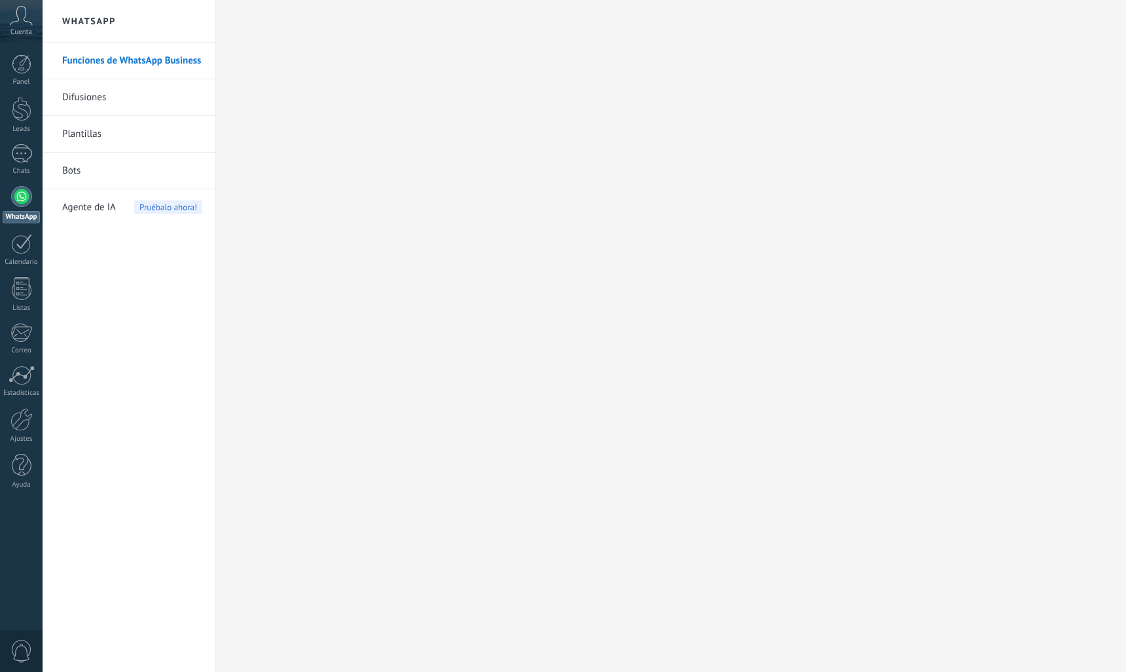
click at [100, 100] on link "Difusiones" at bounding box center [132, 97] width 140 height 37
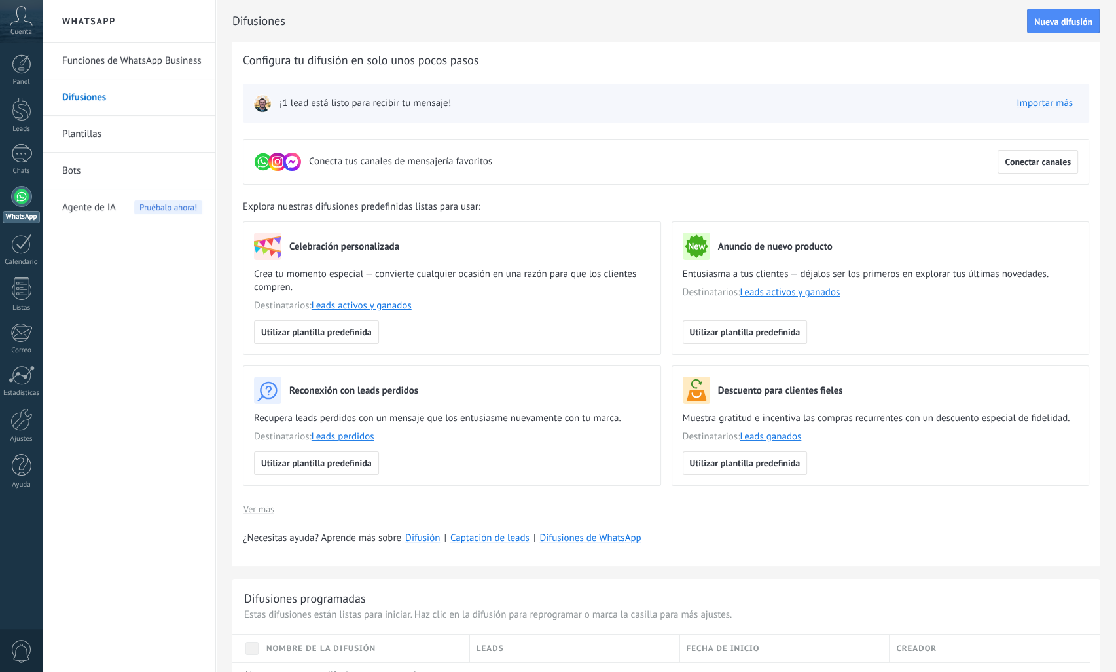
click at [68, 138] on link "Plantillas" at bounding box center [132, 134] width 140 height 37
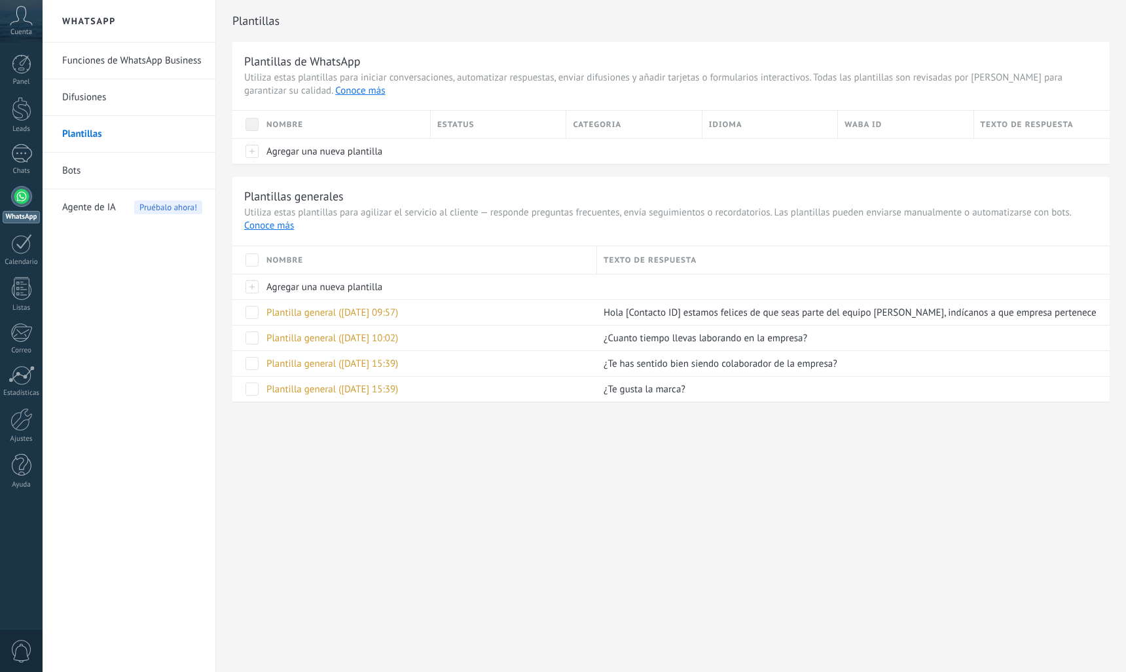
click at [253, 261] on span at bounding box center [252, 259] width 13 height 13
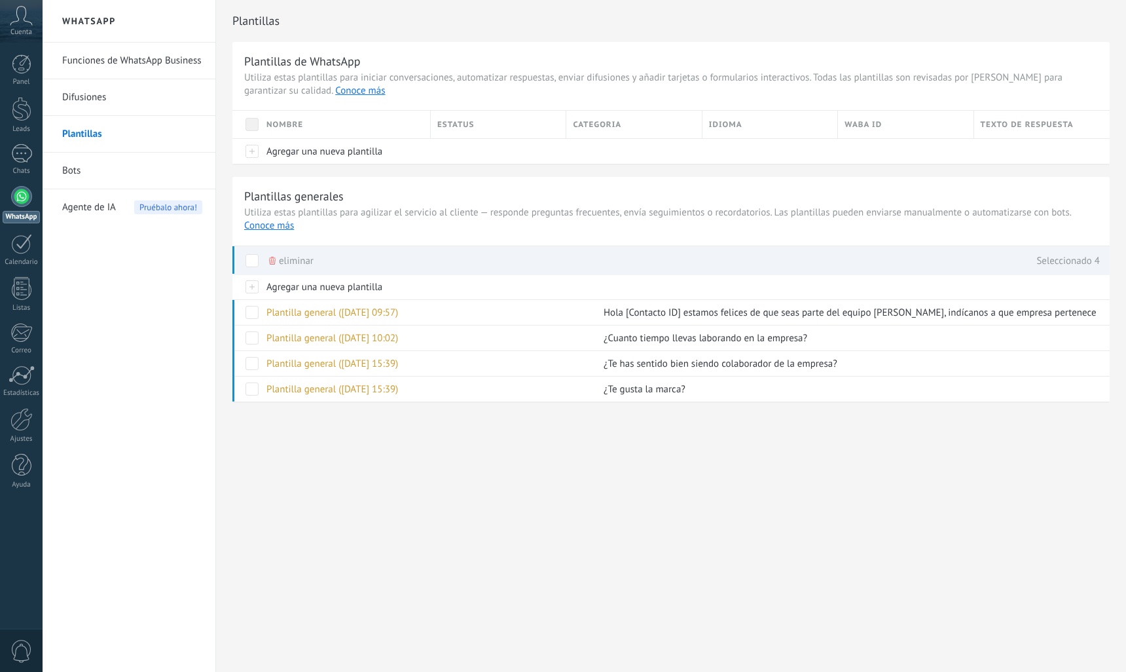
click at [74, 172] on link "Bots" at bounding box center [132, 171] width 140 height 37
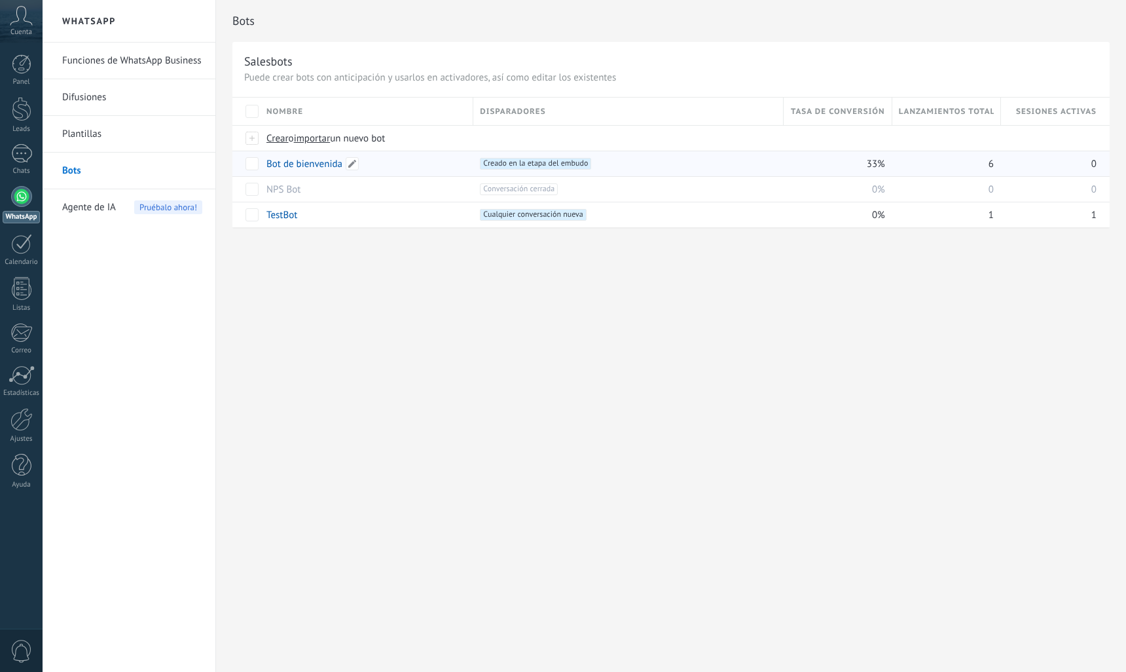
click at [287, 168] on link "Bot de bienvenida" at bounding box center [305, 164] width 76 height 12
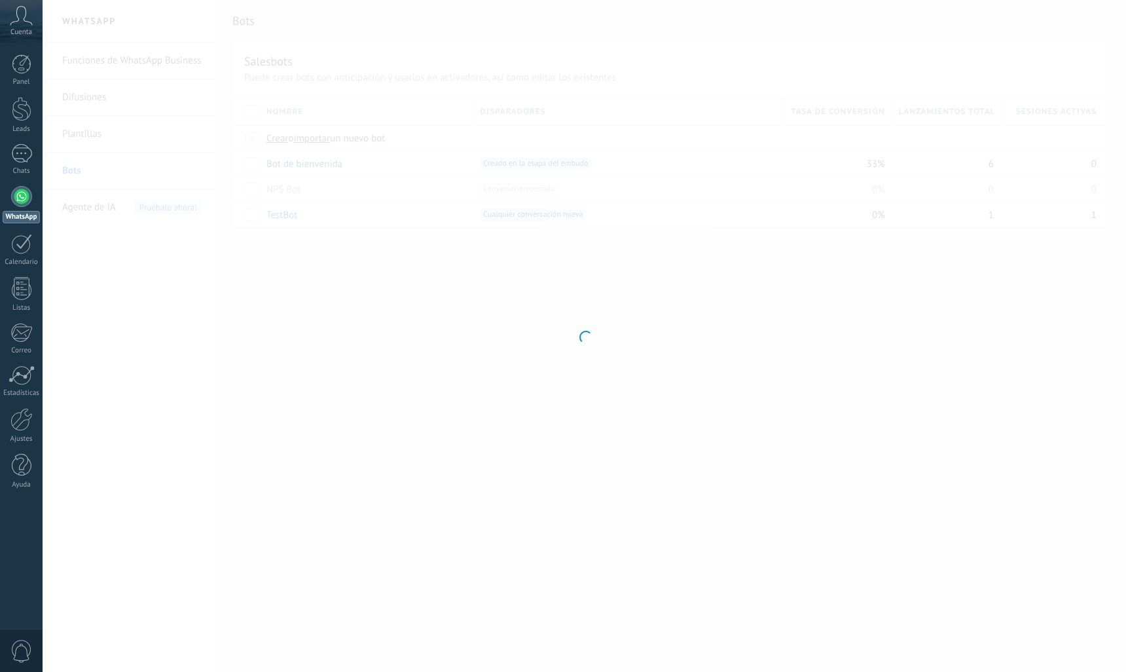
type input "**********"
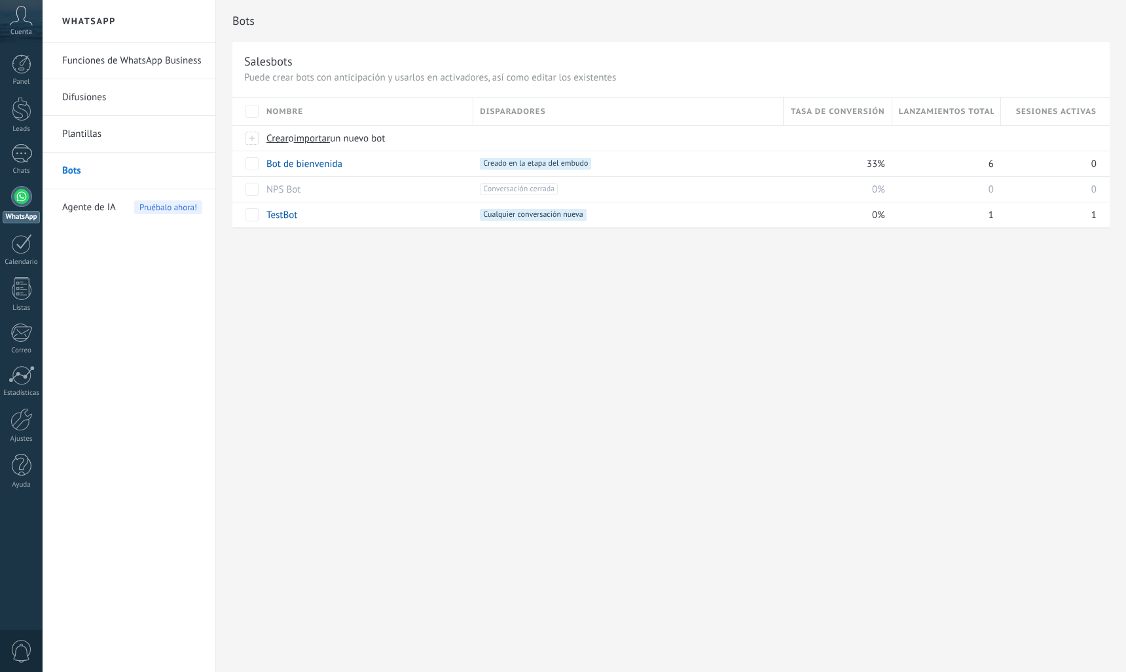
click at [14, 194] on div at bounding box center [21, 196] width 21 height 21
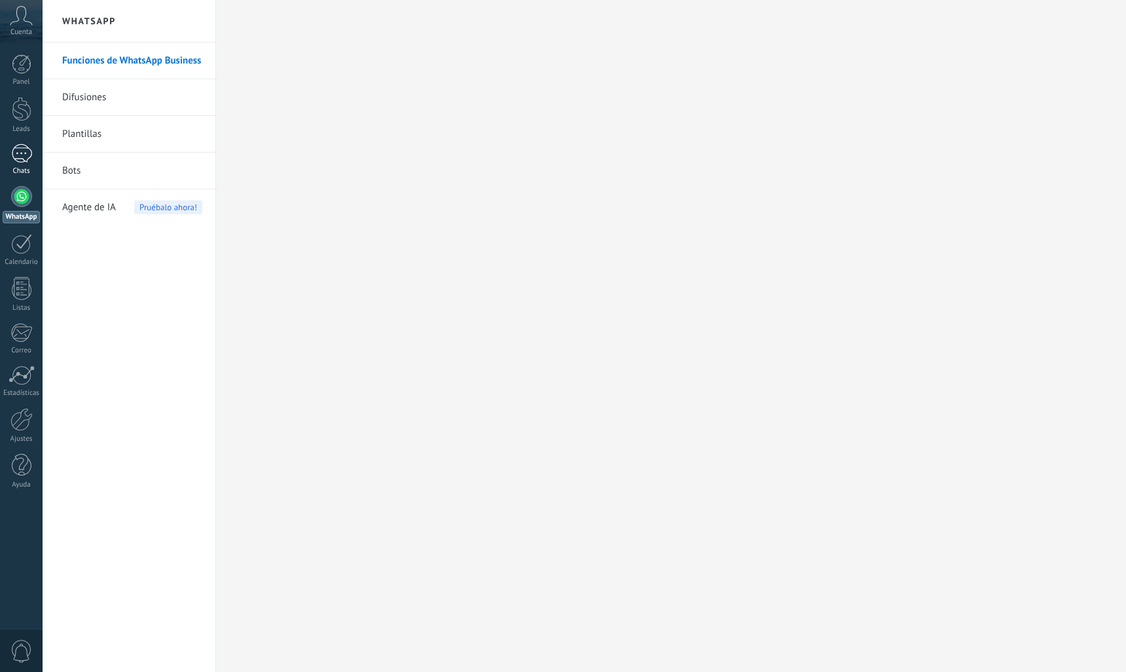
click at [16, 147] on div at bounding box center [21, 153] width 21 height 19
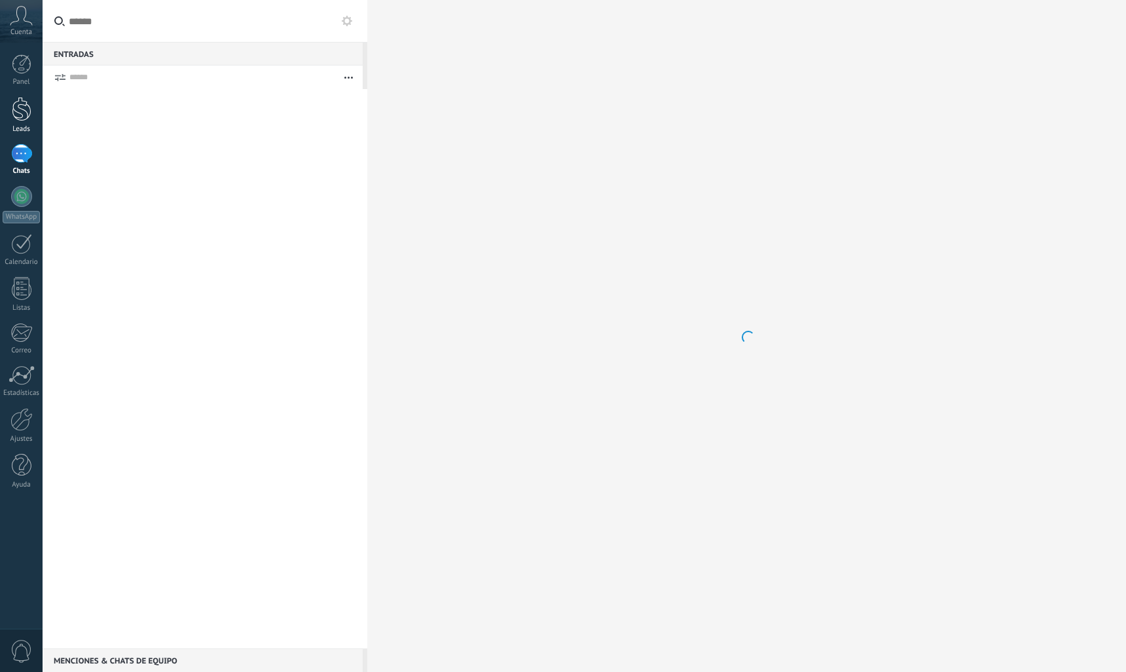
click at [22, 113] on div at bounding box center [22, 109] width 20 height 24
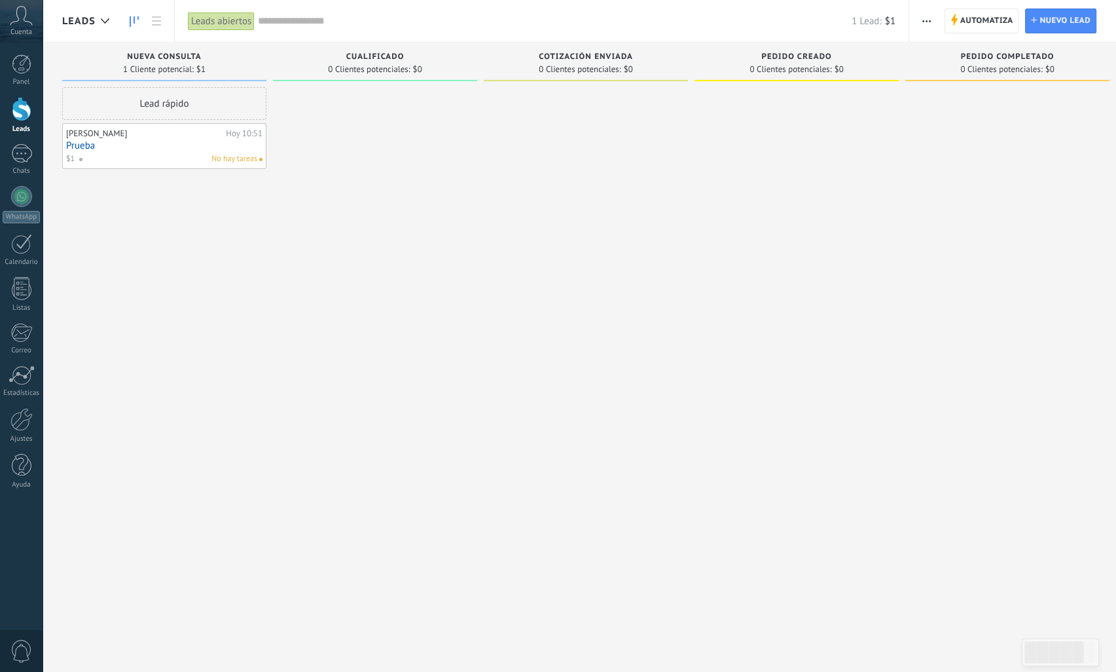
click at [930, 18] on span "button" at bounding box center [927, 21] width 9 height 25
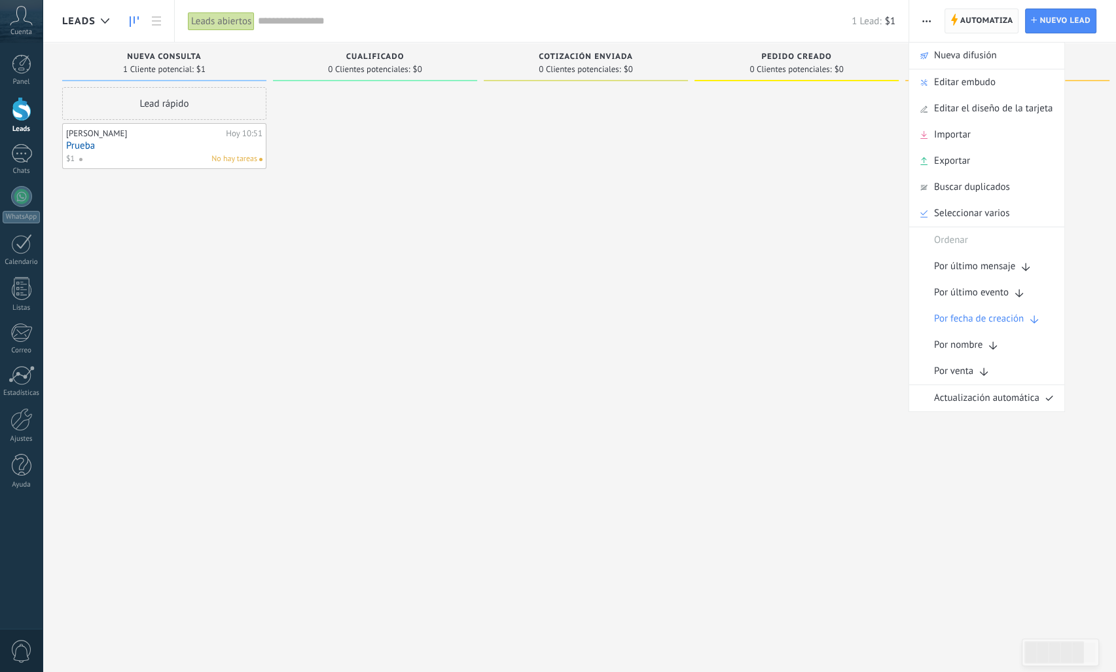
click at [971, 22] on span "Automatiza" at bounding box center [987, 21] width 53 height 24
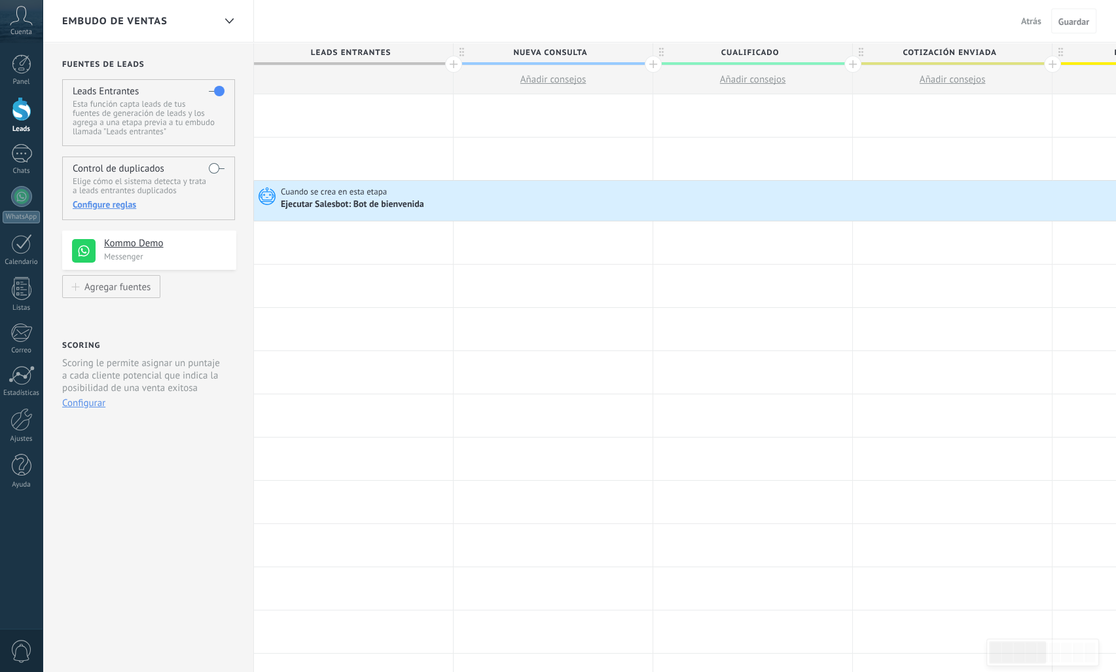
click at [375, 206] on div "Ejecutar Salesbot: Bot de bienvenida" at bounding box center [353, 205] width 145 height 12
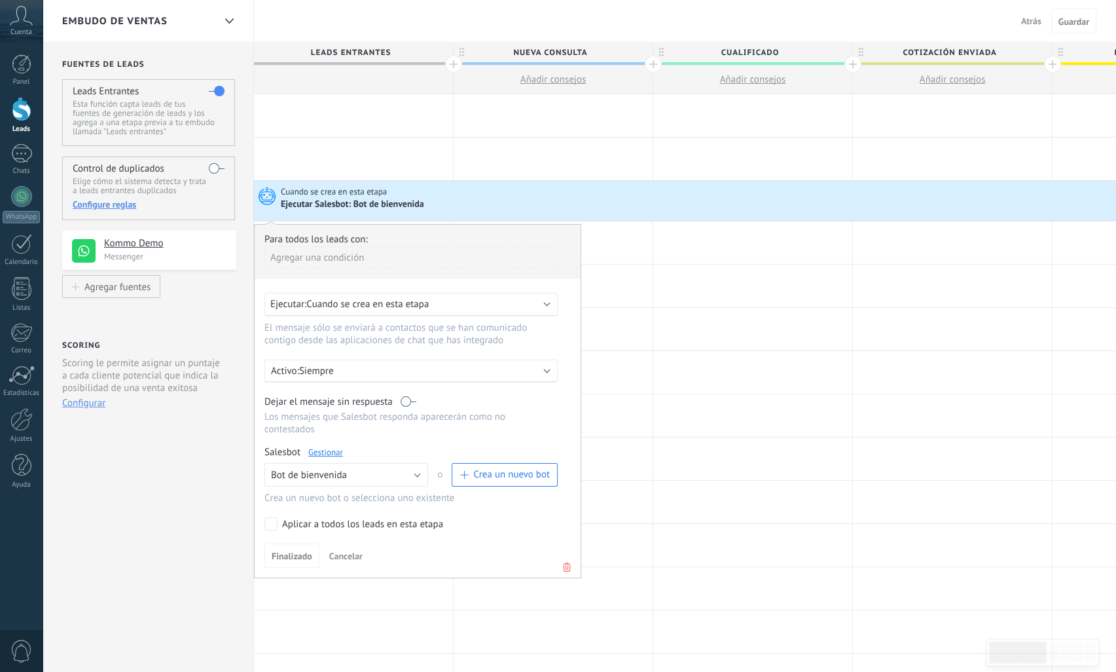
click at [474, 301] on div "Ejecutar: Cuando se crea en esta etapa" at bounding box center [405, 304] width 271 height 12
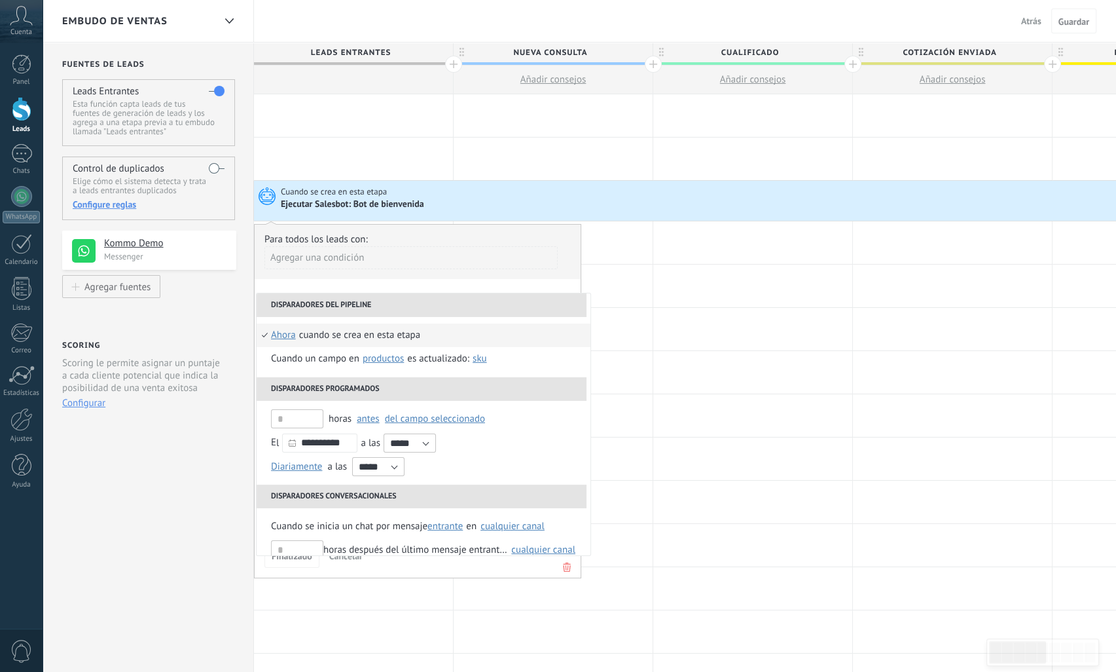
click at [288, 335] on span "ahora" at bounding box center [283, 335] width 25 height 24
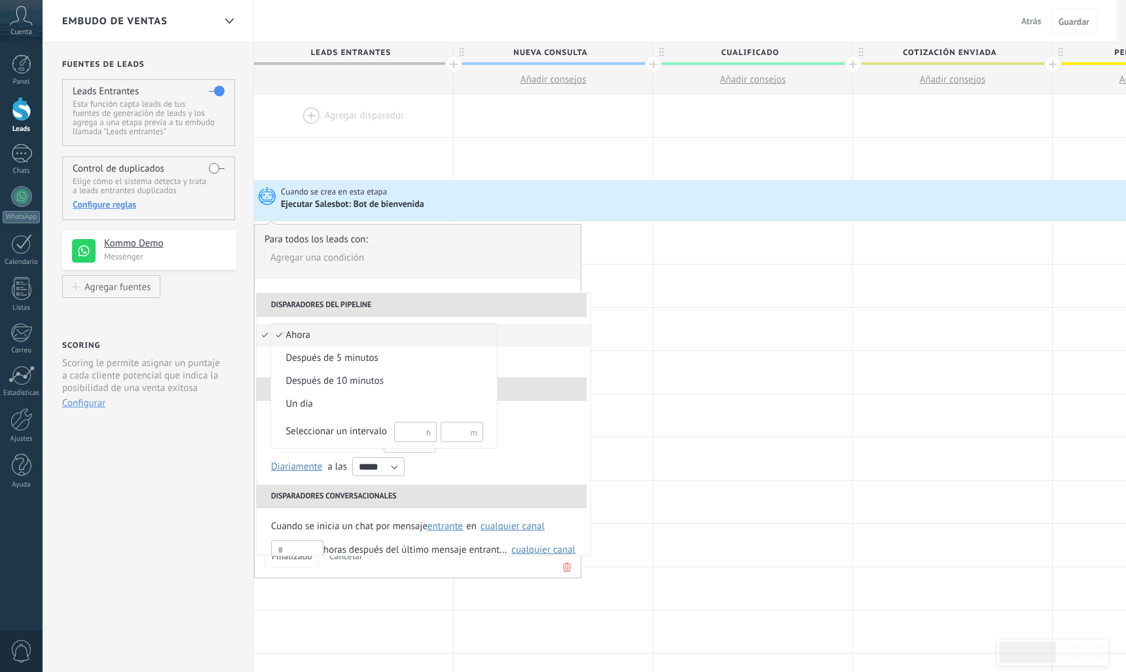
click at [312, 331] on span "ahora" at bounding box center [377, 335] width 212 height 13
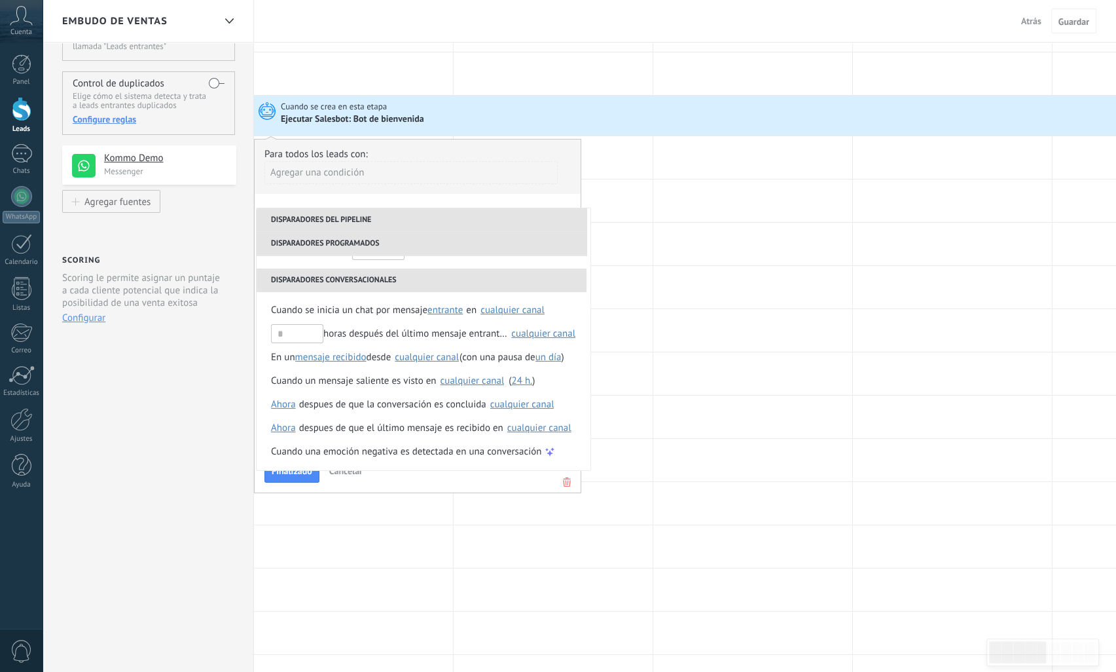
scroll to position [65, 0]
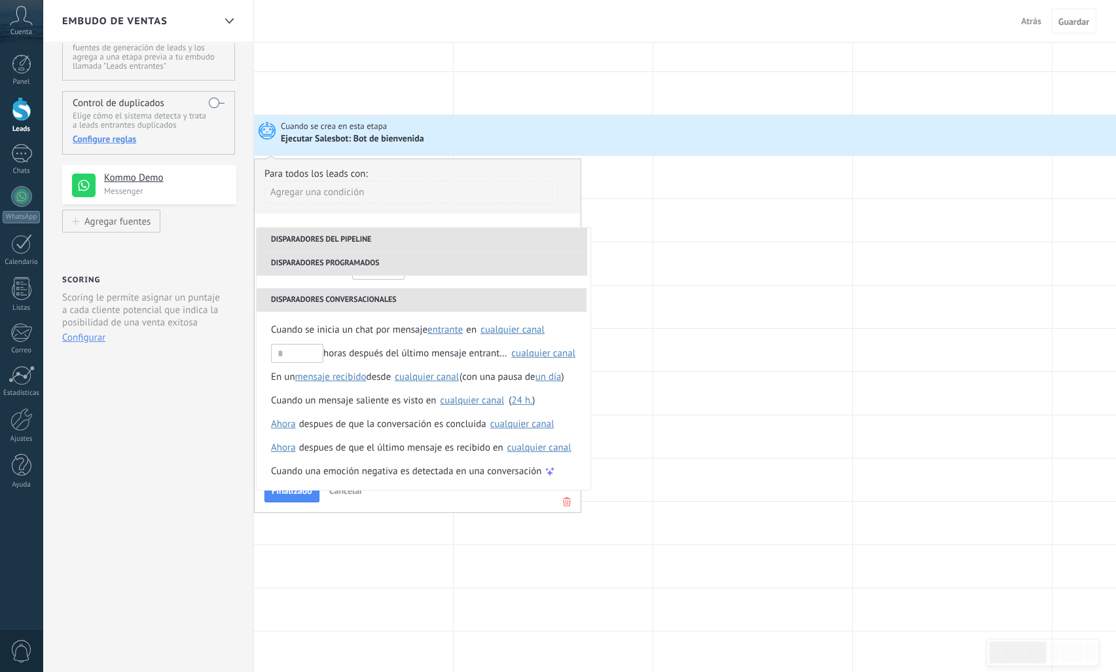
click at [375, 240] on li "Disparadores del pipeline" at bounding box center [422, 240] width 330 height 24
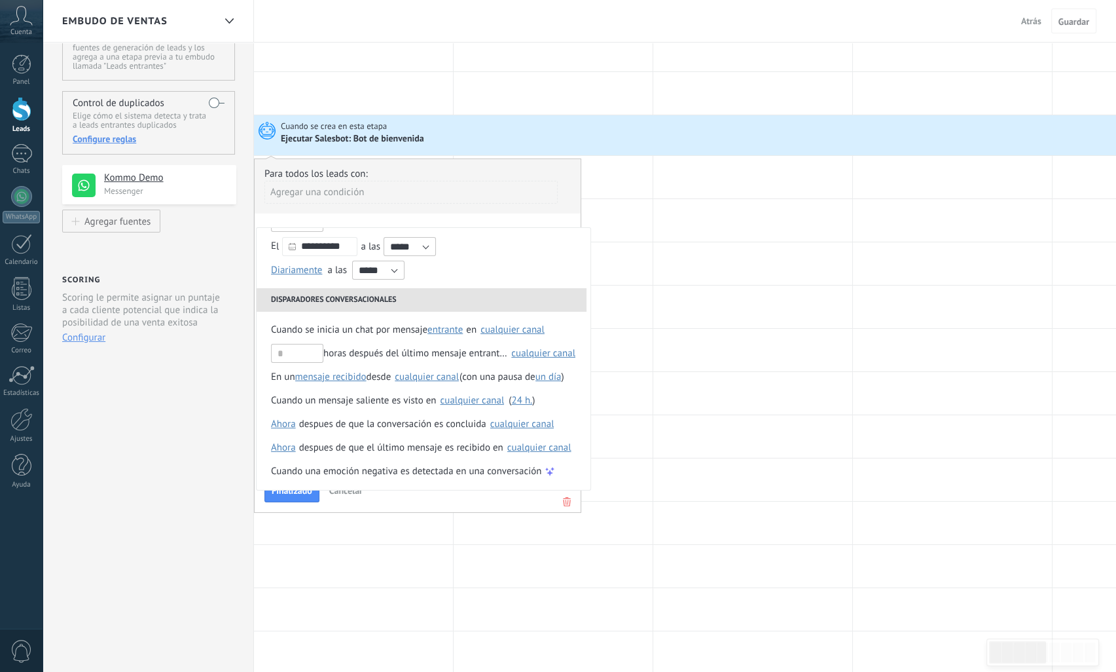
scroll to position [0, 0]
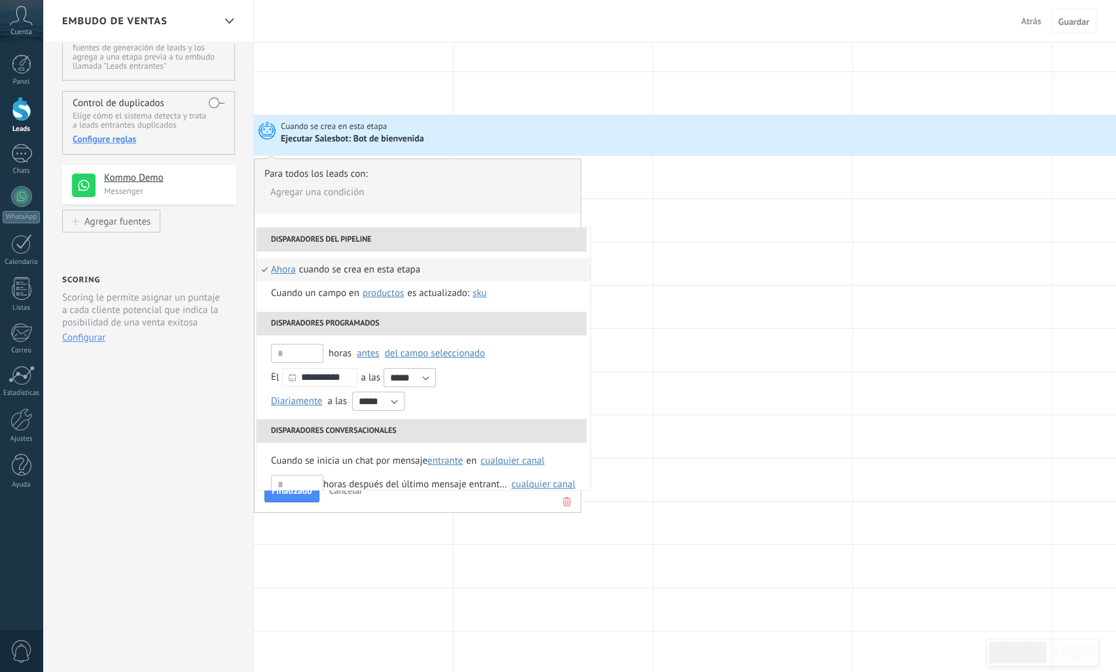
click at [341, 195] on div "Agregar una condición" at bounding box center [411, 192] width 293 height 23
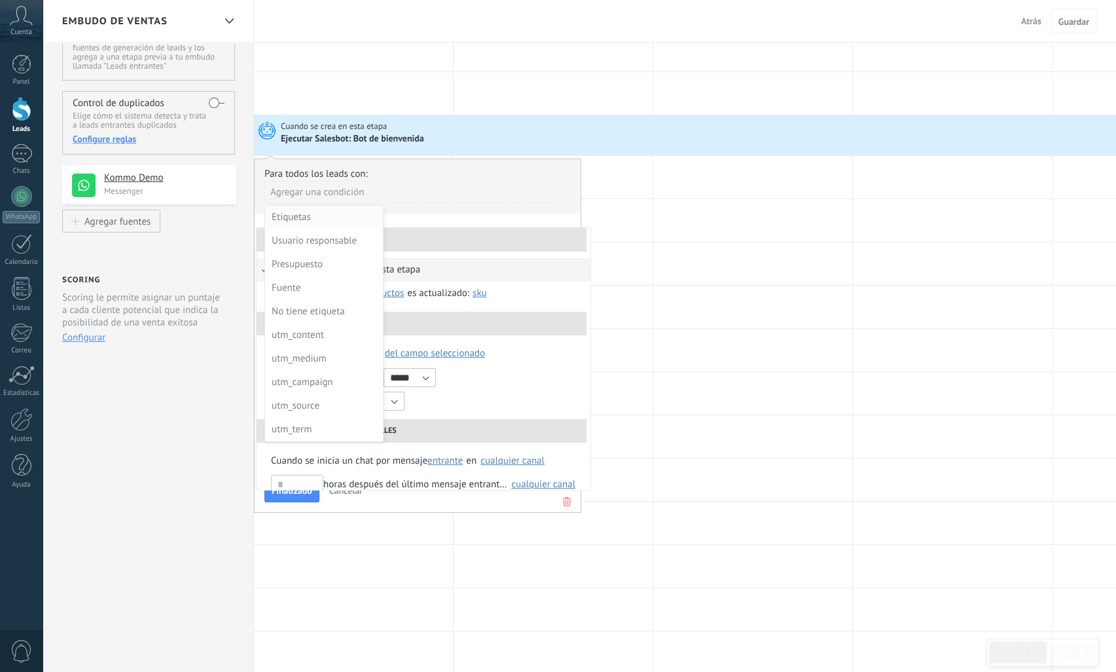
click at [297, 216] on div "Etiquetas" at bounding box center [323, 217] width 102 height 18
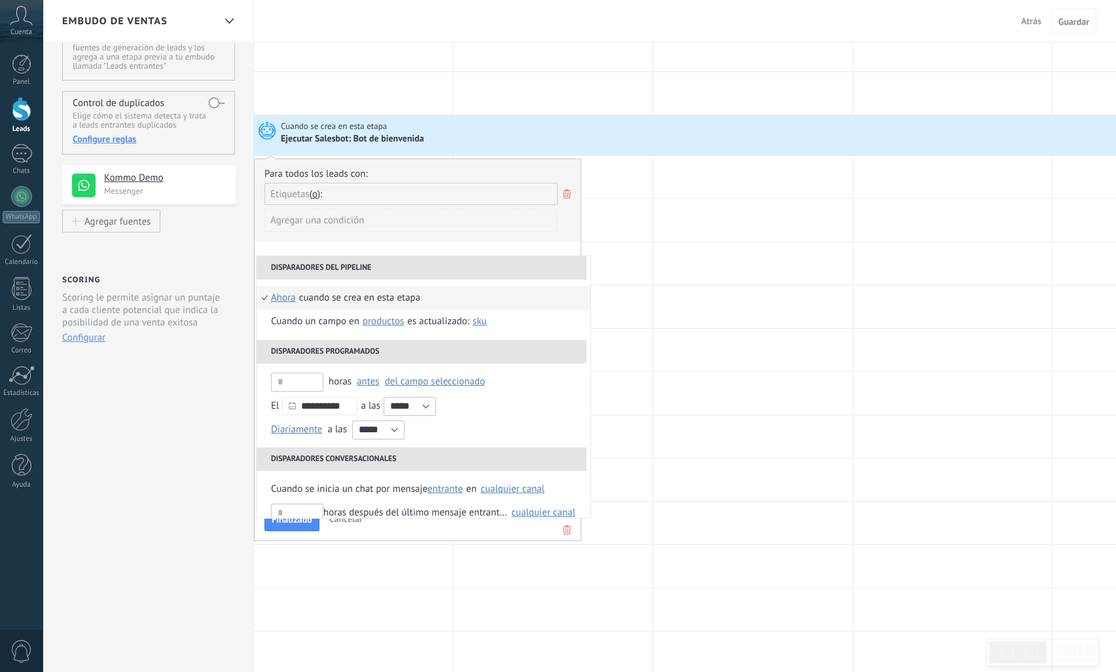
click at [335, 193] on input "text" at bounding box center [361, 194] width 65 height 22
click at [571, 192] on icon at bounding box center [567, 194] width 14 height 16
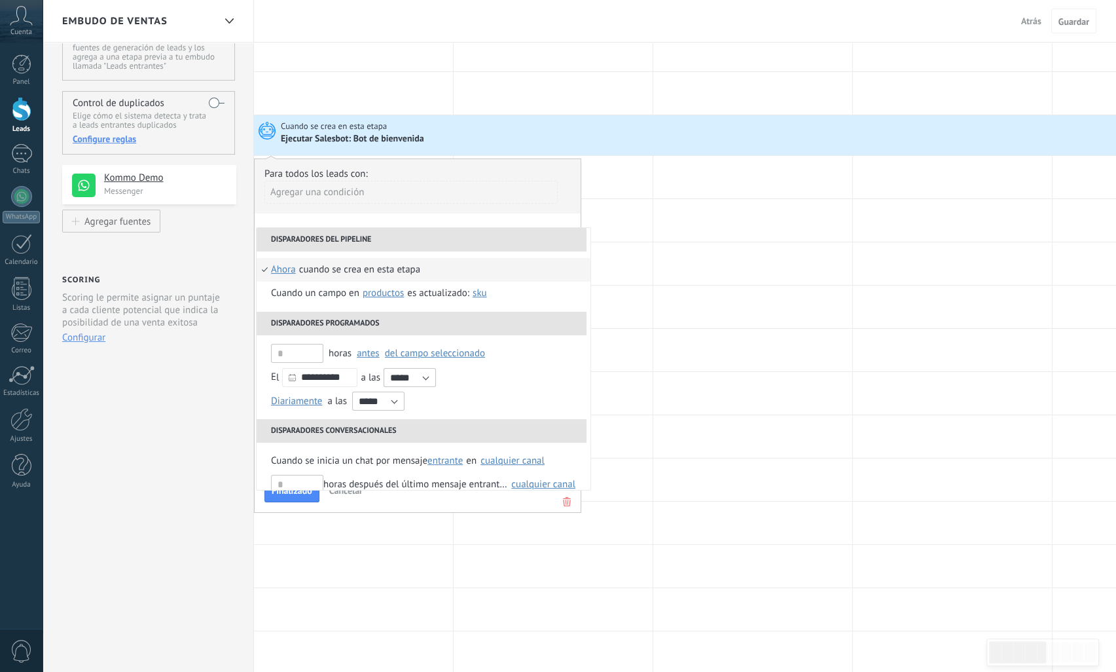
click at [699, 134] on div "Ejecutar Salesbot: Bot de bienvenida" at bounding box center [1044, 138] width 1527 height 13
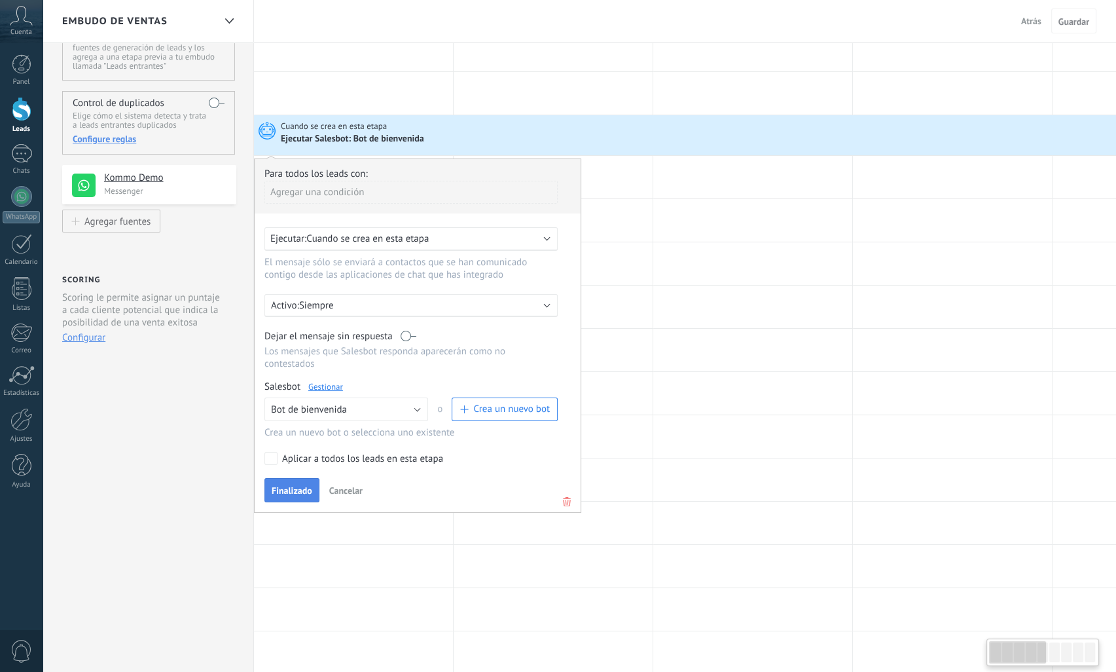
click at [282, 486] on span "Finalizado" at bounding box center [292, 490] width 41 height 9
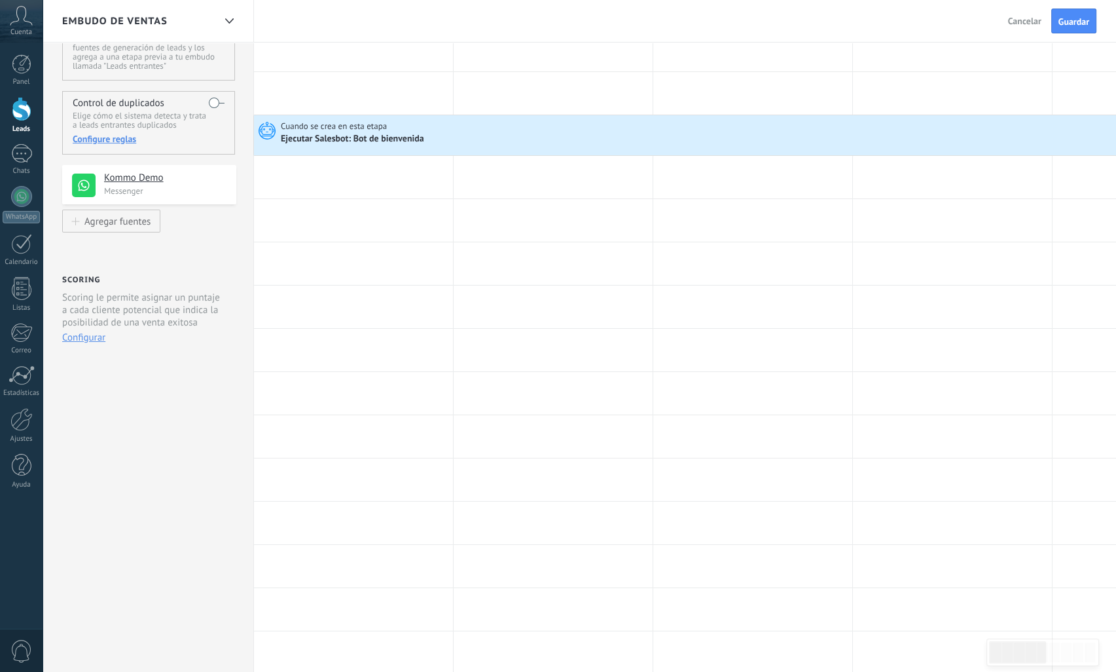
click at [384, 141] on div "Ejecutar Salesbot: Bot de bienvenida" at bounding box center [353, 140] width 145 height 12
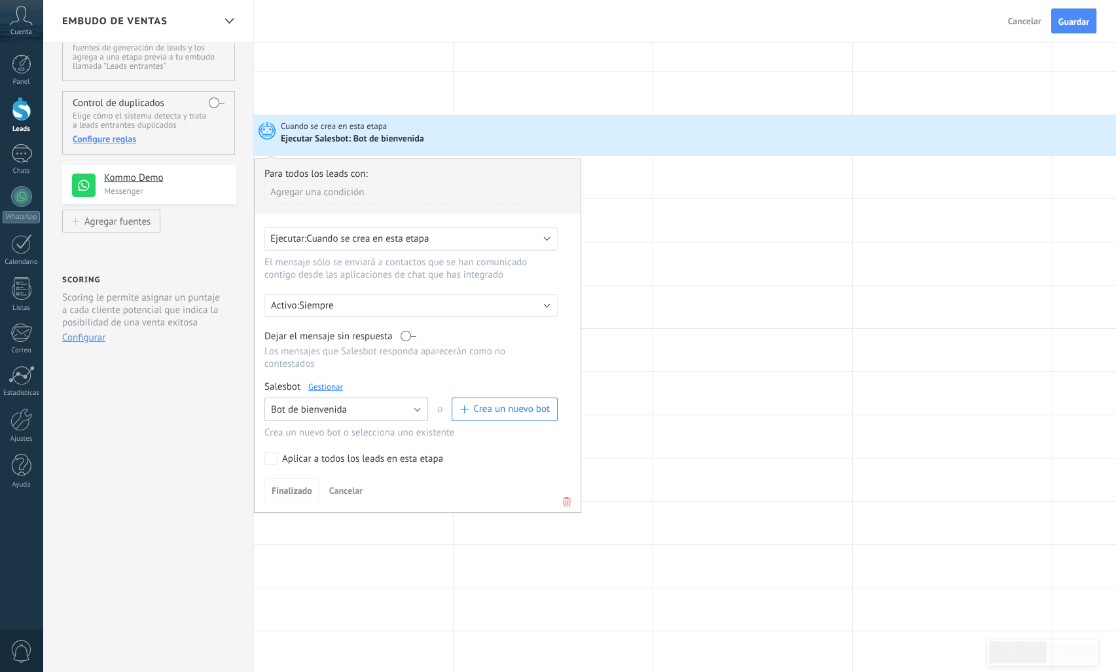
click at [421, 397] on button "Bot de bienvenida" at bounding box center [347, 409] width 164 height 24
click at [331, 426] on span "Bot de bienvenida" at bounding box center [340, 432] width 167 height 12
click at [302, 486] on span "Finalizado" at bounding box center [292, 490] width 41 height 9
click at [291, 486] on span "Finalizado" at bounding box center [292, 490] width 41 height 9
click at [299, 453] on div "Para todos los leads con: Agregar una condición Ejecutar: Cuando se crea en est…" at bounding box center [417, 335] width 327 height 354
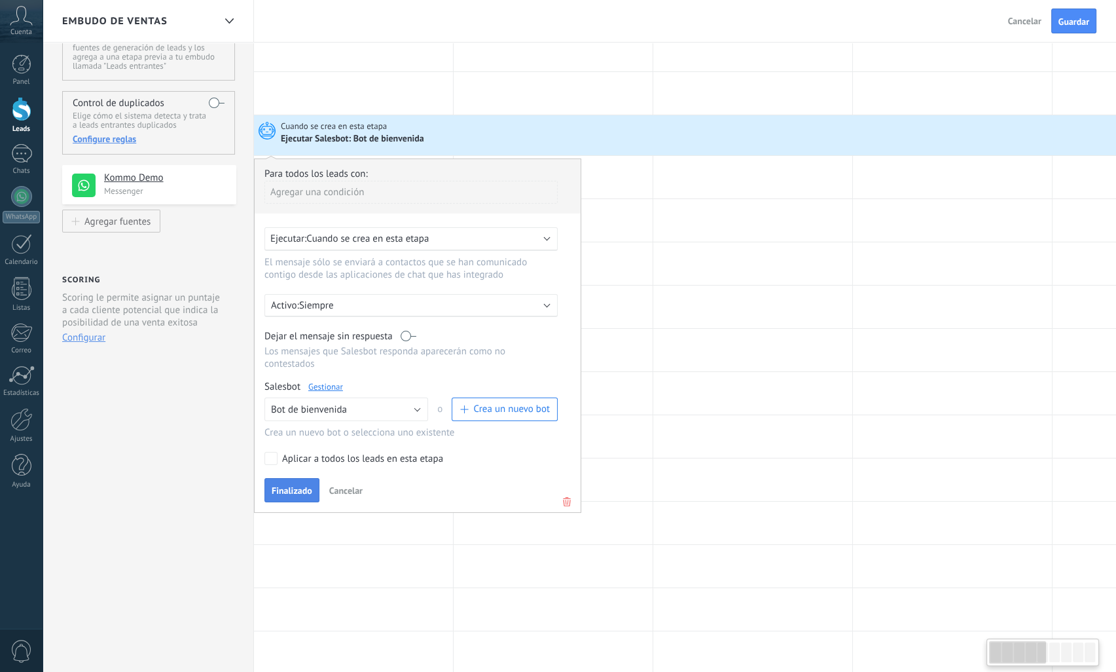
click at [292, 486] on span "Finalizado" at bounding box center [292, 490] width 41 height 9
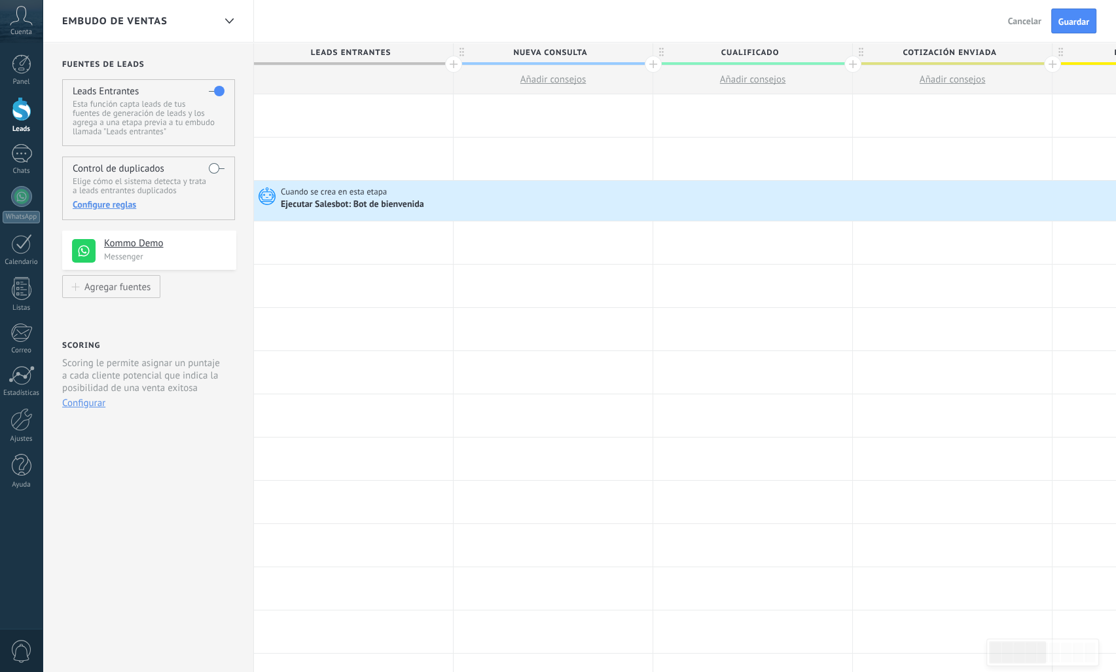
click at [208, 162] on div "Control de duplicados Elige cómo el sistema detecta y trata a leads entrantes d…" at bounding box center [148, 189] width 173 height 64
click at [128, 172] on h4 "Control de duplicados" at bounding box center [119, 168] width 92 height 12
click at [113, 241] on h4 "Kommo Demo" at bounding box center [165, 243] width 122 height 13
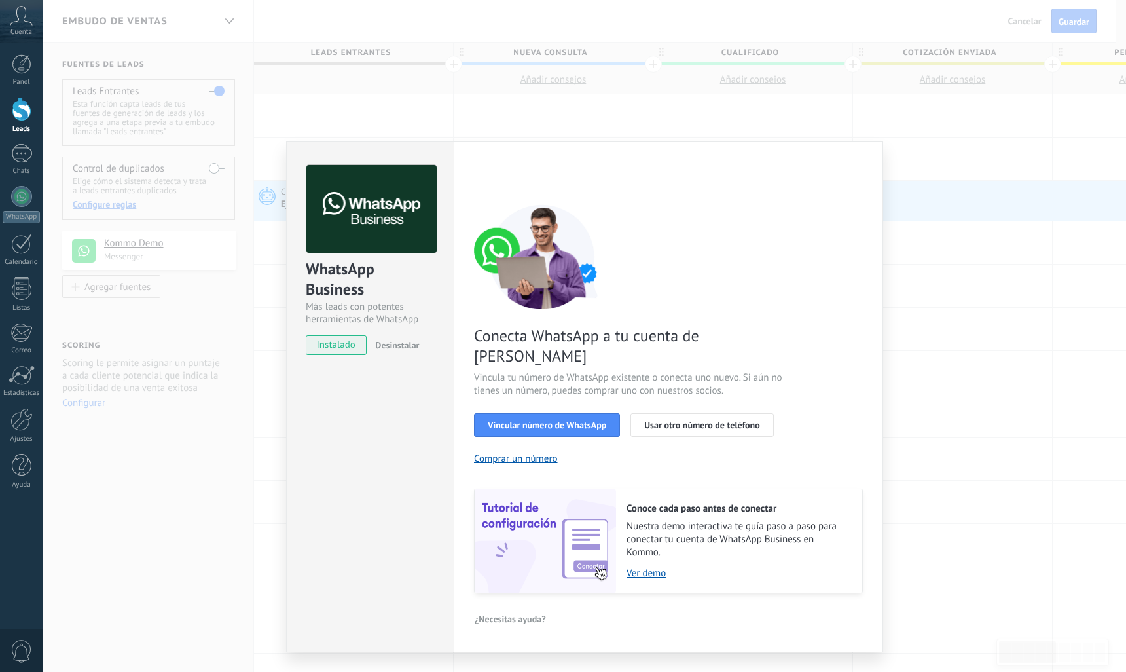
click at [196, 437] on div "WhatsApp Business Más leads con potentes herramientas de WhatsApp instalado Des…" at bounding box center [585, 336] width 1084 height 672
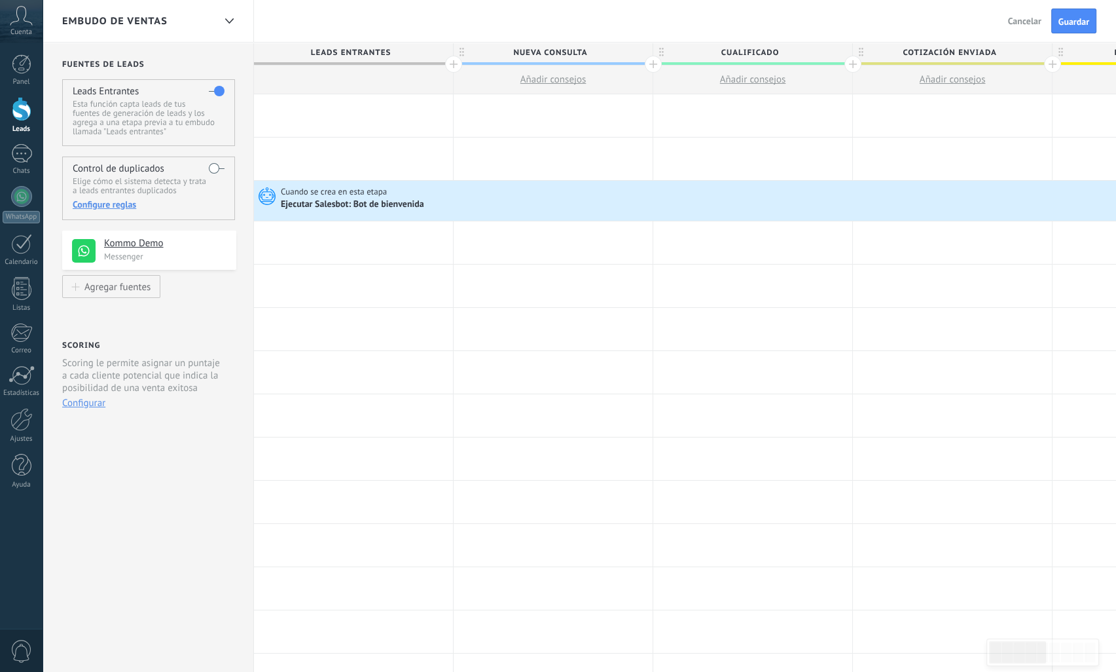
click at [206, 18] on div "Embudo de ventas" at bounding box center [138, 21] width 152 height 42
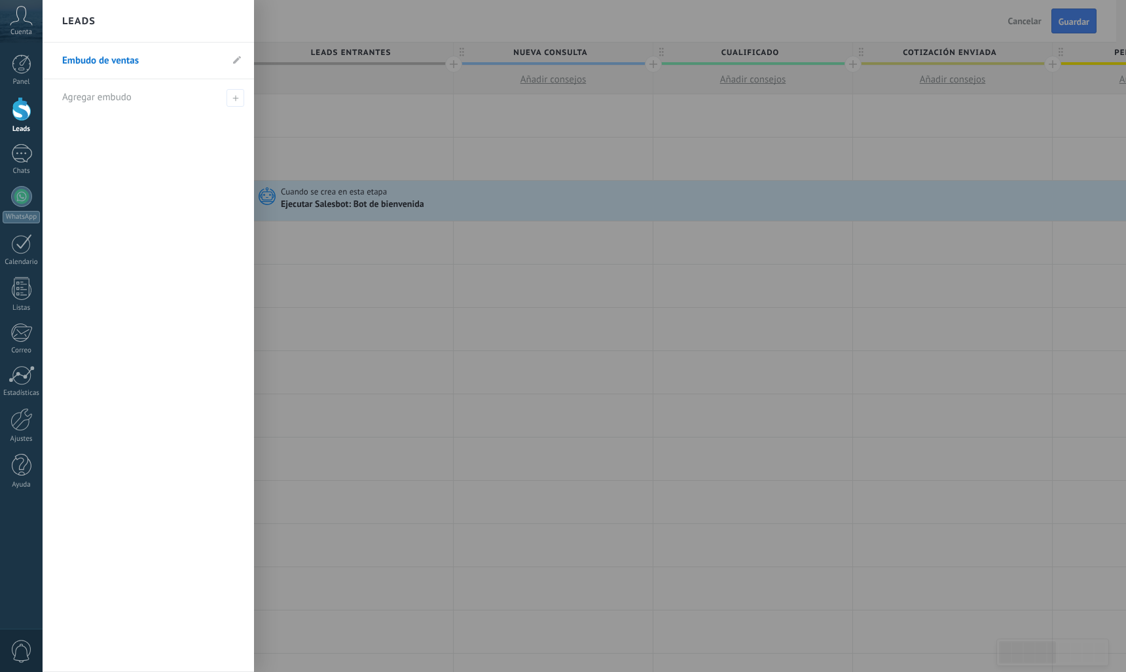
click at [1077, 19] on div at bounding box center [606, 336] width 1126 height 672
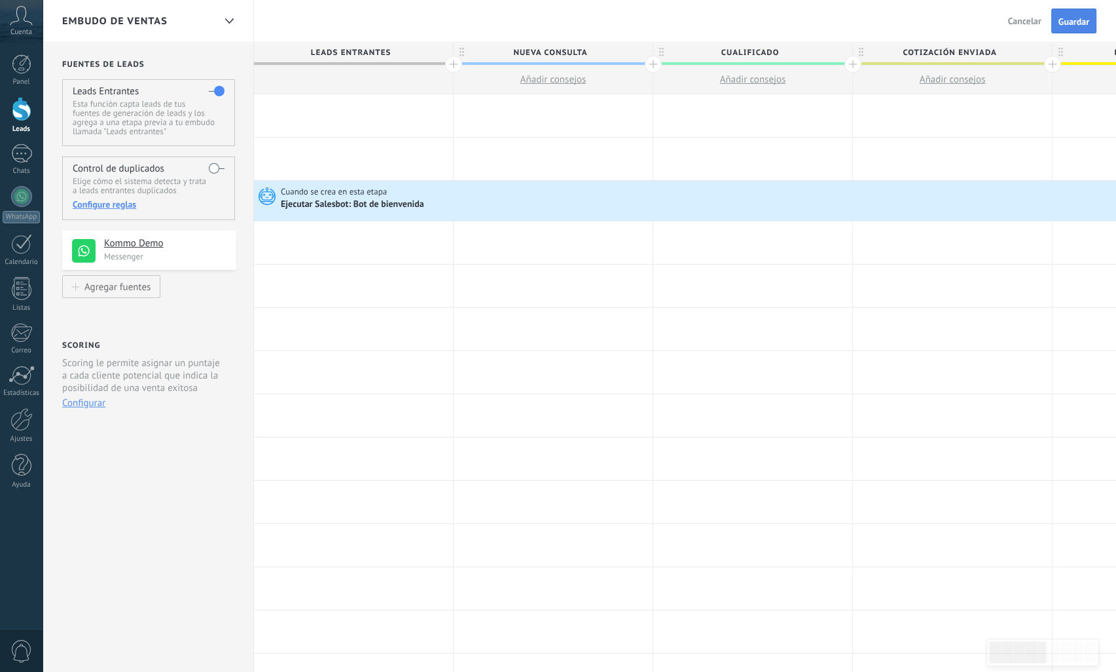
click at [1075, 12] on button "Guardar" at bounding box center [1074, 21] width 45 height 25
click at [18, 114] on div at bounding box center [22, 109] width 20 height 24
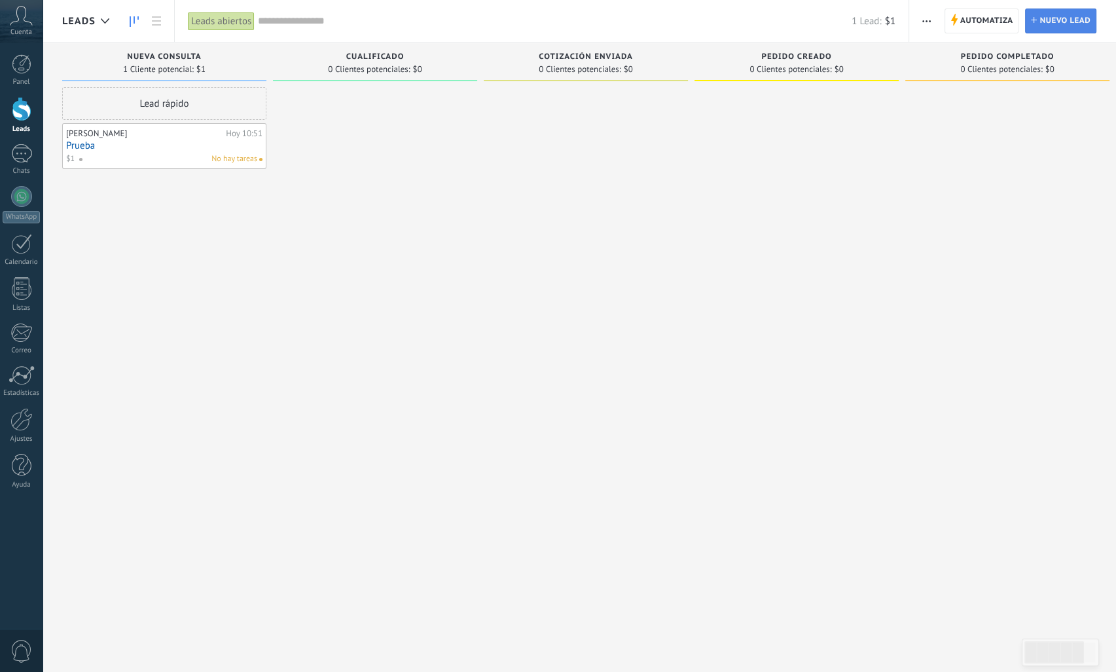
click at [1063, 17] on span "Nuevo lead" at bounding box center [1065, 21] width 51 height 24
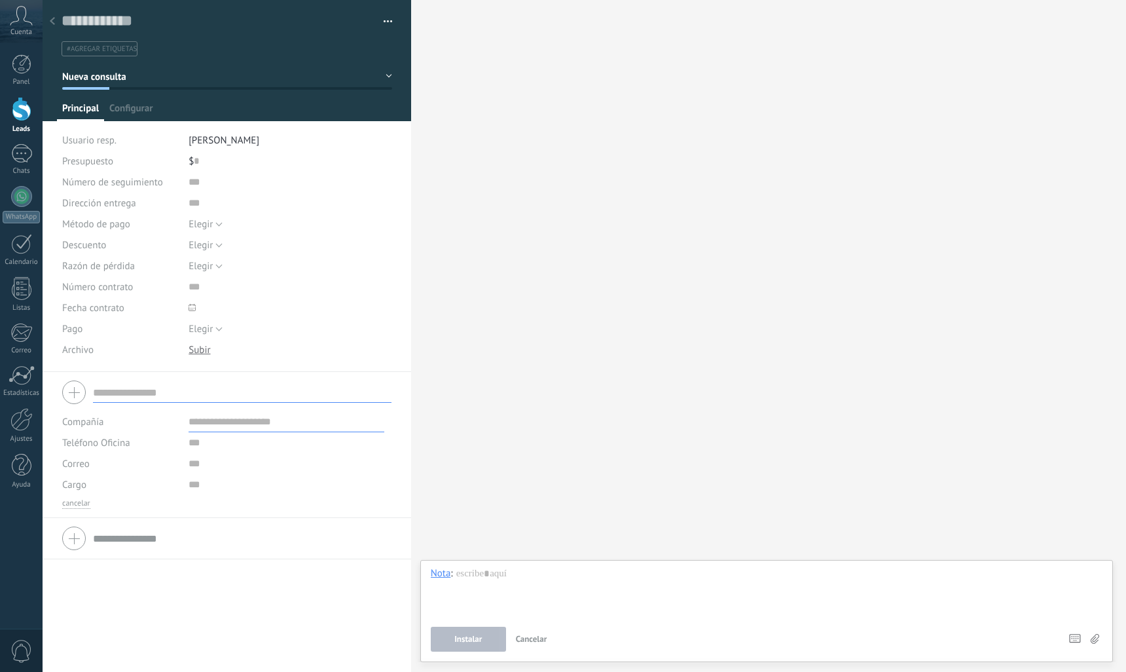
click at [391, 76] on div at bounding box center [227, 60] width 369 height 121
click at [384, 77] on button "Nueva consulta" at bounding box center [227, 77] width 330 height 24
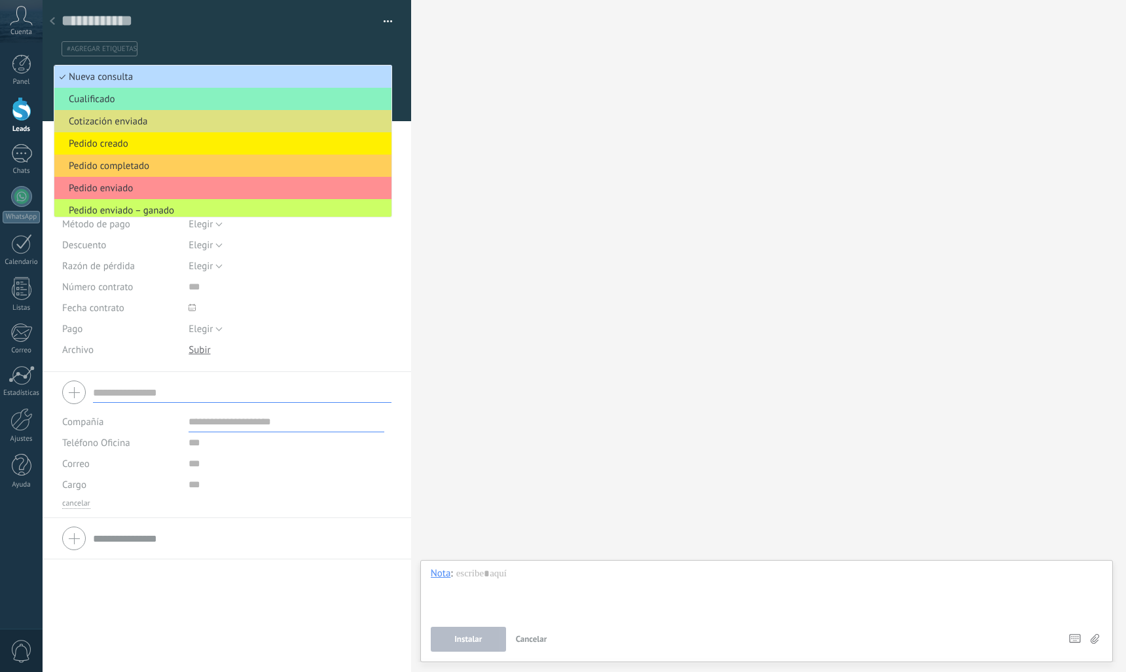
click at [105, 78] on span "Nueva consulta" at bounding box center [220, 77] width 333 height 12
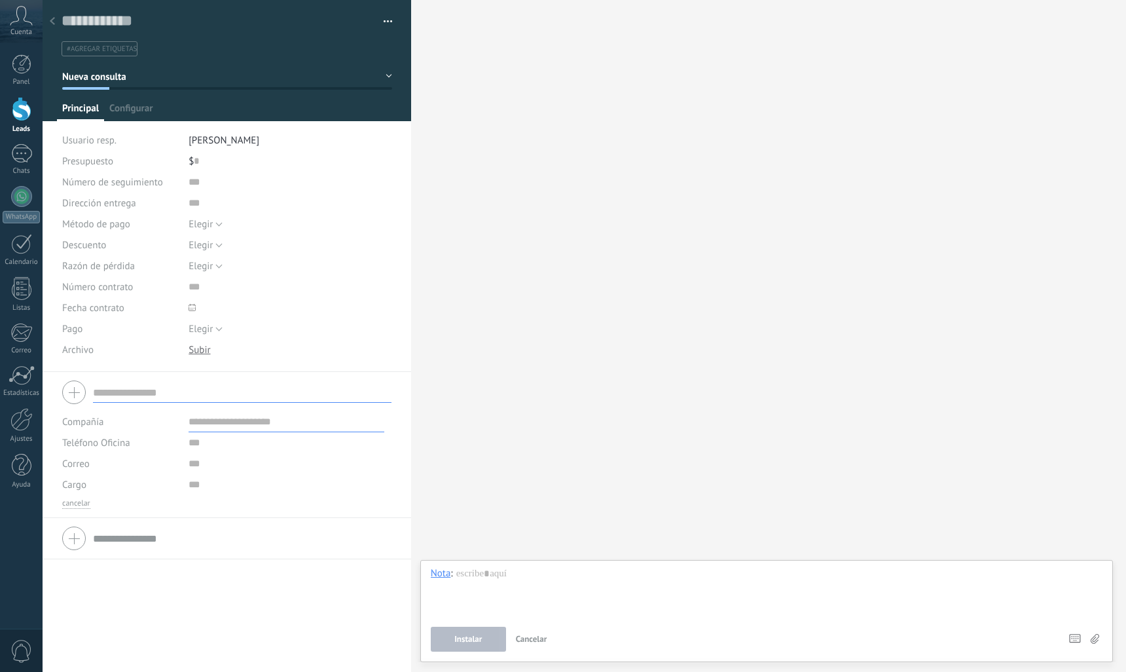
click at [390, 20] on div "Guardar y crear Administrar etiquetas #agregar etiquetas" at bounding box center [227, 28] width 369 height 56
click at [384, 19] on button "button" at bounding box center [383, 22] width 19 height 20
click at [341, 45] on span "Administrar etiquetas" at bounding box center [337, 44] width 90 height 26
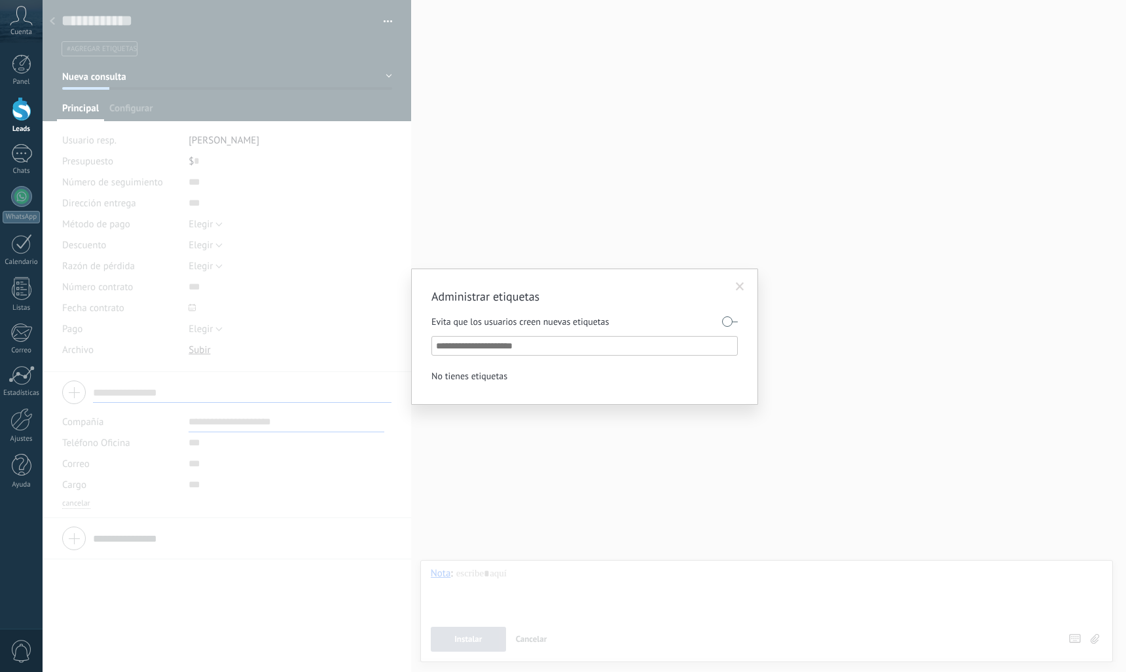
click at [739, 289] on span at bounding box center [740, 286] width 9 height 9
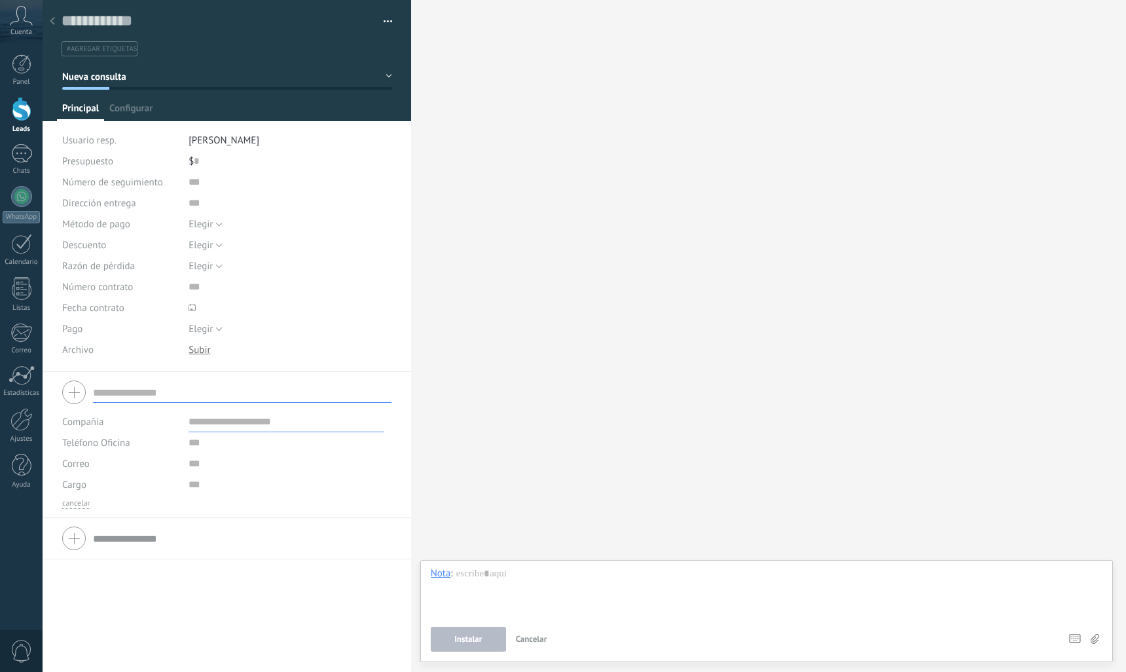
click at [117, 49] on span "#agregar etiquetas" at bounding box center [102, 49] width 70 height 9
click at [378, 25] on button "button" at bounding box center [383, 22] width 19 height 20
click at [531, 127] on div "Buscar Carga más Participantes: 0 Agregar usuario Bots: 0" at bounding box center [768, 336] width 715 height 672
click at [55, 15] on div at bounding box center [52, 22] width 18 height 26
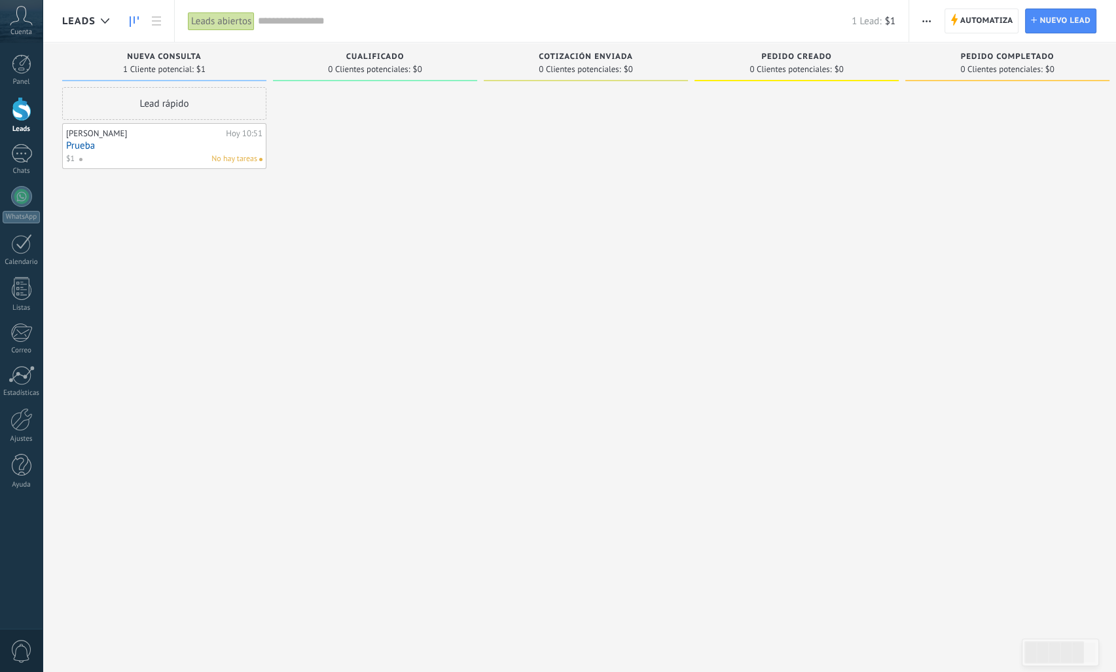
click at [929, 18] on span "button" at bounding box center [927, 21] width 9 height 25
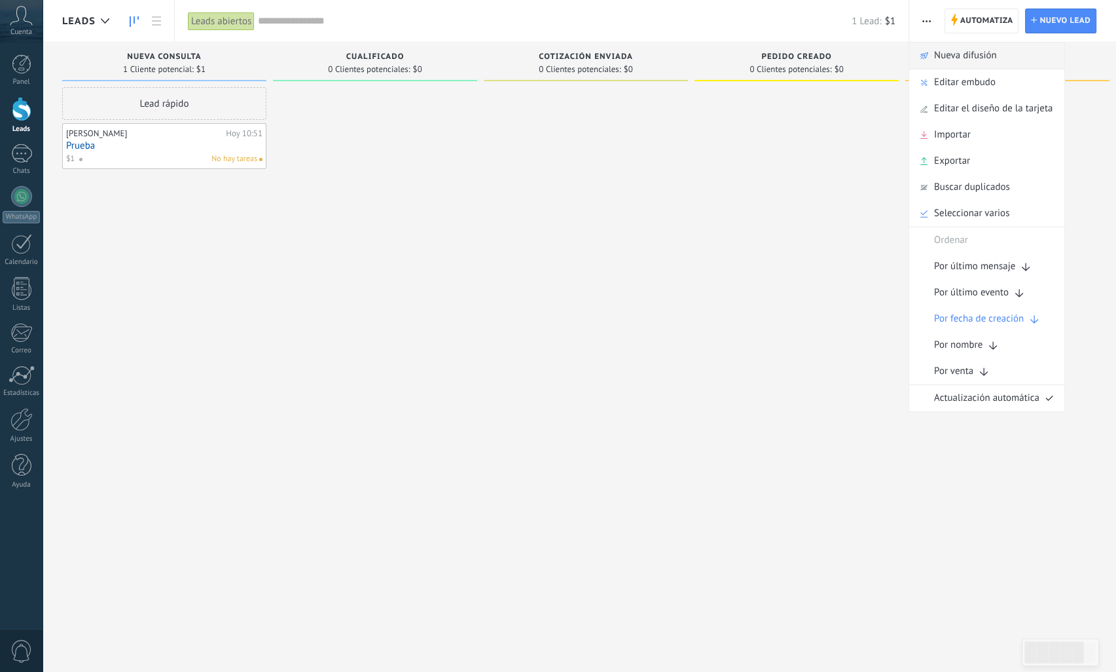
click at [952, 59] on span "Nueva difusión" at bounding box center [965, 56] width 63 height 26
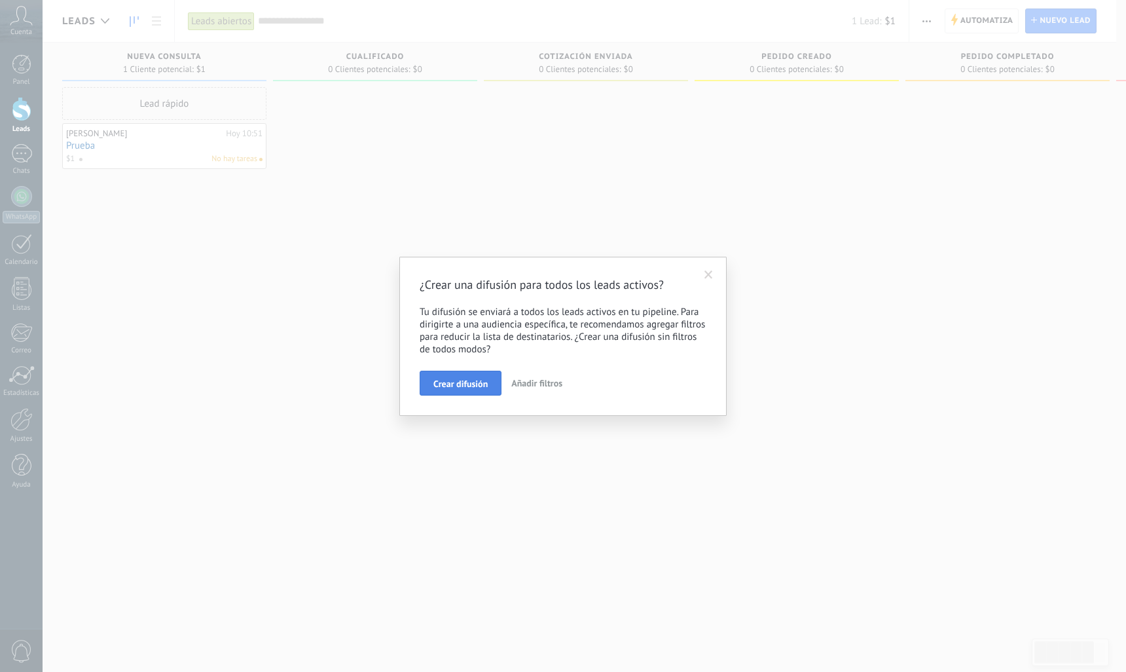
click at [482, 385] on span "Crear difusión" at bounding box center [460, 383] width 54 height 9
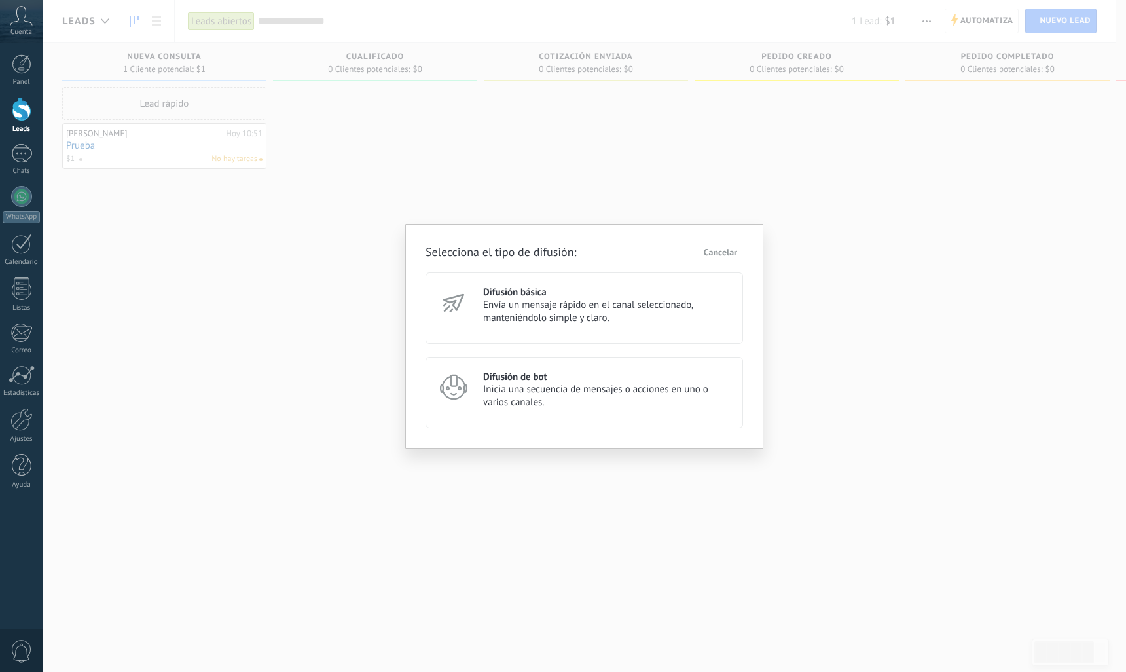
click at [613, 317] on span "Envía un mensaje rápido en el canal seleccionado, manteniéndolo simple y claro." at bounding box center [607, 312] width 248 height 26
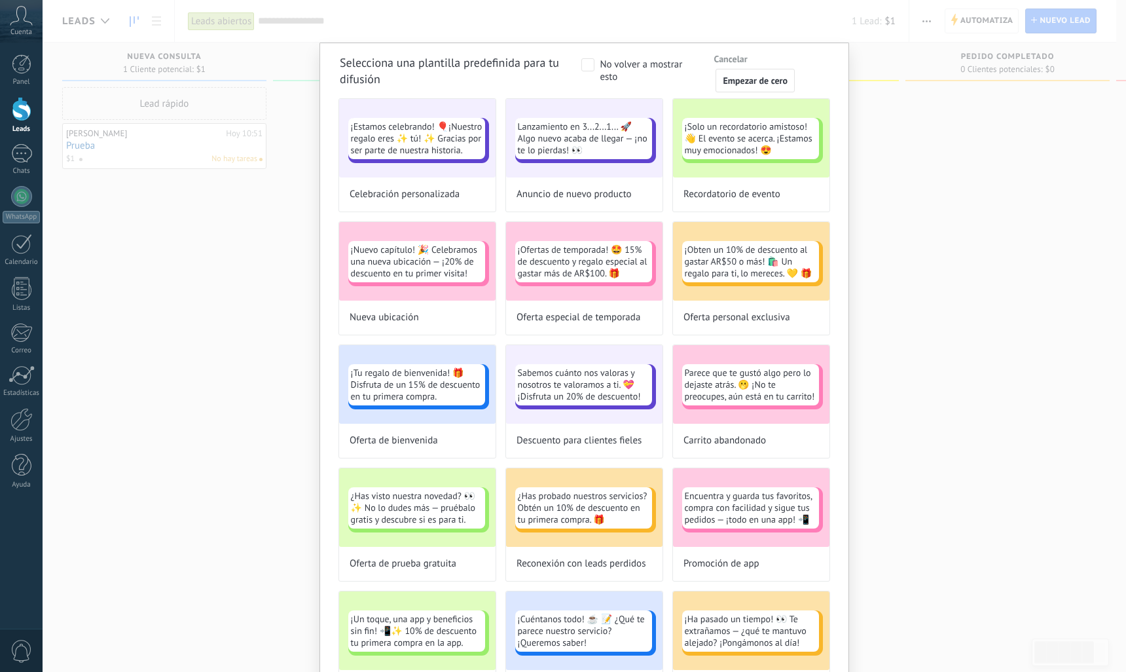
click at [898, 115] on div "Selecciona una plantilla predefinida para tu difusión No volver a mostrar esto …" at bounding box center [585, 336] width 1084 height 672
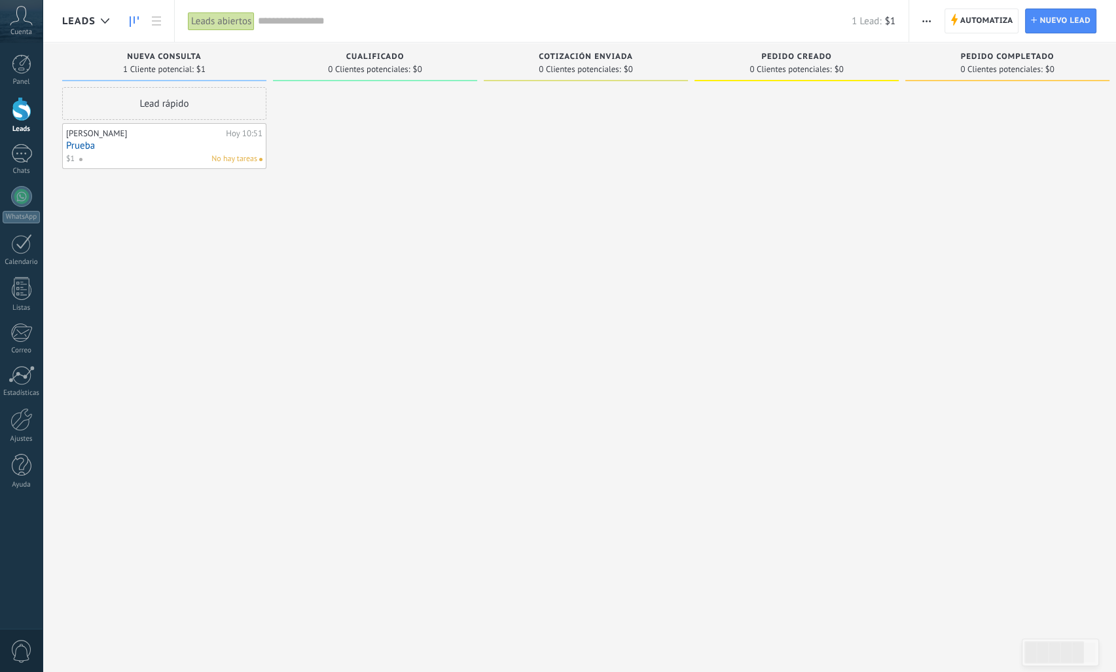
click at [925, 24] on span "button" at bounding box center [927, 21] width 9 height 25
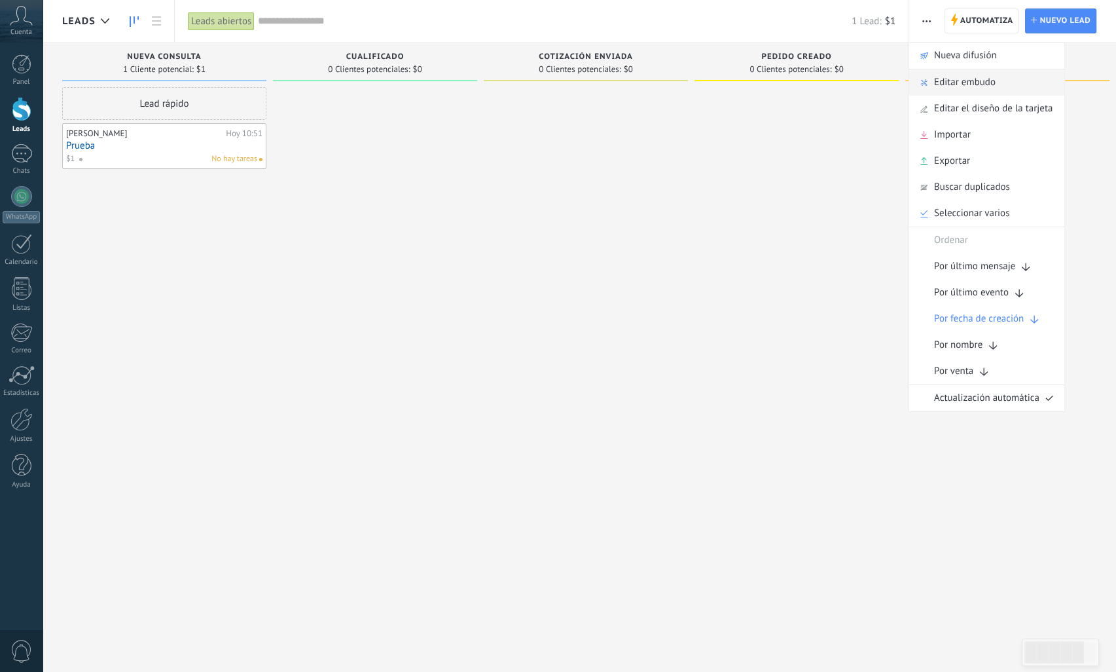
click at [948, 77] on span "Editar embudo" at bounding box center [965, 82] width 62 height 26
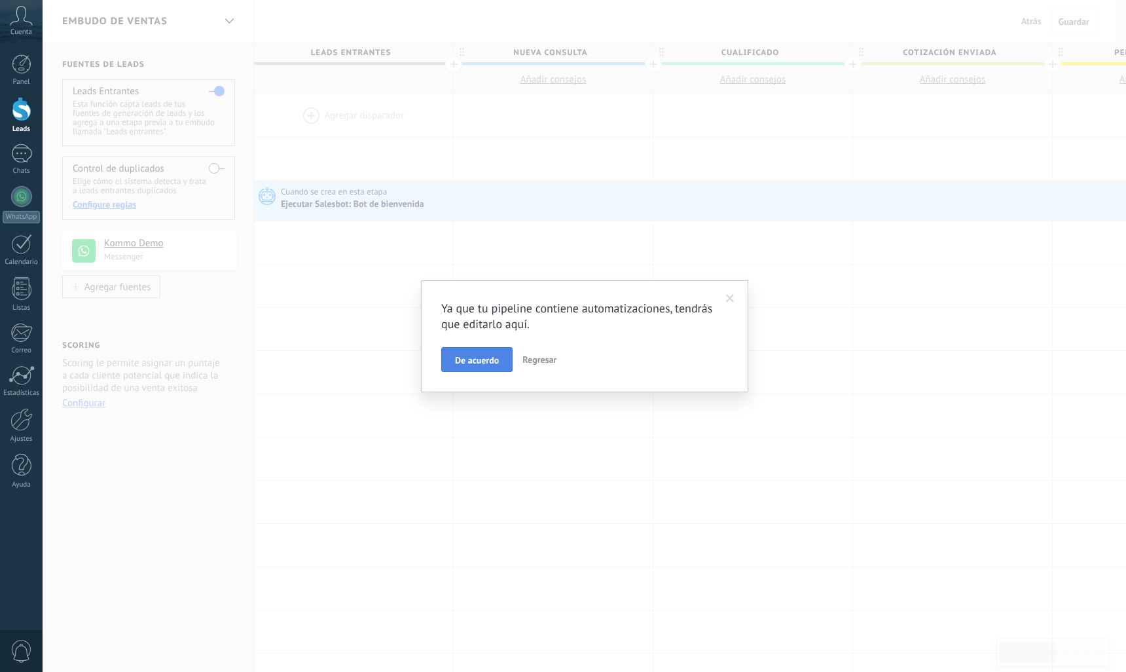
click at [471, 358] on span "De acuerdo" at bounding box center [477, 360] width 44 height 9
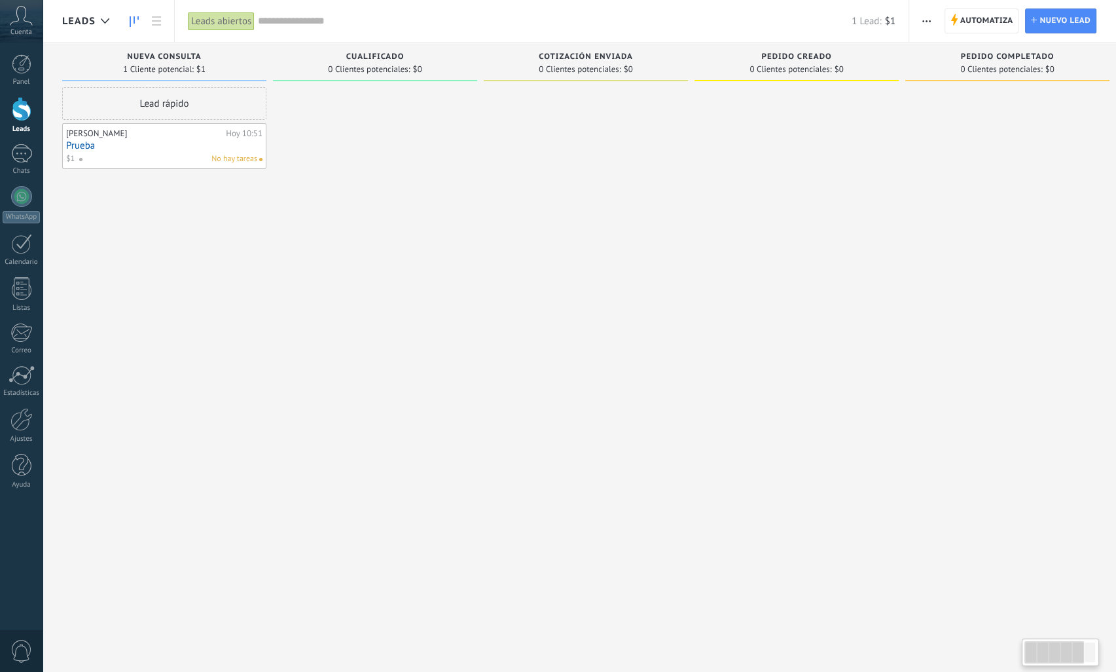
click at [230, 140] on link "Prueba" at bounding box center [164, 145] width 196 height 11
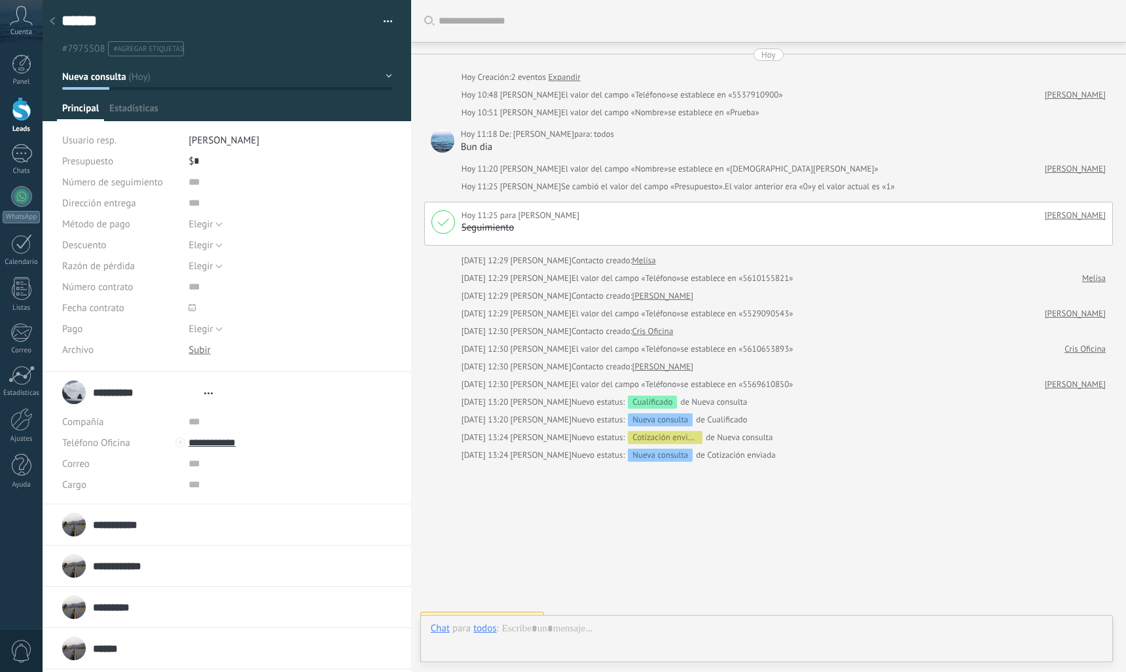
type textarea "******"
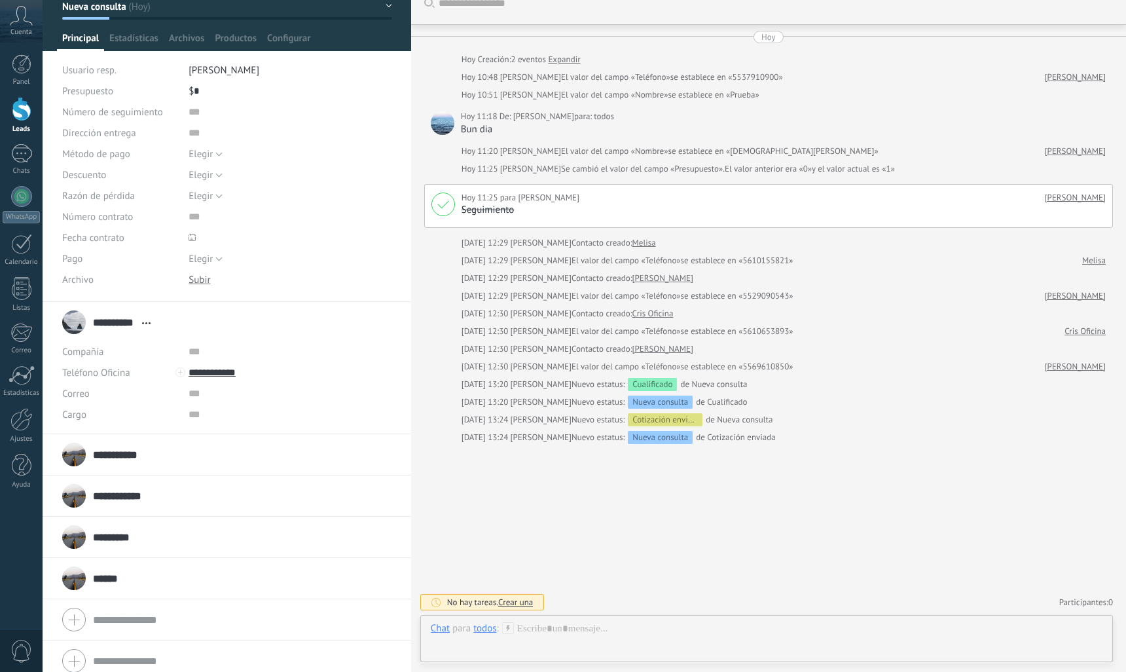
scroll to position [79, 0]
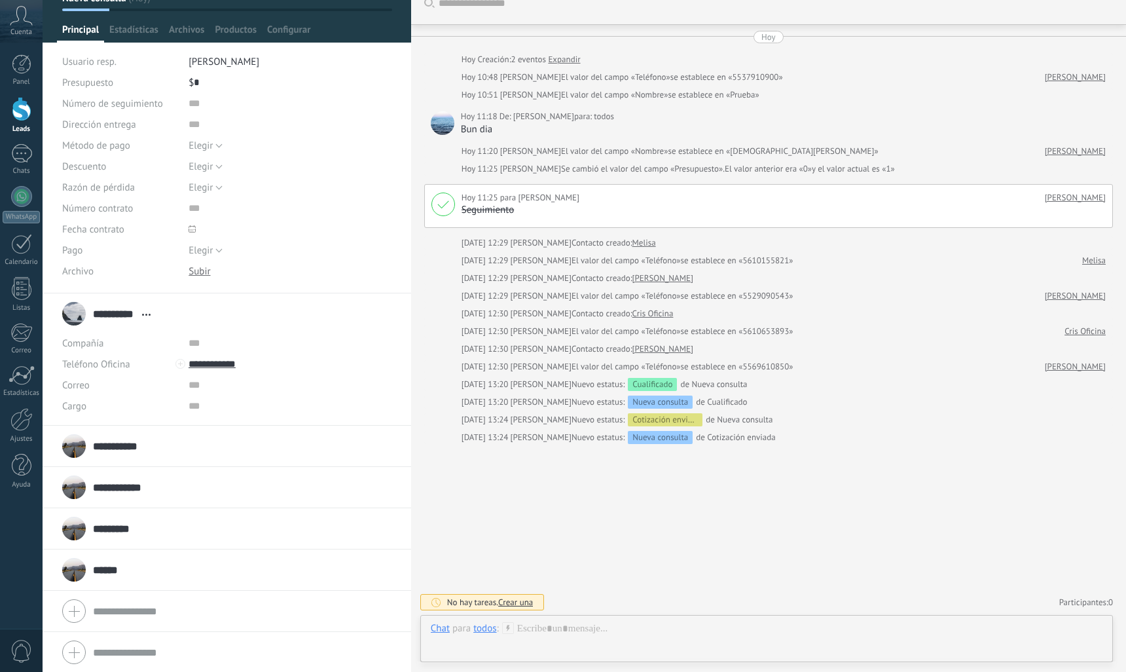
click at [198, 271] on div at bounding box center [200, 271] width 22 height 12
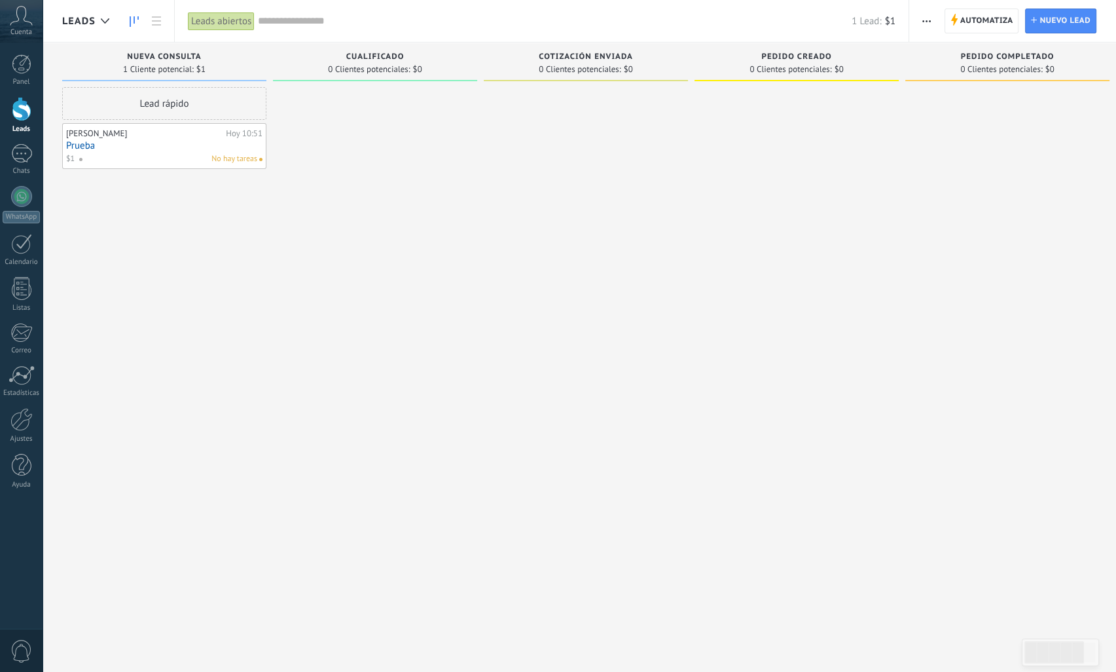
click at [930, 17] on span "button" at bounding box center [927, 21] width 9 height 25
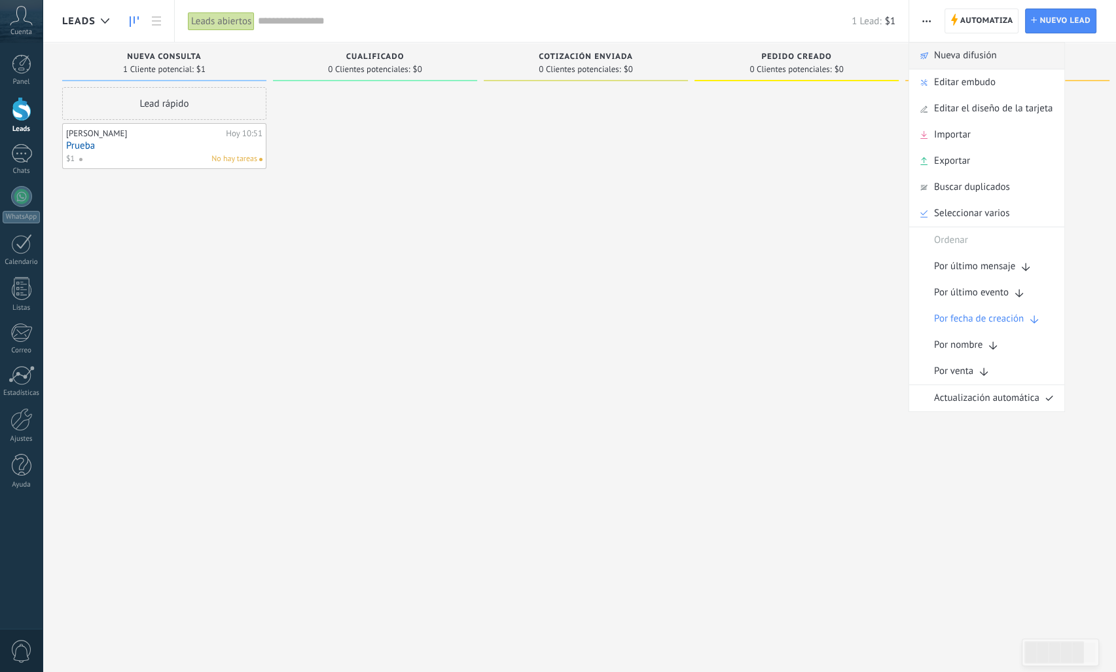
click at [931, 51] on div "Nueva difusión" at bounding box center [987, 56] width 155 height 26
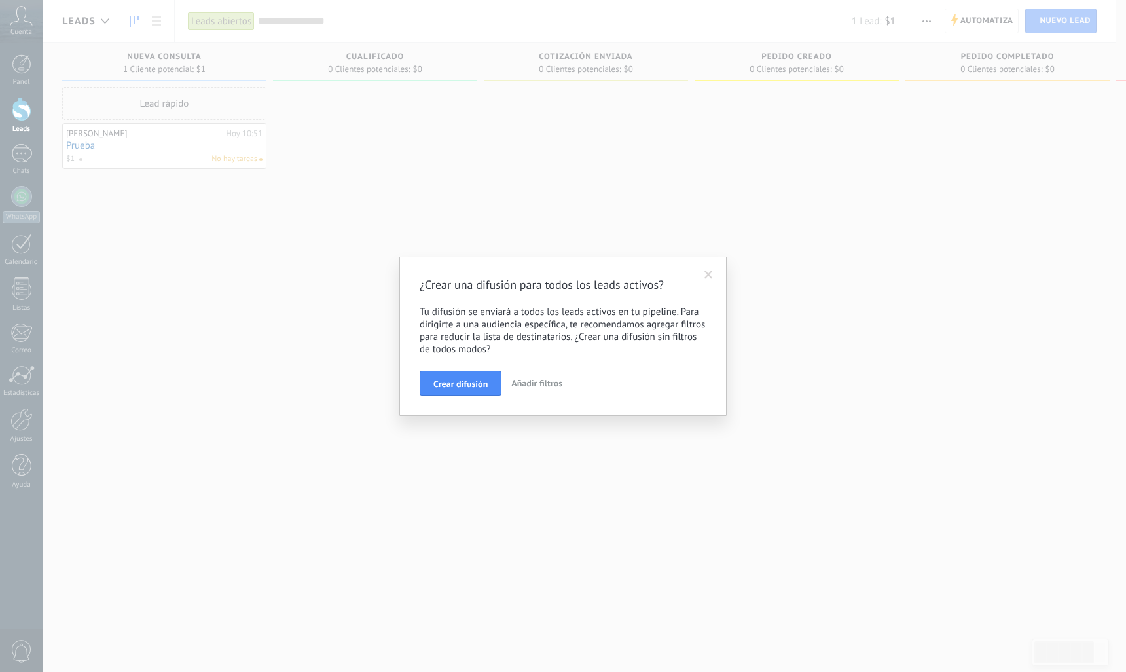
click at [544, 386] on span "Añadir filtros" at bounding box center [536, 383] width 51 height 12
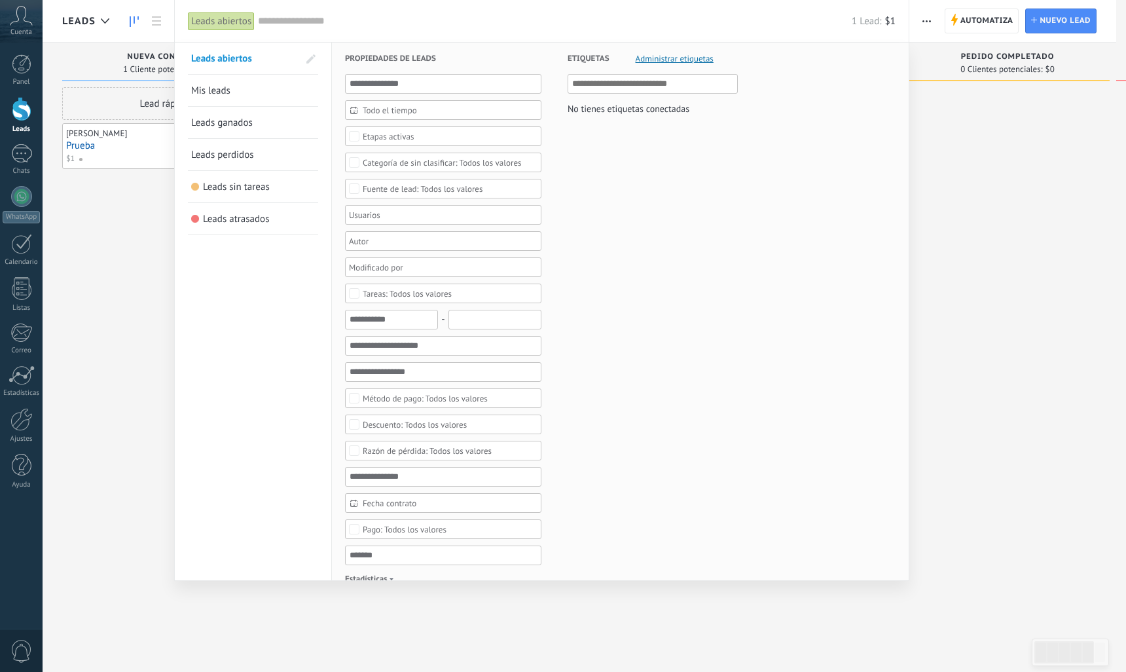
click at [233, 94] on link "Mis leads" at bounding box center [253, 90] width 124 height 31
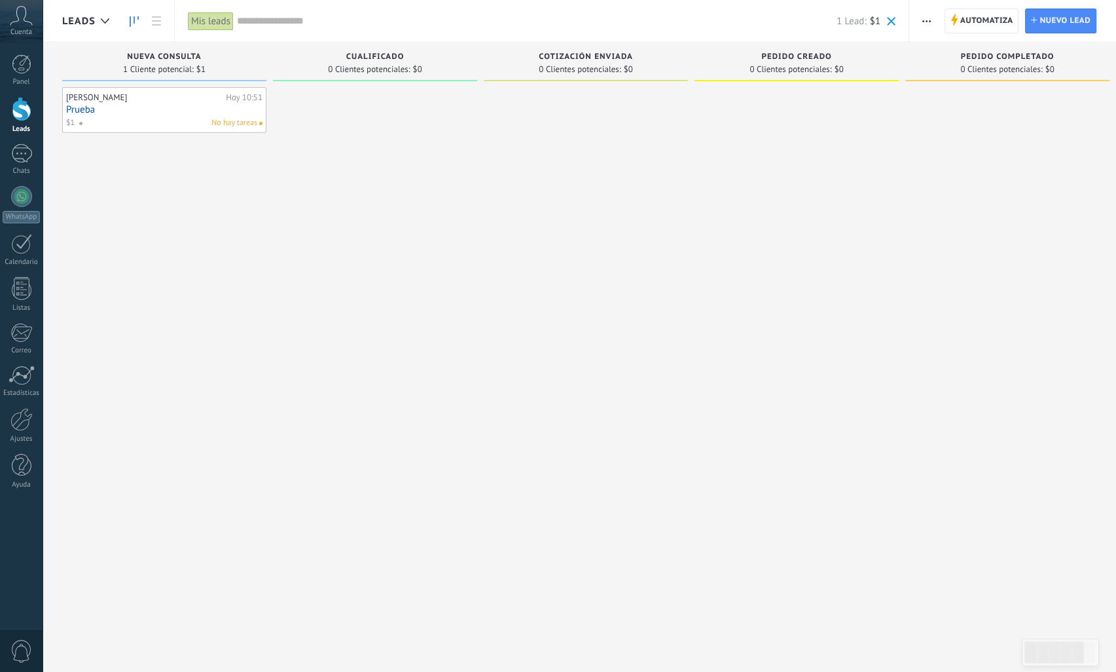
click at [931, 21] on use "button" at bounding box center [927, 21] width 9 height 2
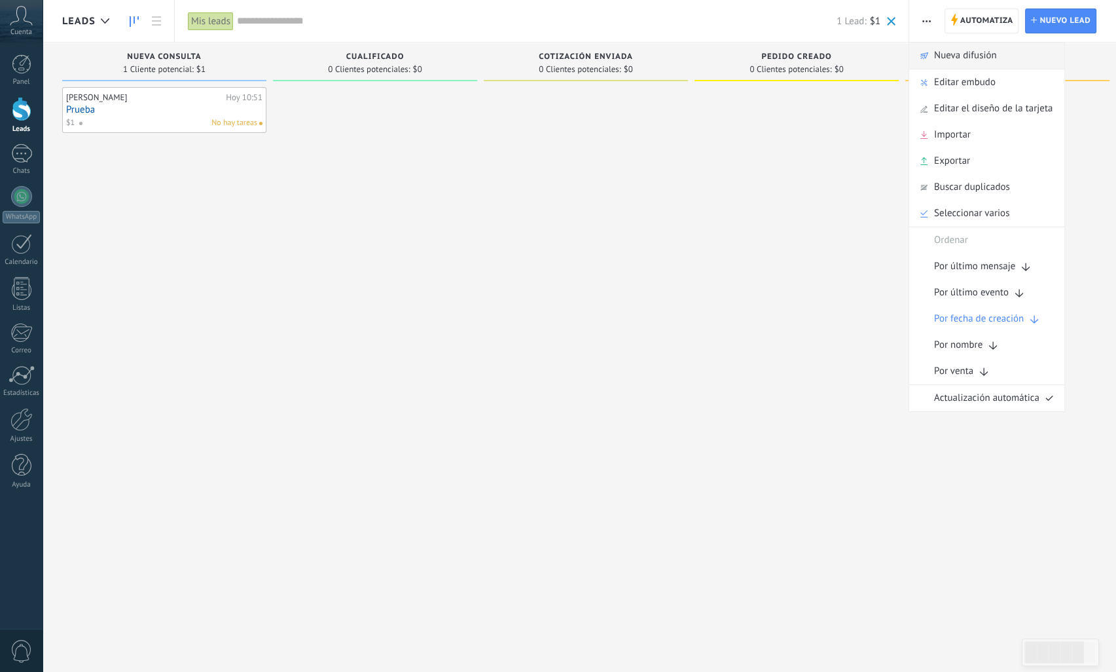
click at [955, 56] on span "Nueva difusión" at bounding box center [965, 56] width 63 height 26
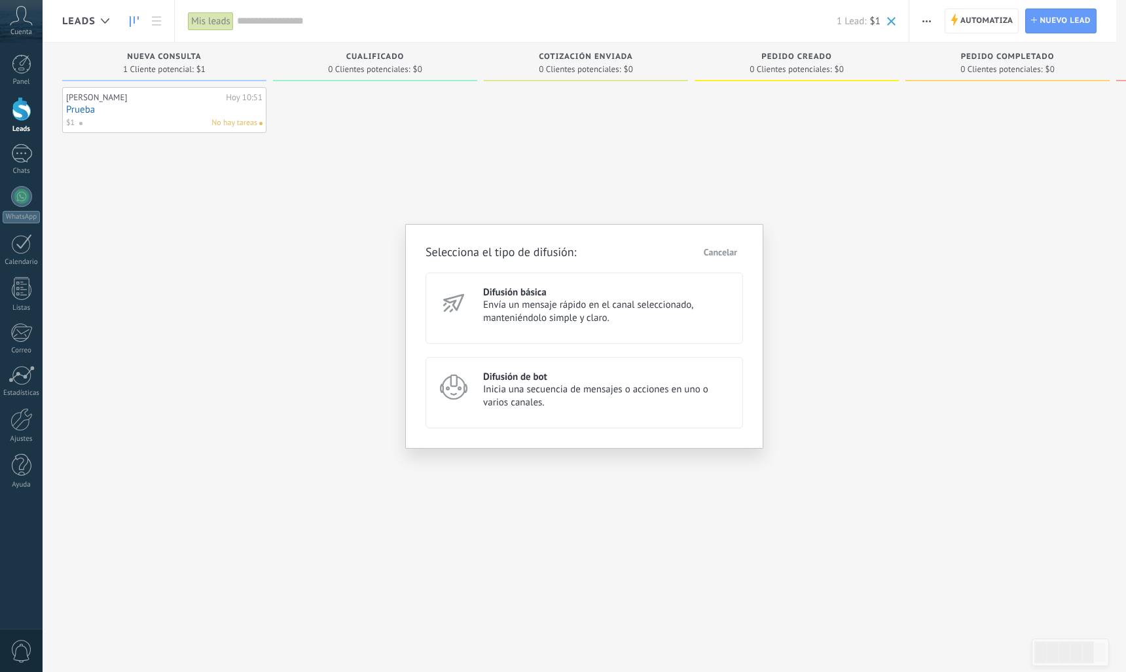
click at [551, 387] on span "Inicia una secuencia de mensajes o acciones en uno o varios canales." at bounding box center [607, 396] width 248 height 26
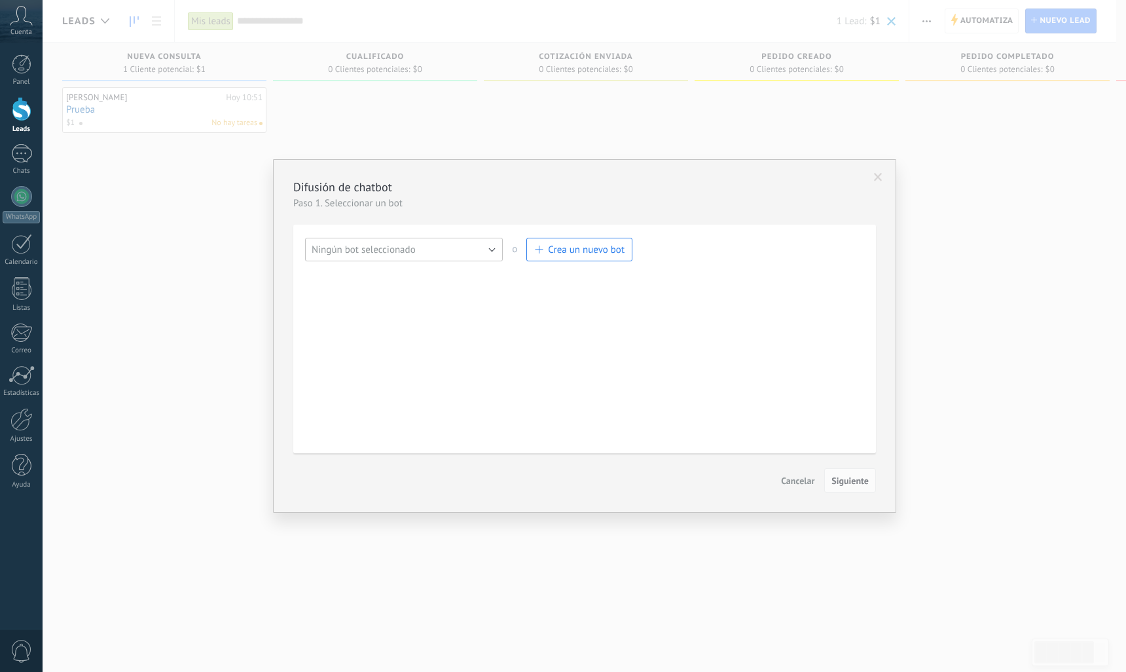
click at [492, 253] on button "Ningún bot seleccionado" at bounding box center [404, 250] width 198 height 24
click at [426, 274] on span "Bot de bienvenida" at bounding box center [397, 272] width 201 height 12
click at [849, 478] on span "Siguiente" at bounding box center [850, 480] width 37 height 9
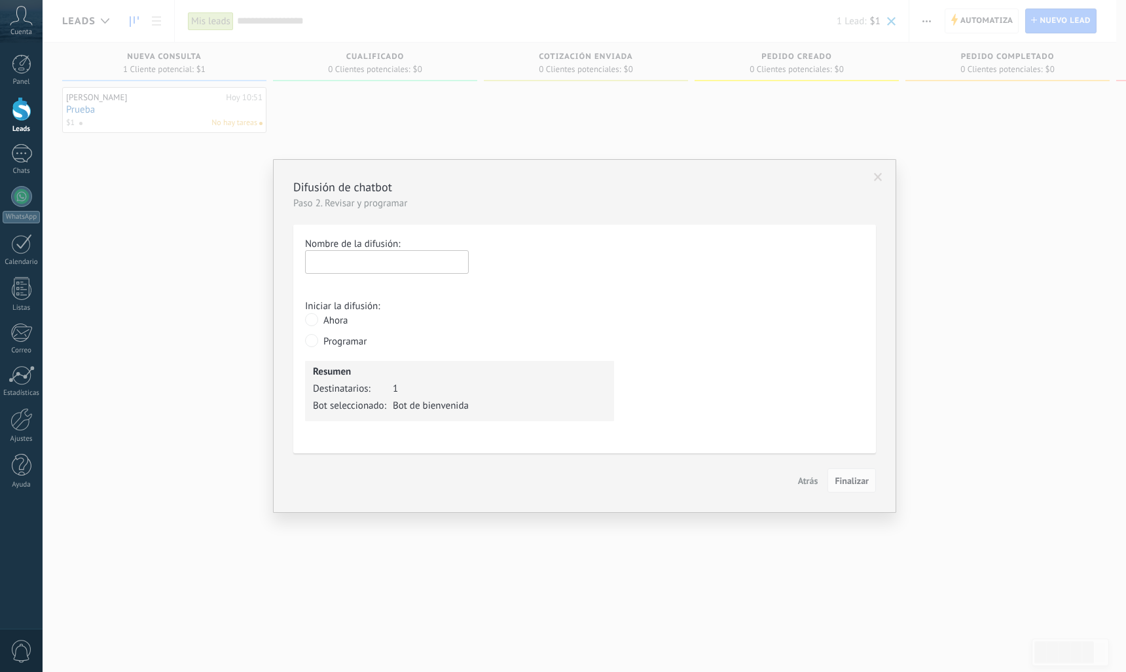
click at [353, 265] on input "text" at bounding box center [387, 262] width 164 height 24
type input "*"
click at [864, 487] on button "Finalizar" at bounding box center [852, 480] width 48 height 25
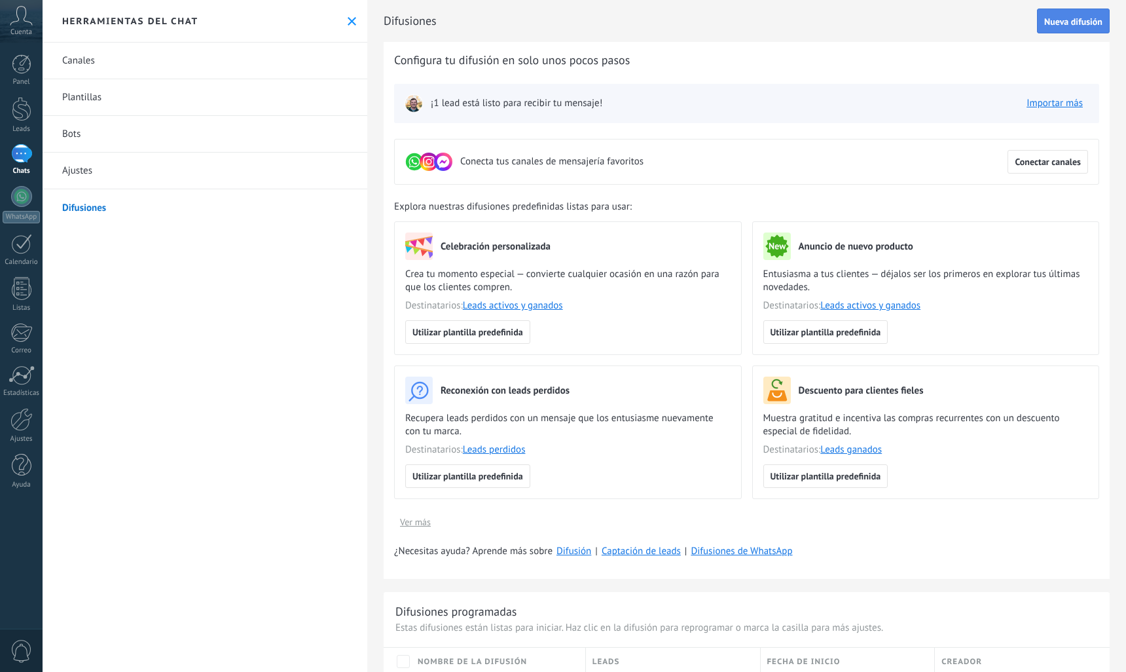
click at [1061, 26] on span "Nueva difusión" at bounding box center [1073, 21] width 58 height 9
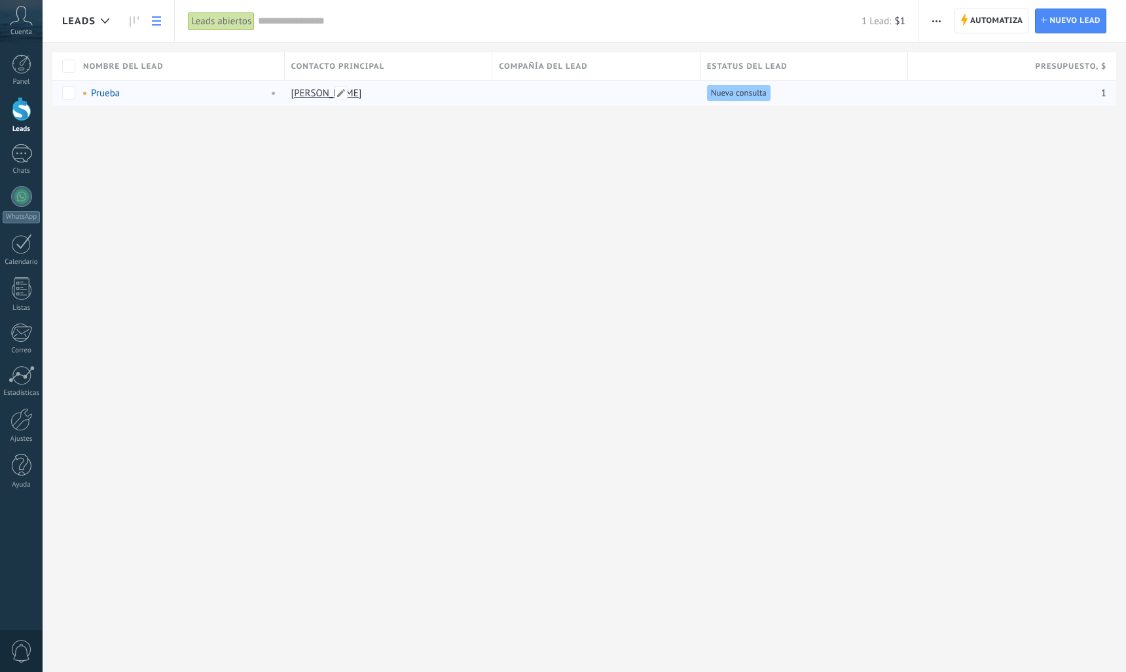
click at [312, 98] on link "[PERSON_NAME]" at bounding box center [326, 93] width 71 height 12
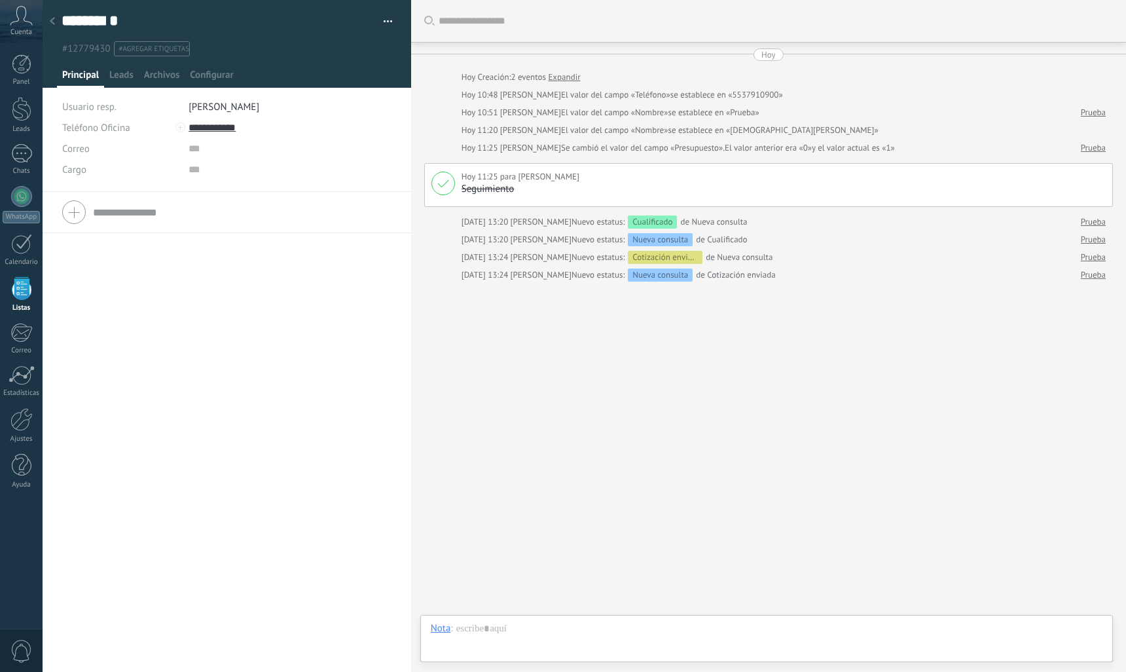
click at [560, 75] on link "Expandir" at bounding box center [564, 77] width 32 height 13
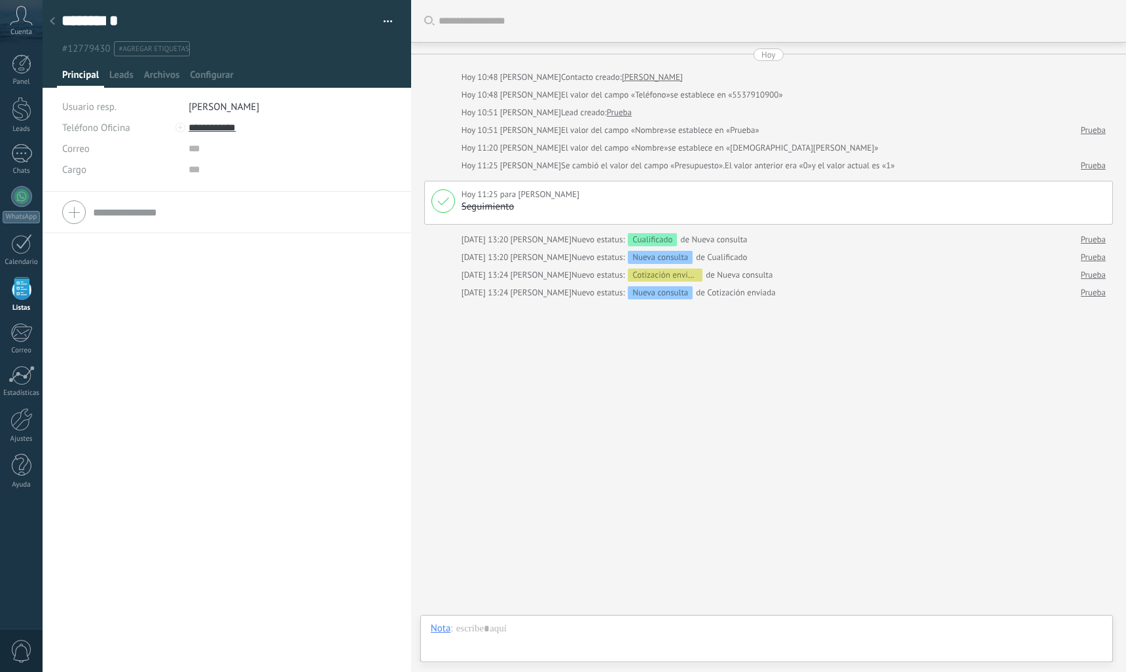
click at [52, 25] on icon at bounding box center [52, 21] width 5 height 8
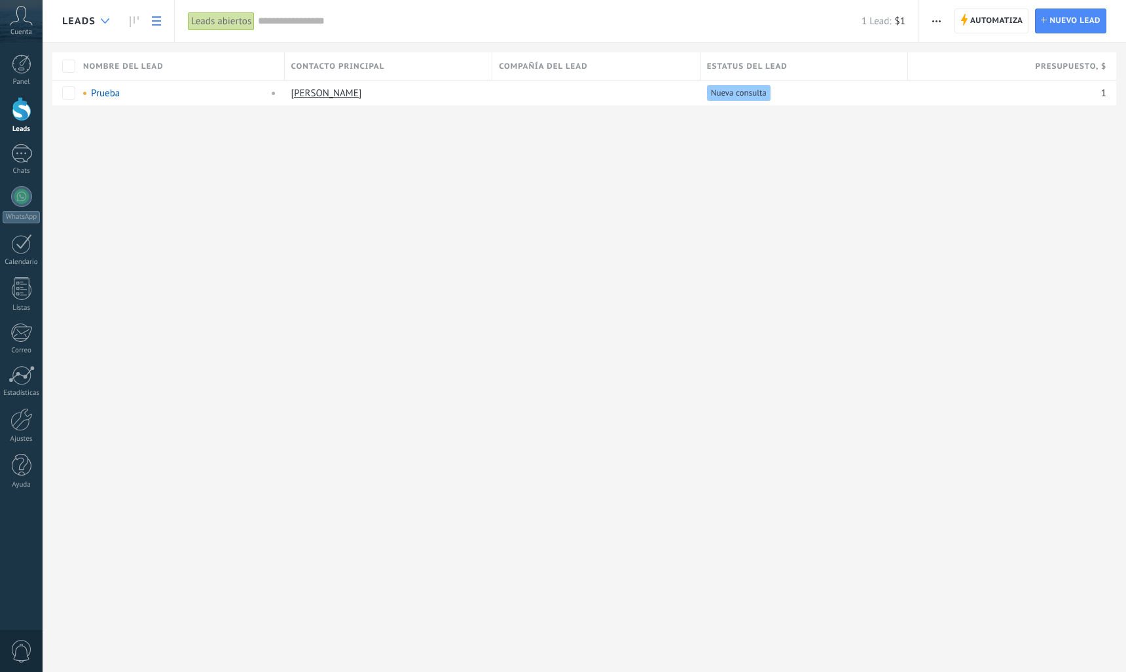
click at [103, 20] on icon at bounding box center [105, 20] width 9 height 5
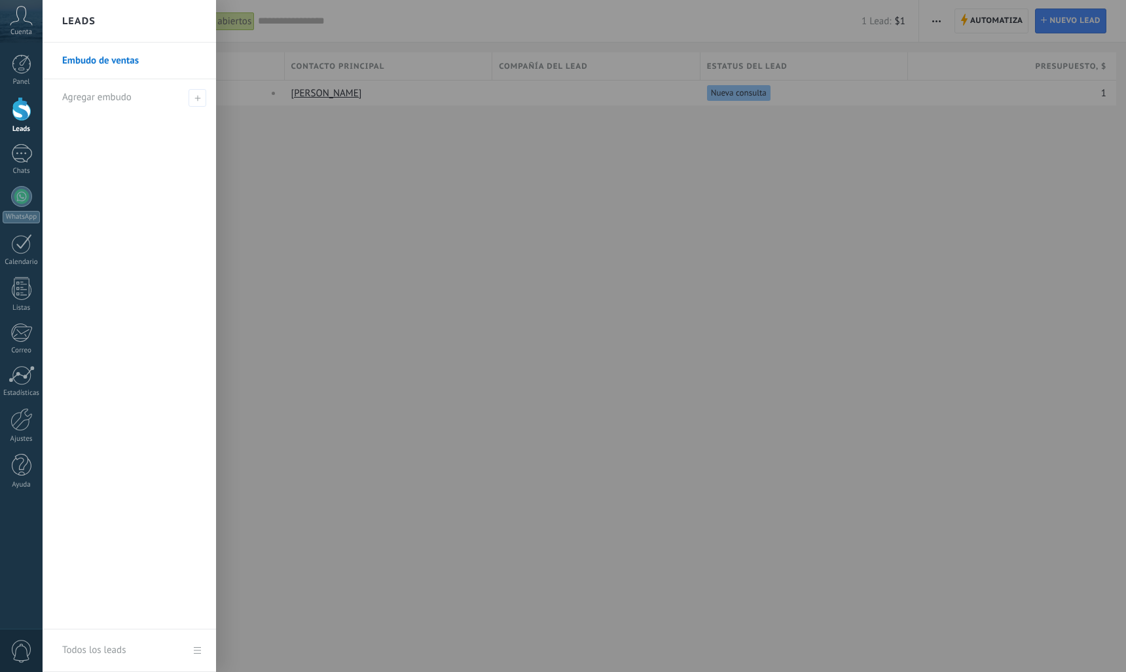
click at [103, 20] on div "Leads" at bounding box center [130, 21] width 174 height 43
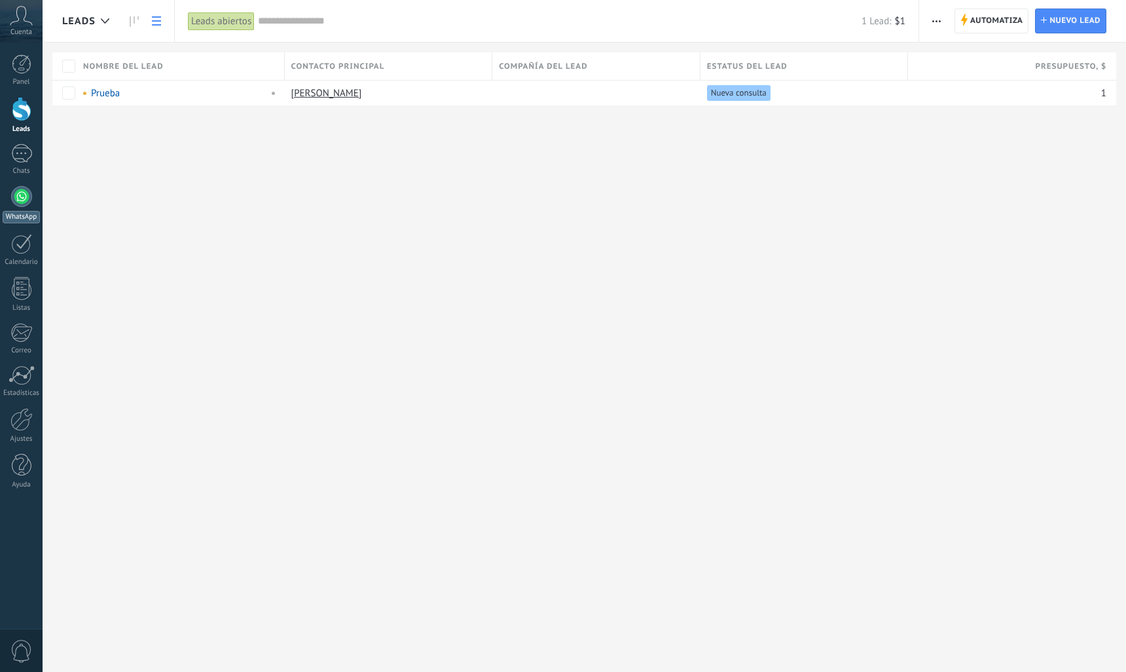
click at [20, 200] on div at bounding box center [21, 196] width 21 height 21
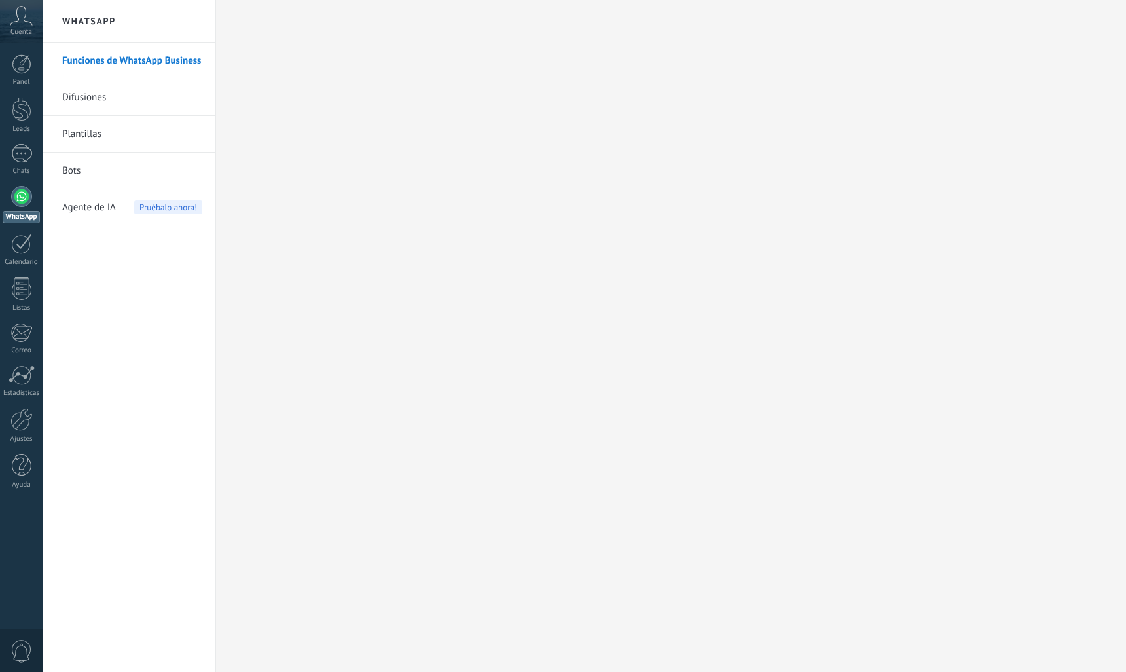
click at [79, 96] on link "Difusiones" at bounding box center [132, 97] width 140 height 37
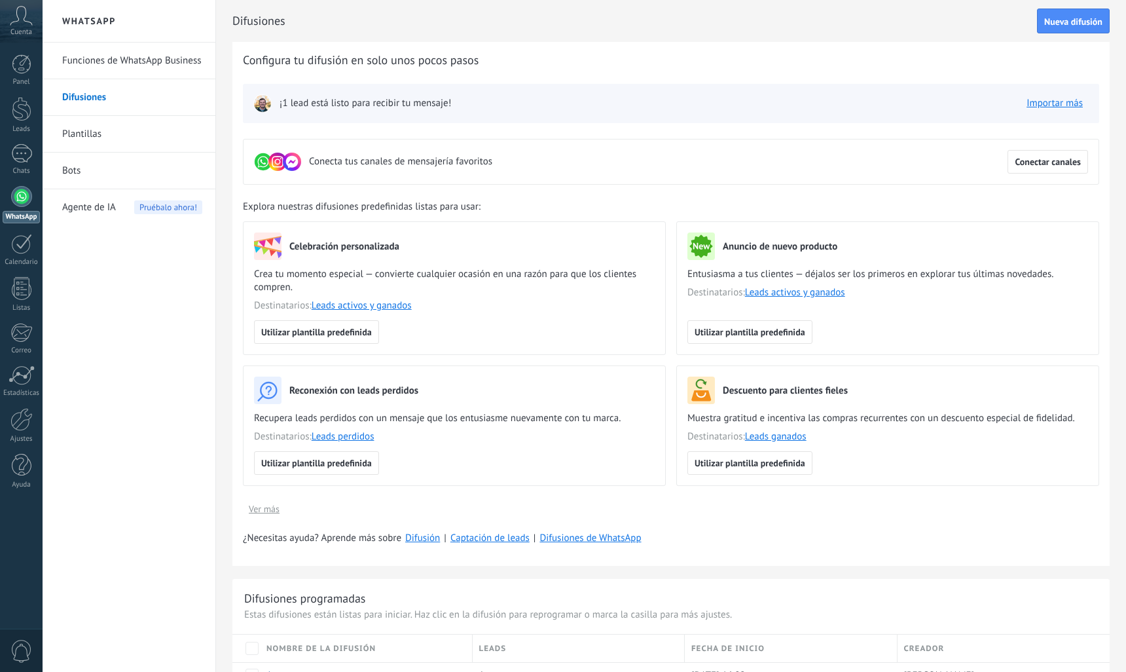
click at [84, 134] on link "Plantillas" at bounding box center [132, 134] width 140 height 37
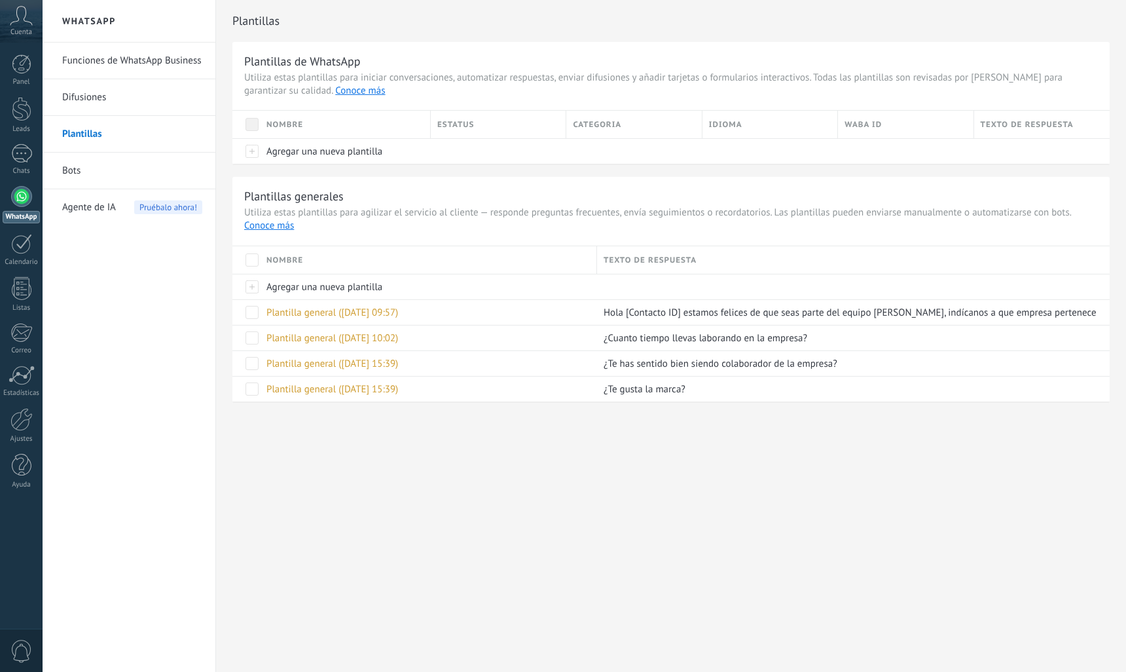
click at [74, 176] on link "Bots" at bounding box center [132, 171] width 140 height 37
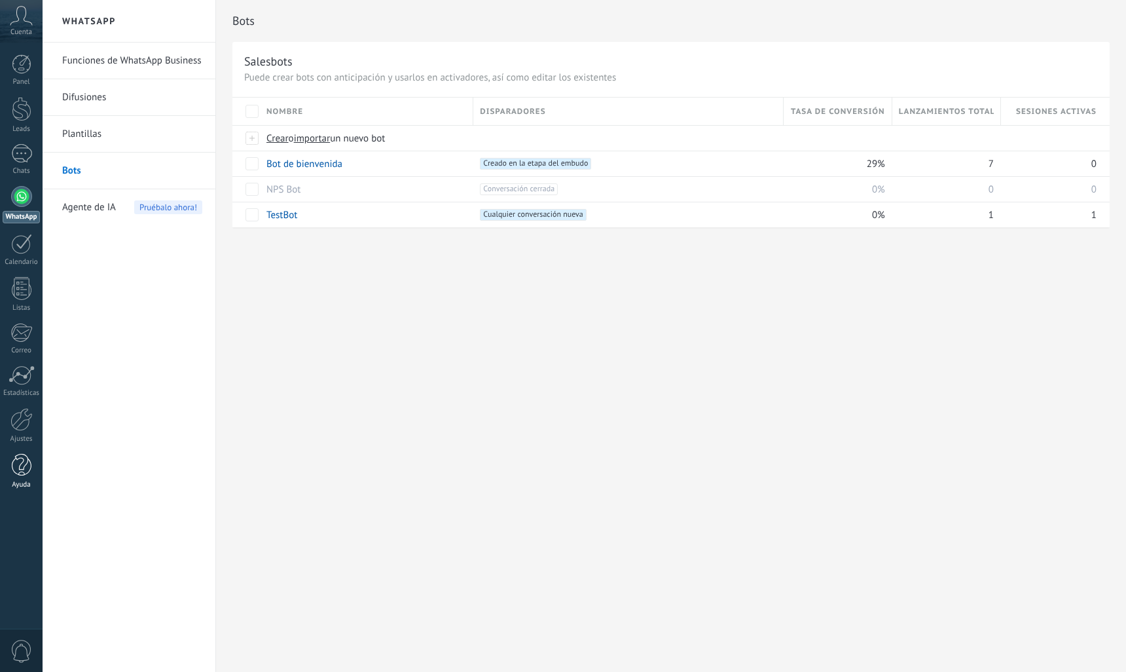
click at [19, 471] on div at bounding box center [22, 465] width 20 height 23
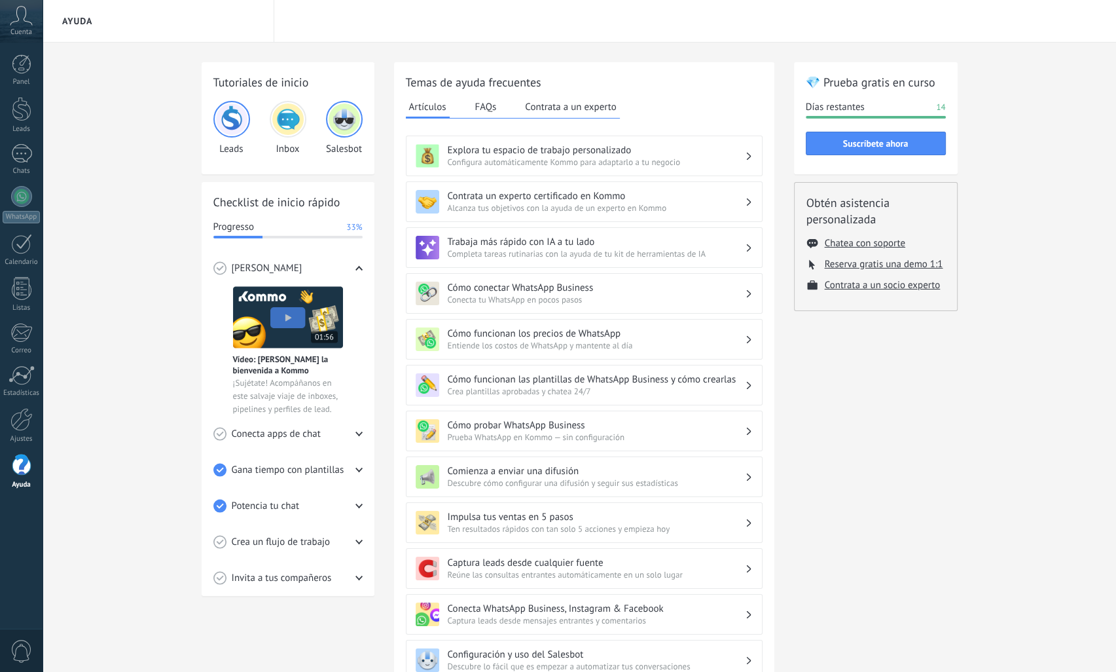
click at [247, 433] on span "Conecta apps de chat" at bounding box center [276, 434] width 89 height 13
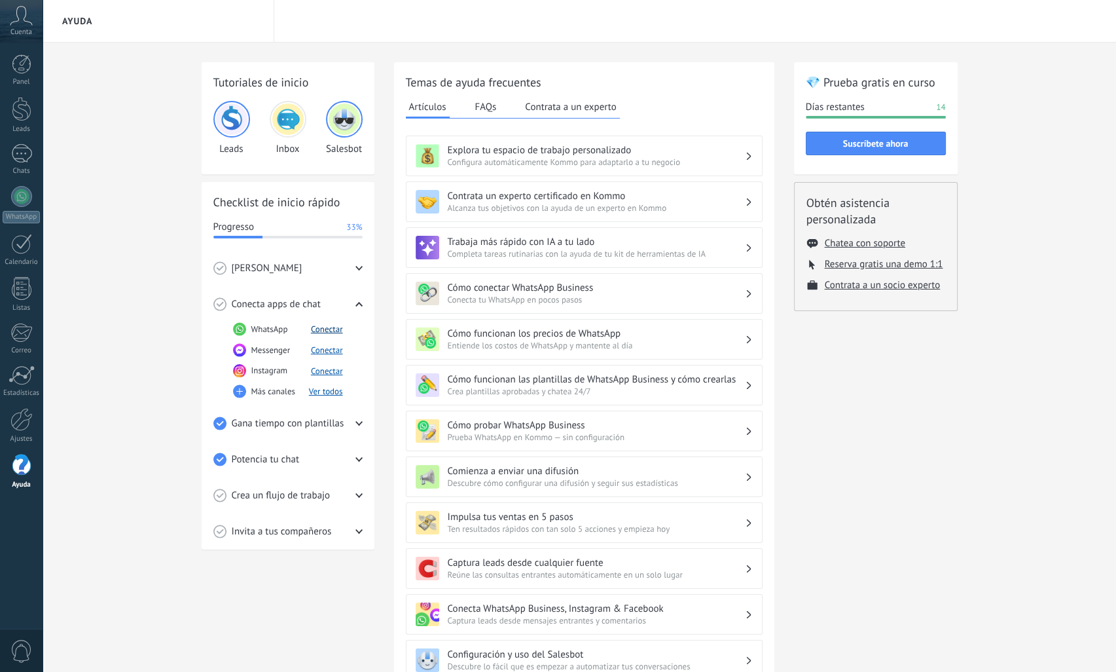
click at [318, 328] on button "Conectar" at bounding box center [327, 328] width 32 height 11
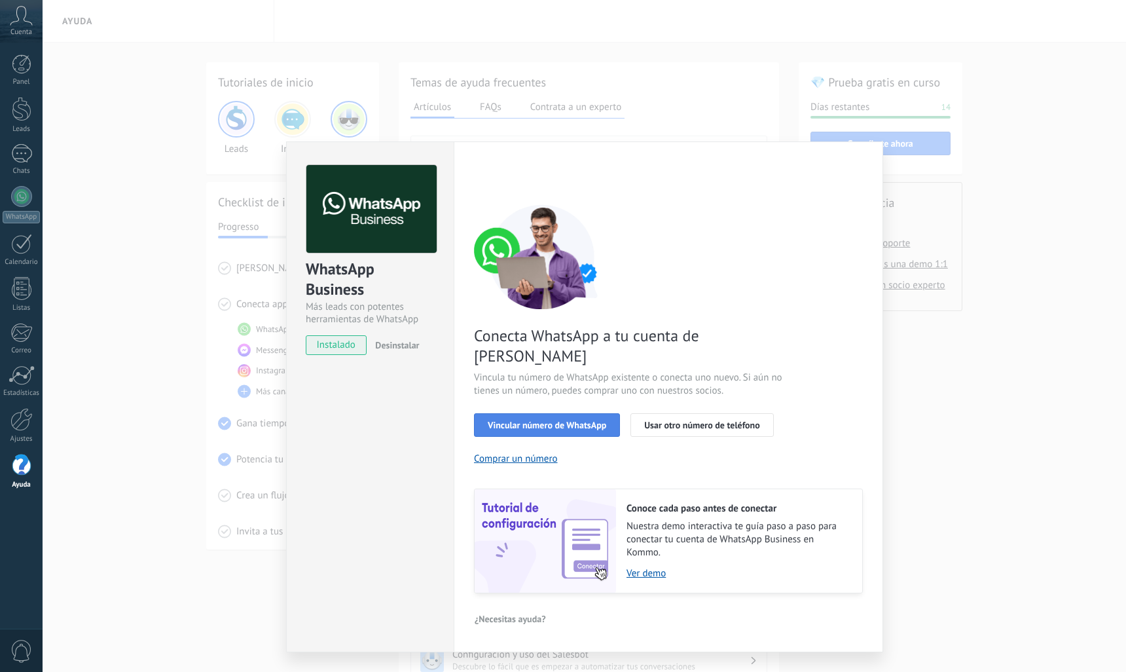
click at [515, 420] on span "Vincular número de WhatsApp" at bounding box center [547, 424] width 119 height 9
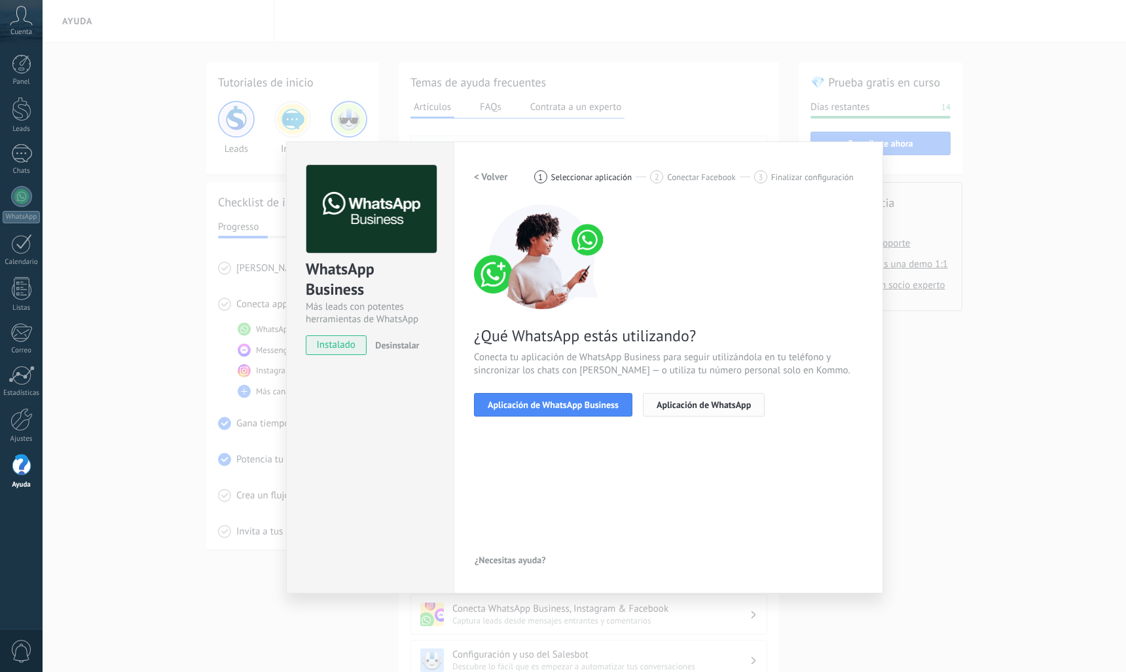
click at [667, 408] on span "Aplicación de WhatsApp" at bounding box center [704, 404] width 94 height 9
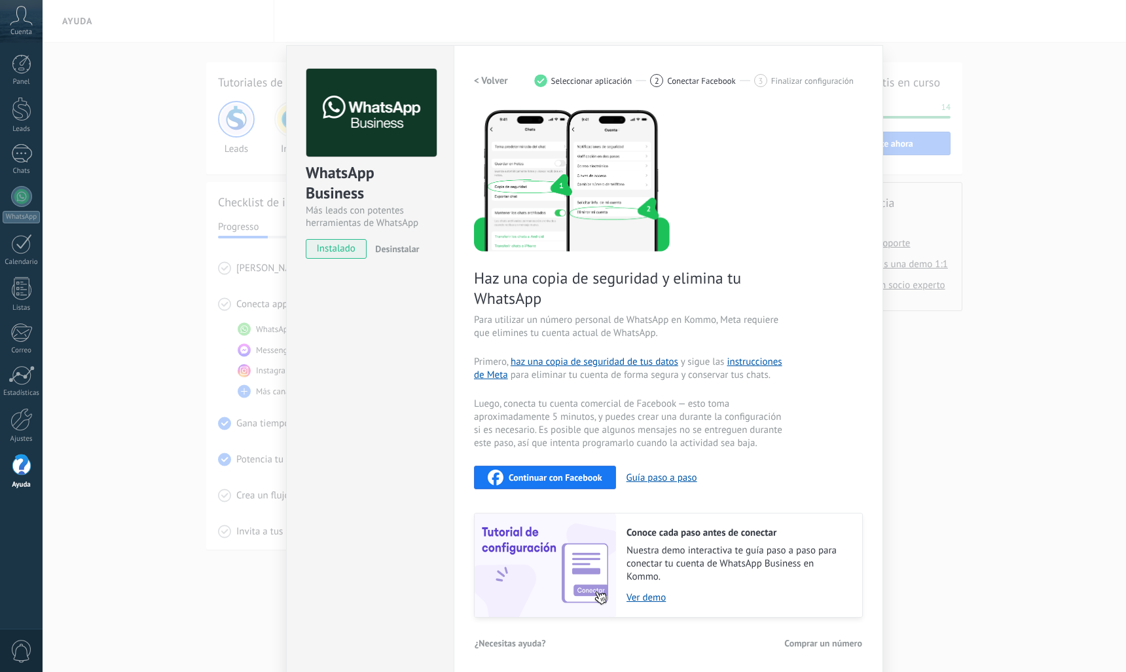
scroll to position [100, 0]
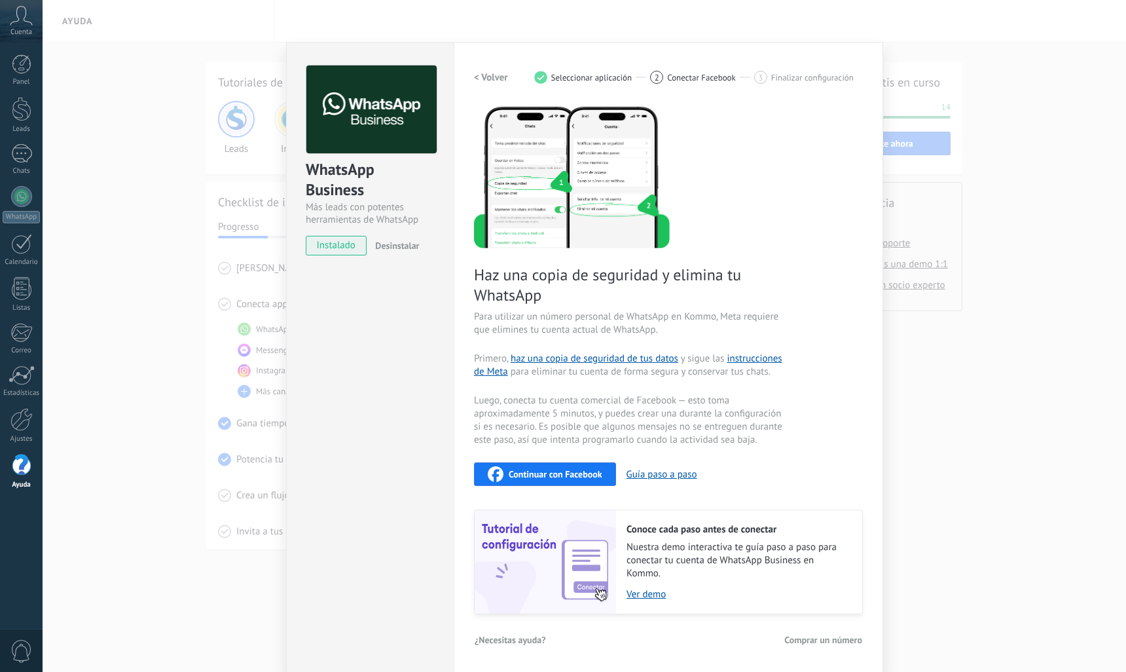
click at [572, 465] on button "Continuar con Facebook" at bounding box center [545, 474] width 142 height 24
